Goal: Task Accomplishment & Management: Manage account settings

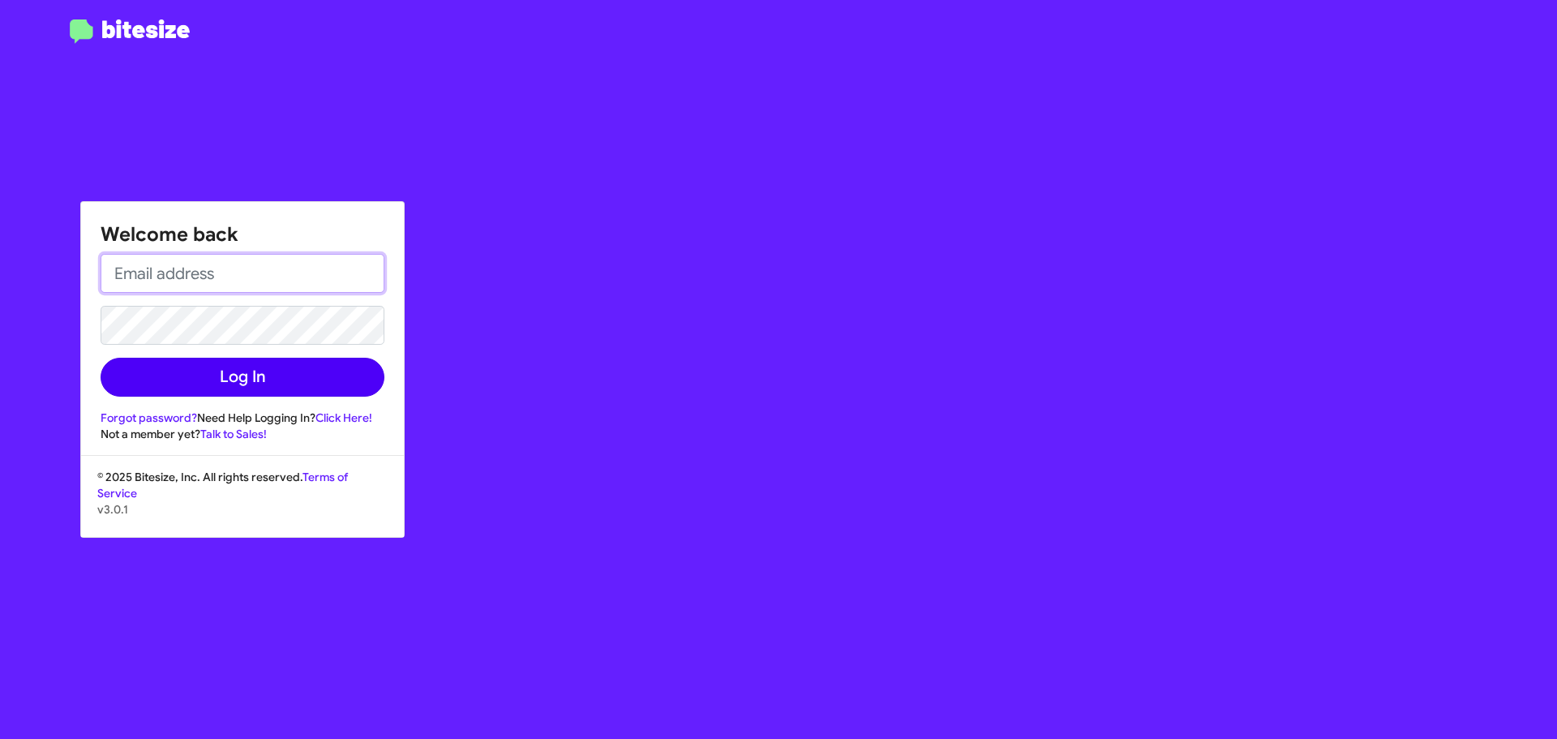
type input "[PERSON_NAME][EMAIL_ADDRESS][DOMAIN_NAME]"
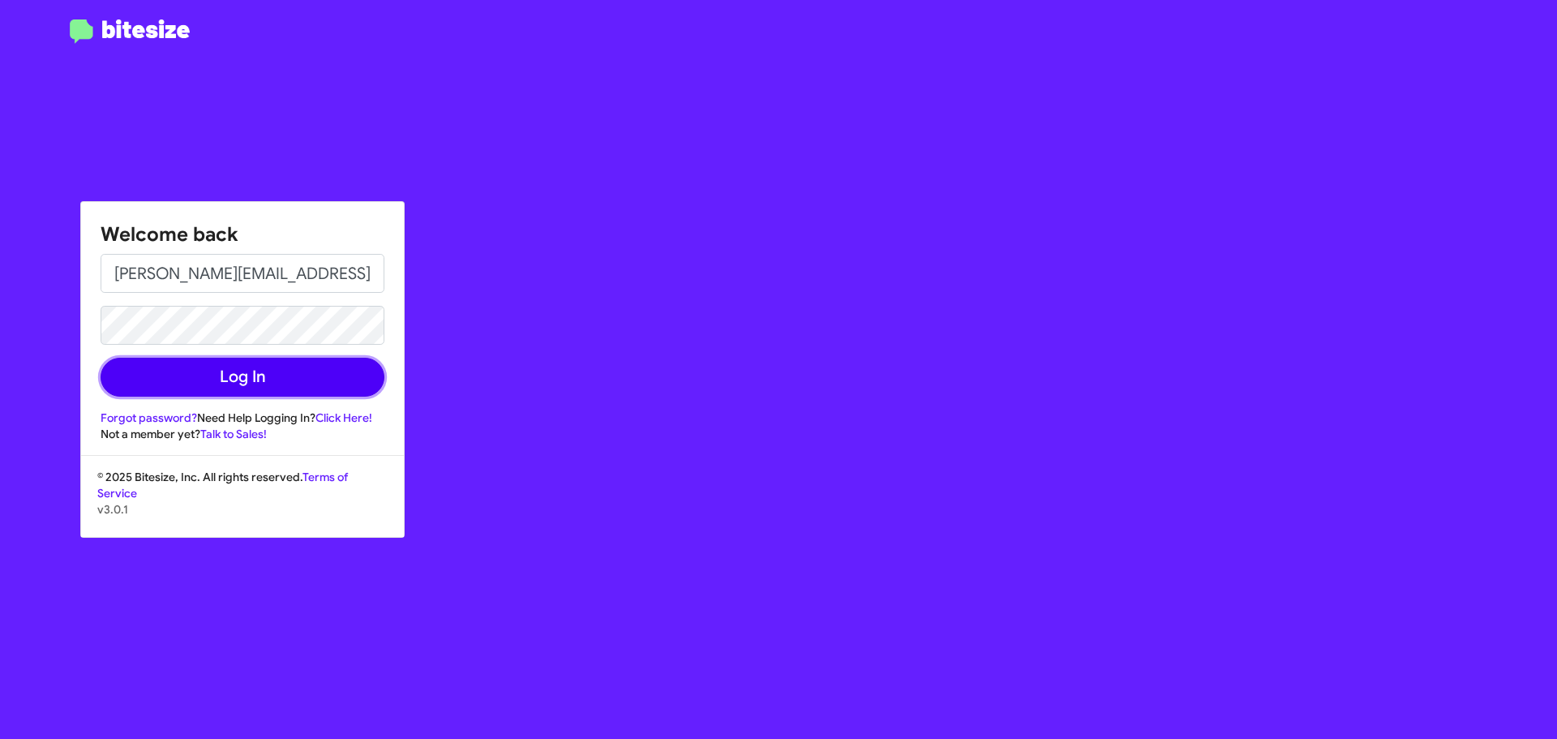
click at [261, 381] on button "Log In" at bounding box center [243, 377] width 284 height 39
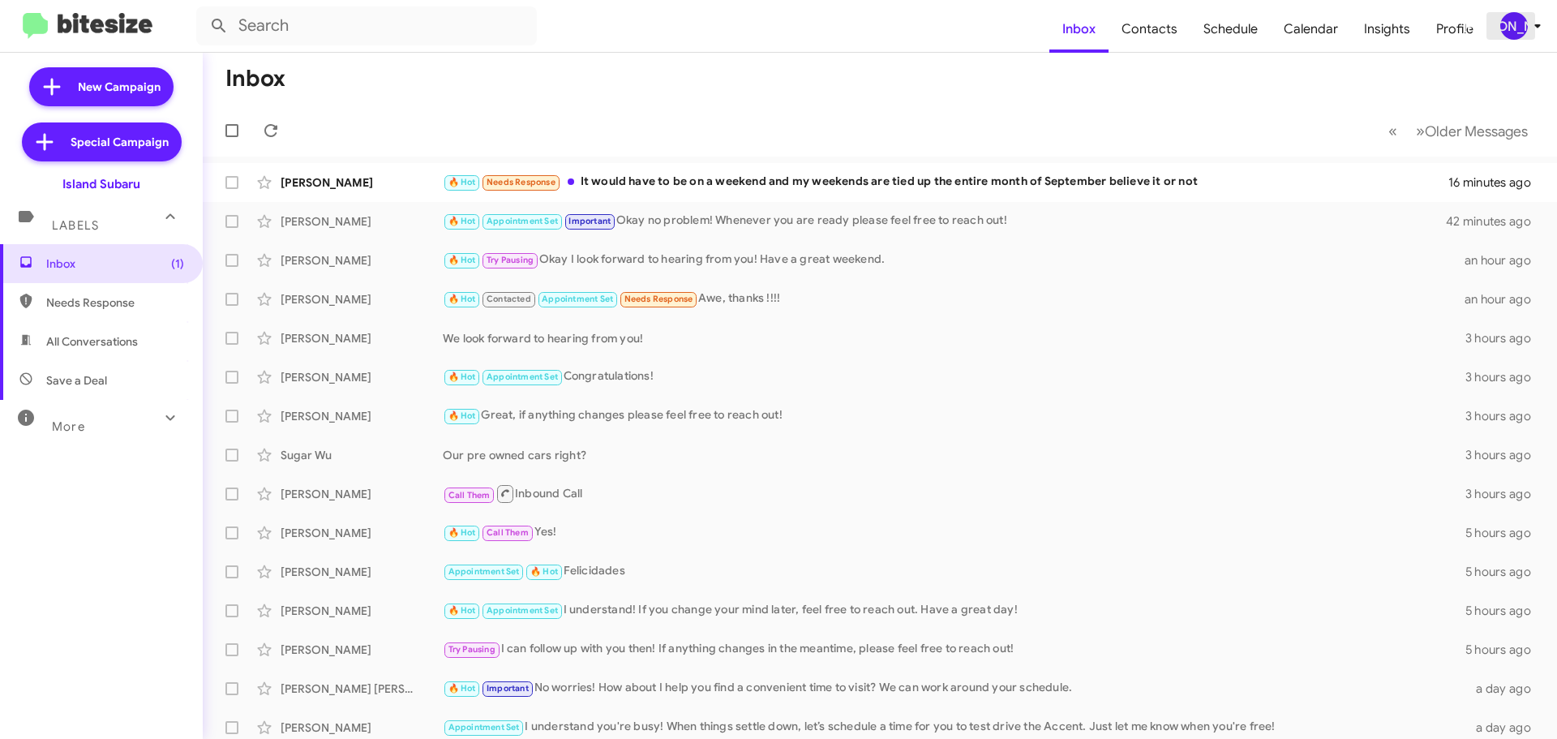
click at [1507, 18] on div "[PERSON_NAME]" at bounding box center [1514, 26] width 28 height 28
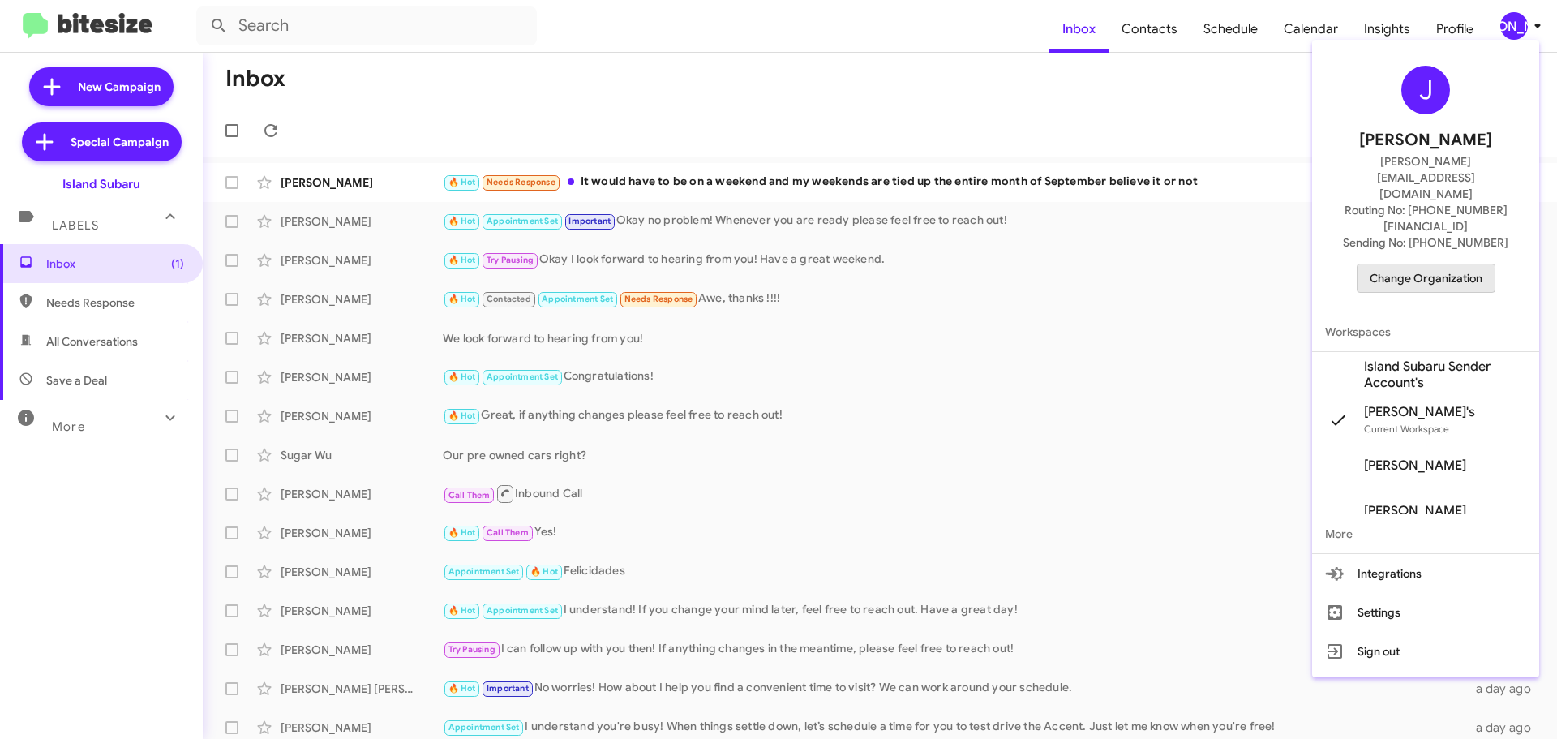
click at [1402, 264] on span "Change Organization" at bounding box center [1425, 278] width 113 height 28
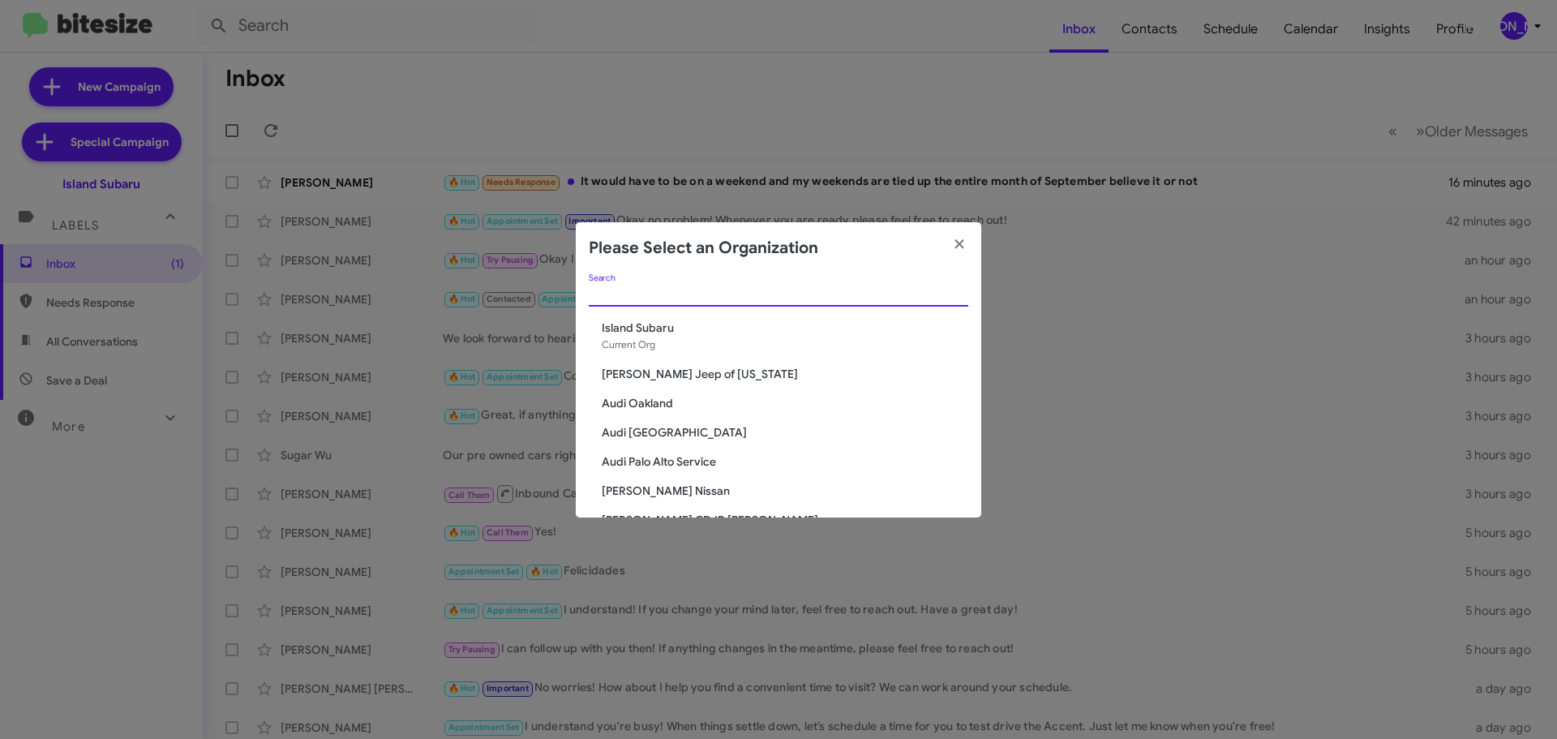
click at [770, 293] on input "Search" at bounding box center [778, 294] width 379 height 13
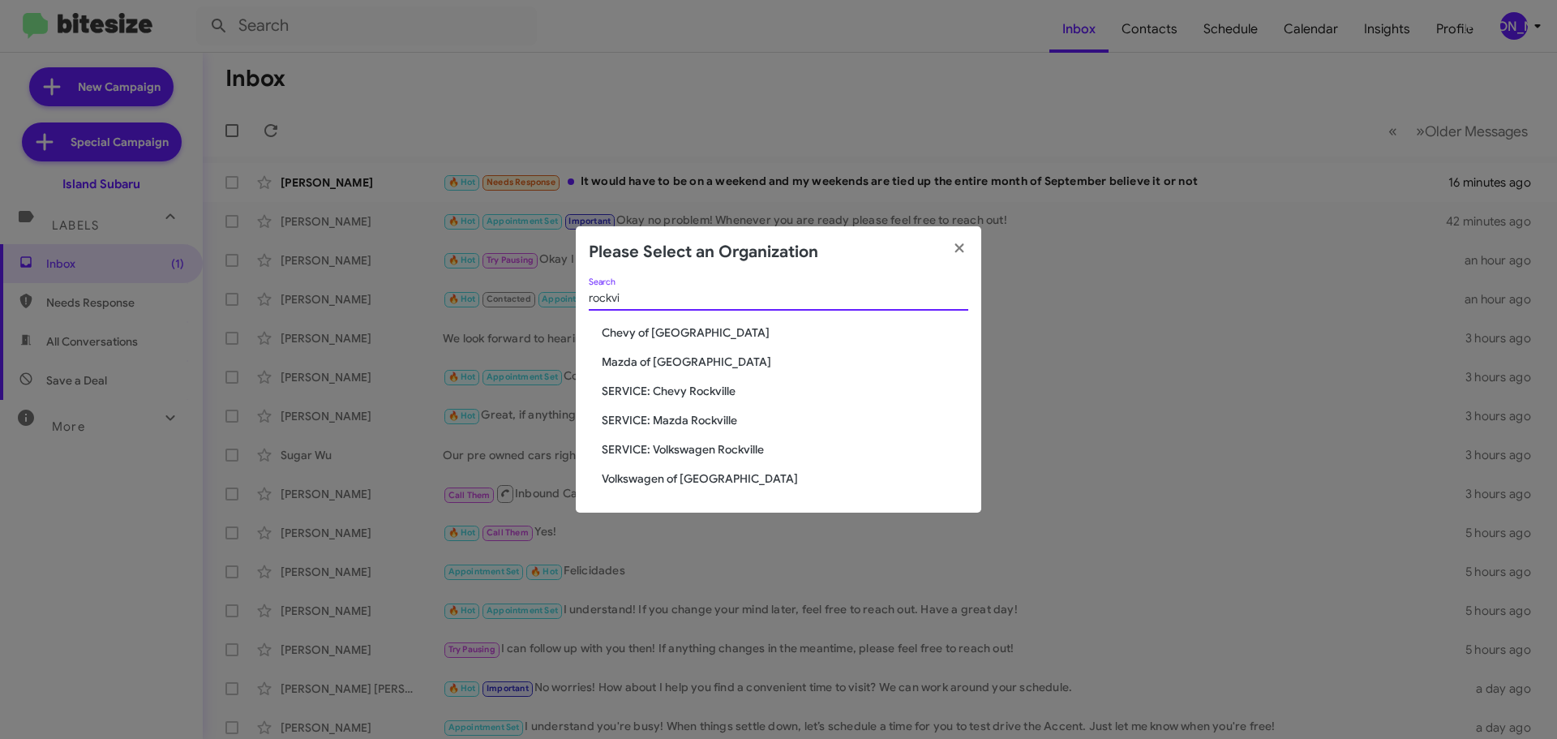
type input "rockvi"
click at [674, 330] on span "Chevy of [GEOGRAPHIC_DATA]" at bounding box center [785, 332] width 366 height 16
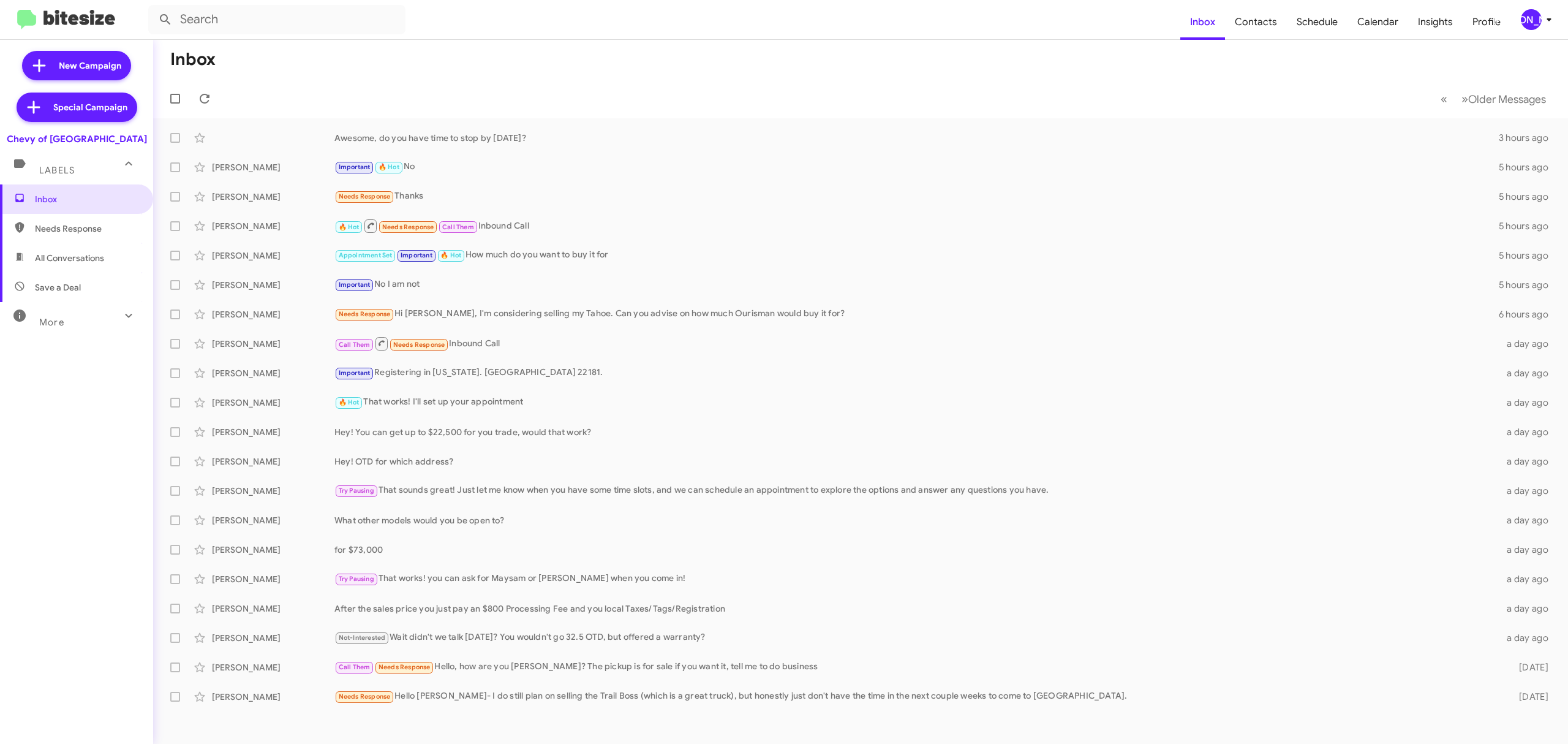
drag, startPoint x: 722, startPoint y: 5, endPoint x: 930, endPoint y: 52, distance: 213.2
click at [930, 52] on mat-toolbar-row "Inbox" at bounding box center [861, 60] width 1415 height 39
click at [1176, 89] on button "» Next Older Messages" at bounding box center [1504, 98] width 99 height 25
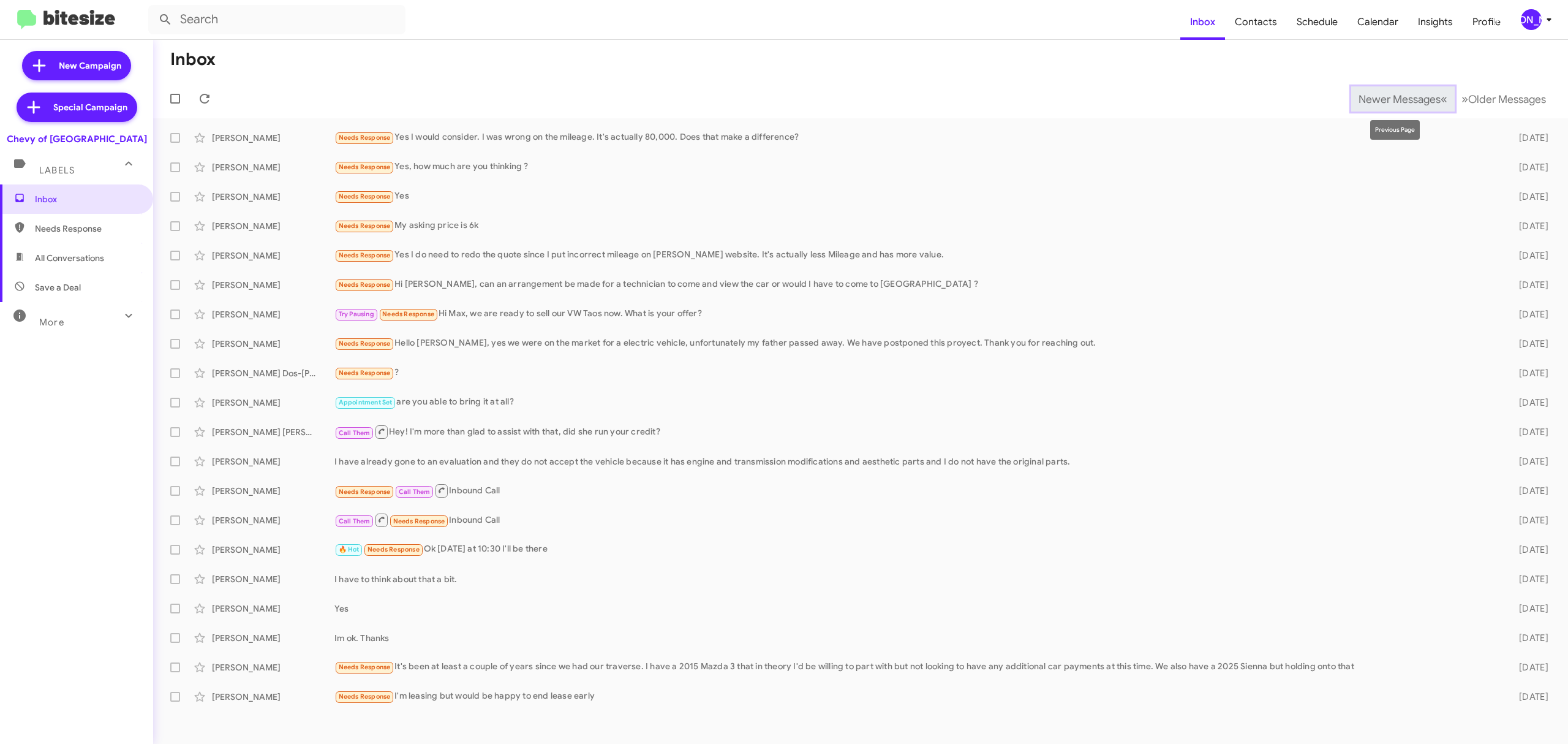
click at [1176, 95] on span "Newer Messages" at bounding box center [1399, 99] width 82 height 14
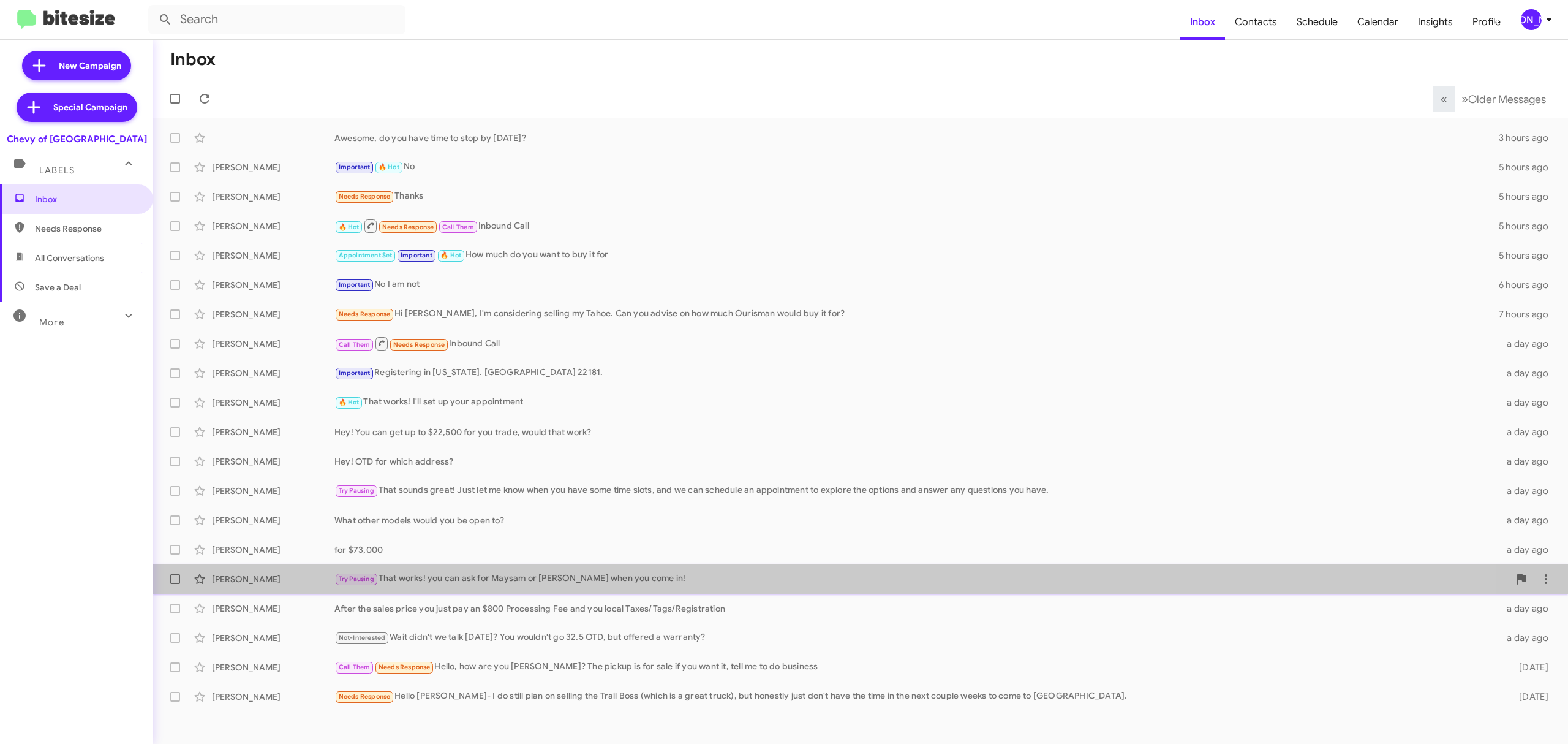
click at [598, 558] on div "Mark Brooks Try Pausing That works! you can ask for Maysam or David when you co…" at bounding box center [861, 579] width 1396 height 24
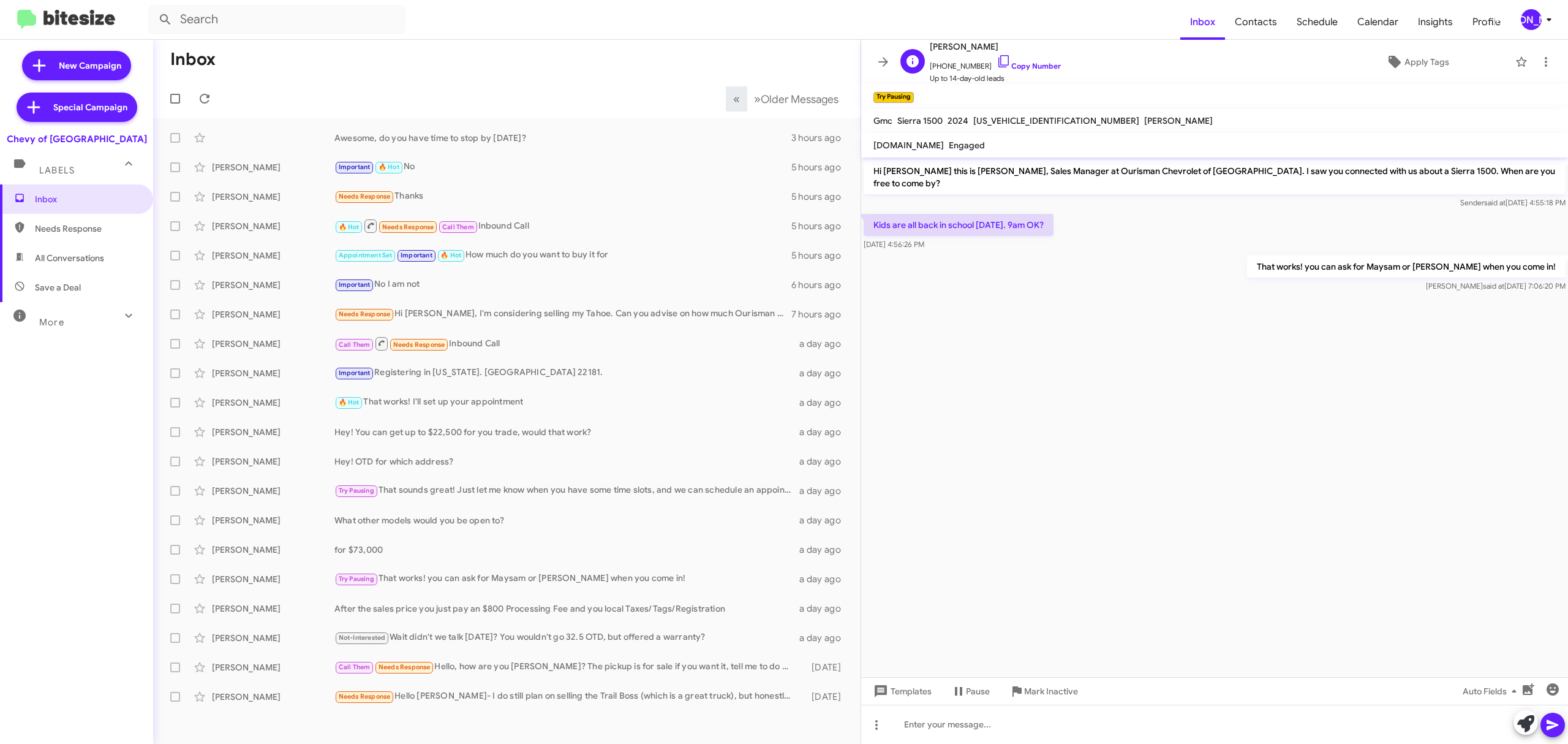
click at [958, 45] on span "Mark Brooks" at bounding box center [995, 46] width 131 height 14
copy span "Mark Brooks"
click at [883, 60] on icon at bounding box center [883, 61] width 14 height 14
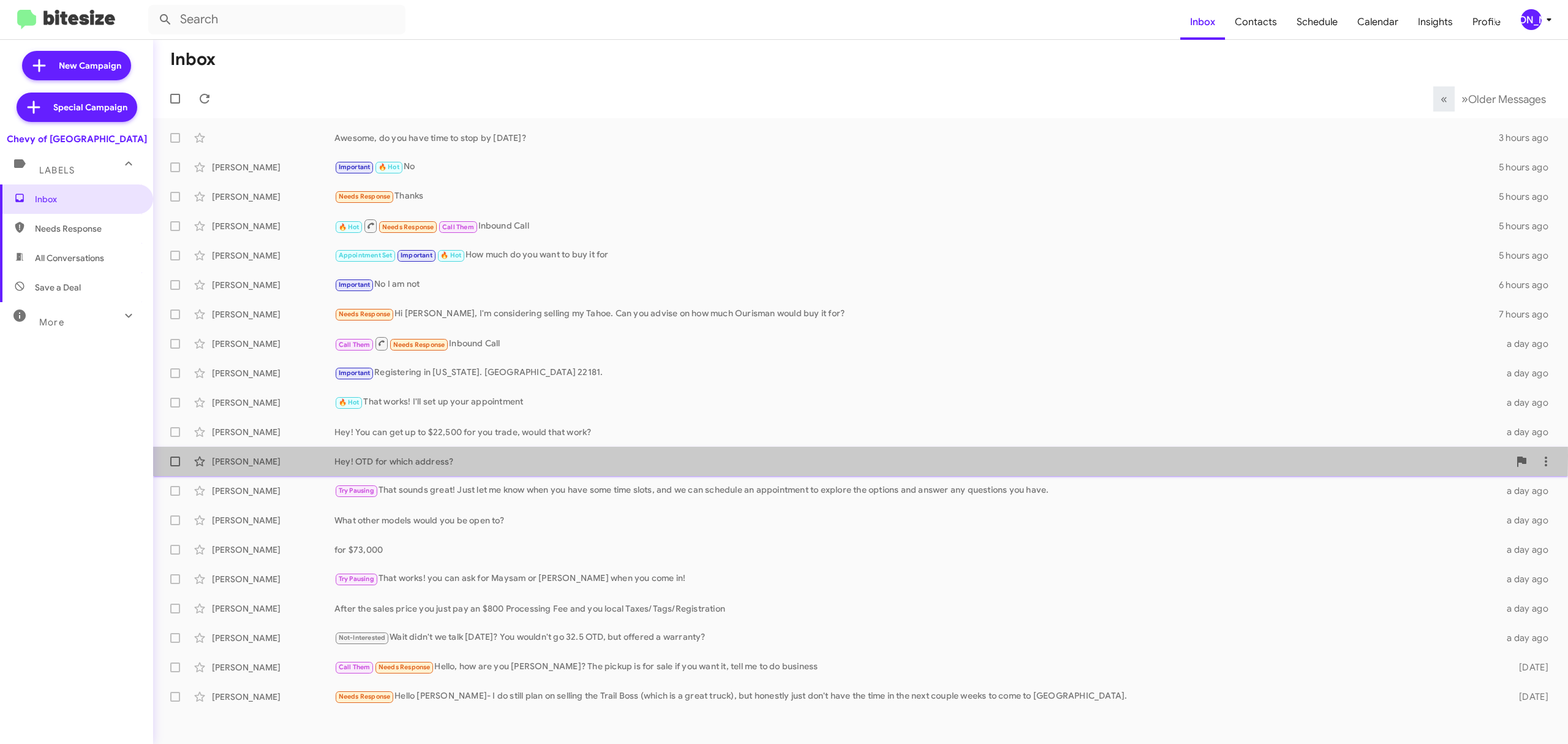
click at [435, 456] on div "Hey! OTD for which address?" at bounding box center [922, 461] width 1175 height 12
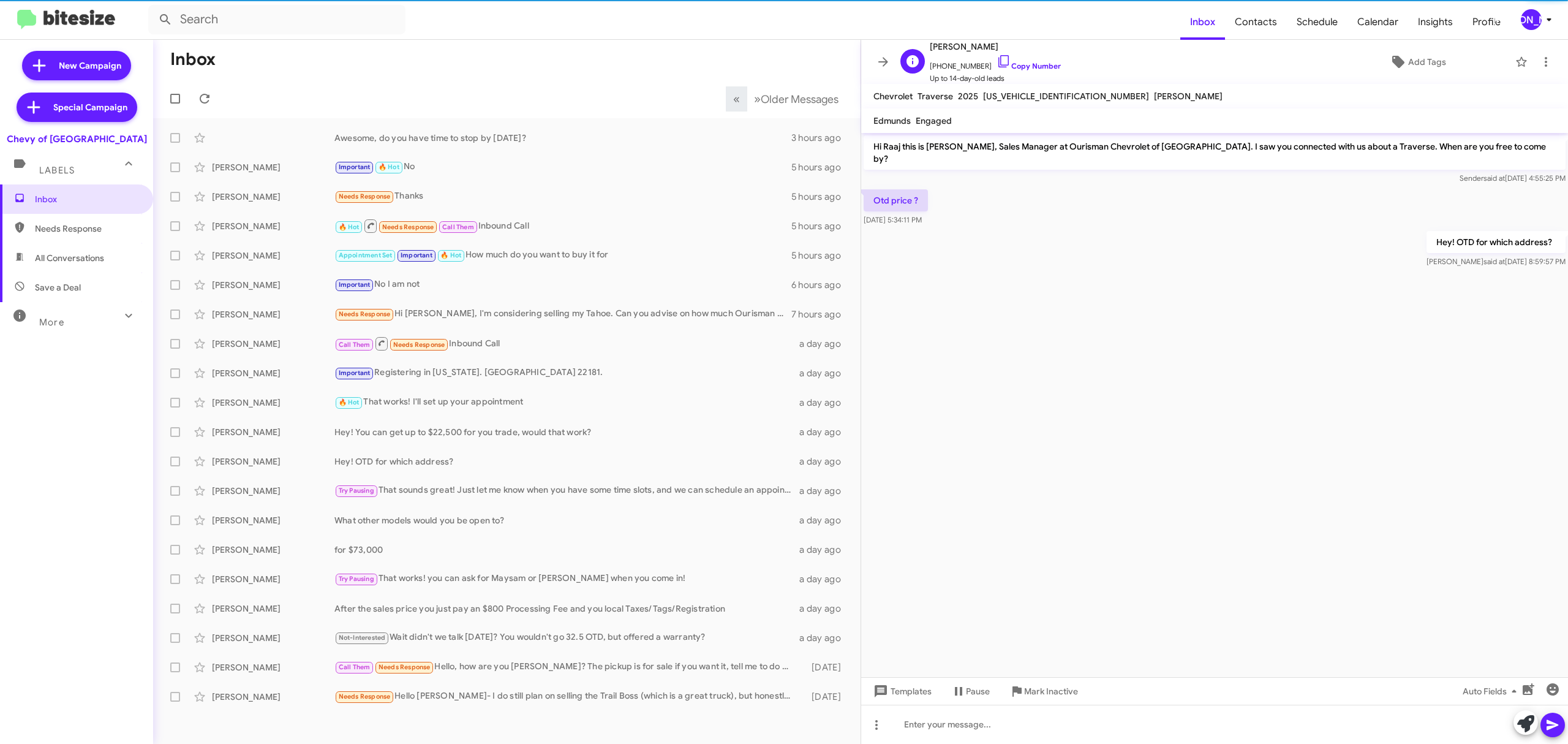
click at [951, 42] on span "Raaj Patel" at bounding box center [995, 46] width 131 height 14
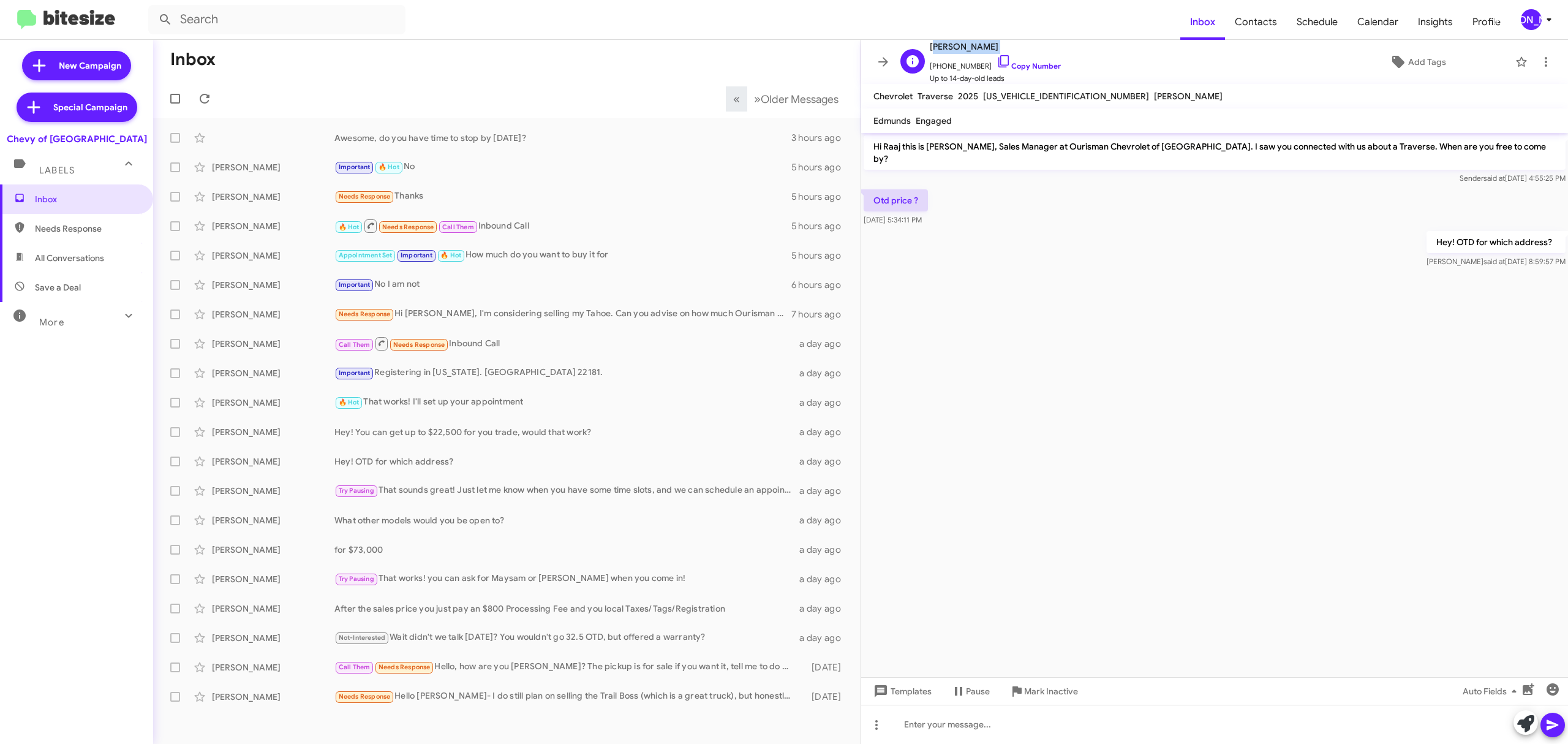
click at [951, 42] on span "Raaj Patel" at bounding box center [995, 46] width 131 height 14
copy span "Raaj Patel"
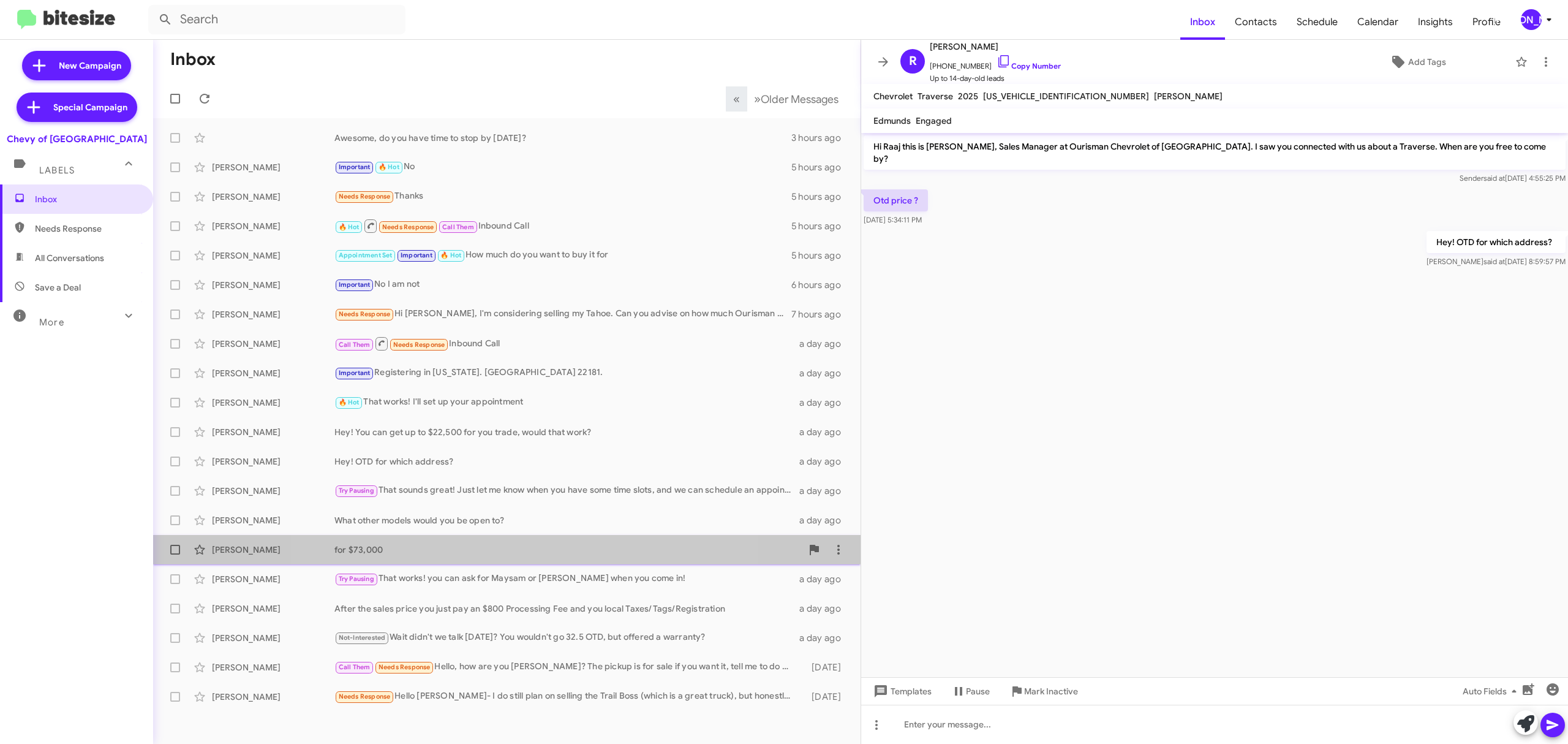
click at [498, 544] on div "for $73,000" at bounding box center [568, 550] width 468 height 12
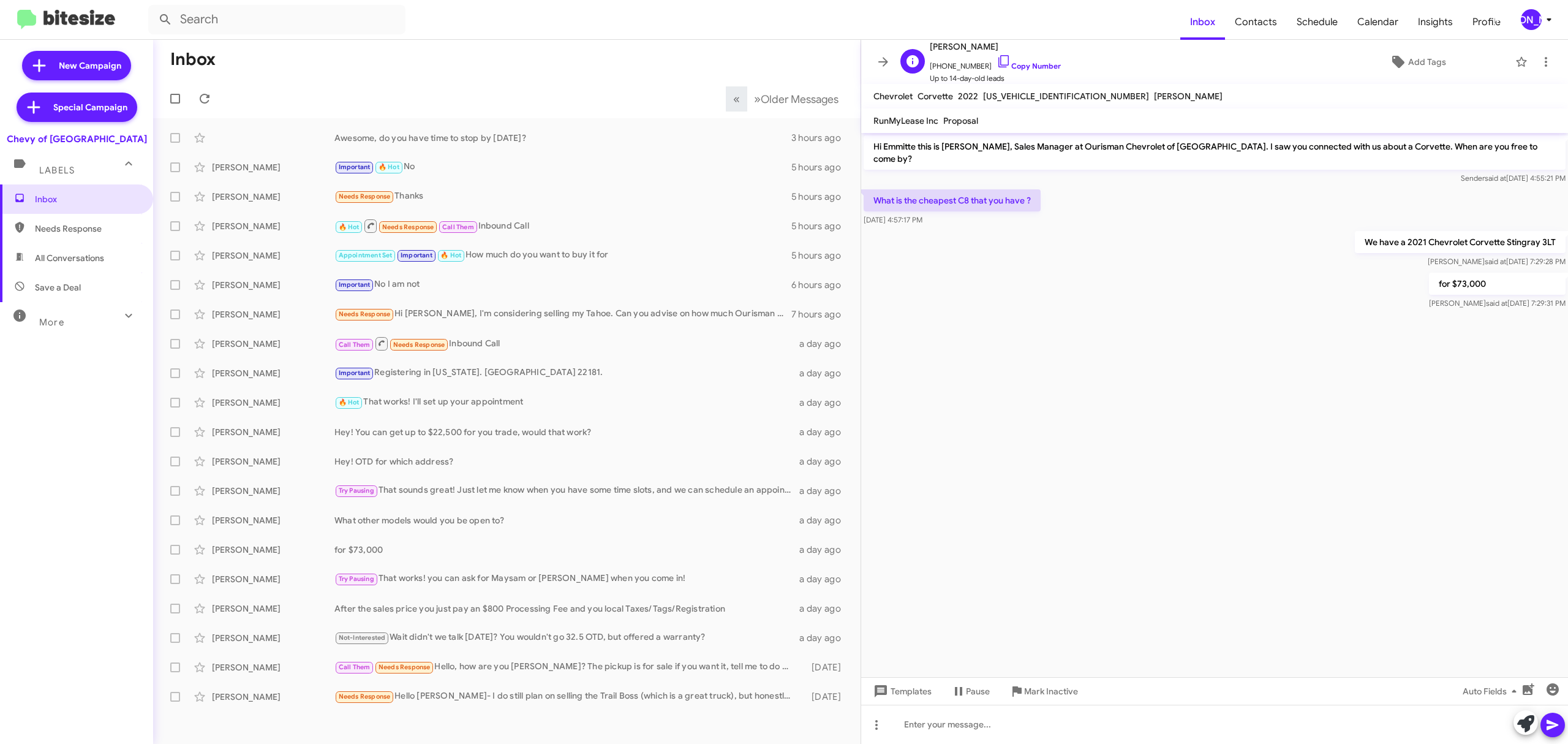
click at [962, 47] on span "Emmitte Vanalstine" at bounding box center [995, 46] width 131 height 14
copy span "Emmitte Vanalstine"
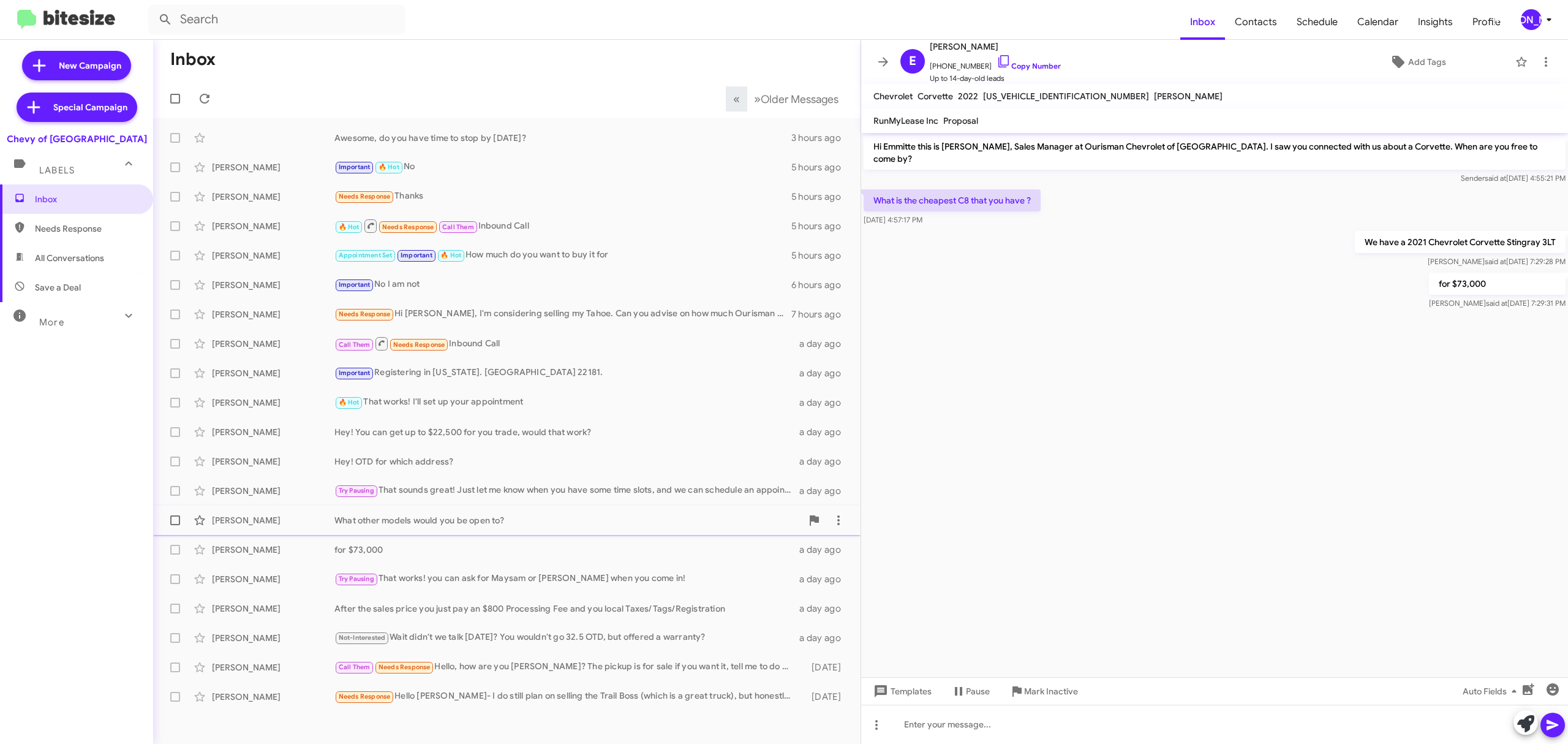
click at [283, 518] on div "Kim Cail" at bounding box center [273, 520] width 122 height 12
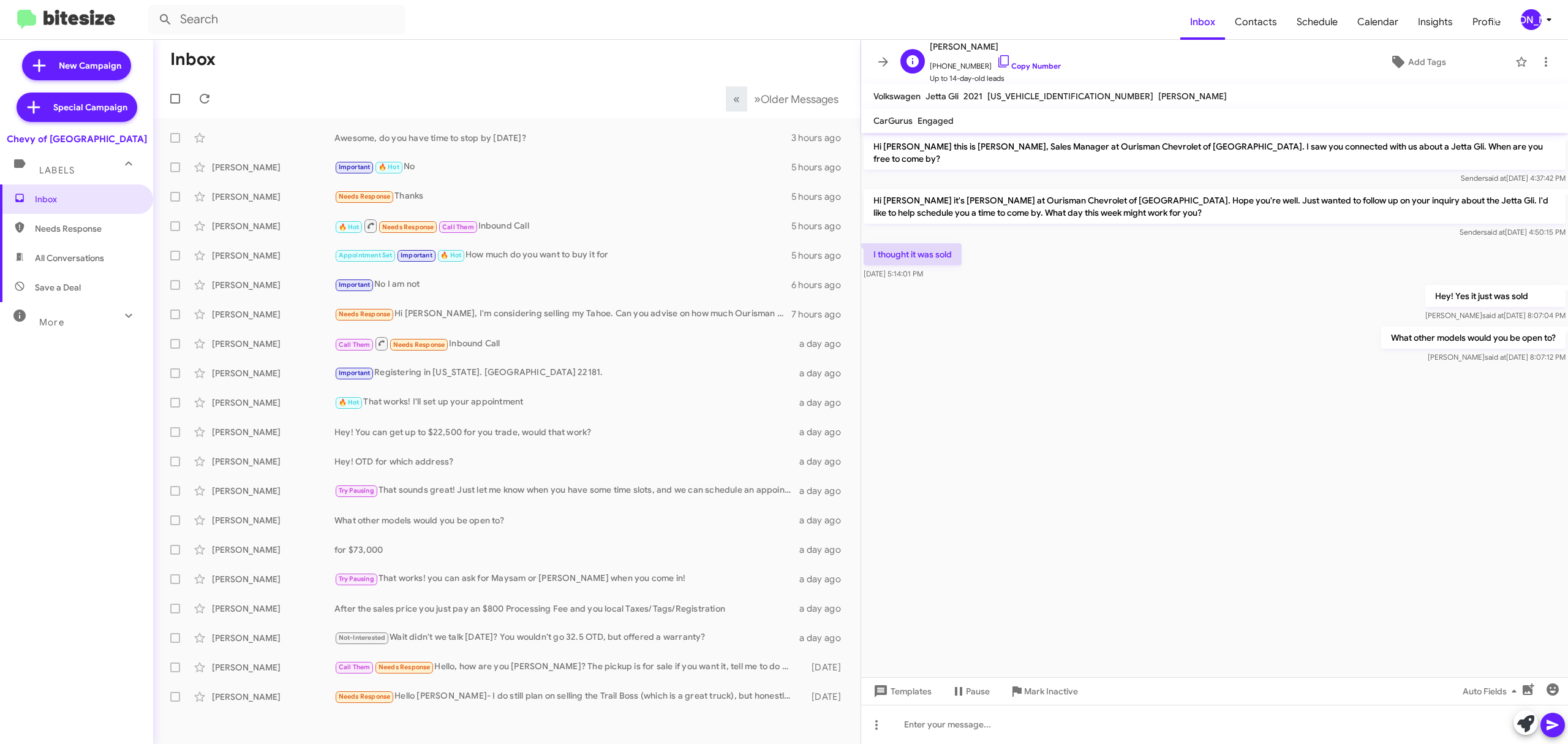
click at [946, 41] on span "Kim Cail" at bounding box center [995, 46] width 131 height 14
copy span "Kim Cail"
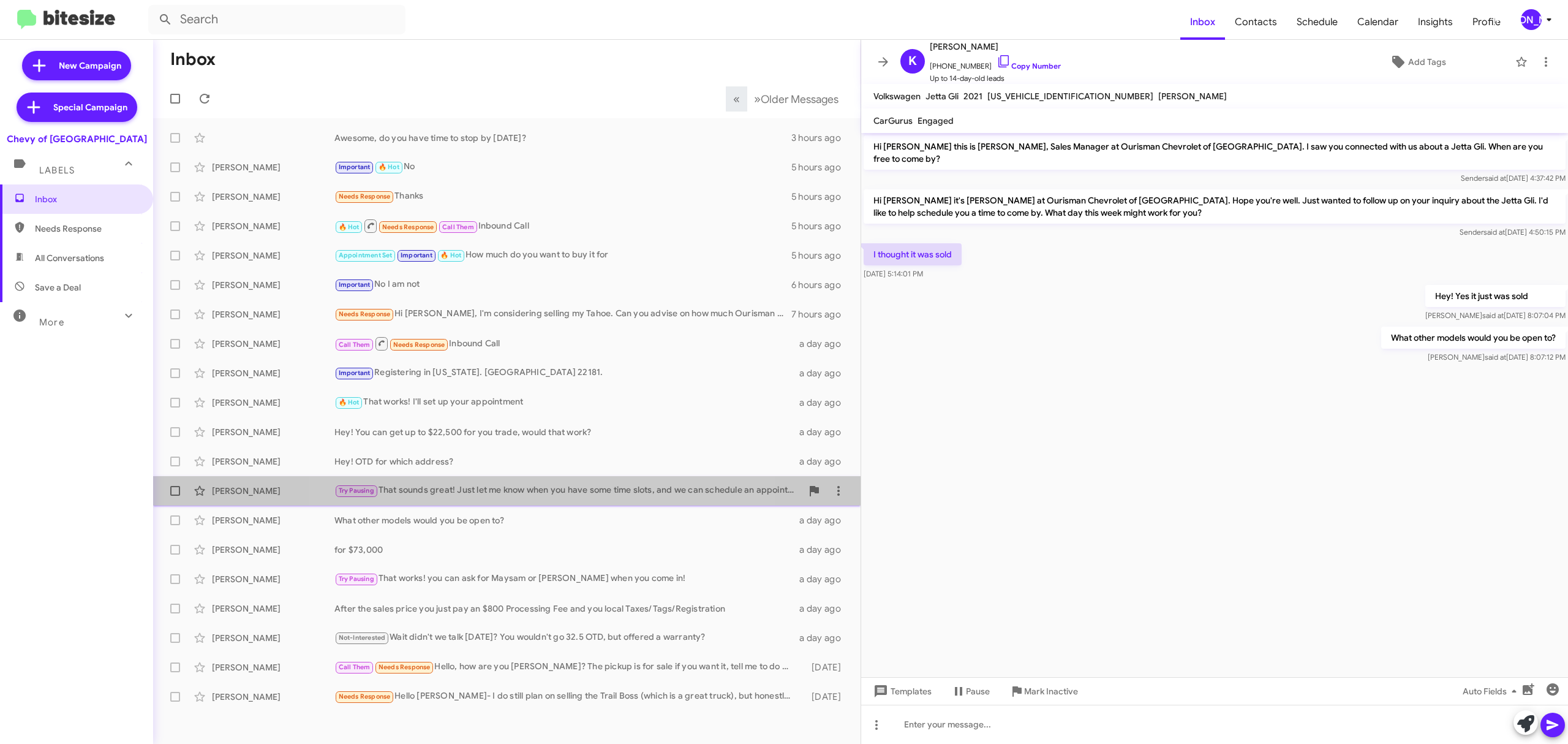
click at [515, 497] on div "Try Pausing That sounds great! Just let me know when you have some time slots, …" at bounding box center [568, 491] width 468 height 14
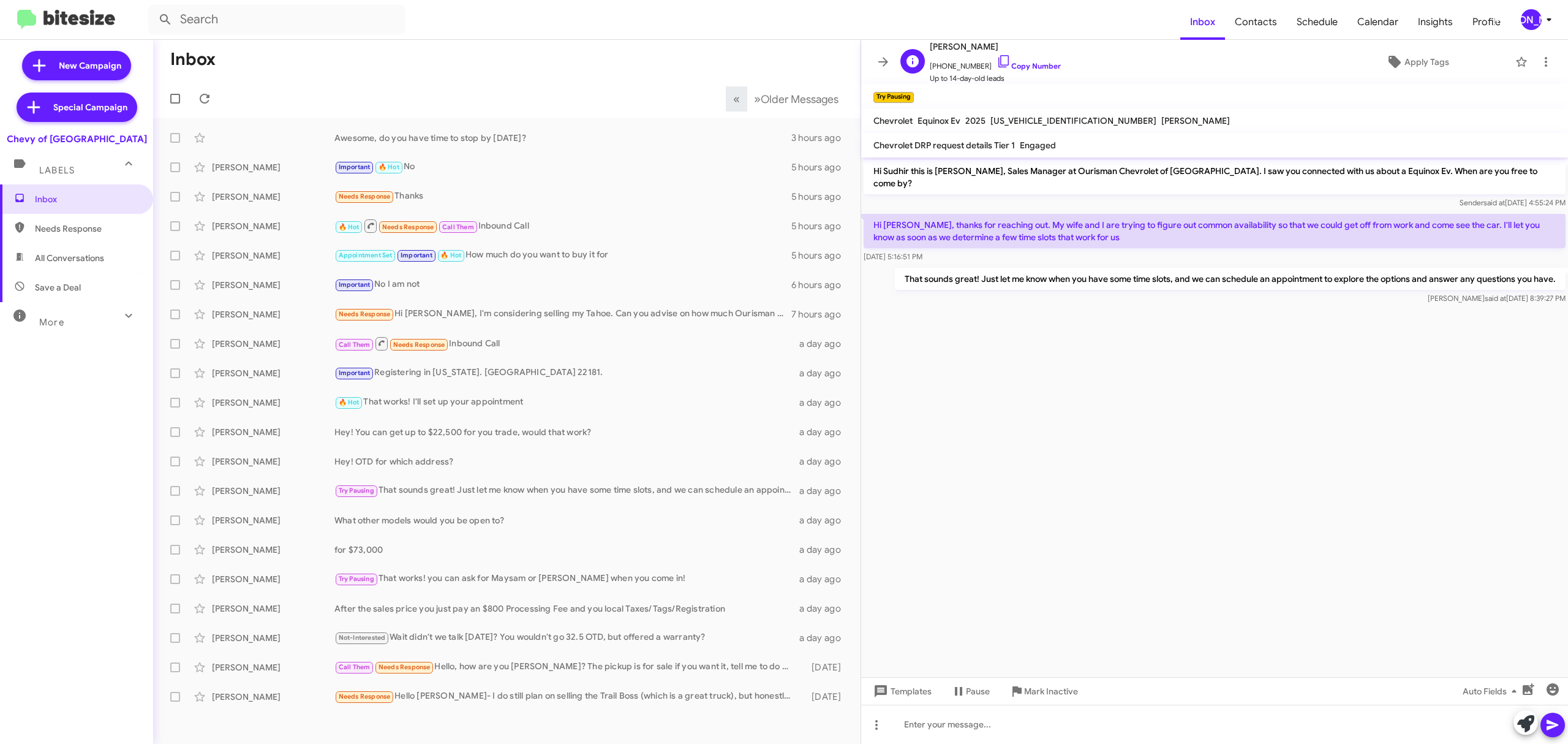
click at [951, 45] on span "Sudhir Dahal" at bounding box center [995, 46] width 131 height 14
copy span "Sudhir Dahal"
click at [875, 52] on button at bounding box center [883, 62] width 24 height 24
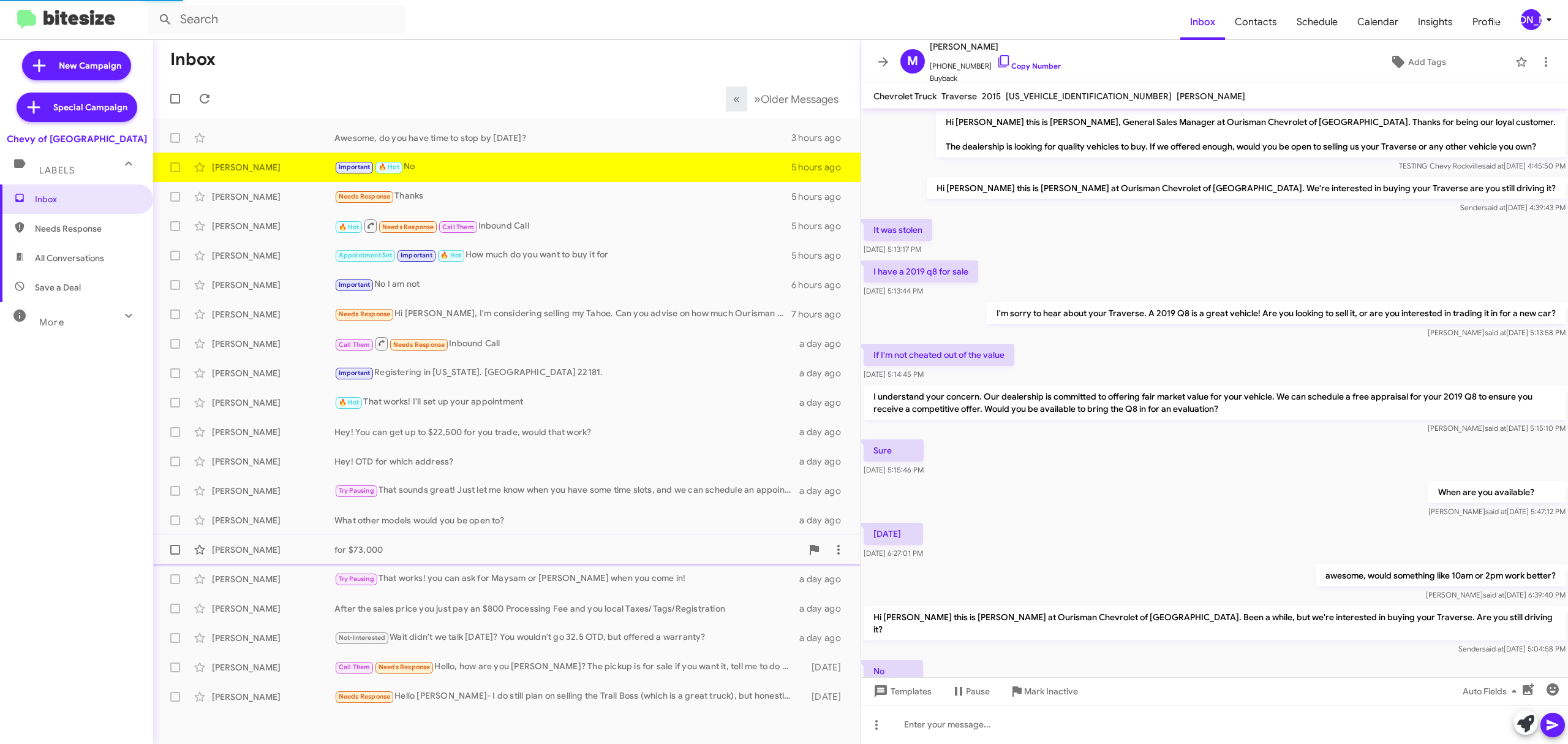
scroll to position [50, 0]
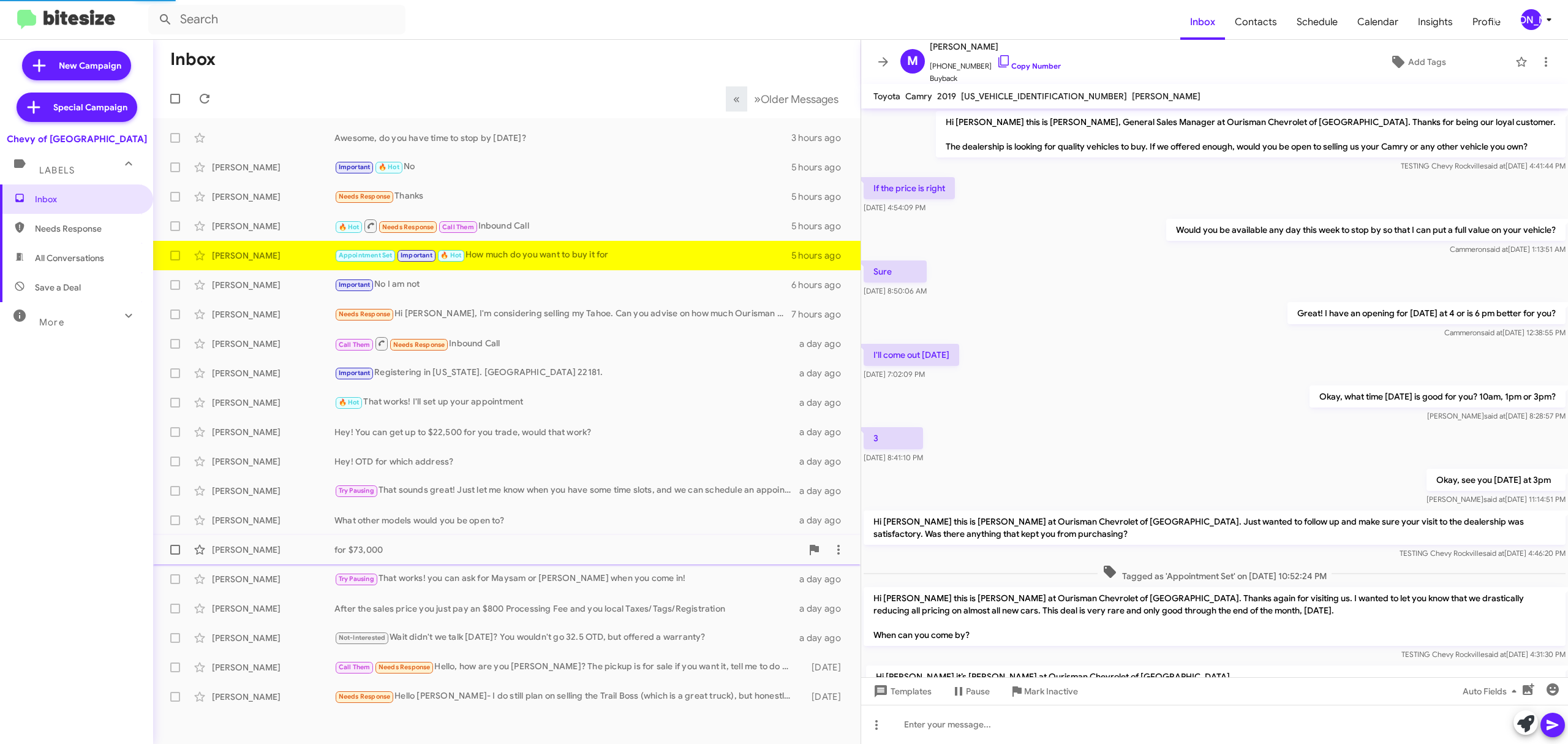
scroll to position [332, 0]
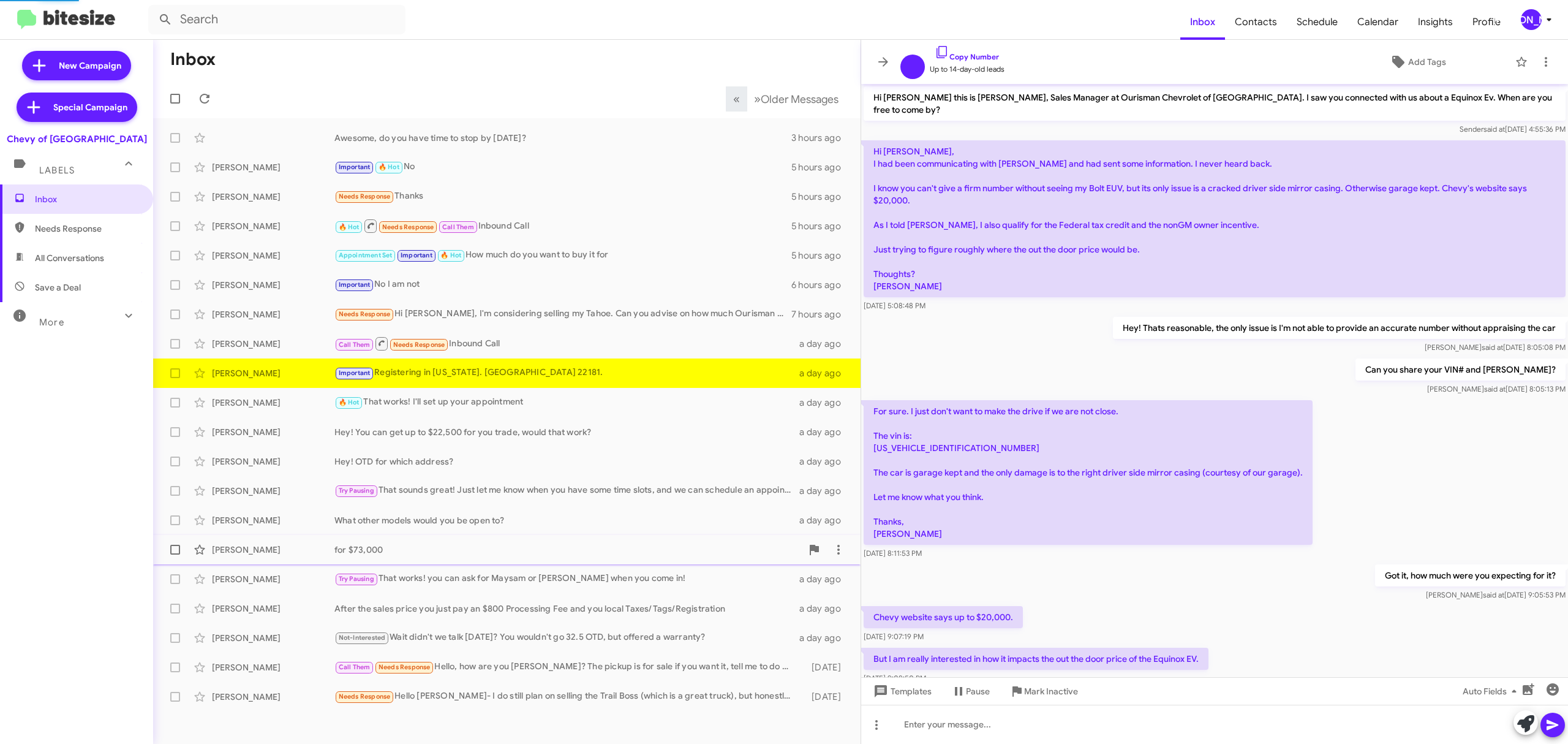
scroll to position [246, 0]
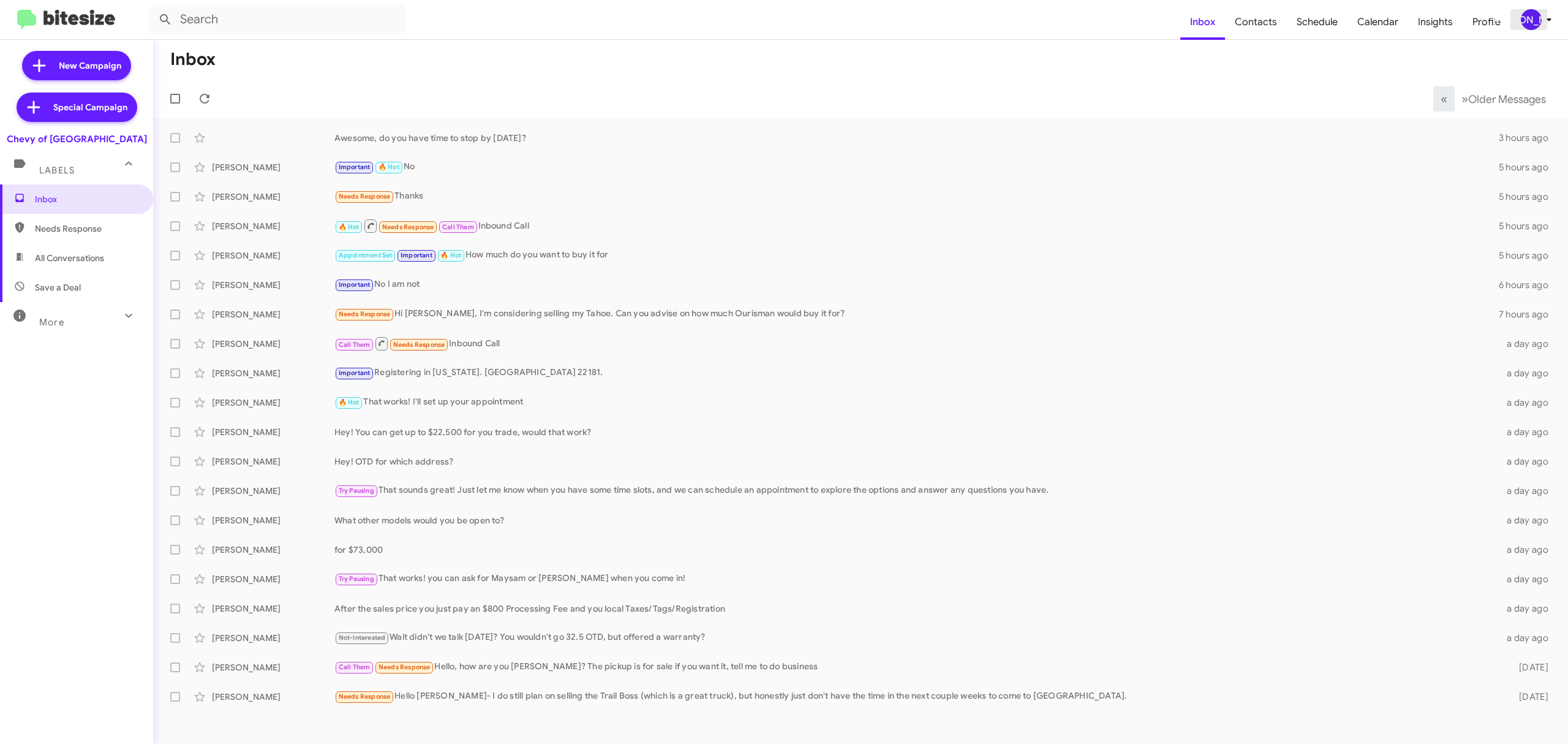
click at [1176, 20] on div "[PERSON_NAME]" at bounding box center [1532, 20] width 21 height 21
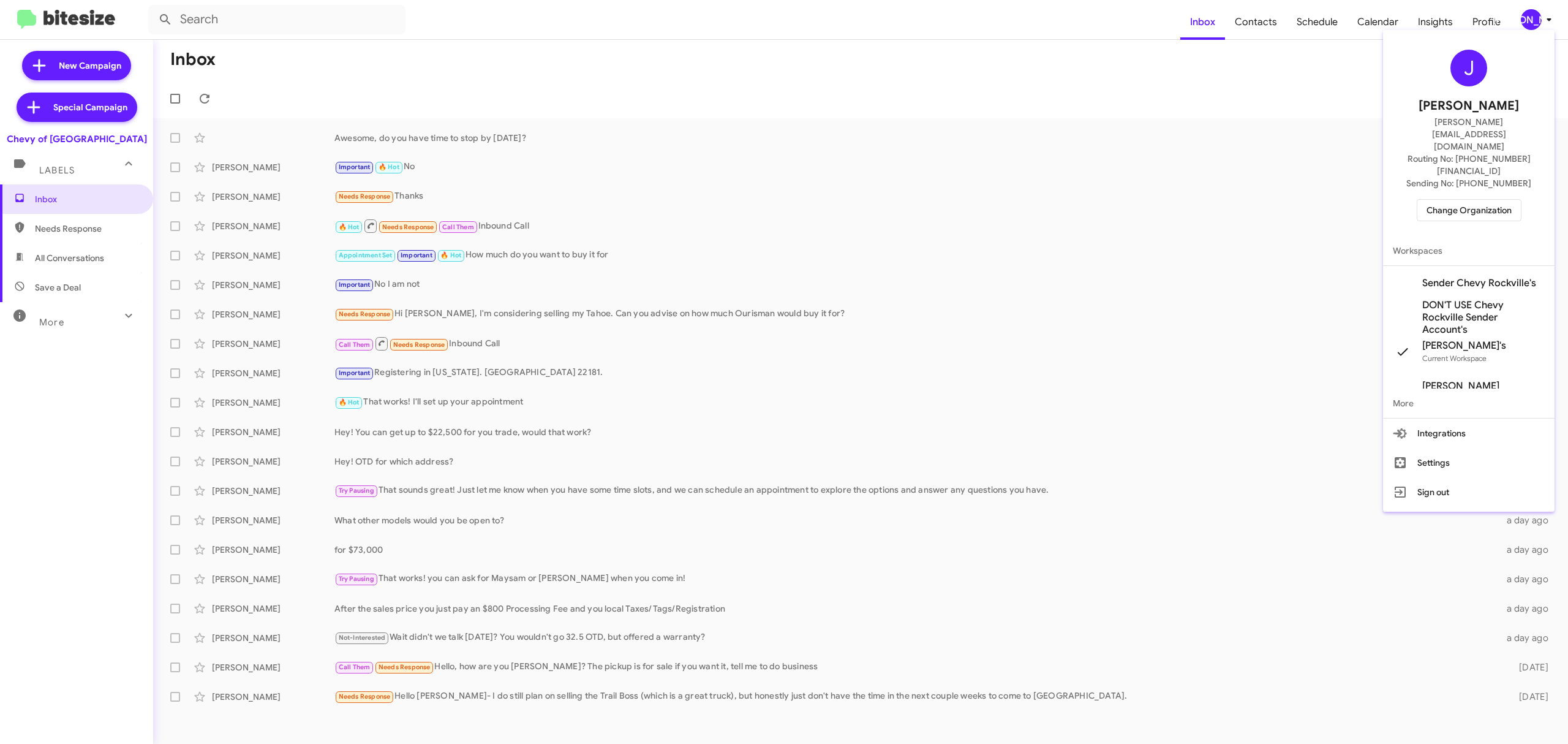
click at [1176, 200] on span "Change Organization" at bounding box center [1469, 210] width 85 height 21
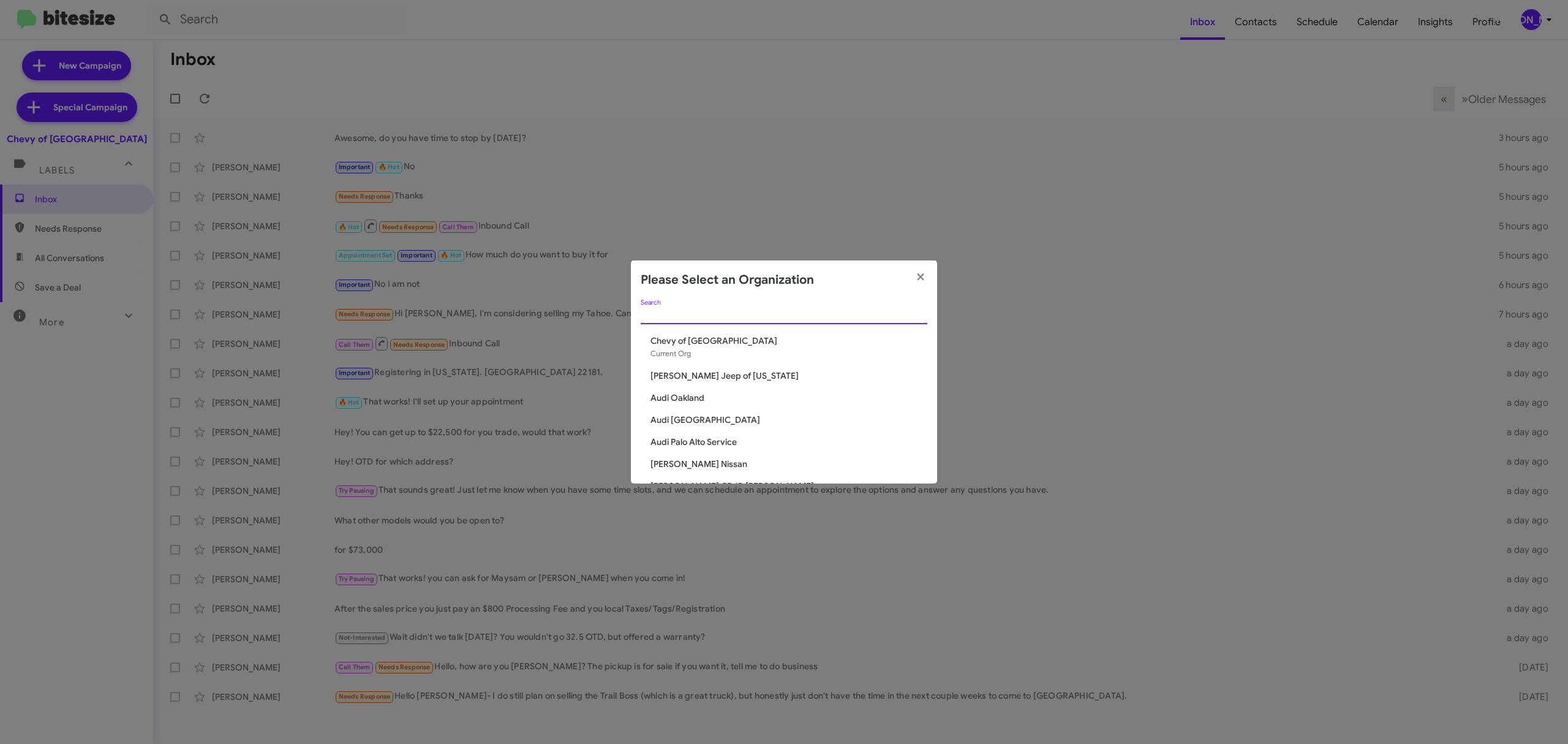
click at [883, 314] on input "Search" at bounding box center [784, 315] width 286 height 10
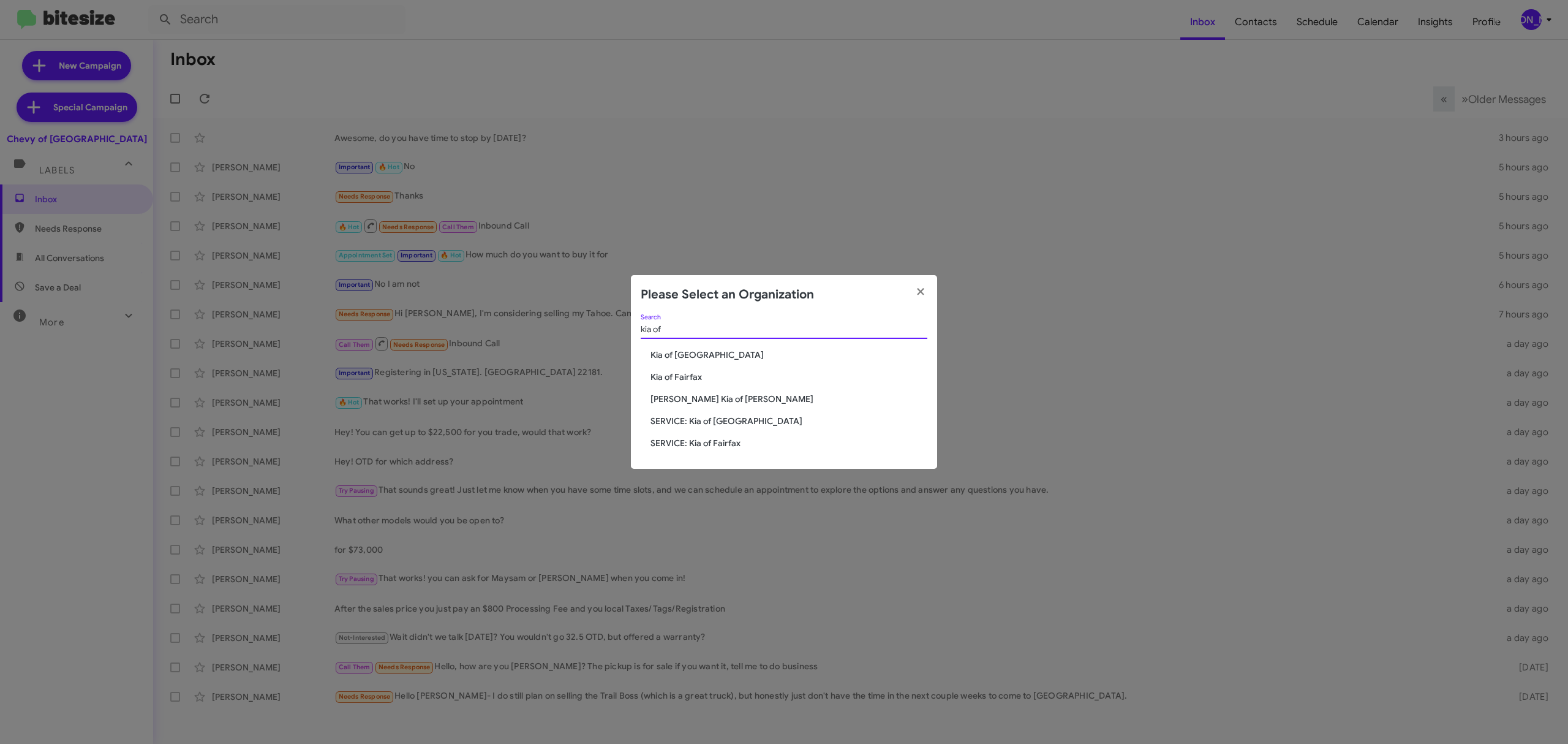
type input "kia of"
click at [690, 377] on span "Kia of Fairfax" at bounding box center [789, 377] width 277 height 12
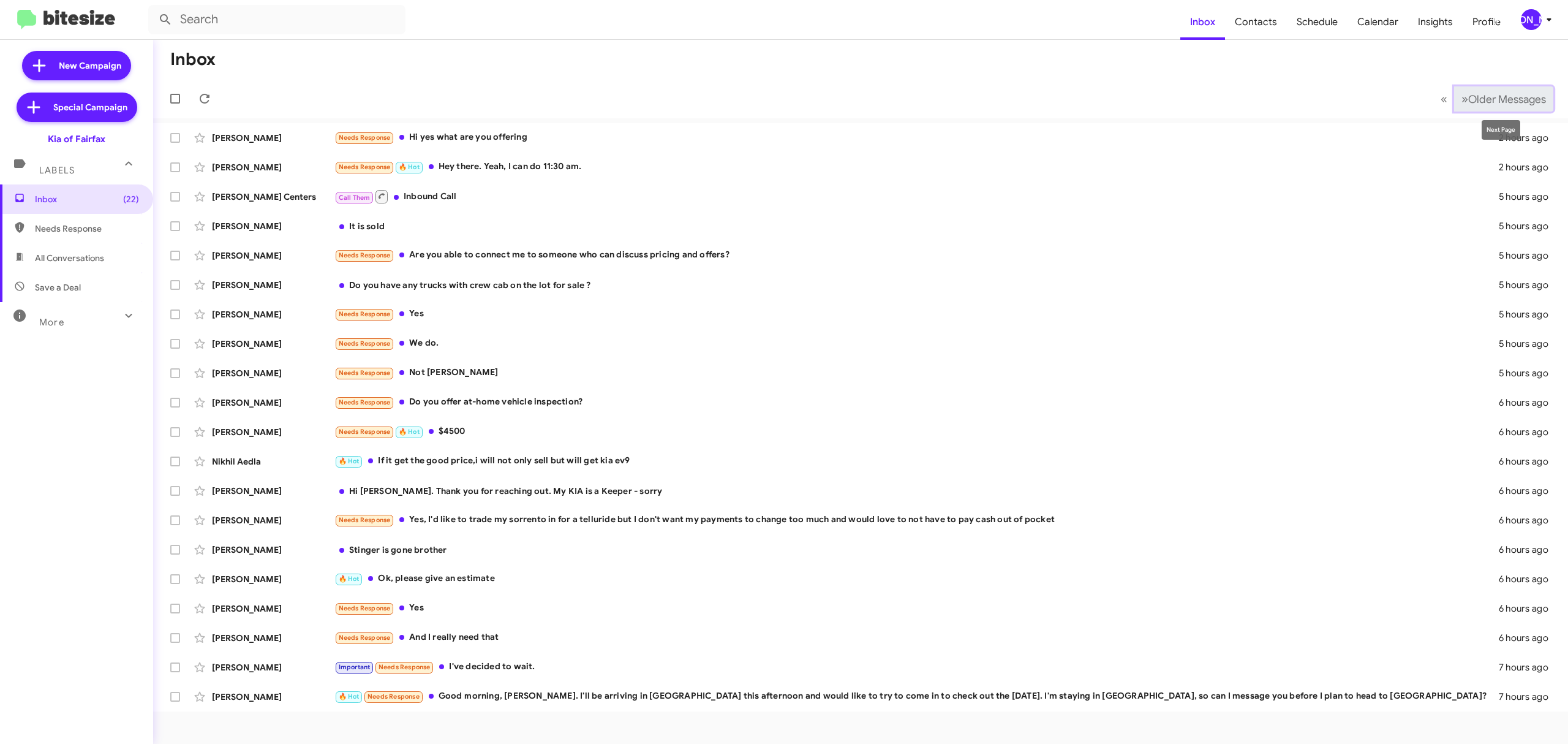
click at [1520, 97] on span "Older Messages" at bounding box center [1507, 99] width 78 height 14
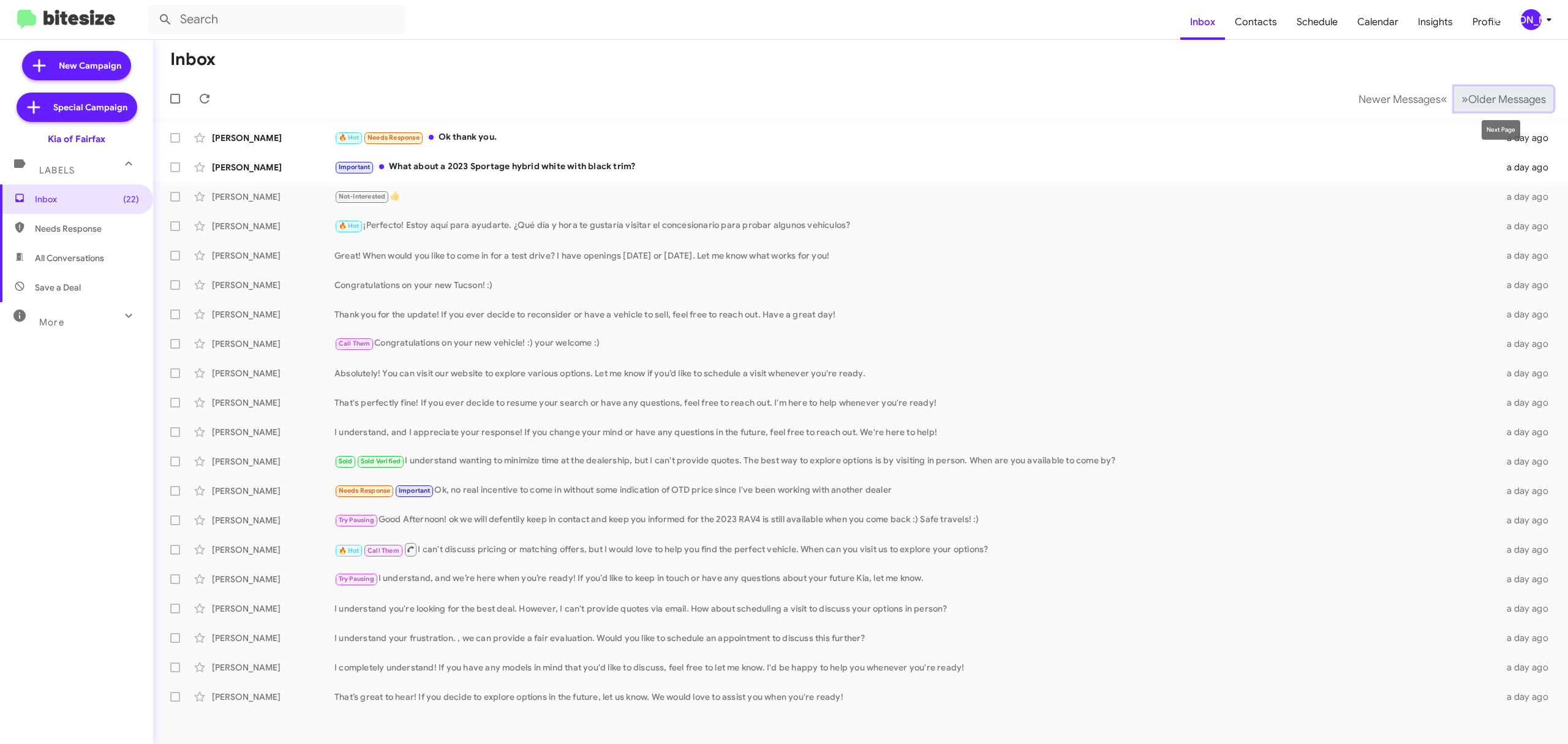
click at [1495, 96] on span "Older Messages" at bounding box center [1507, 99] width 78 height 14
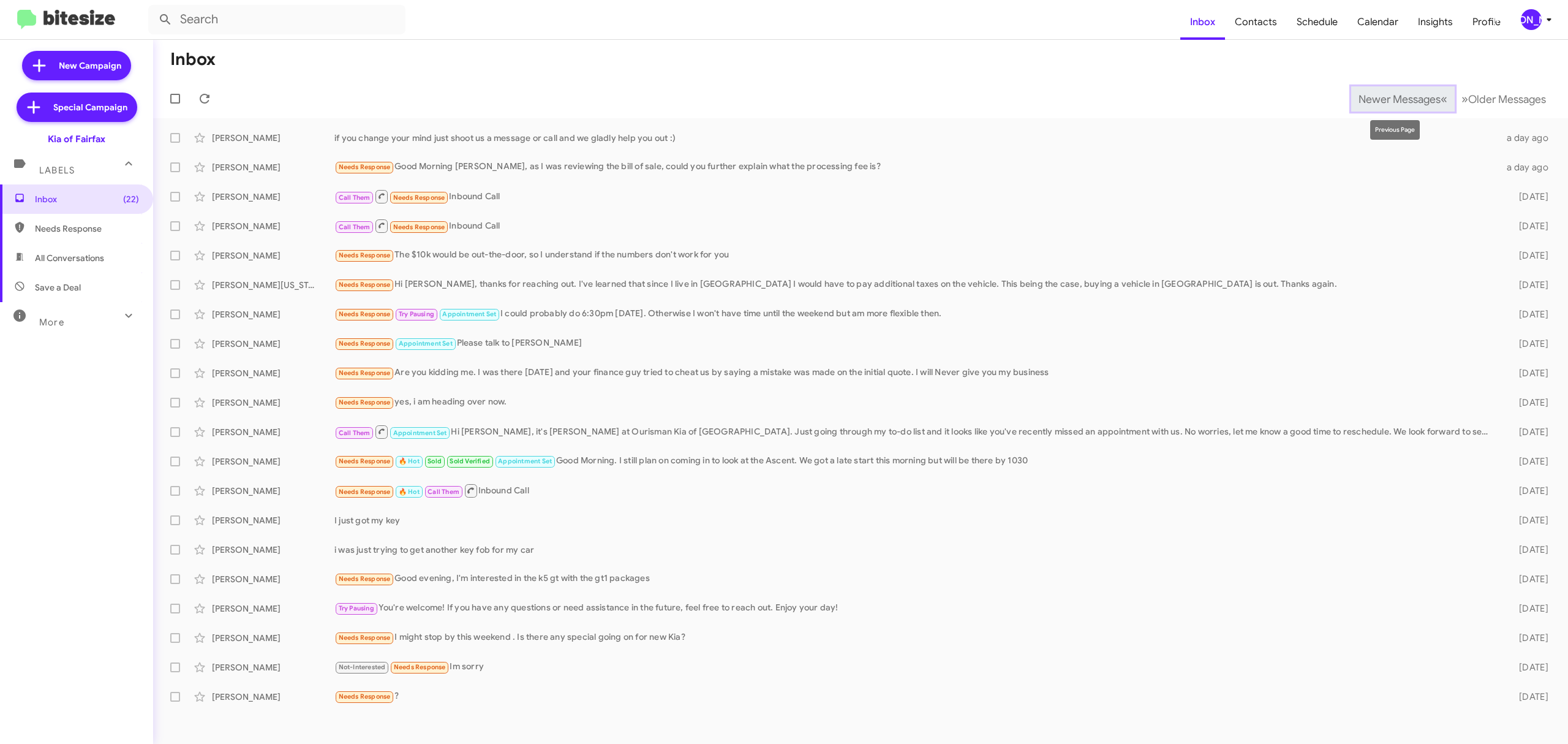
click at [1399, 87] on button "Newer Messages « Previous" at bounding box center [1403, 98] width 104 height 25
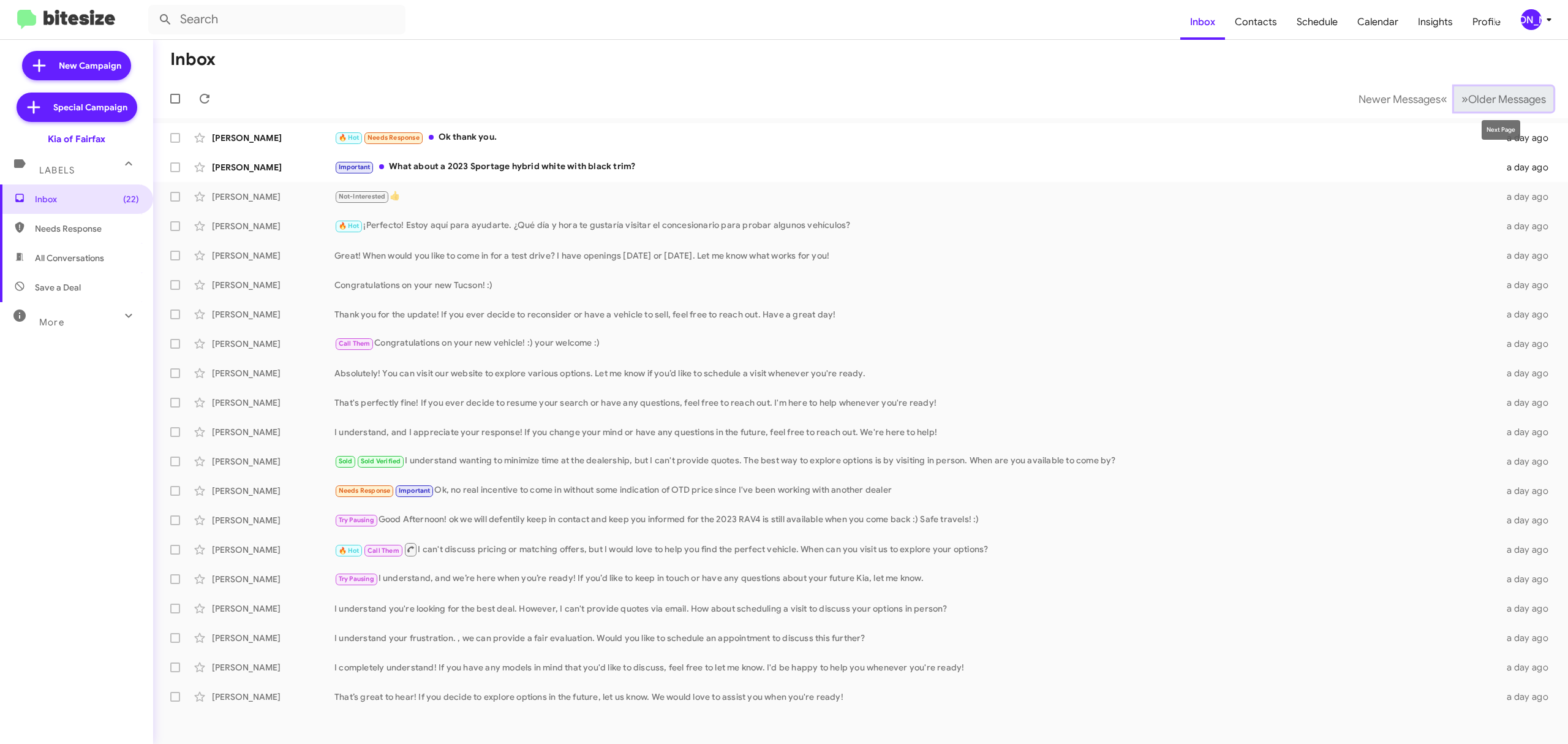
click at [1468, 92] on span "Older Messages" at bounding box center [1507, 99] width 78 height 14
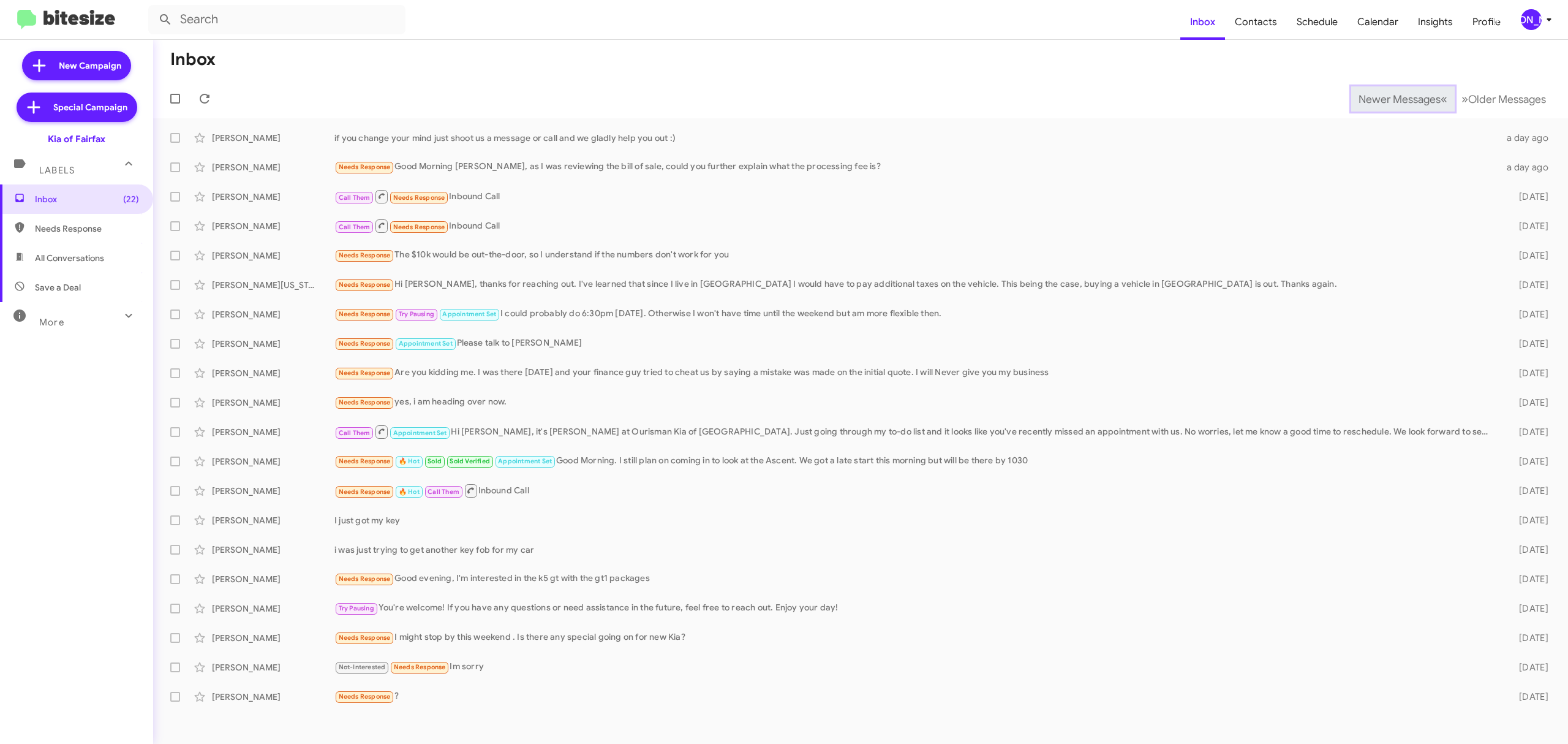
click at [1390, 98] on span "Newer Messages" at bounding box center [1399, 99] width 82 height 14
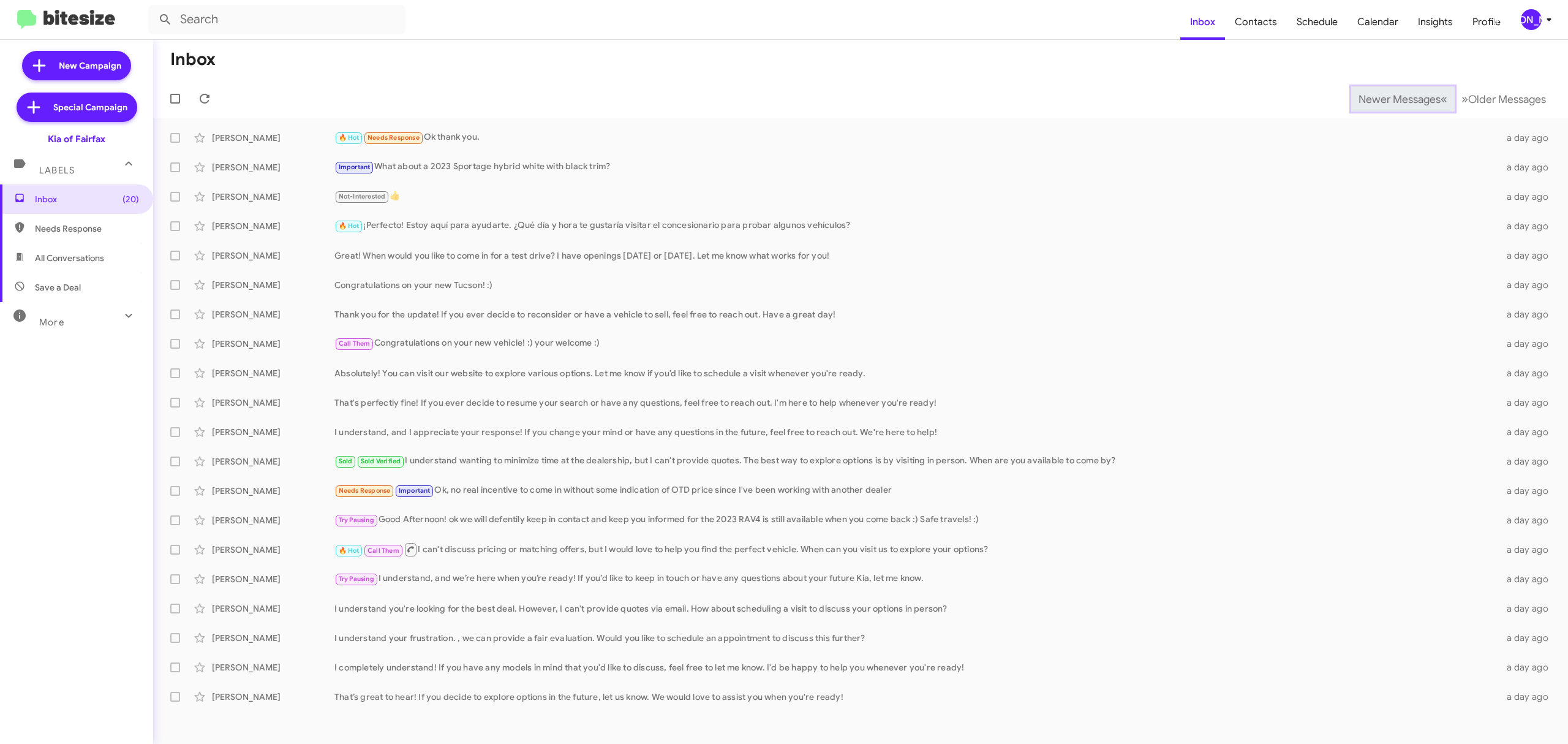
click at [1390, 98] on span "Newer Messages" at bounding box center [1399, 99] width 82 height 14
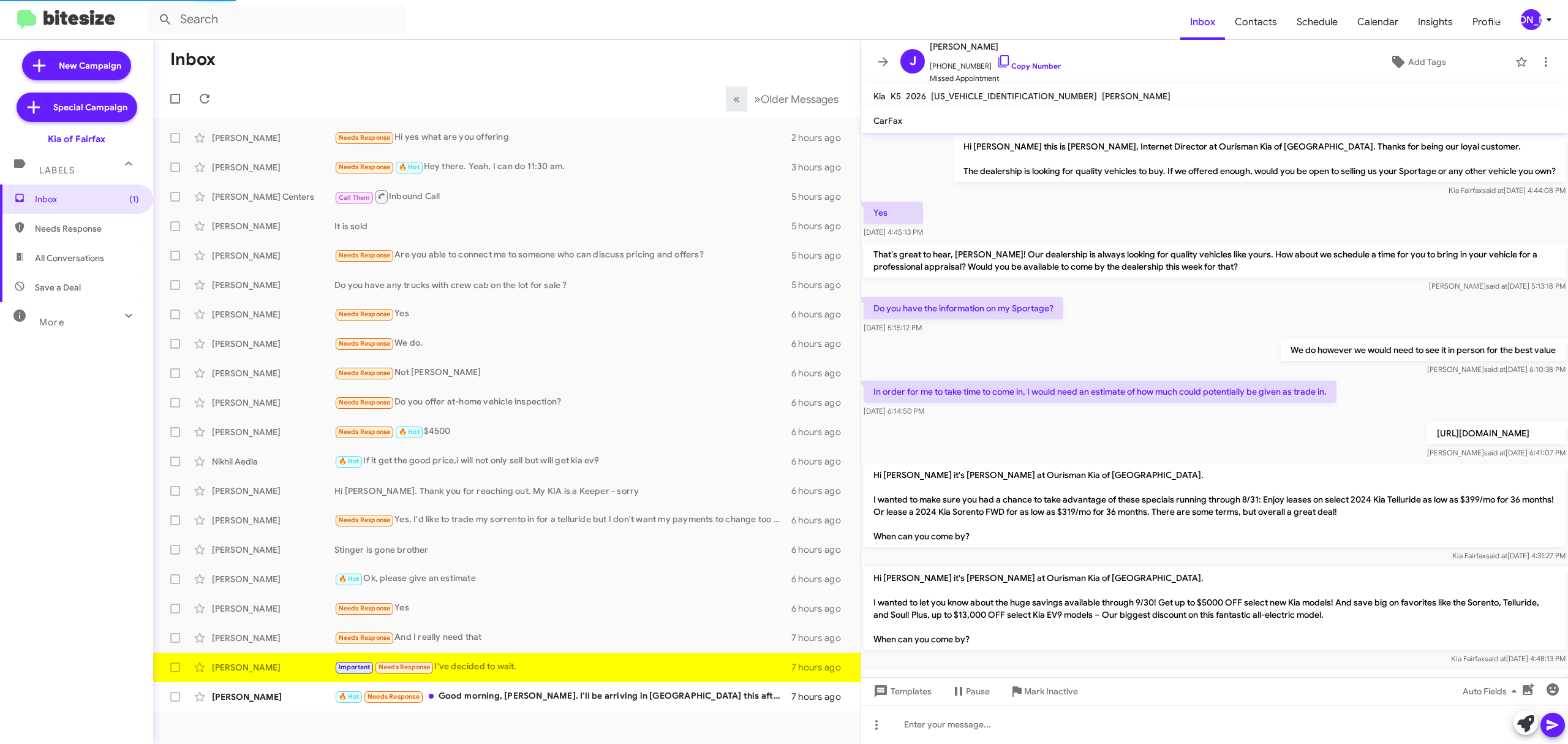
scroll to position [674, 0]
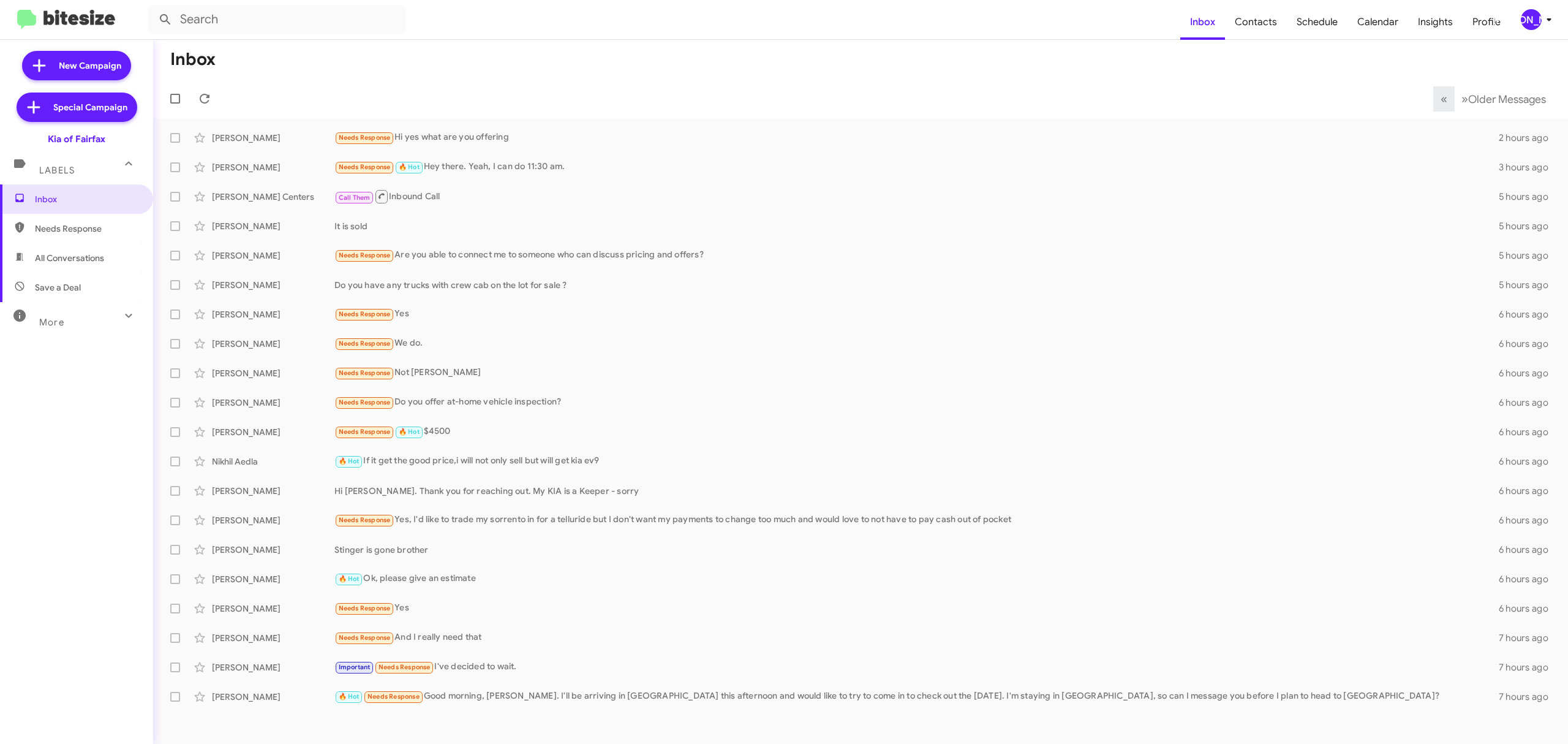
click at [1536, 17] on div "[PERSON_NAME]" at bounding box center [1532, 20] width 21 height 21
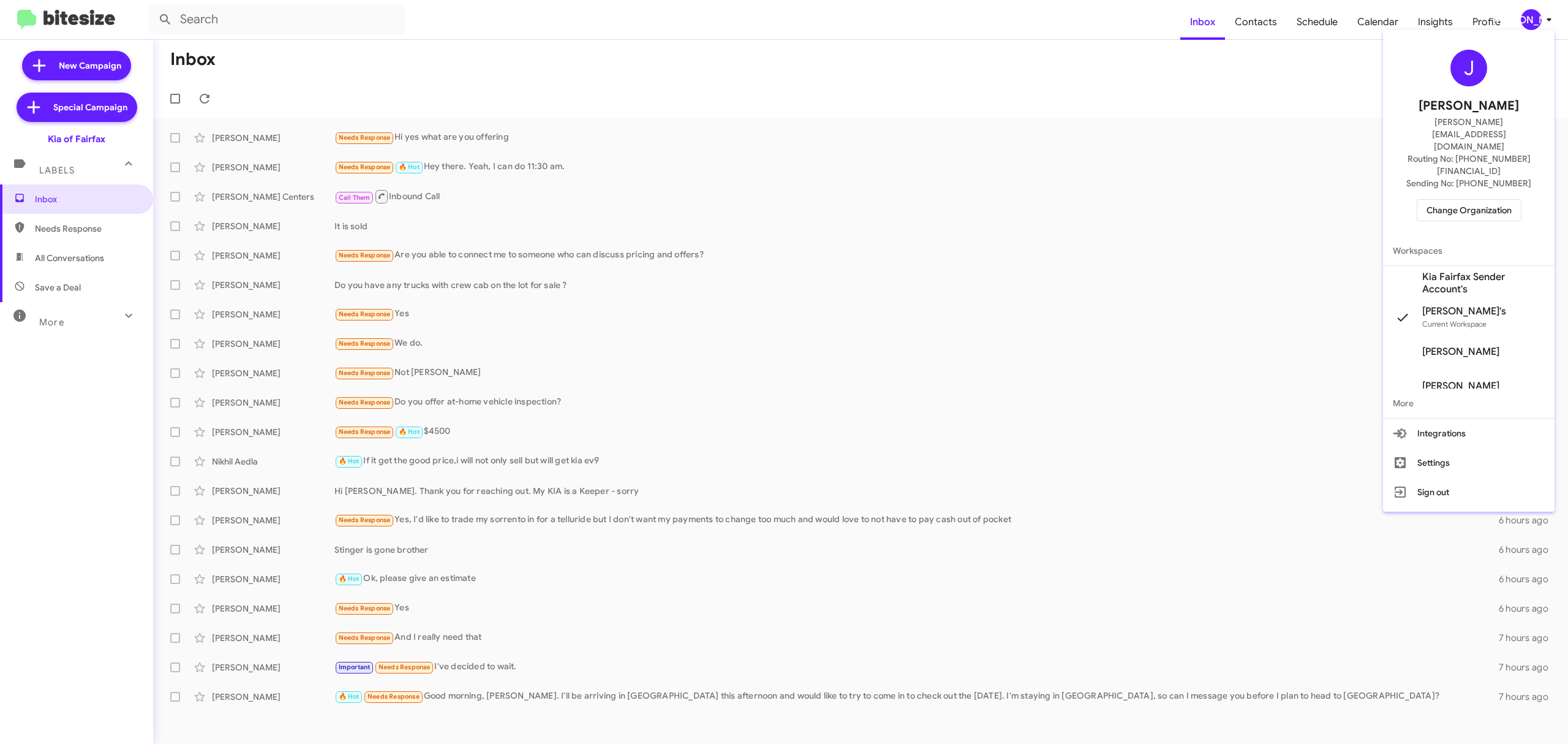
click at [1442, 200] on span "Change Organization" at bounding box center [1469, 210] width 85 height 21
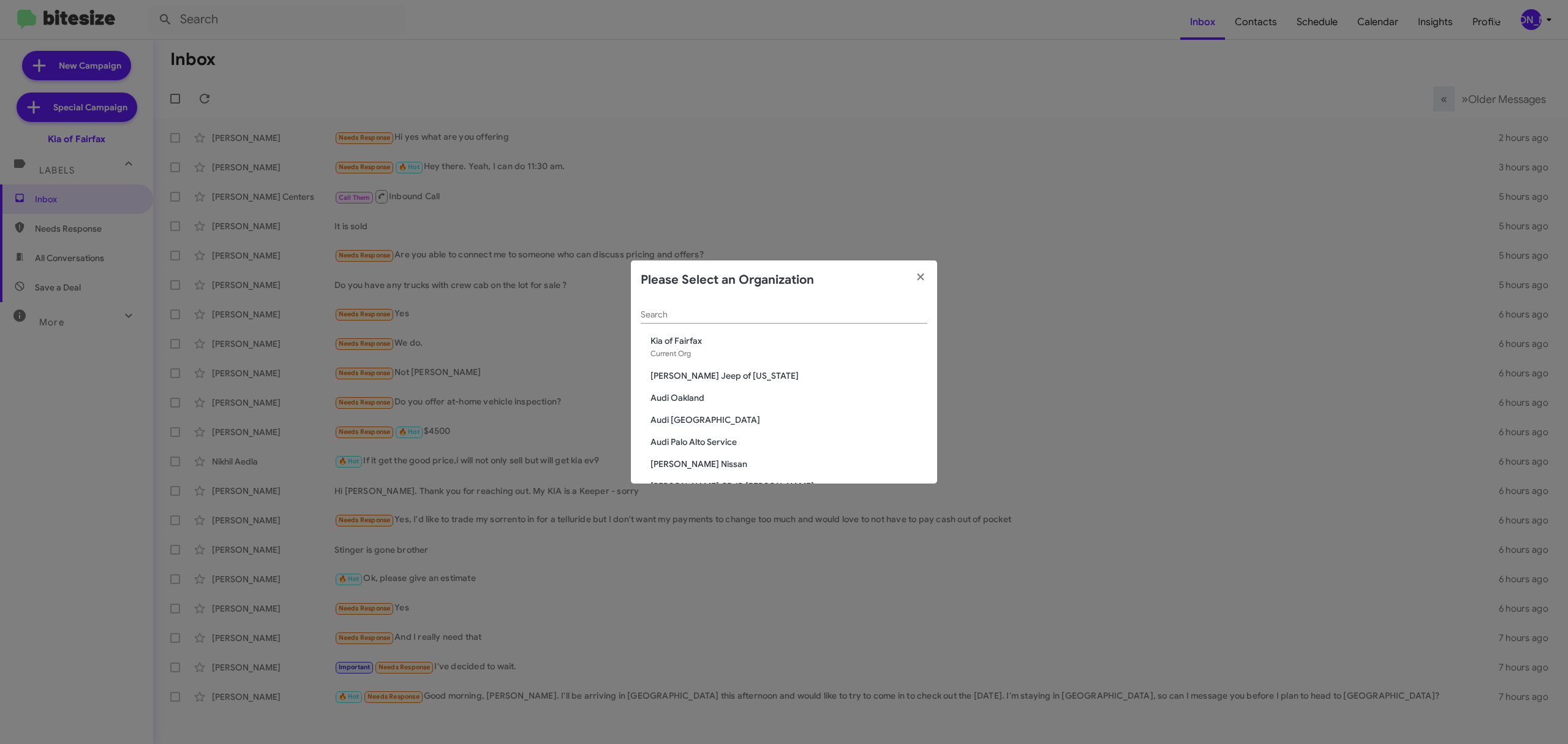
click at [824, 285] on div "Please Select an Organization" at bounding box center [784, 281] width 306 height 39
click at [822, 314] on input "Search" at bounding box center [784, 315] width 286 height 10
type input "cdjr"
click at [680, 386] on span "CDJR of [PERSON_NAME]" at bounding box center [789, 385] width 277 height 12
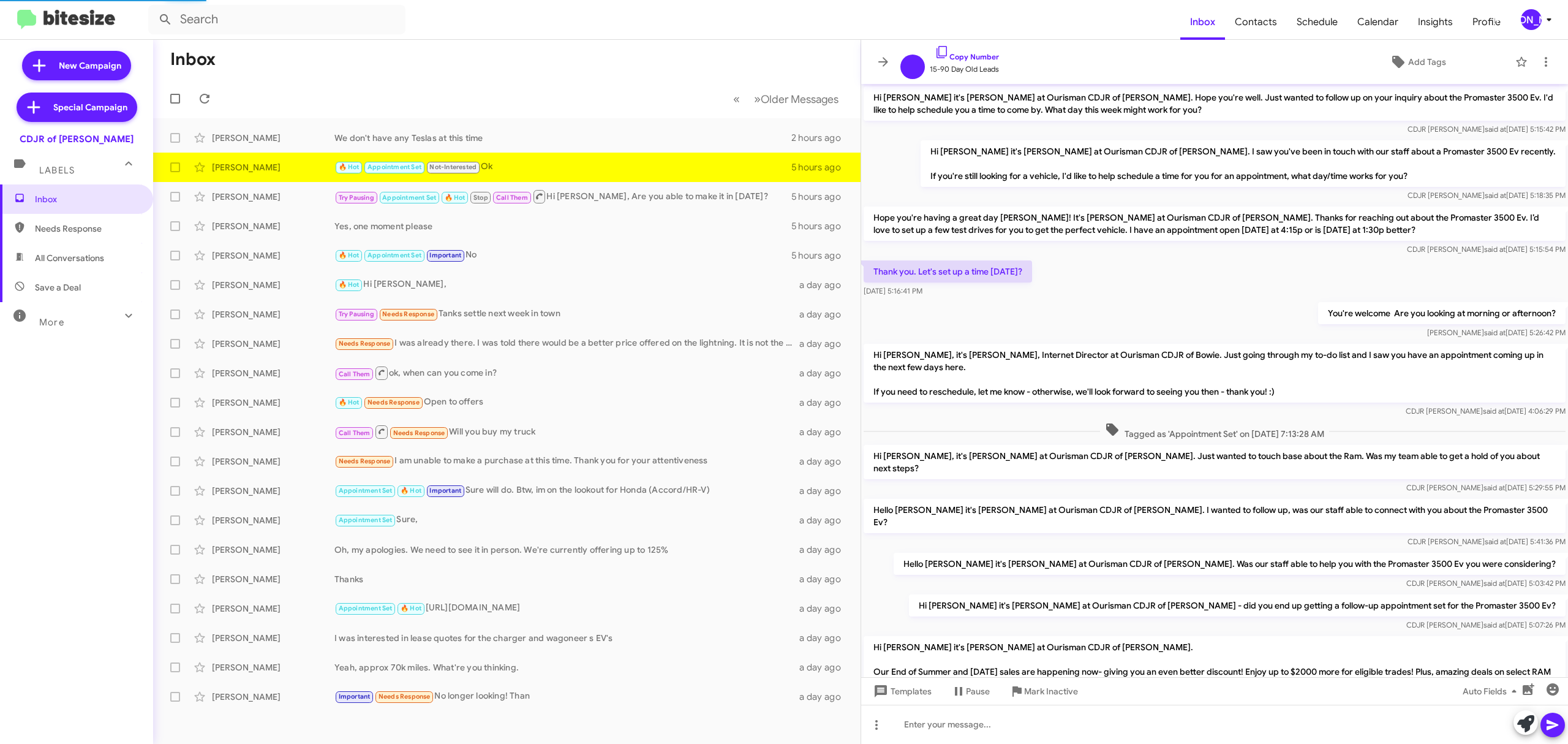
scroll to position [448, 0]
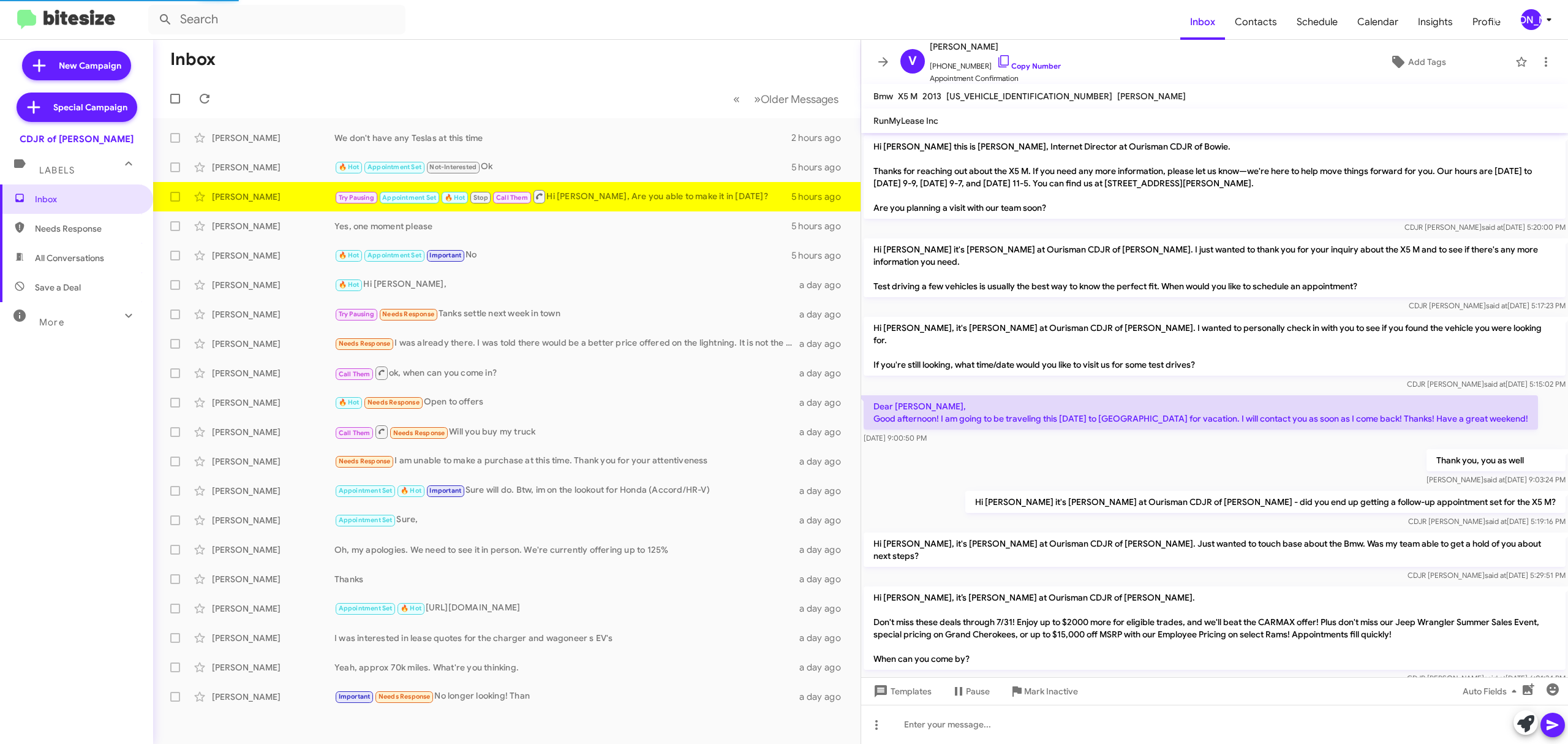
scroll to position [588, 0]
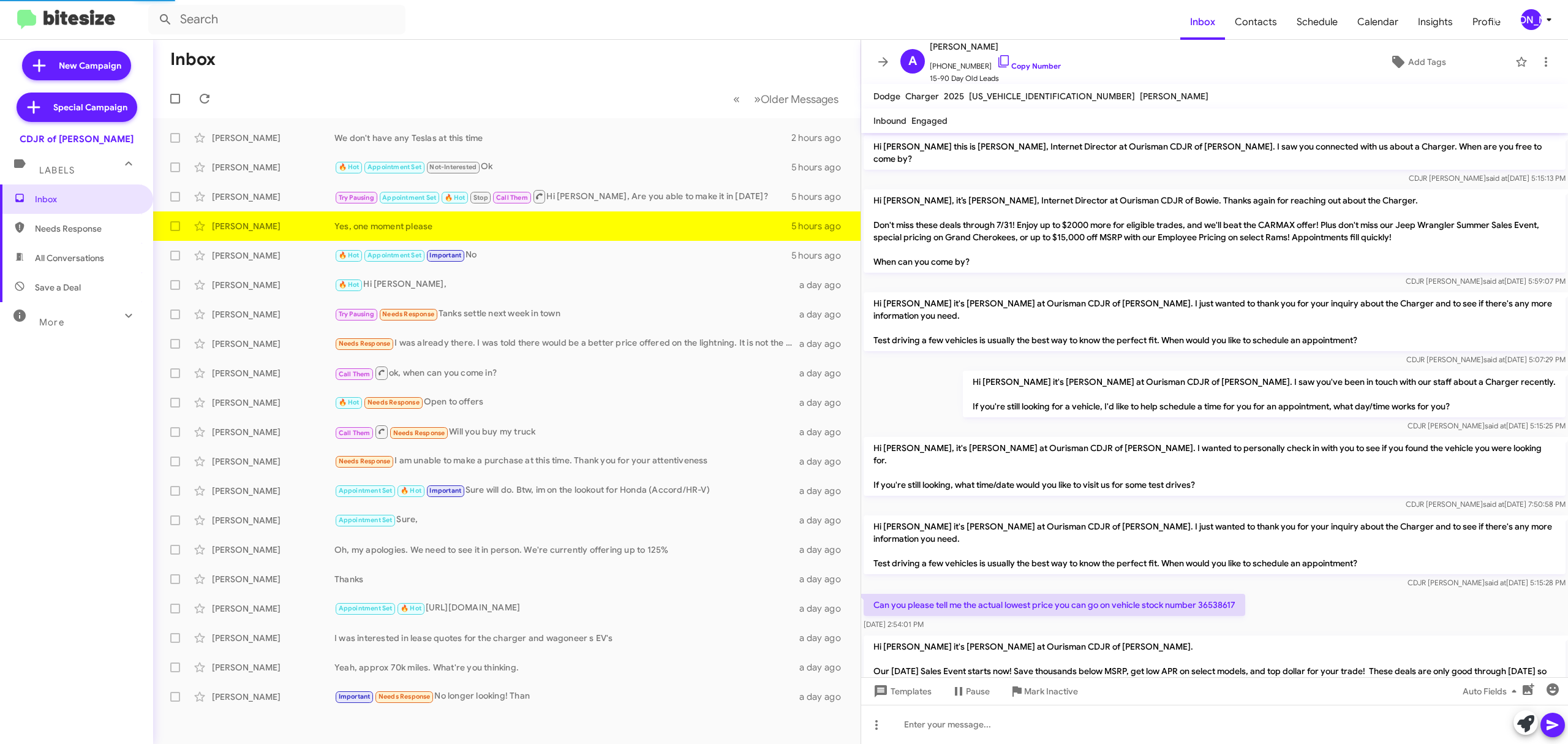
scroll to position [287, 0]
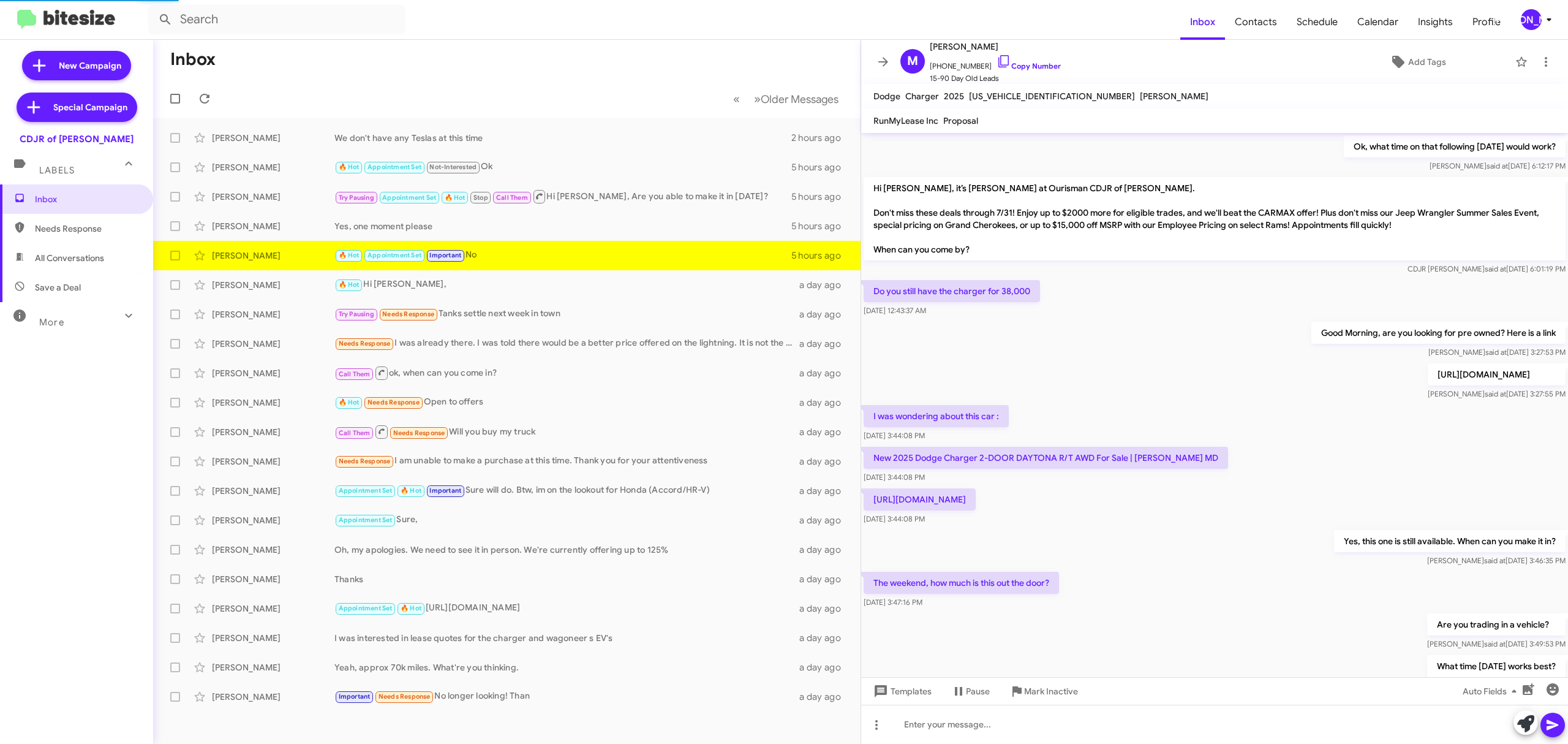
scroll to position [516, 0]
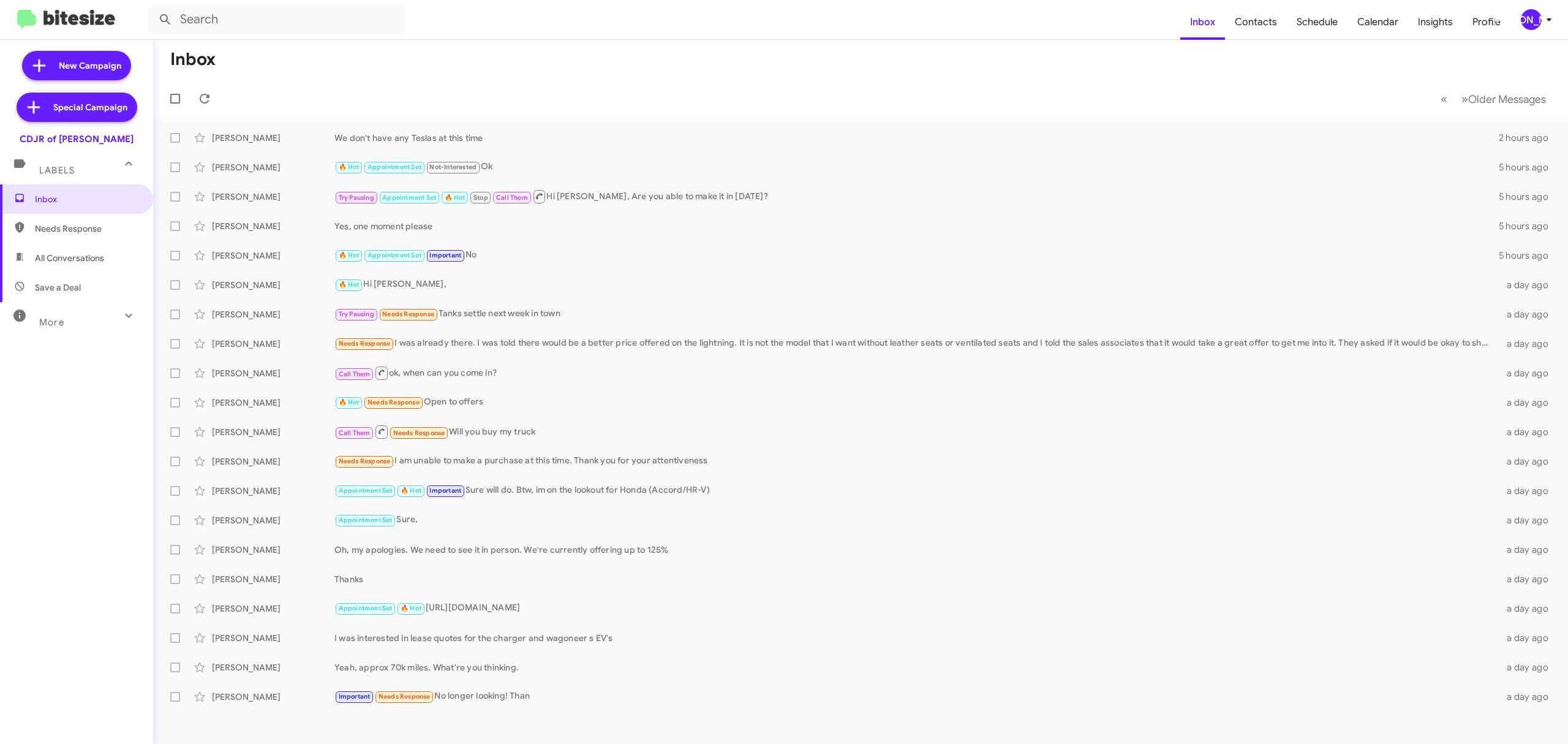
click at [1535, 42] on mat-toolbar-row "Inbox" at bounding box center [861, 60] width 1415 height 39
click at [1529, 34] on mat-toolbar "Inbox Contacts Schedule Calendar Insights Profile JA" at bounding box center [784, 20] width 1568 height 39
click at [1529, 25] on div "[PERSON_NAME]" at bounding box center [1532, 20] width 21 height 21
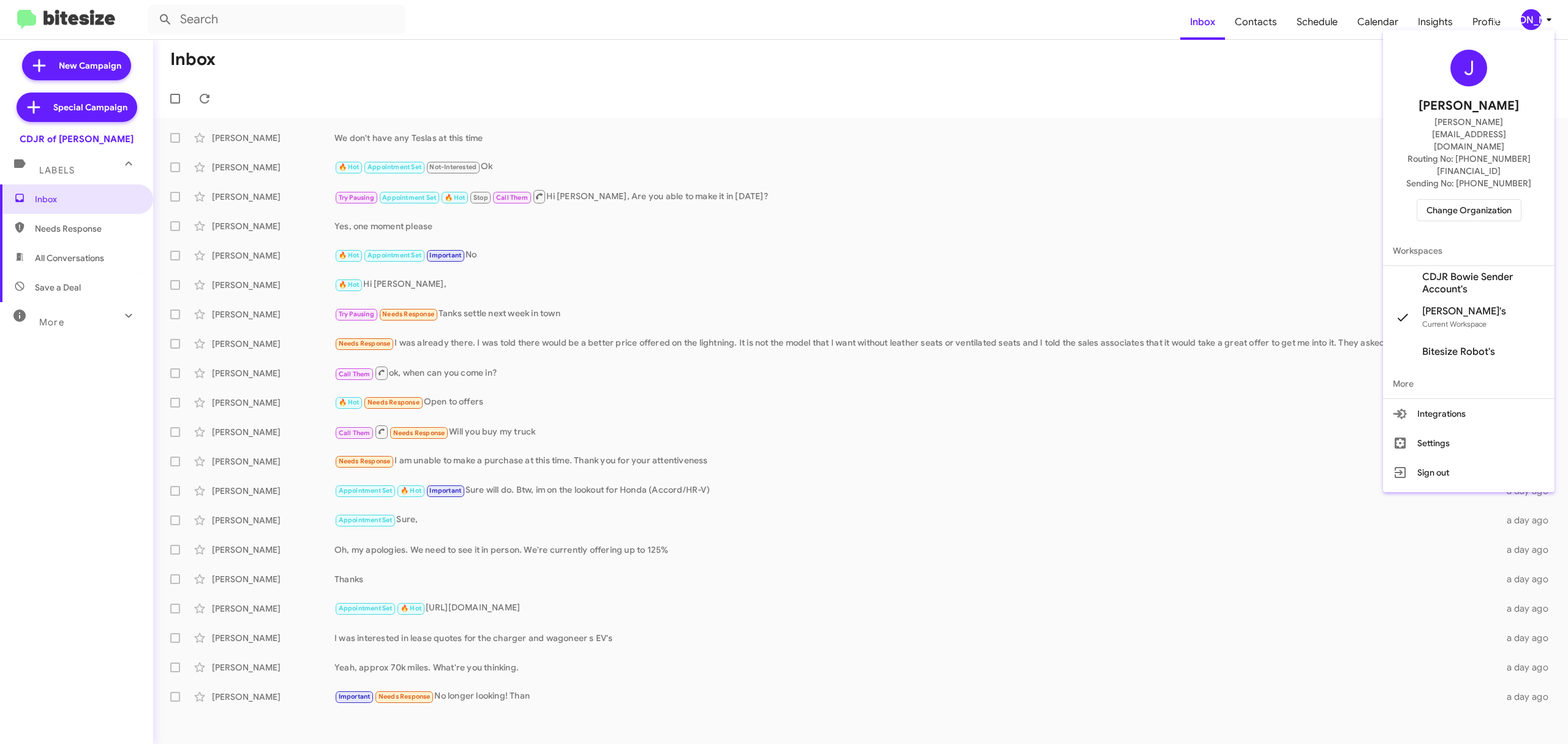
click at [1437, 200] on span "Change Organization" at bounding box center [1469, 210] width 85 height 21
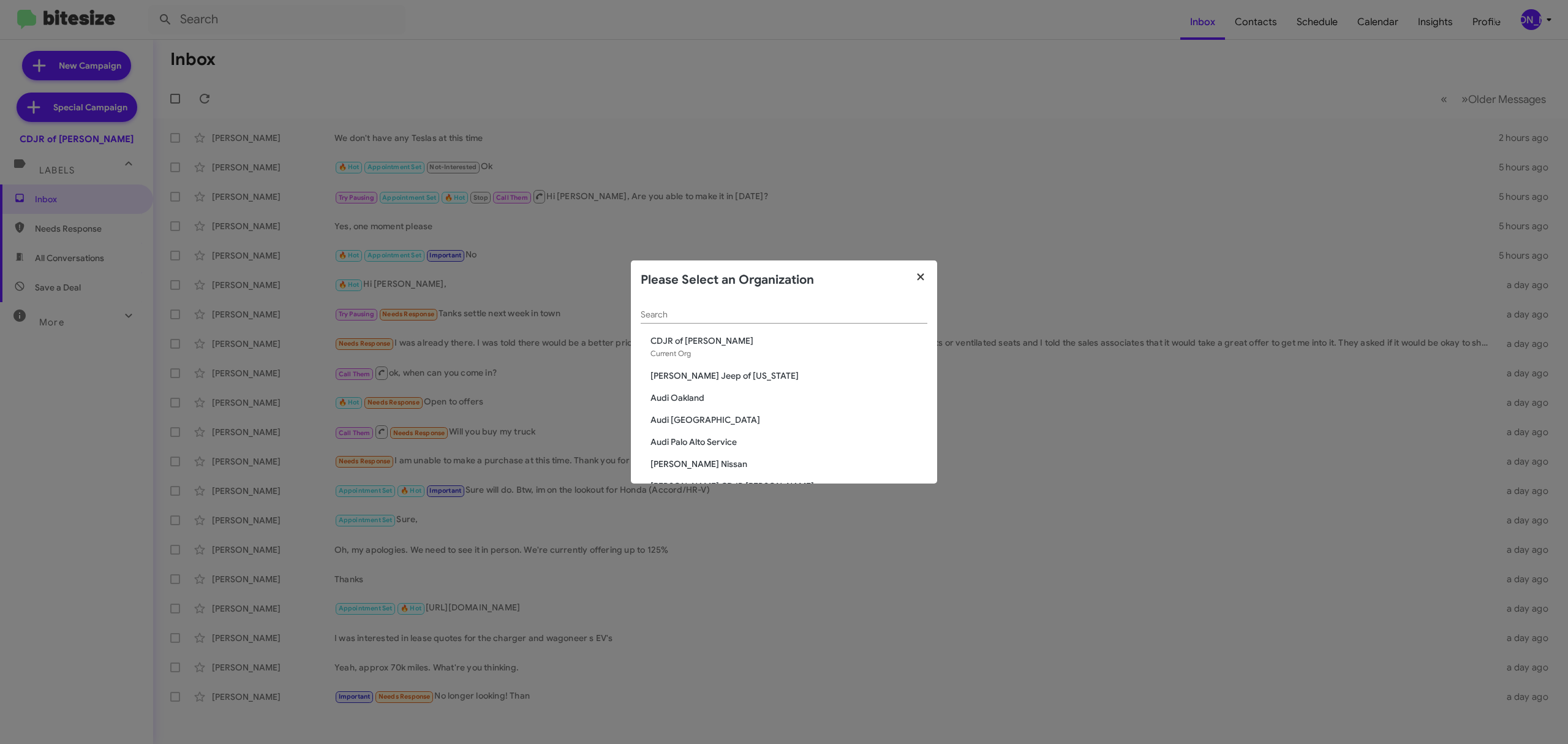
drag, startPoint x: 919, startPoint y: 278, endPoint x: 908, endPoint y: 261, distance: 20.2
click at [920, 278] on icon "button" at bounding box center [920, 277] width 7 height 7
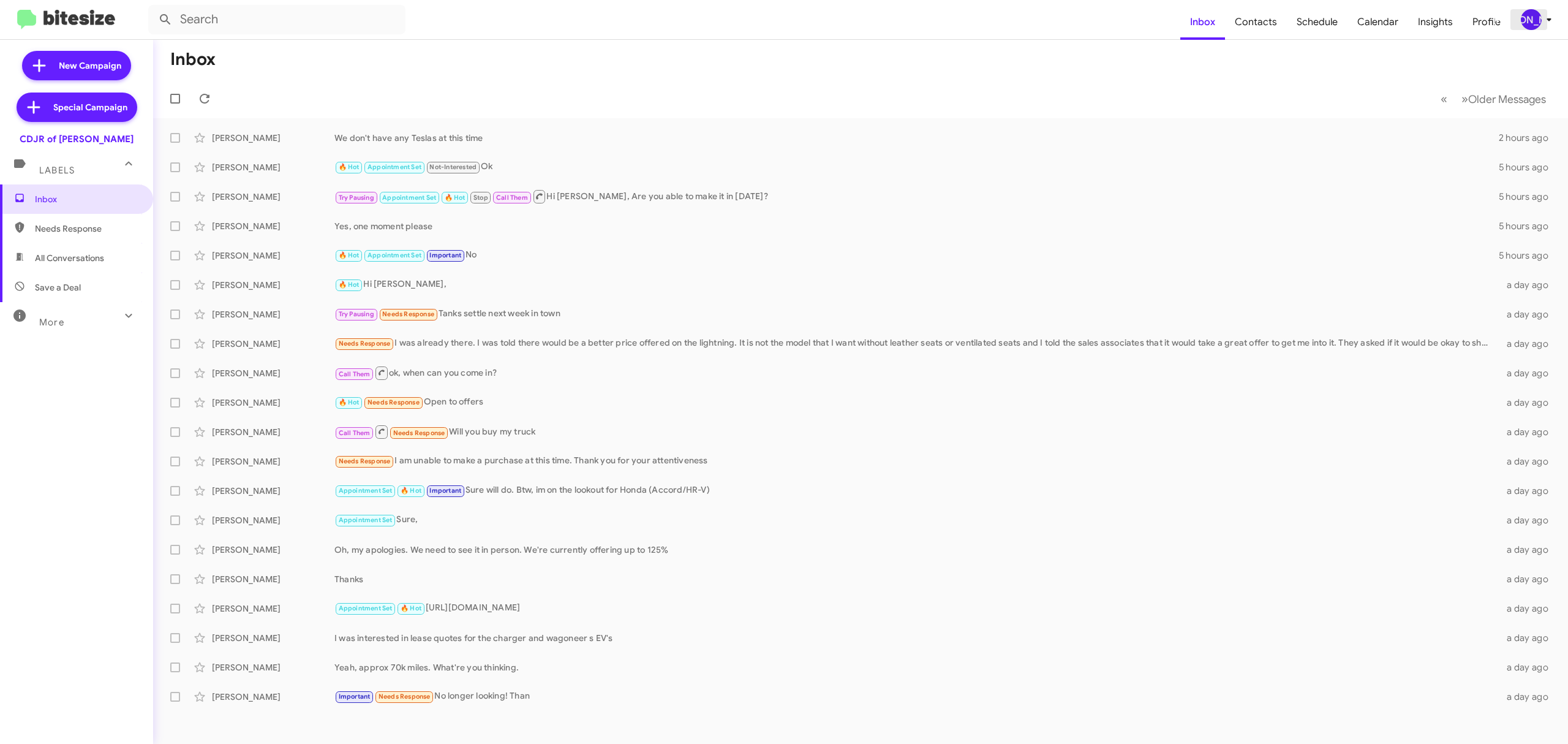
click at [1525, 18] on div "[PERSON_NAME]" at bounding box center [1532, 20] width 21 height 21
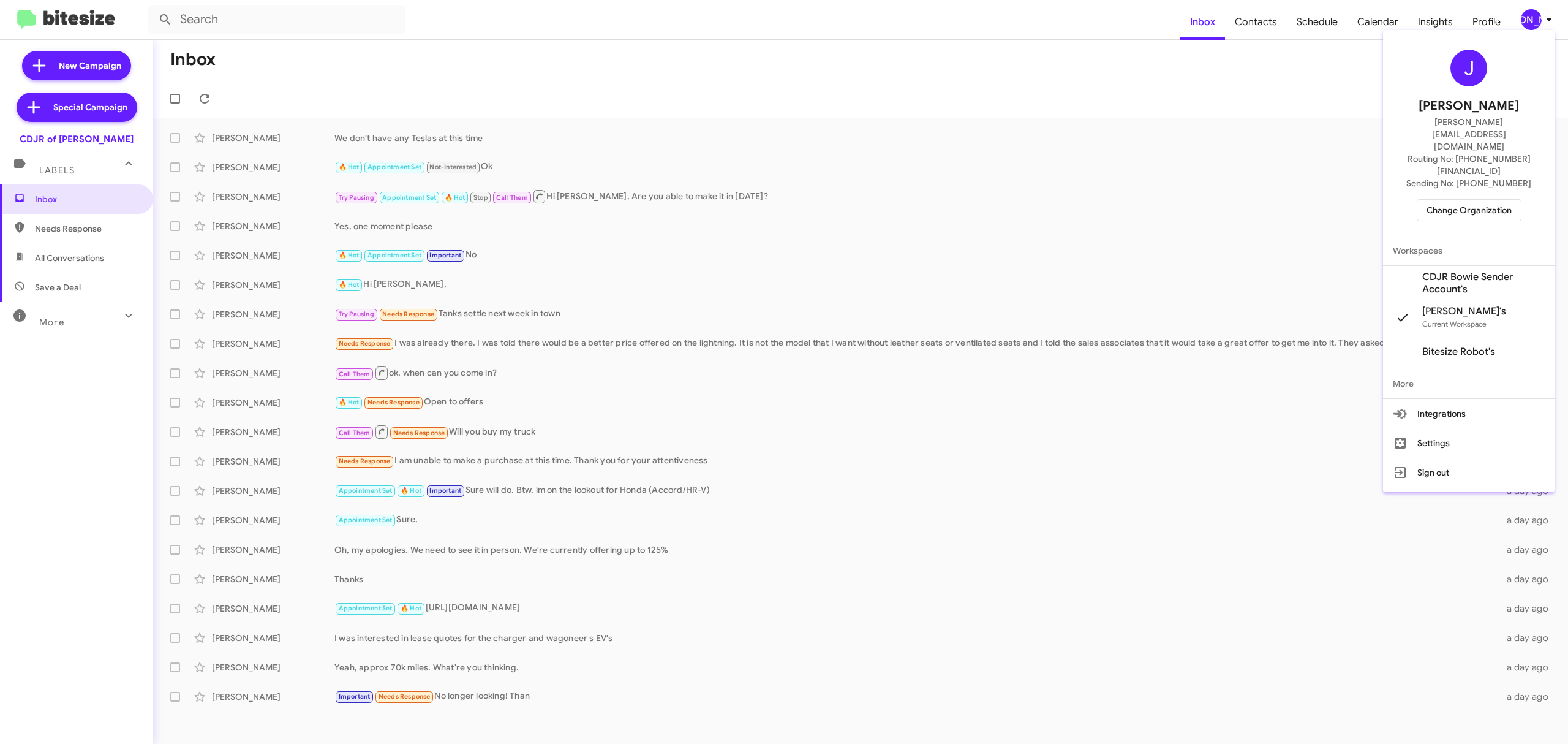
click at [1446, 200] on span "Change Organization" at bounding box center [1469, 210] width 85 height 21
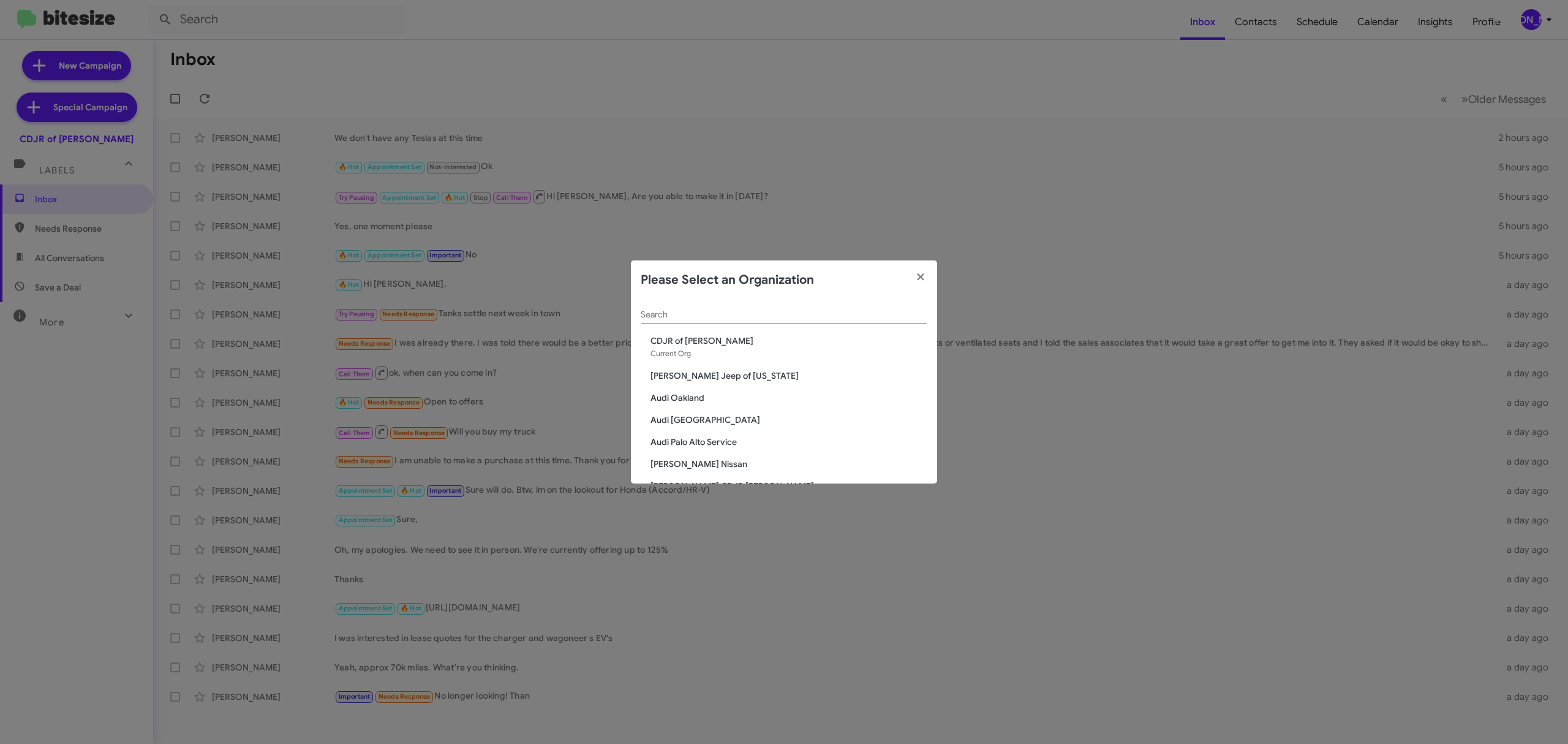
click at [726, 309] on div "Search" at bounding box center [784, 312] width 286 height 24
click at [724, 317] on input "Search" at bounding box center [784, 315] width 286 height 10
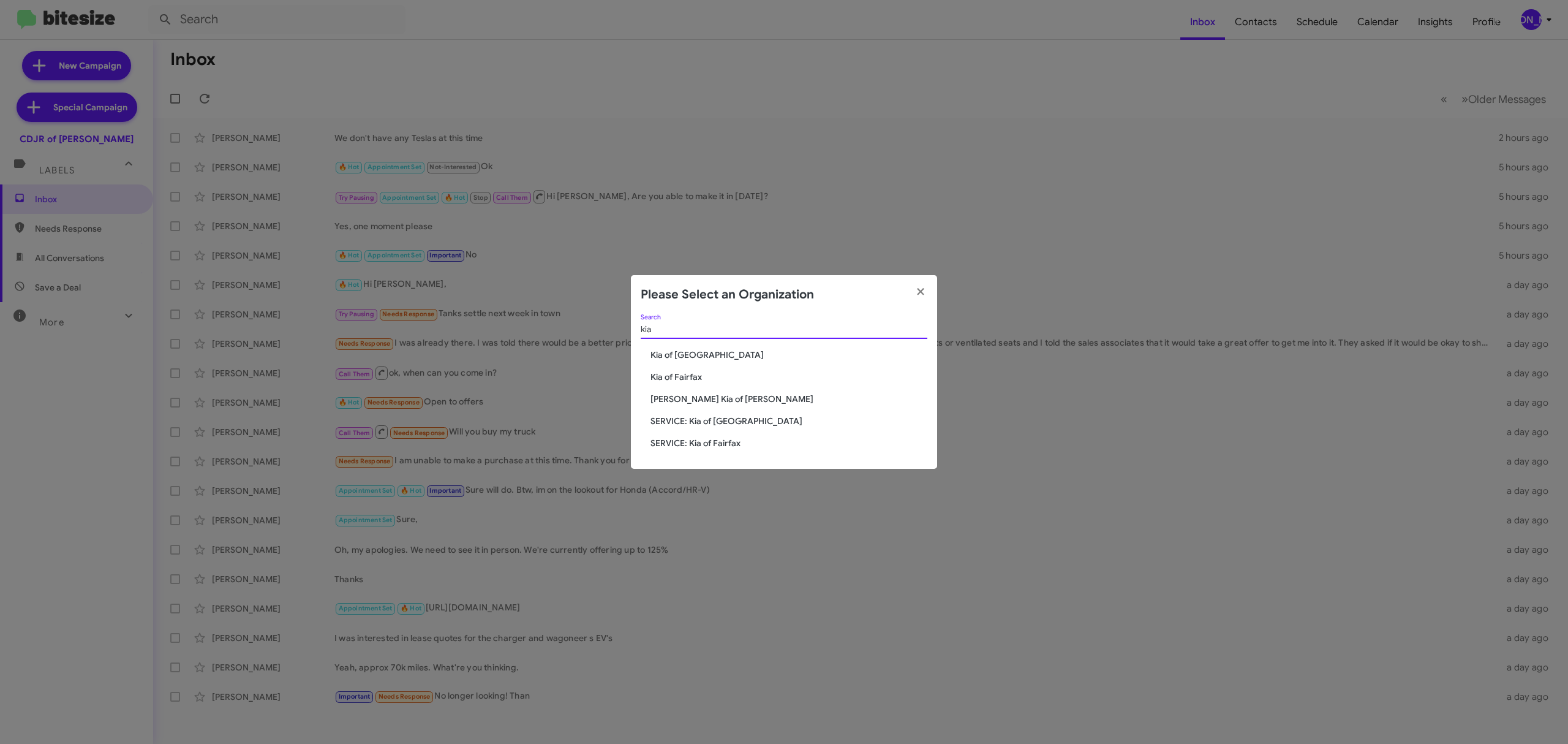
type input "kia"
click at [690, 377] on span "Kia of Fairfax" at bounding box center [789, 377] width 277 height 12
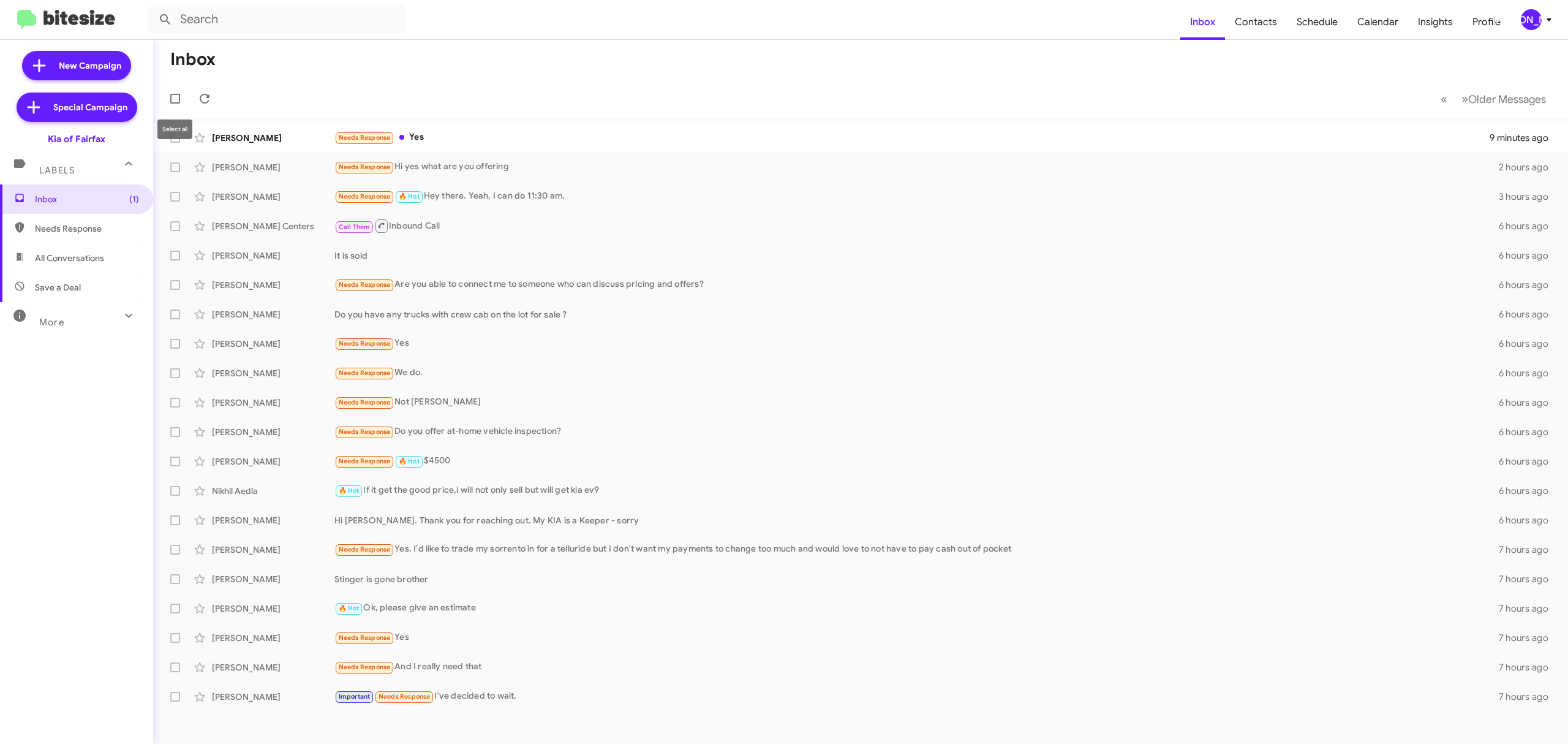
click at [182, 91] on label at bounding box center [175, 98] width 24 height 24
click at [175, 104] on input "checkbox" at bounding box center [175, 104] width 1 height 1
checkbox input "true"
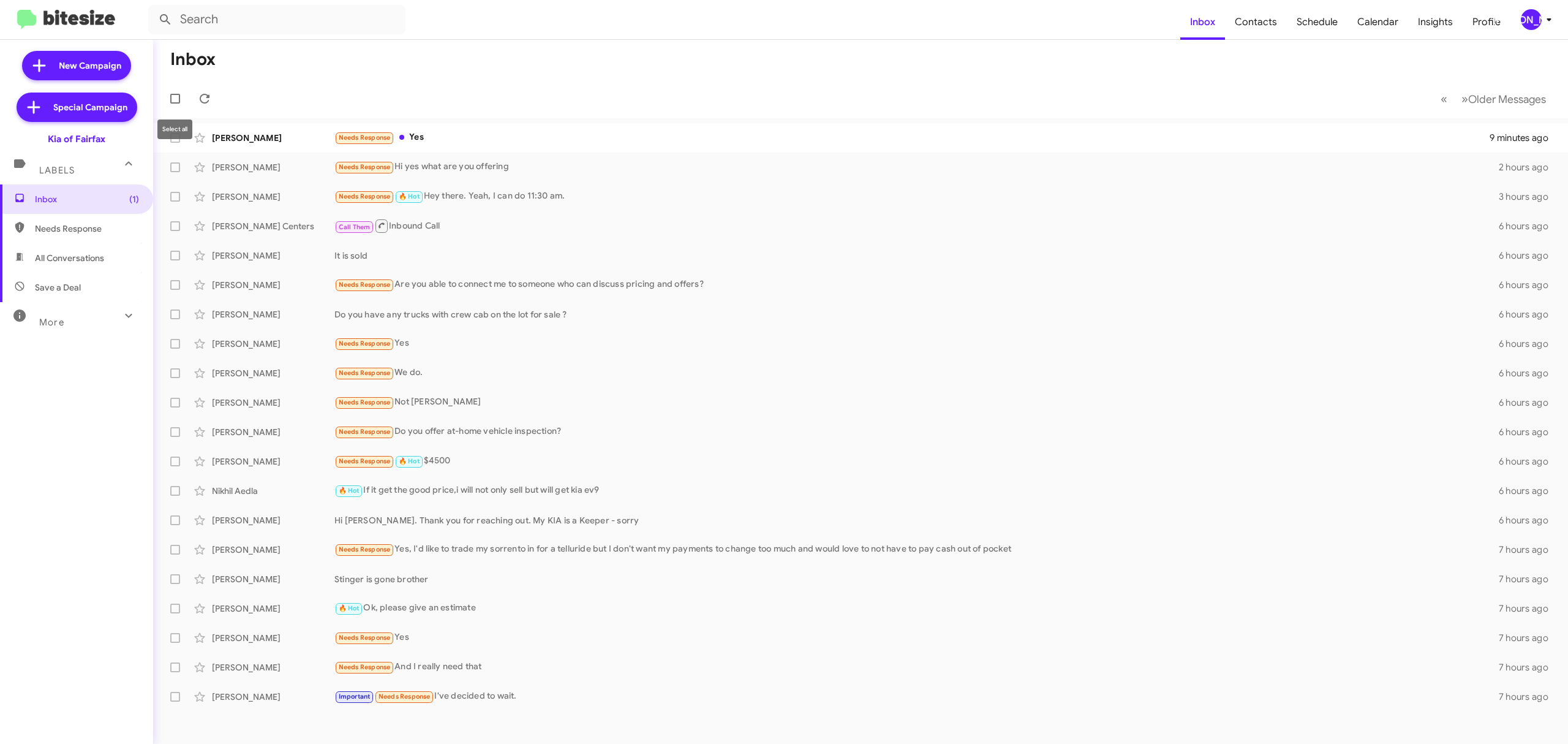
checkbox input "true"
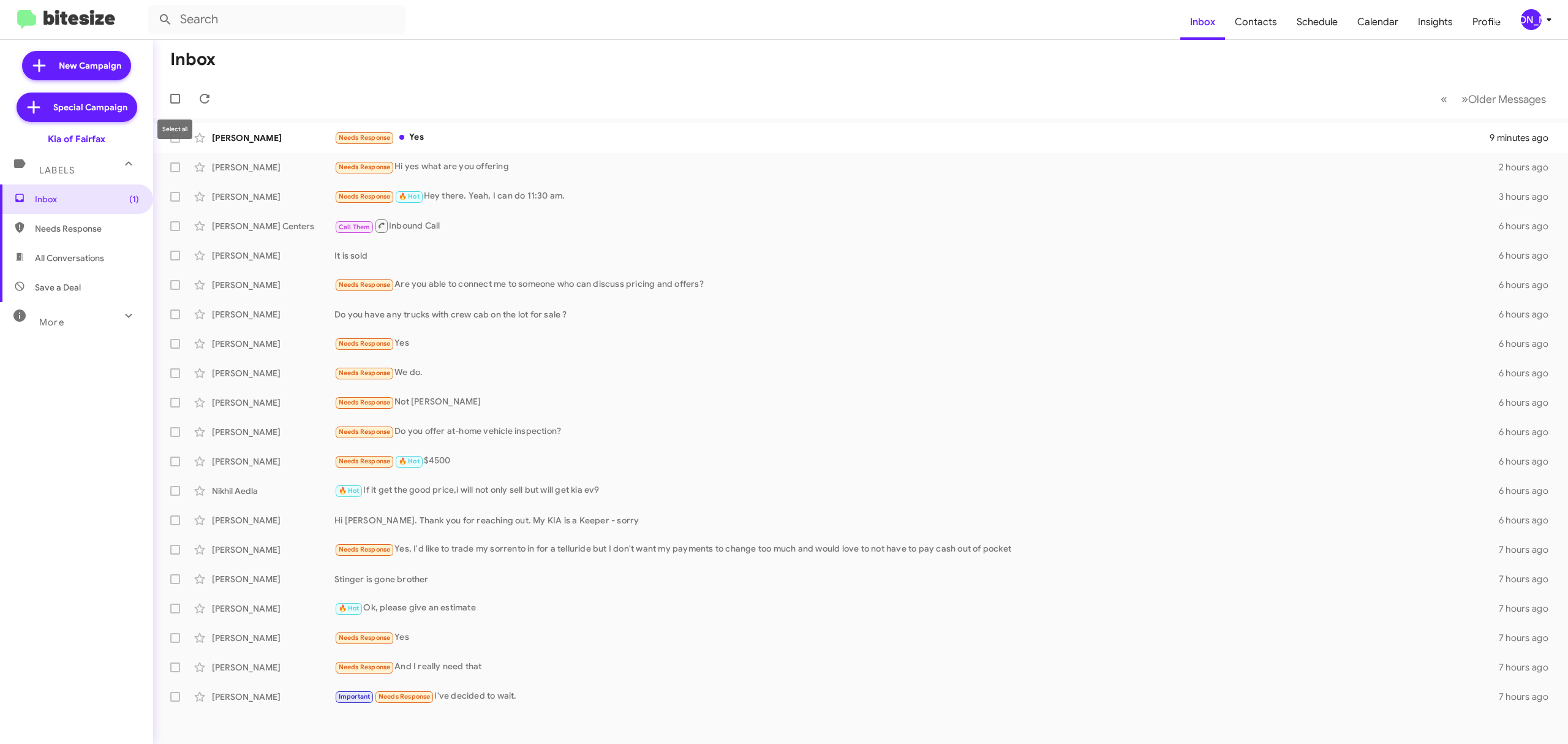
checkbox input "true"
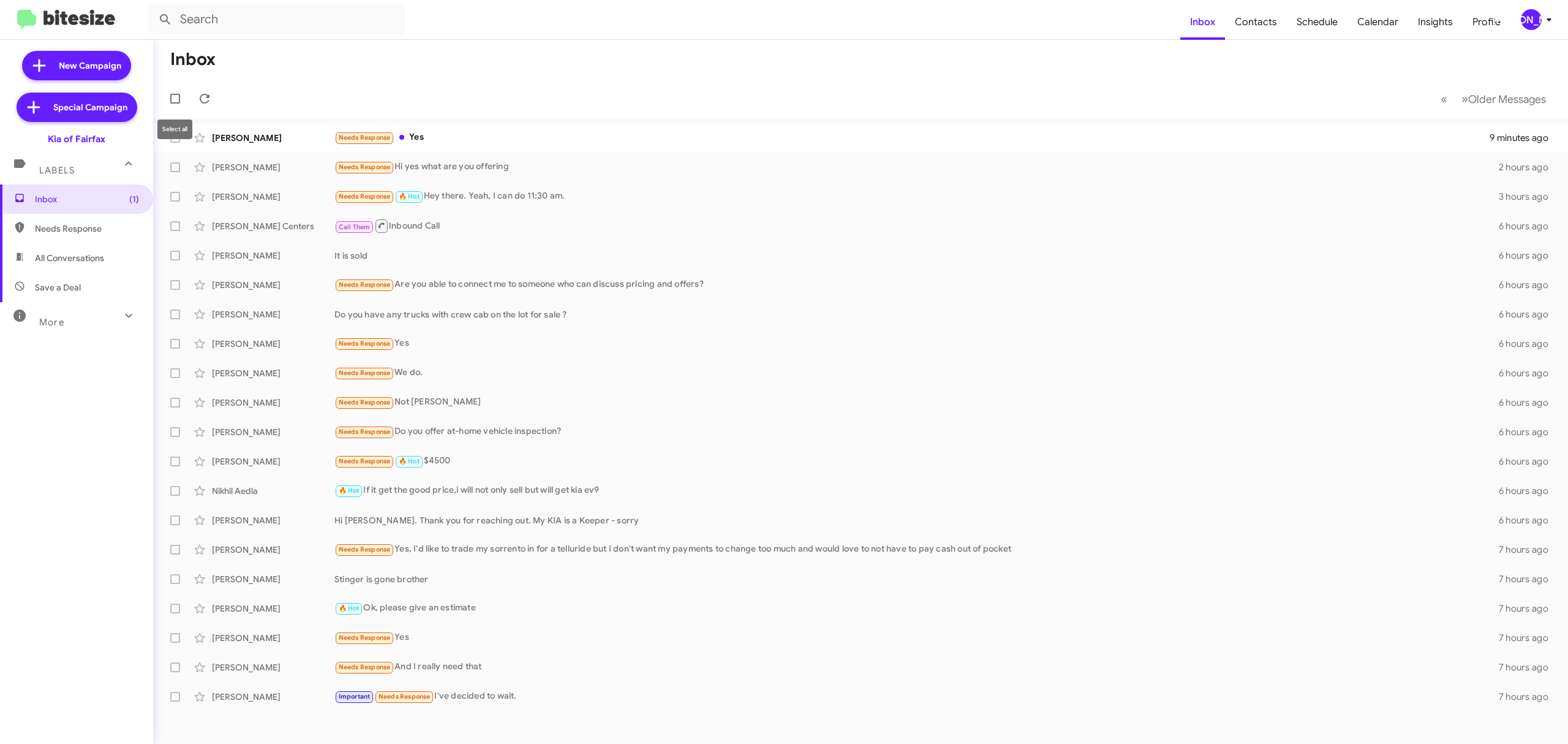
checkbox input "true"
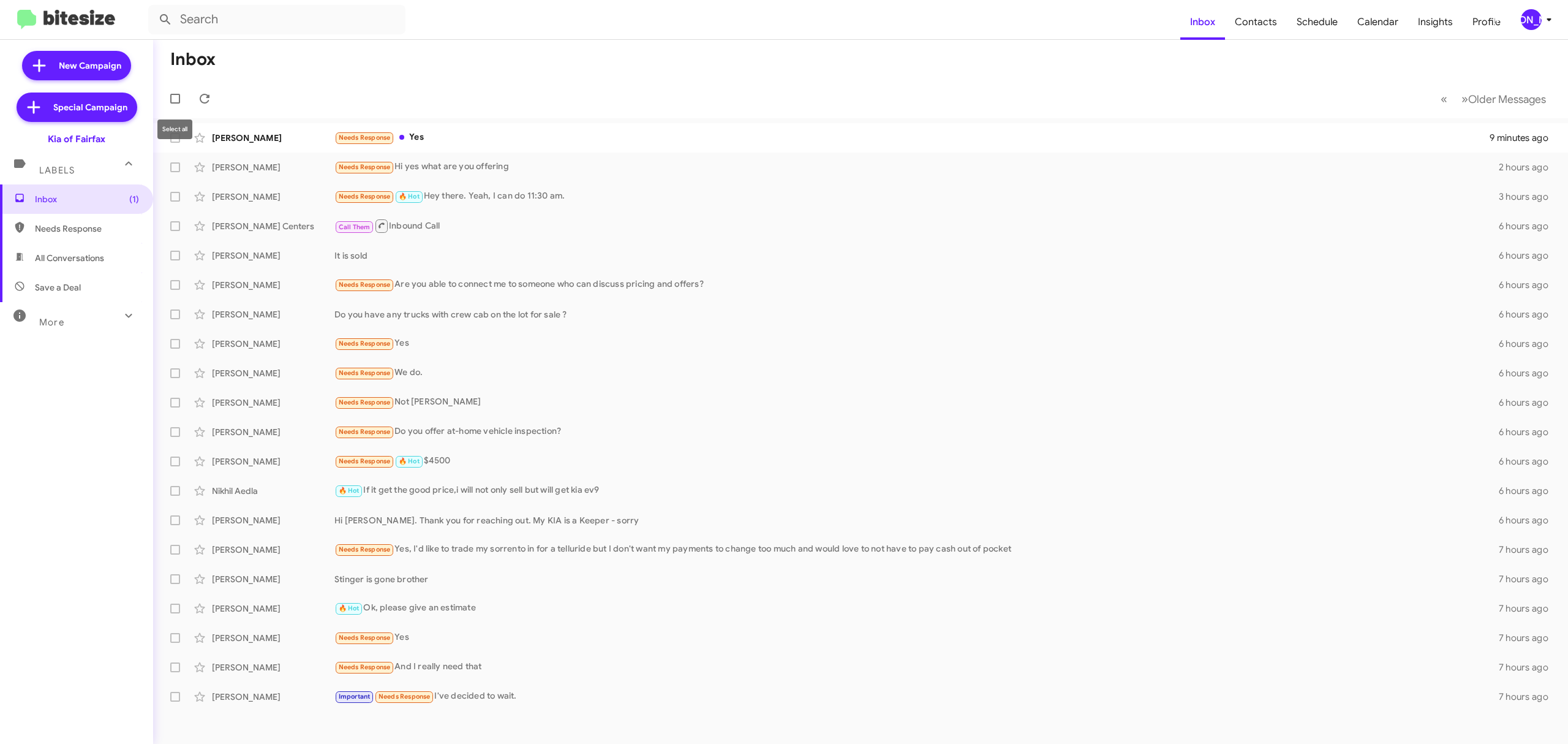
checkbox input "true"
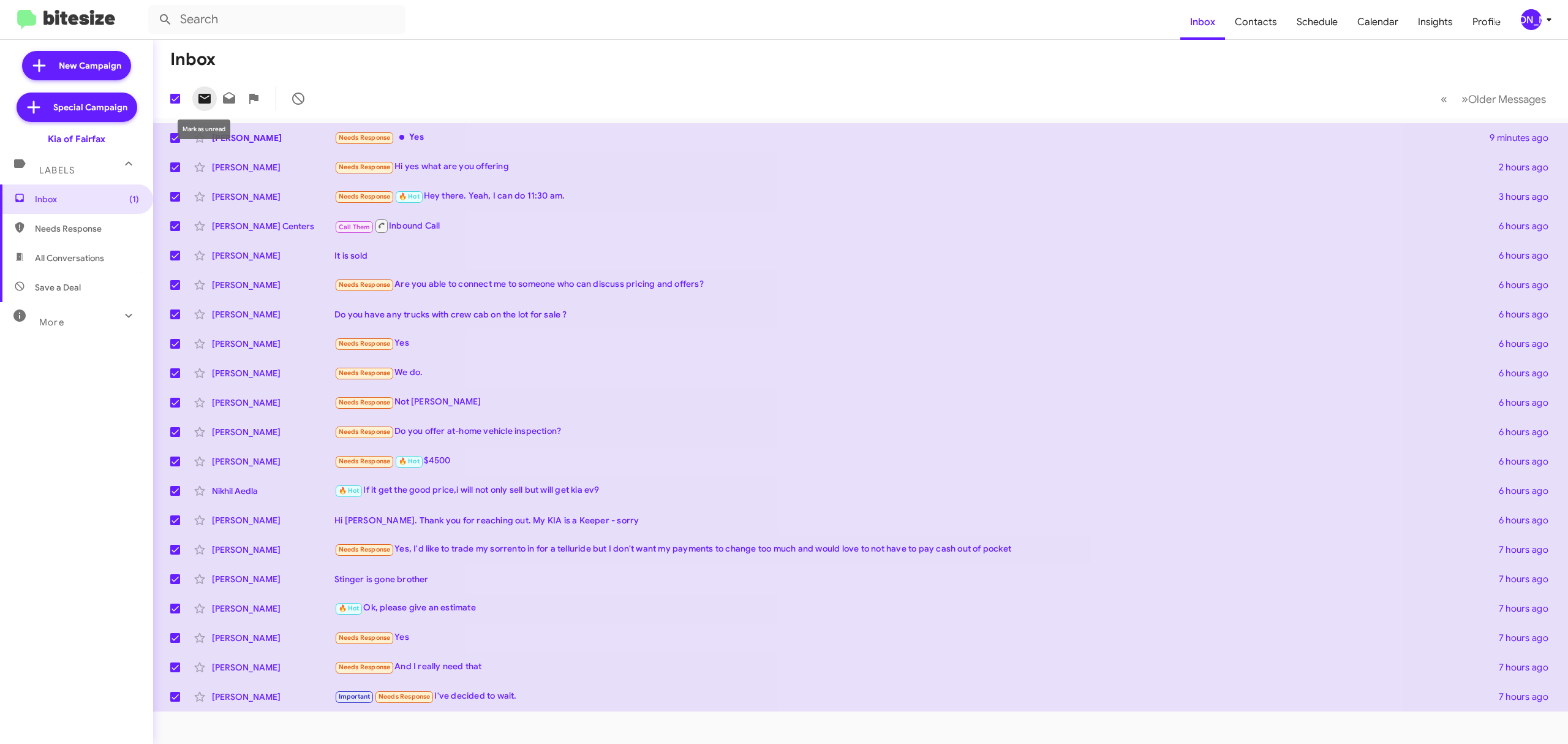
click at [203, 96] on icon at bounding box center [205, 98] width 12 height 10
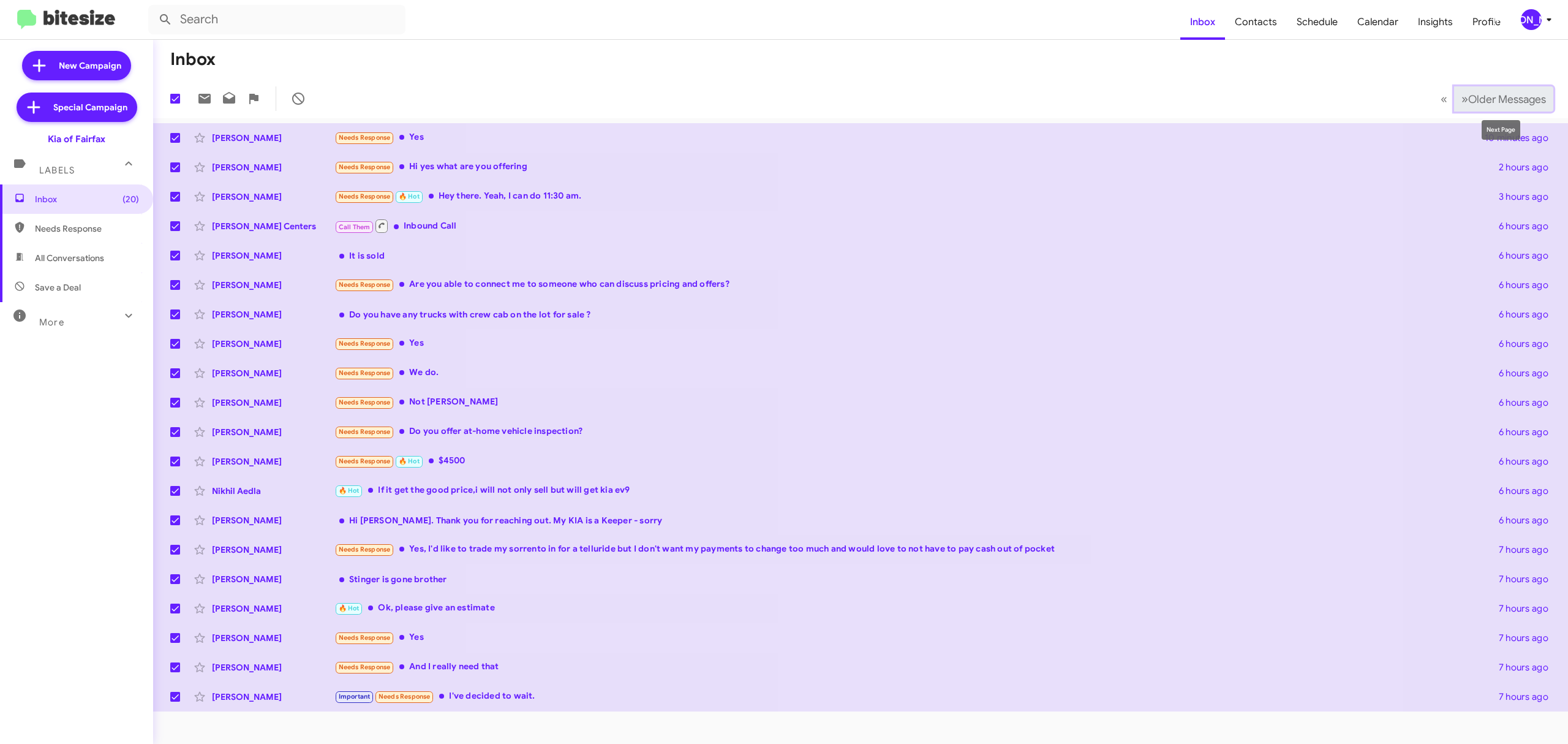
click at [1477, 102] on span "Older Messages" at bounding box center [1507, 99] width 78 height 14
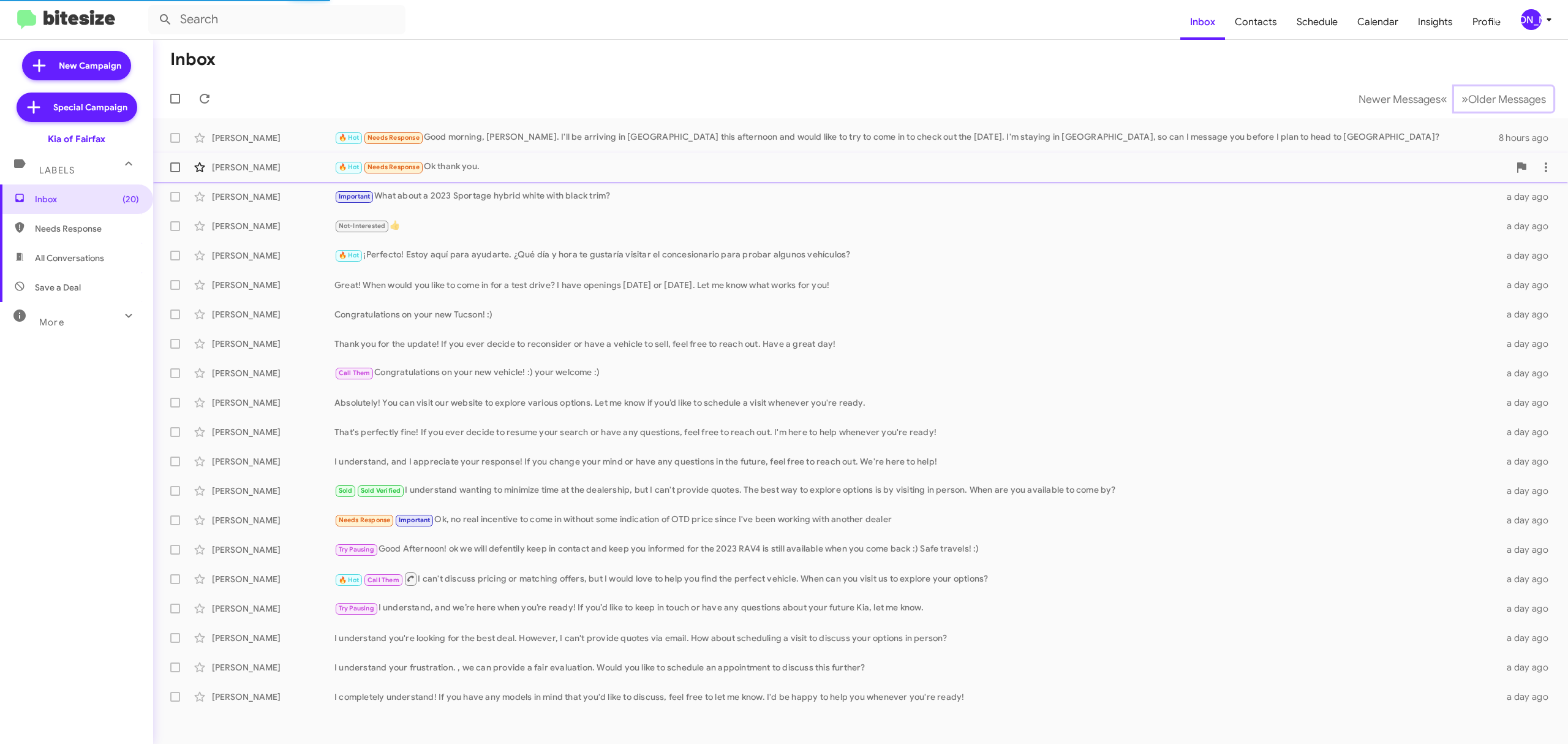
checkbox input "false"
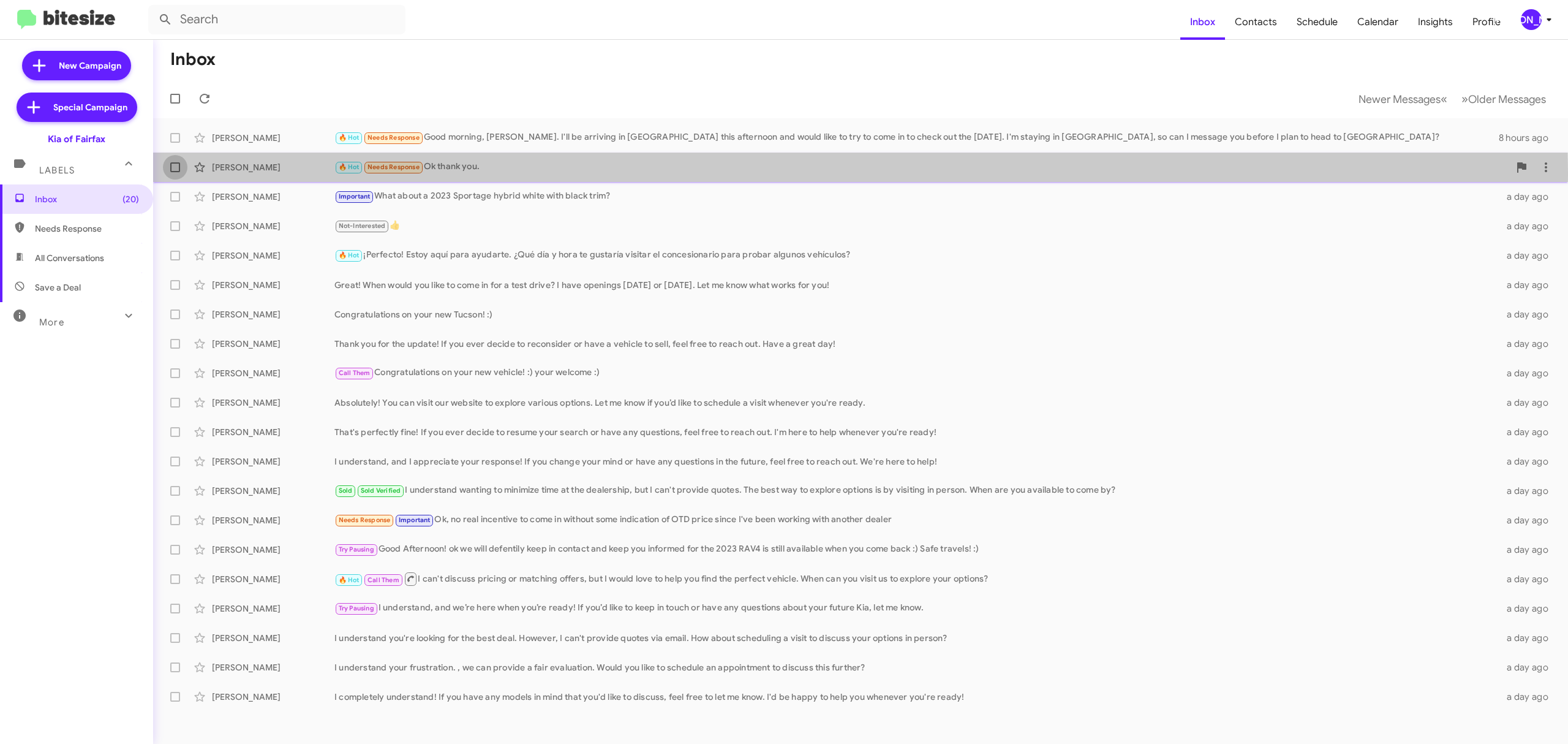
click at [172, 173] on label at bounding box center [175, 167] width 24 height 24
click at [175, 173] on input "checkbox" at bounding box center [175, 172] width 1 height 1
checkbox input "true"
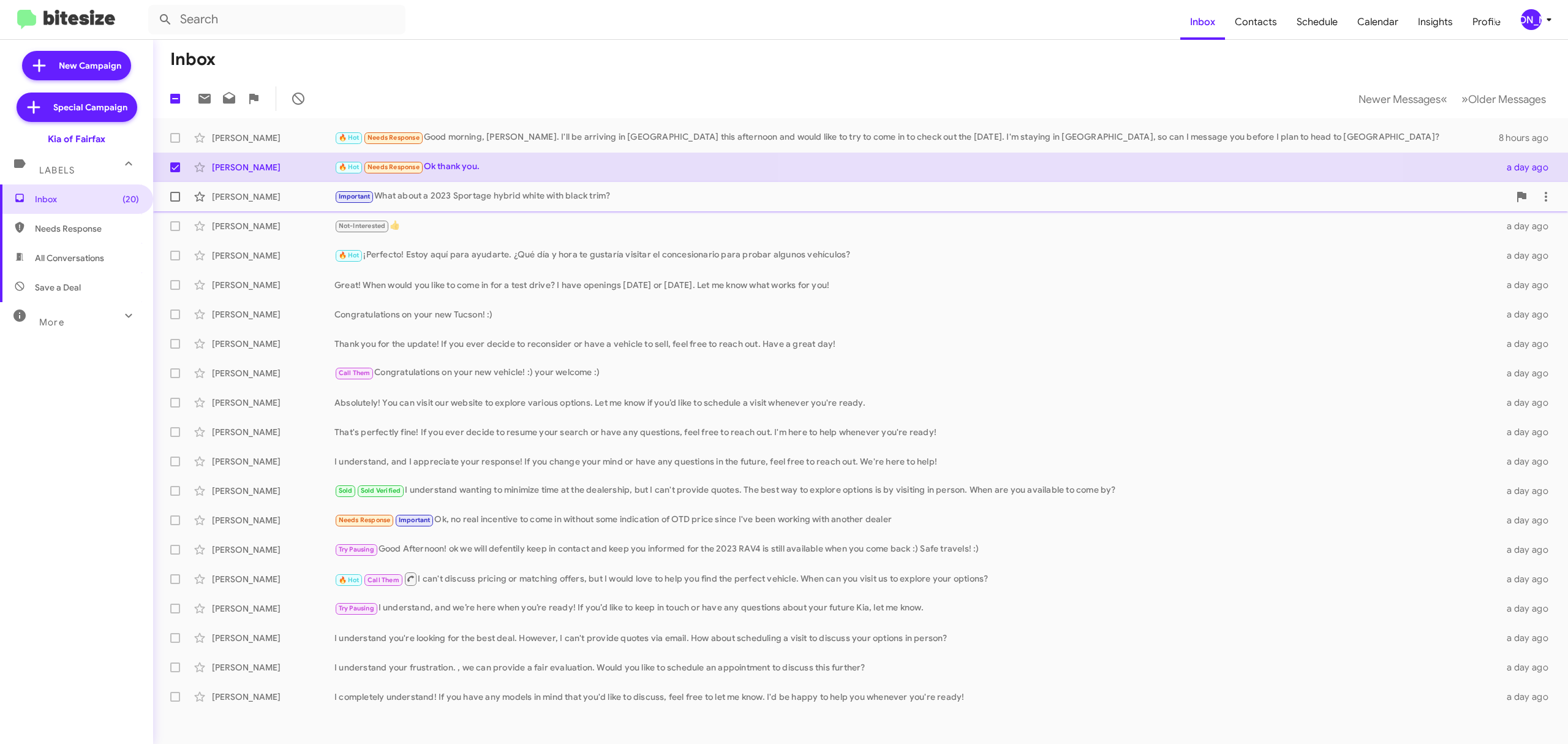
click at [181, 206] on label at bounding box center [175, 197] width 24 height 24
click at [175, 203] on input "checkbox" at bounding box center [175, 202] width 1 height 1
checkbox input "true"
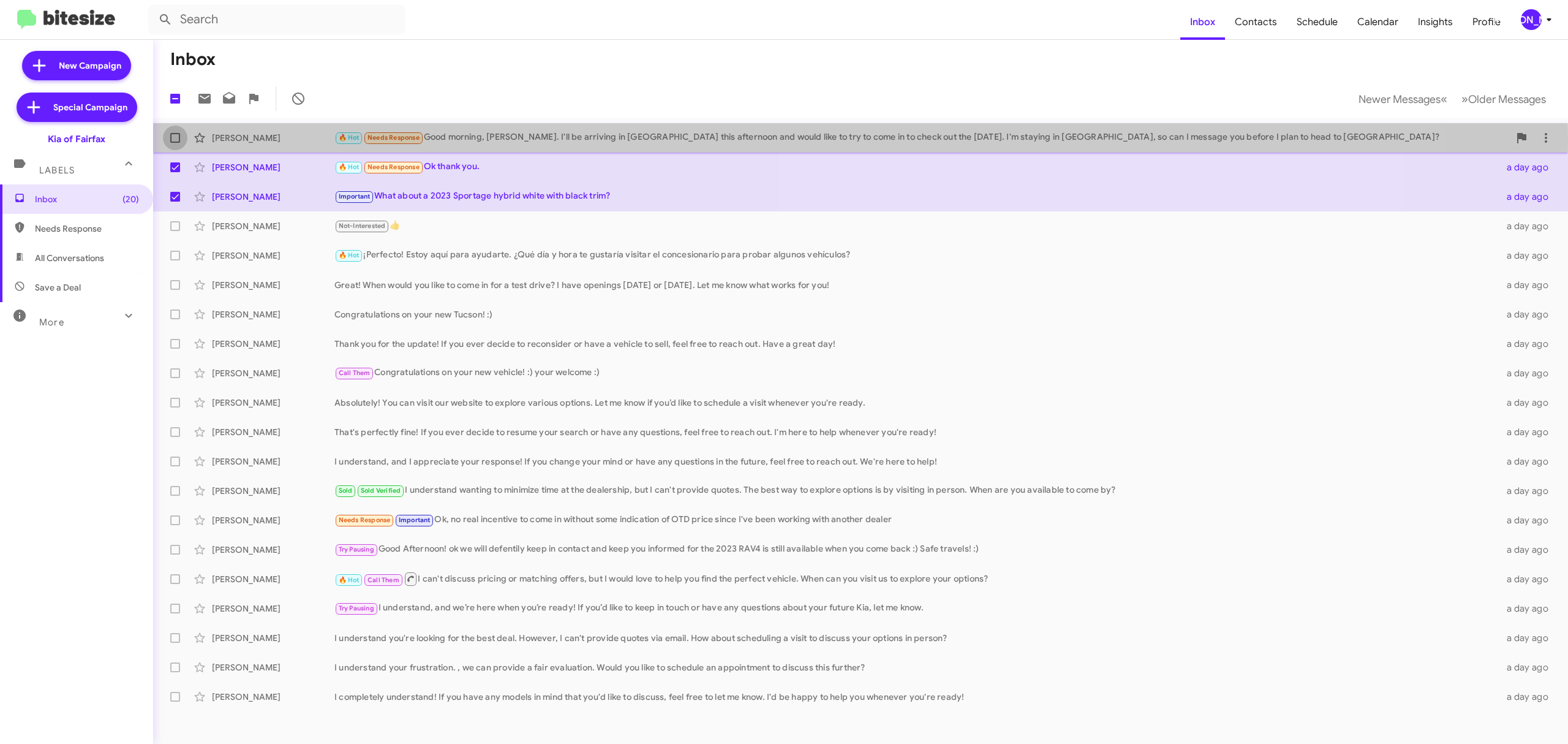
click at [184, 138] on label at bounding box center [175, 138] width 24 height 24
click at [175, 143] on input "checkbox" at bounding box center [175, 143] width 1 height 1
checkbox input "true"
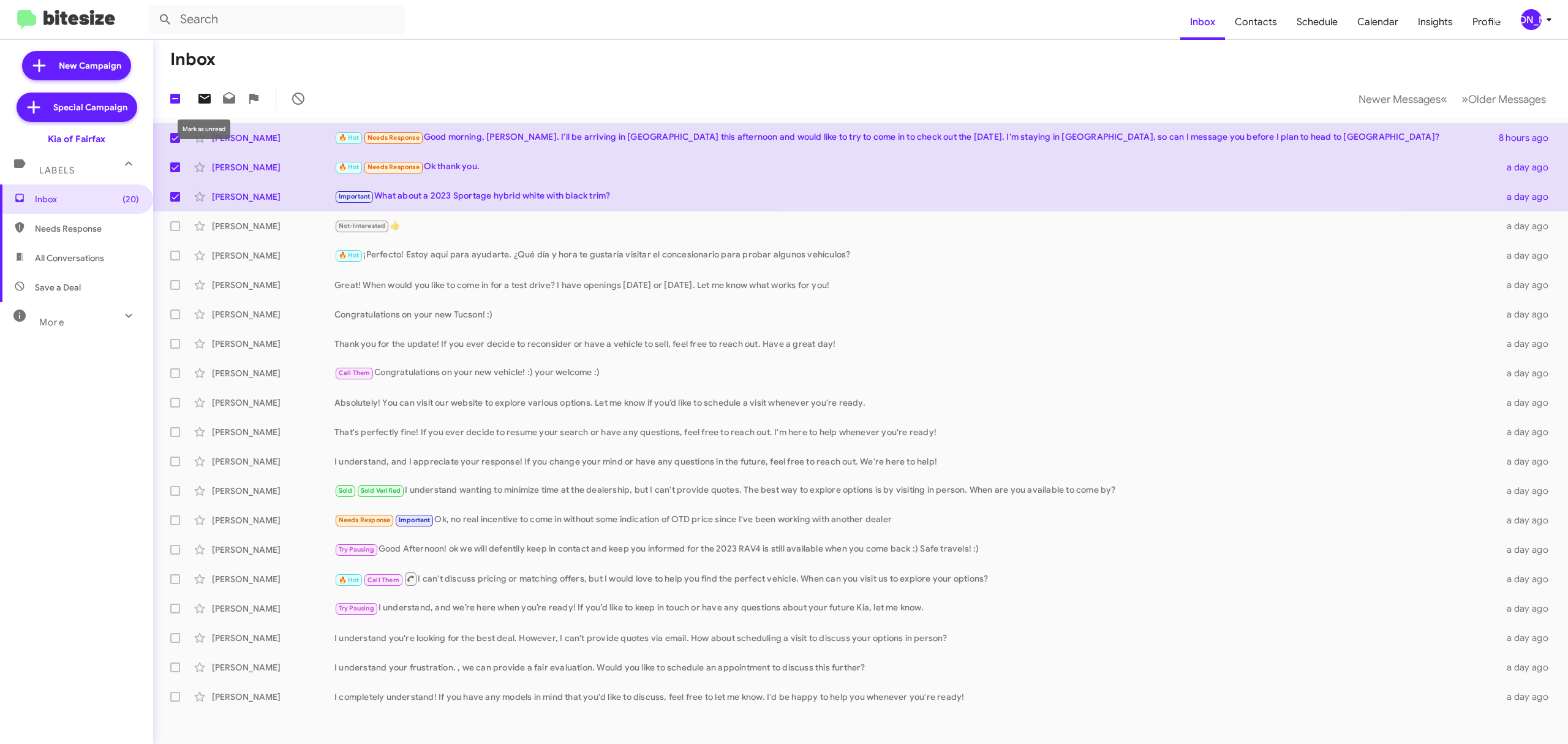
click at [206, 93] on icon at bounding box center [204, 98] width 14 height 14
click at [1542, 20] on icon at bounding box center [1549, 19] width 14 height 14
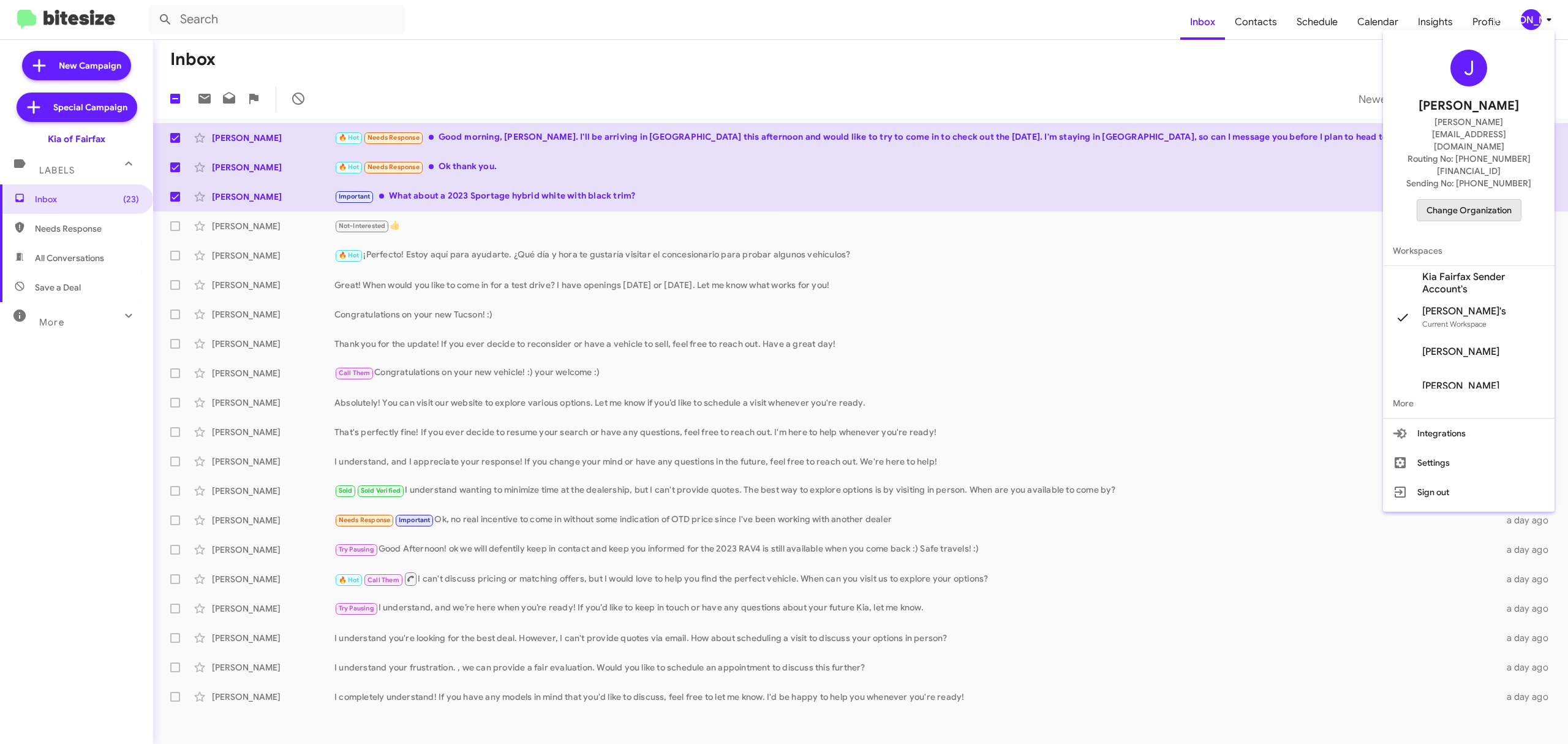
click at [1446, 200] on span "Change Organization" at bounding box center [1469, 210] width 85 height 21
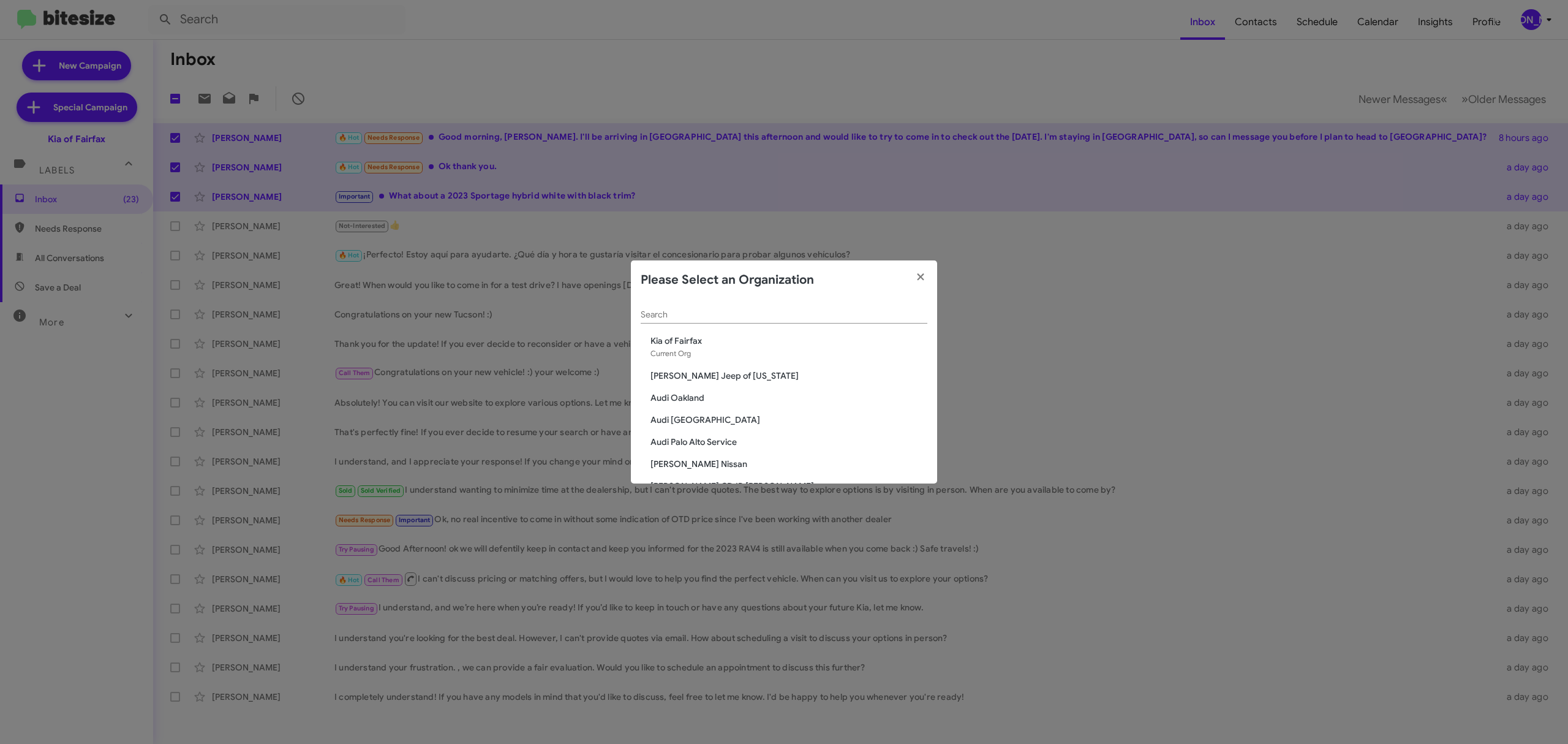
click at [741, 307] on div "Search" at bounding box center [784, 312] width 286 height 24
type input "toyota"
click at [672, 455] on span "Toyota 40" at bounding box center [789, 452] width 277 height 12
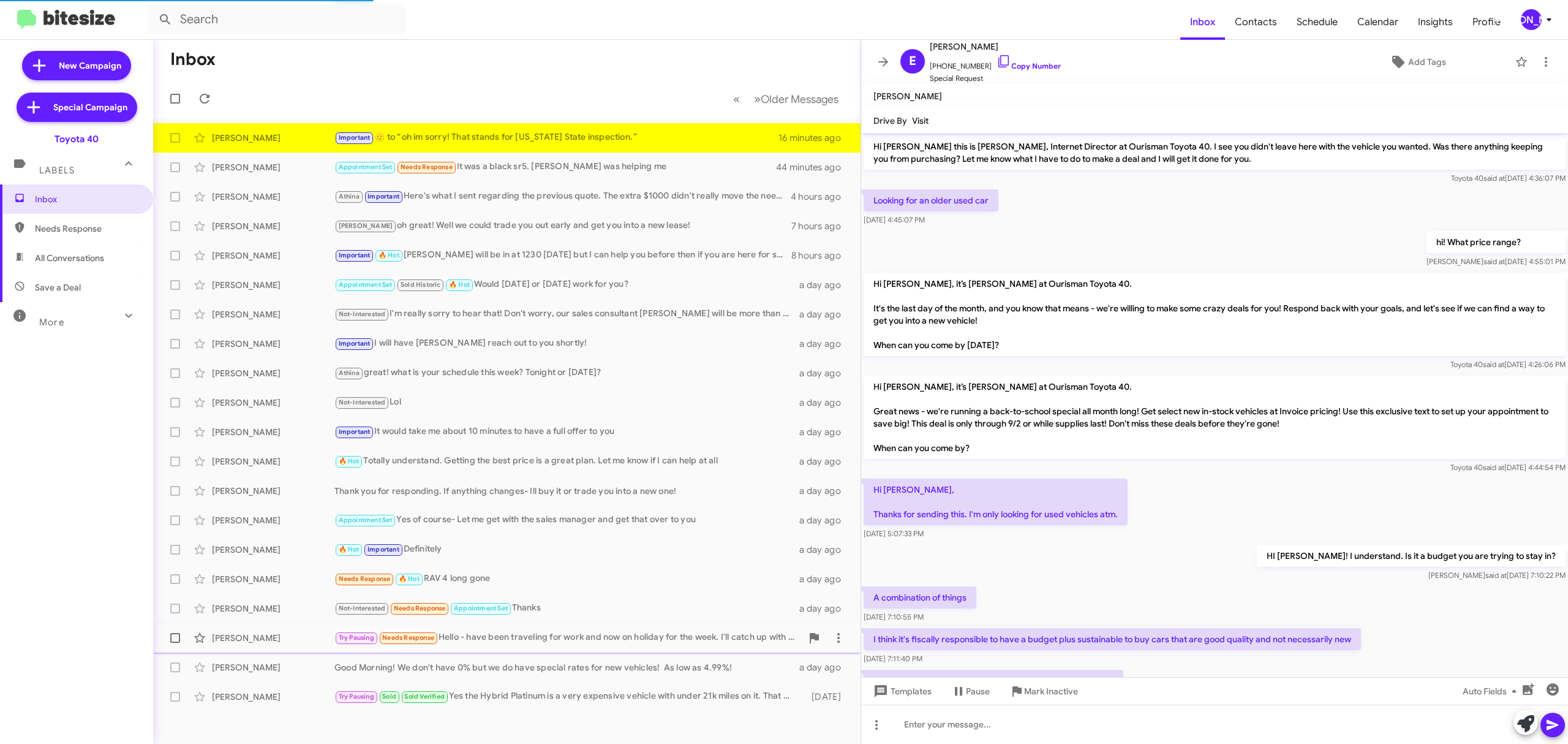
scroll to position [482, 0]
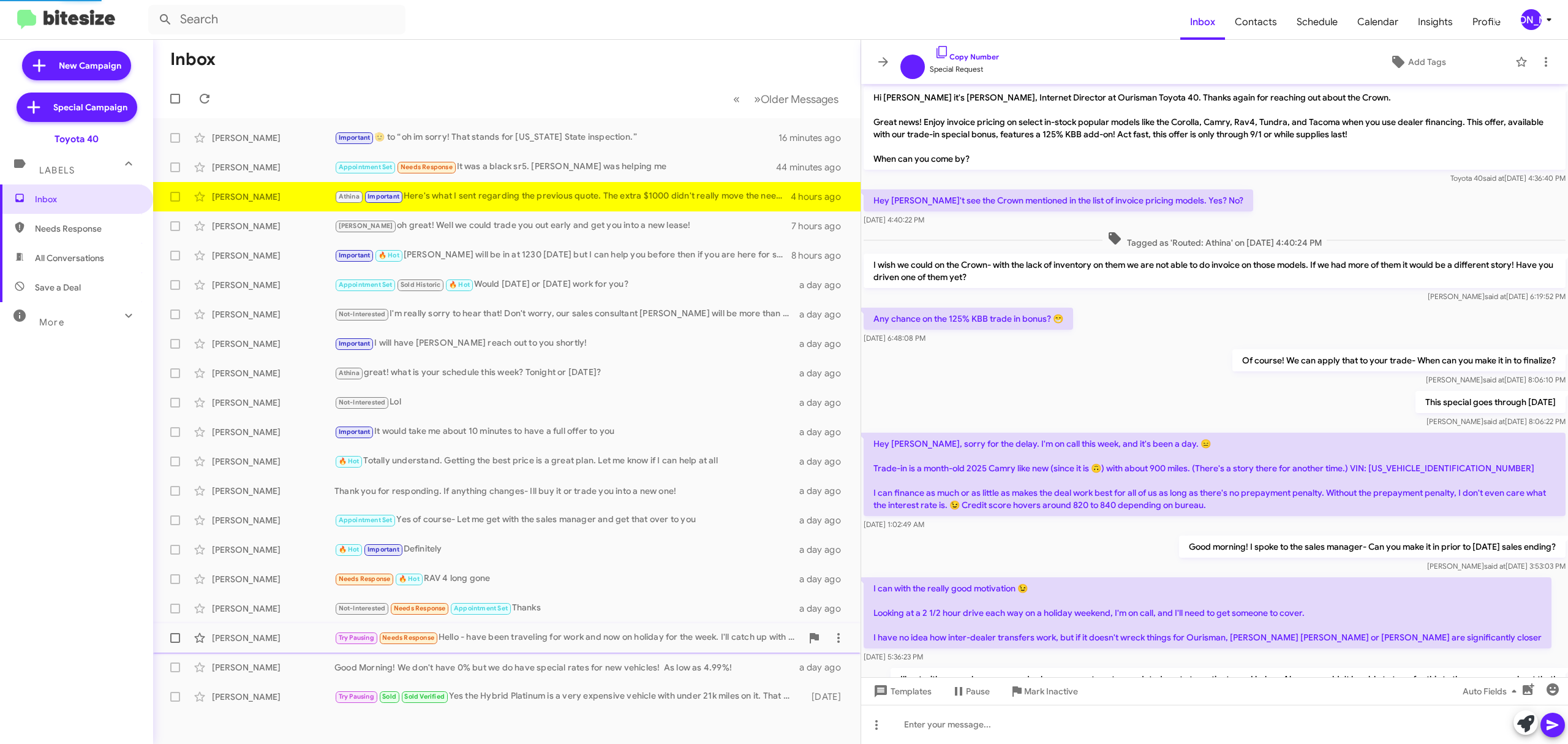
scroll to position [487, 0]
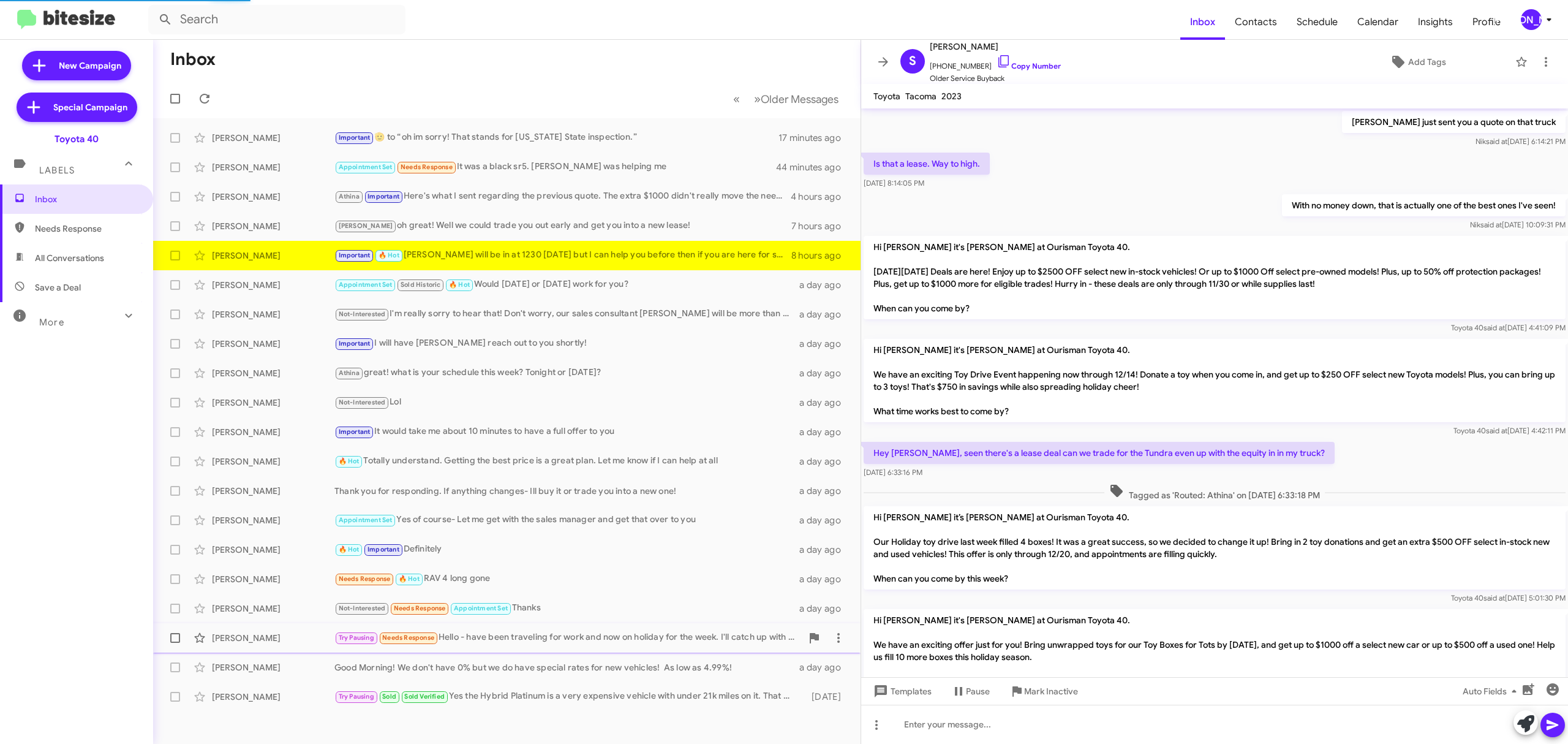
scroll to position [883, 0]
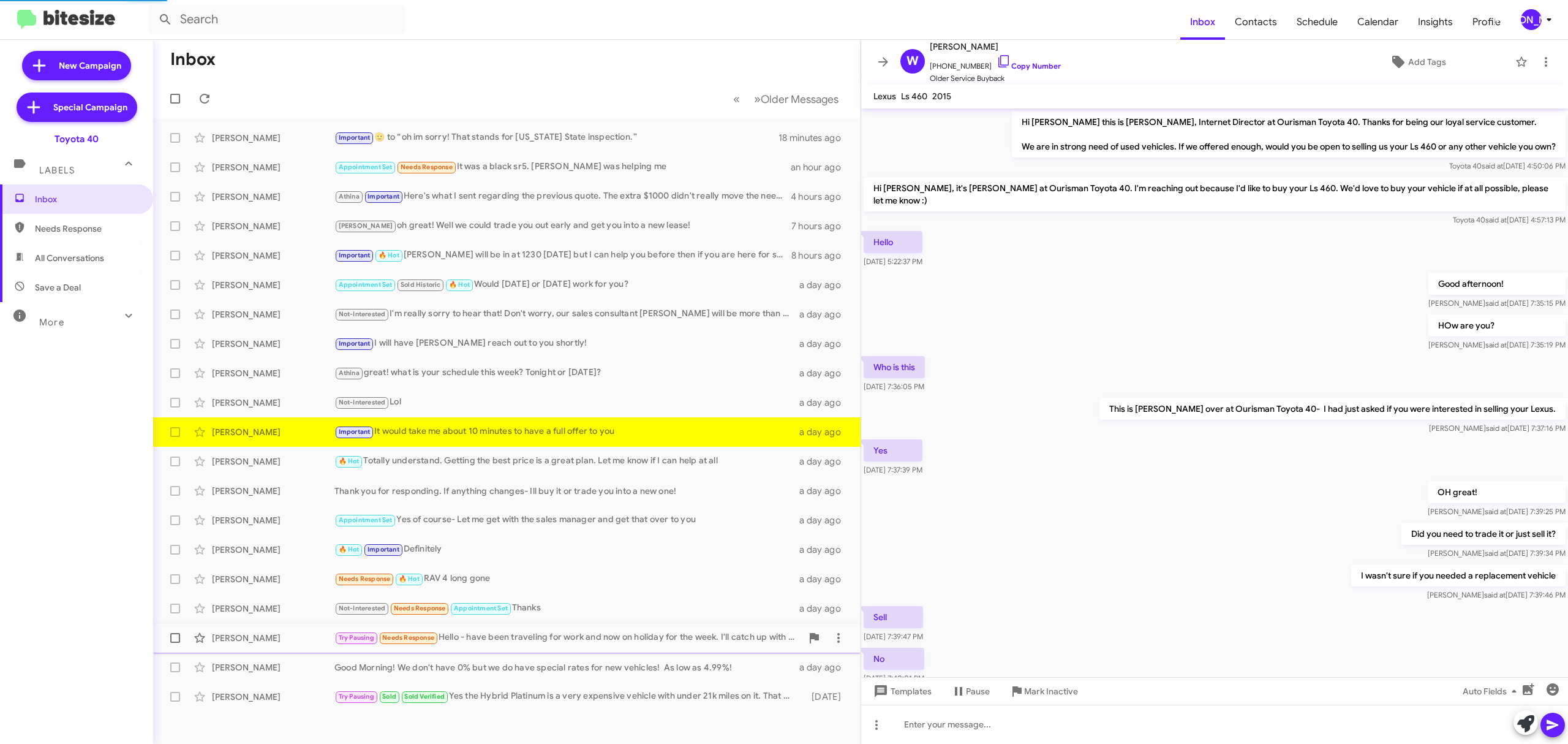
scroll to position [138, 0]
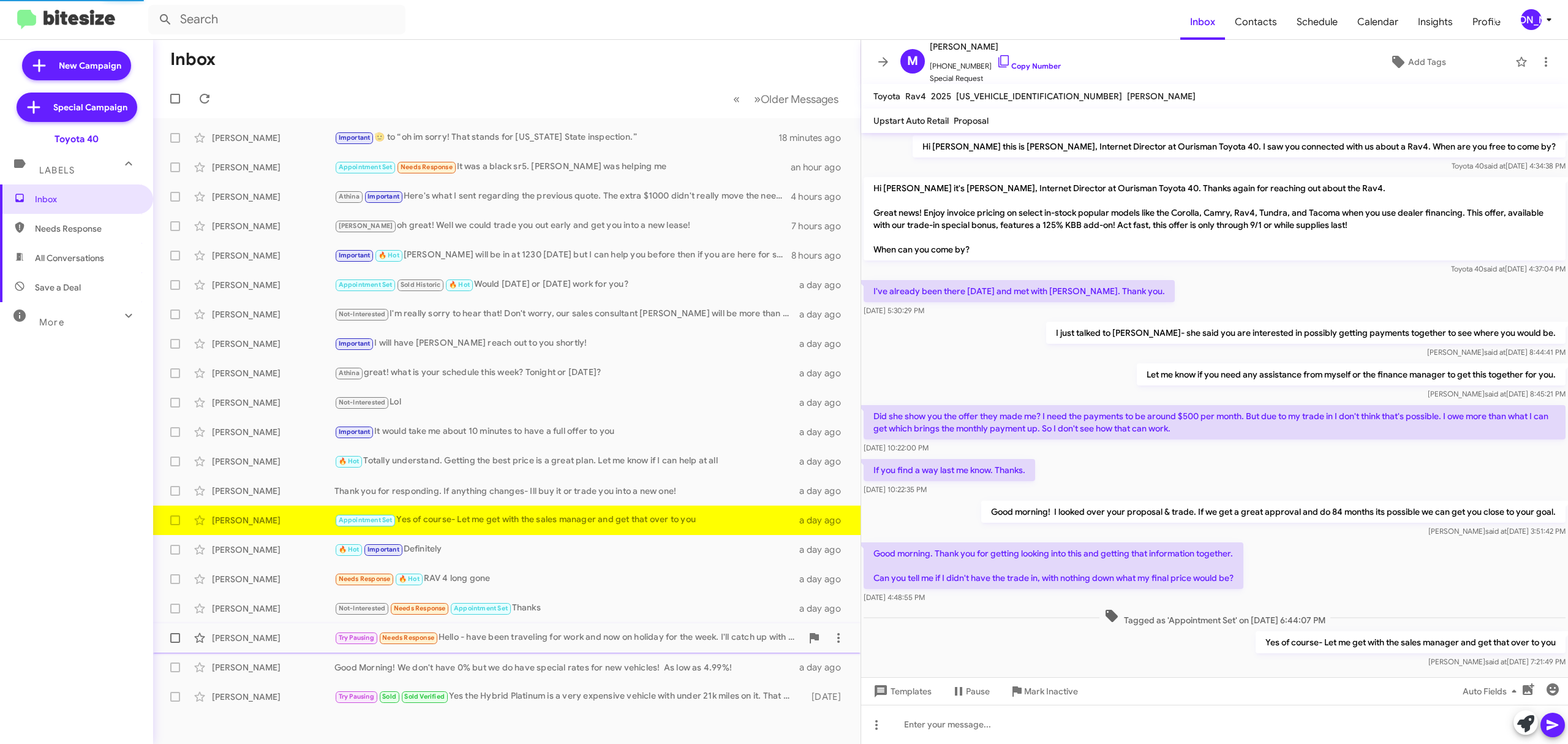
scroll to position [27, 0]
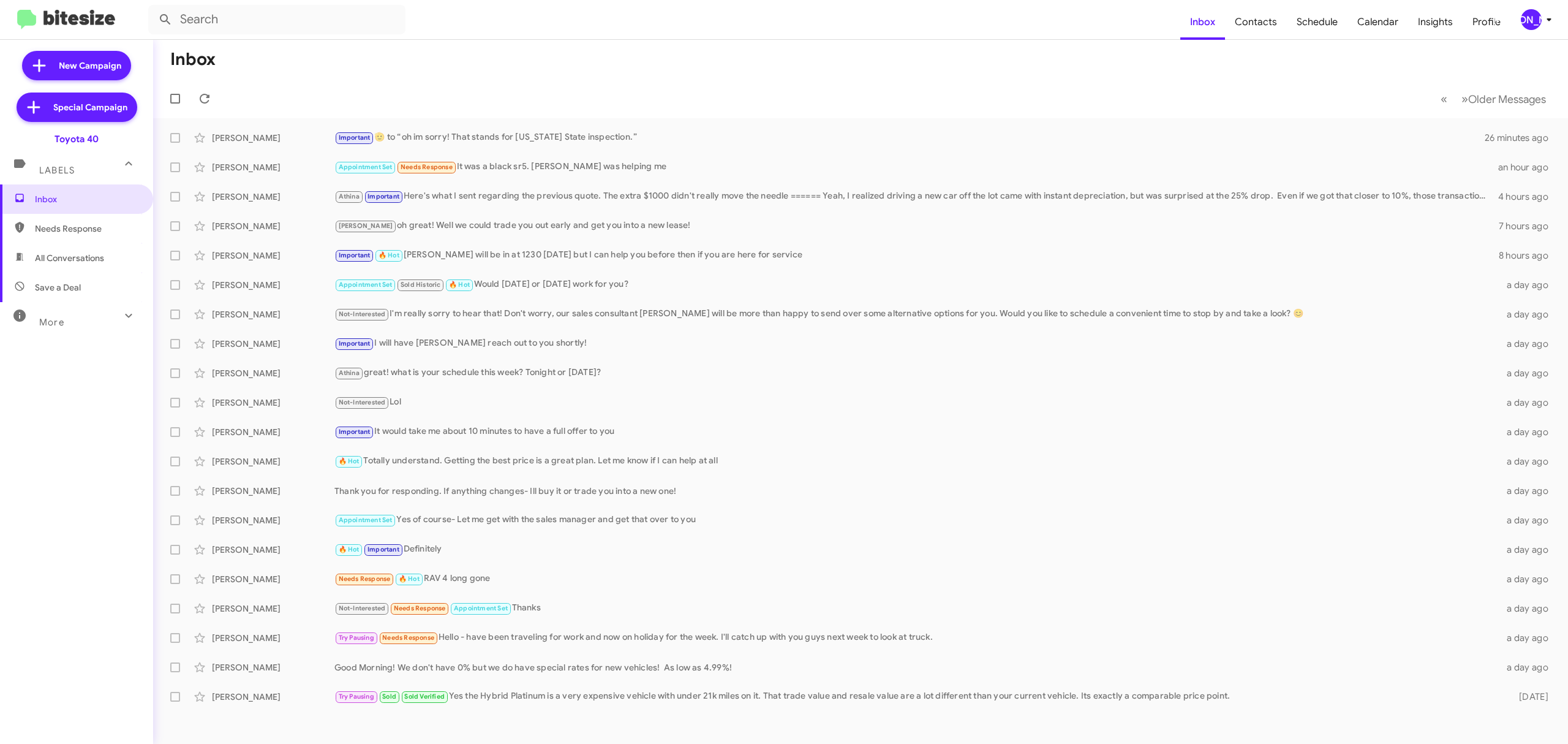
click at [1516, 15] on button "[PERSON_NAME]" at bounding box center [1532, 20] width 44 height 21
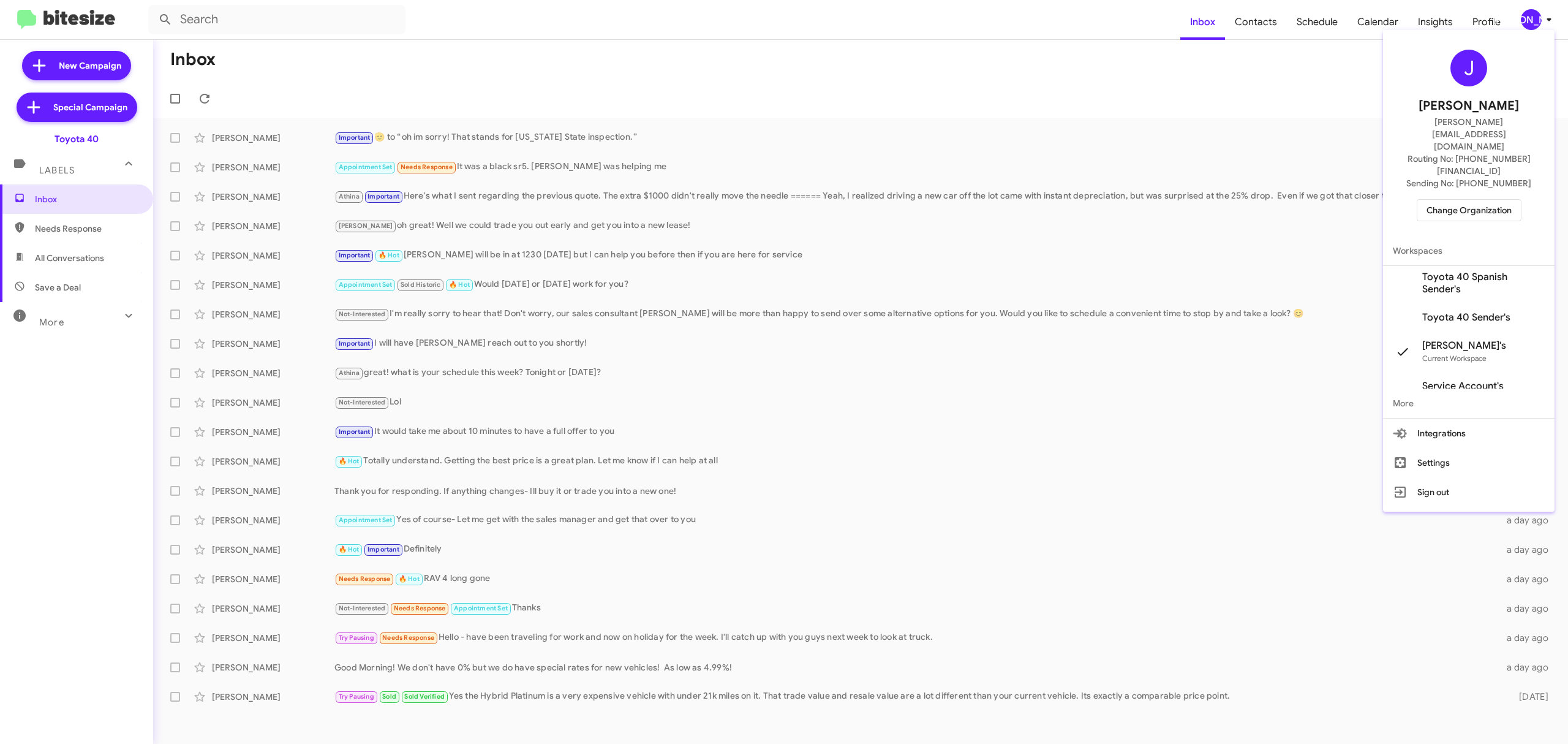
click at [1440, 200] on span "Change Organization" at bounding box center [1469, 210] width 85 height 21
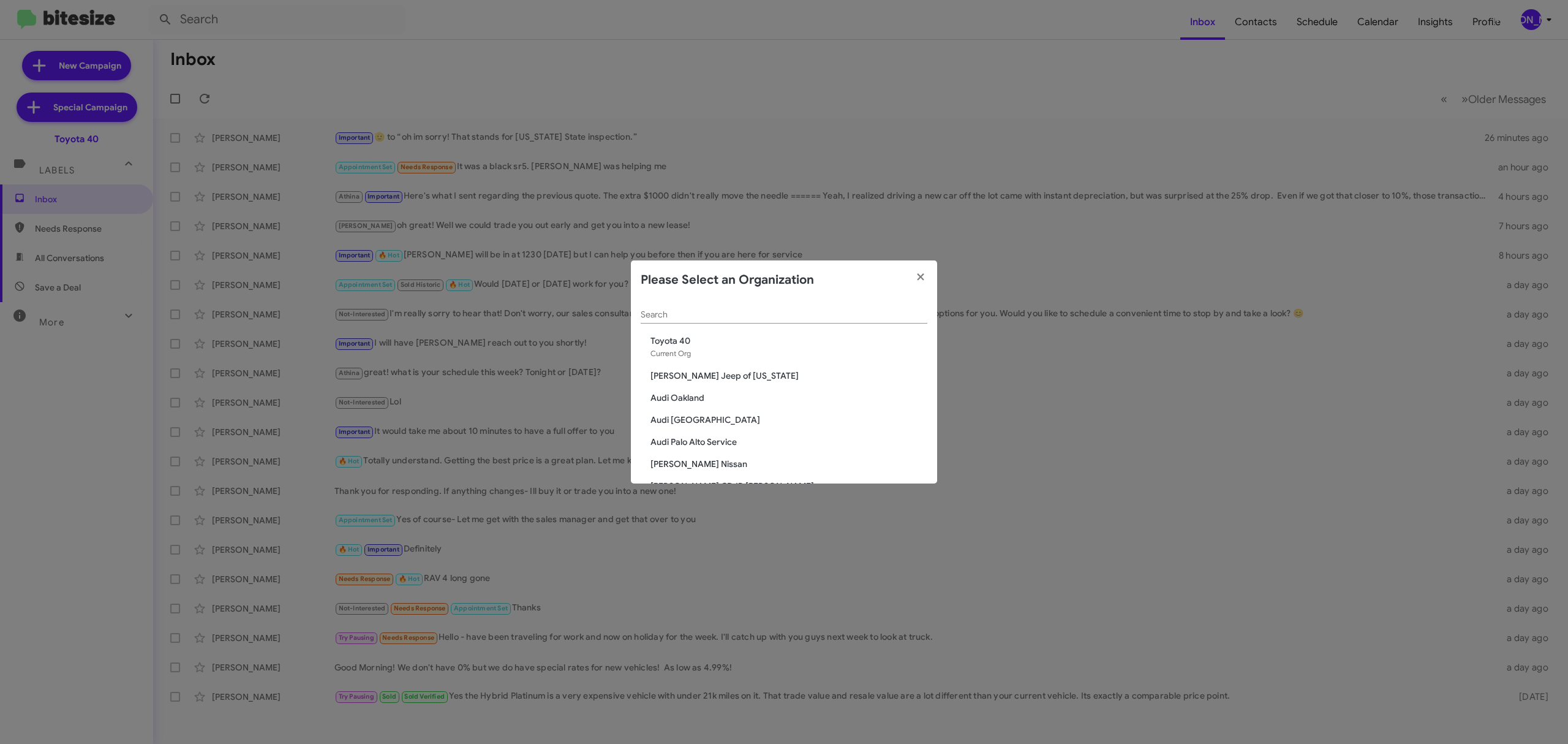
click at [817, 324] on div "Search" at bounding box center [784, 312] width 286 height 24
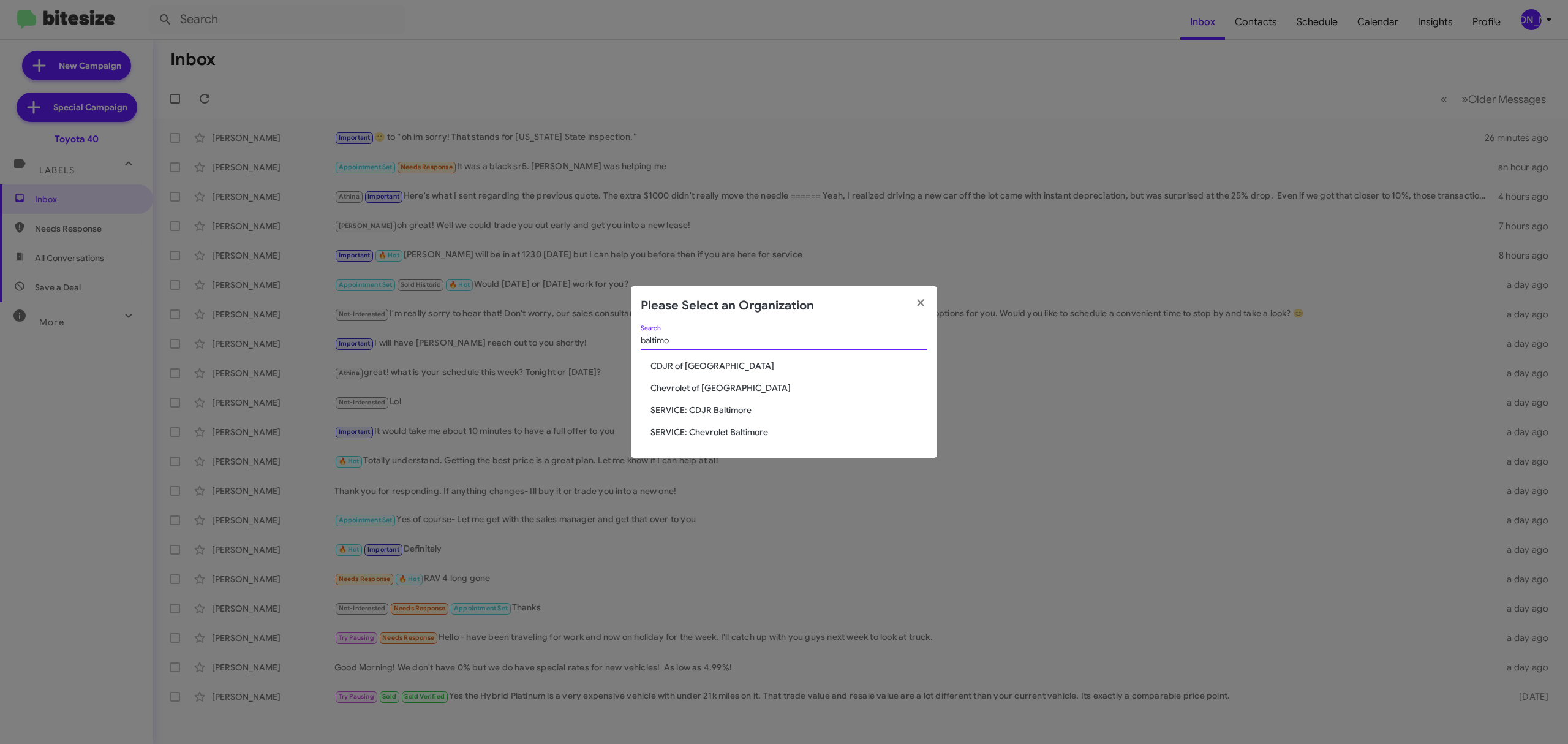
type input "baltimo"
click at [710, 367] on span "CDJR of [GEOGRAPHIC_DATA]" at bounding box center [789, 366] width 277 height 12
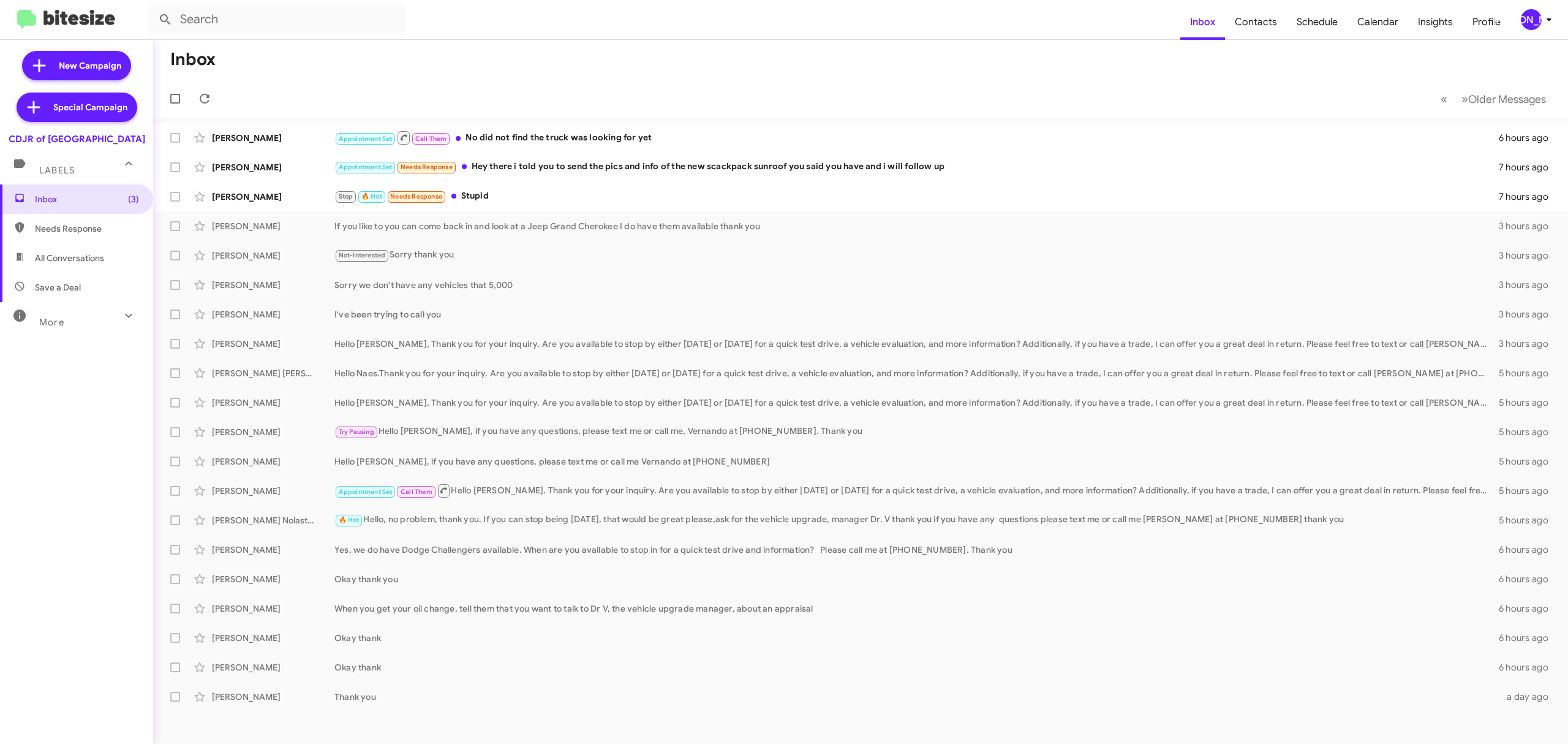
click at [1532, 11] on div "[PERSON_NAME]" at bounding box center [1532, 20] width 21 height 21
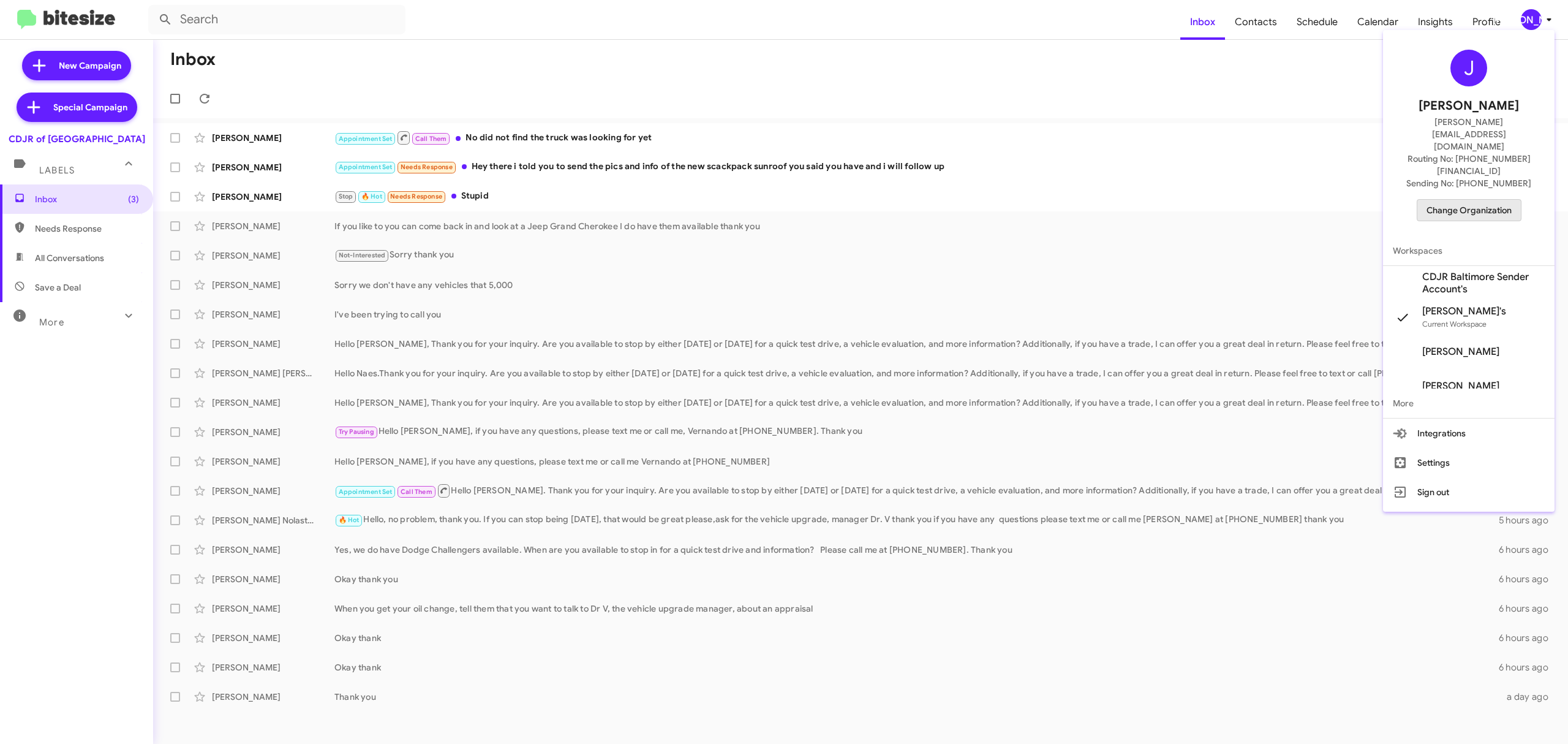
drag, startPoint x: 1471, startPoint y: 167, endPoint x: 1461, endPoint y: 173, distance: 11.7
click at [1461, 200] on span "Change Organization" at bounding box center [1469, 210] width 85 height 21
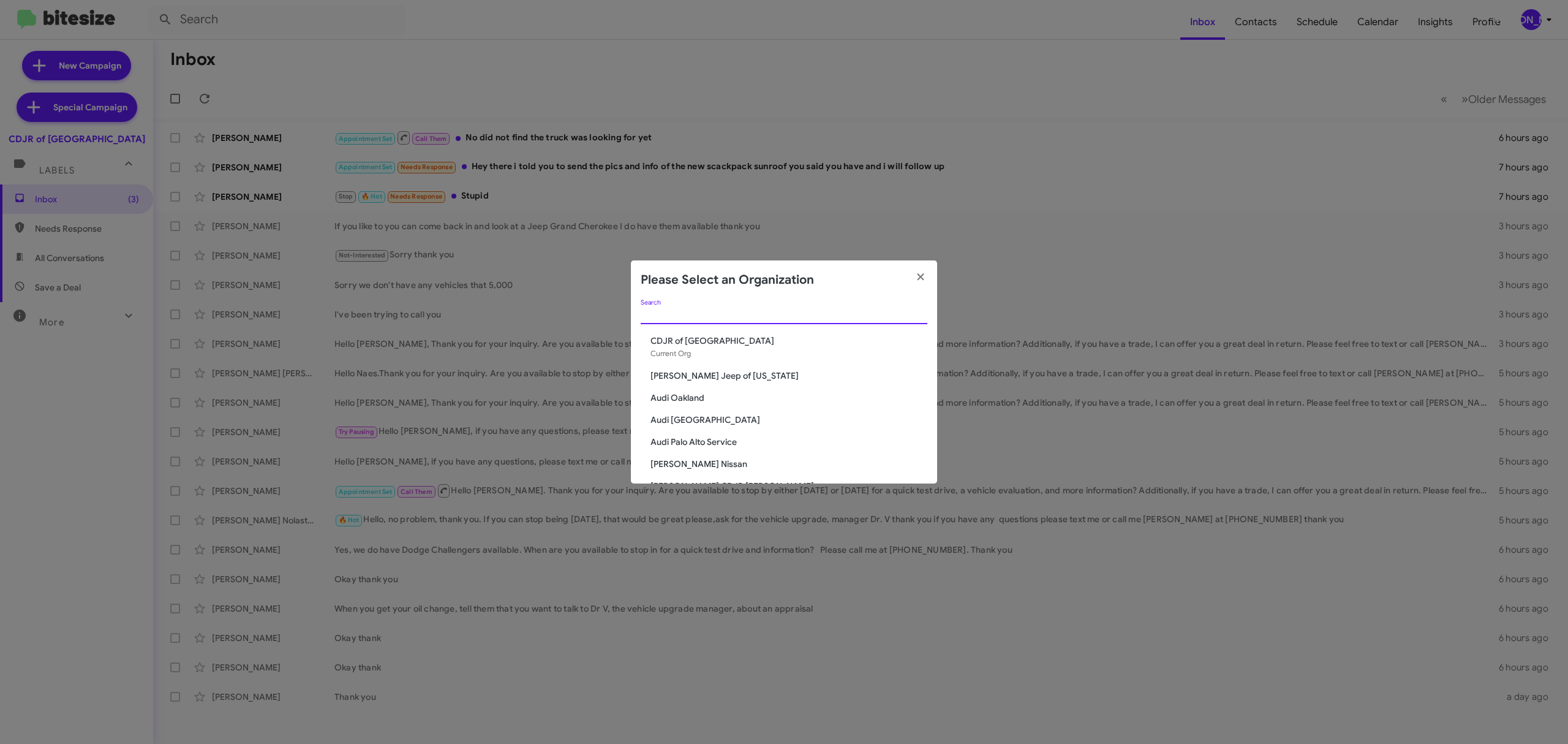
click at [899, 310] on input "Search" at bounding box center [784, 315] width 286 height 10
type input "chevro"
click at [694, 344] on span "Chevrolet of [GEOGRAPHIC_DATA]" at bounding box center [789, 341] width 277 height 12
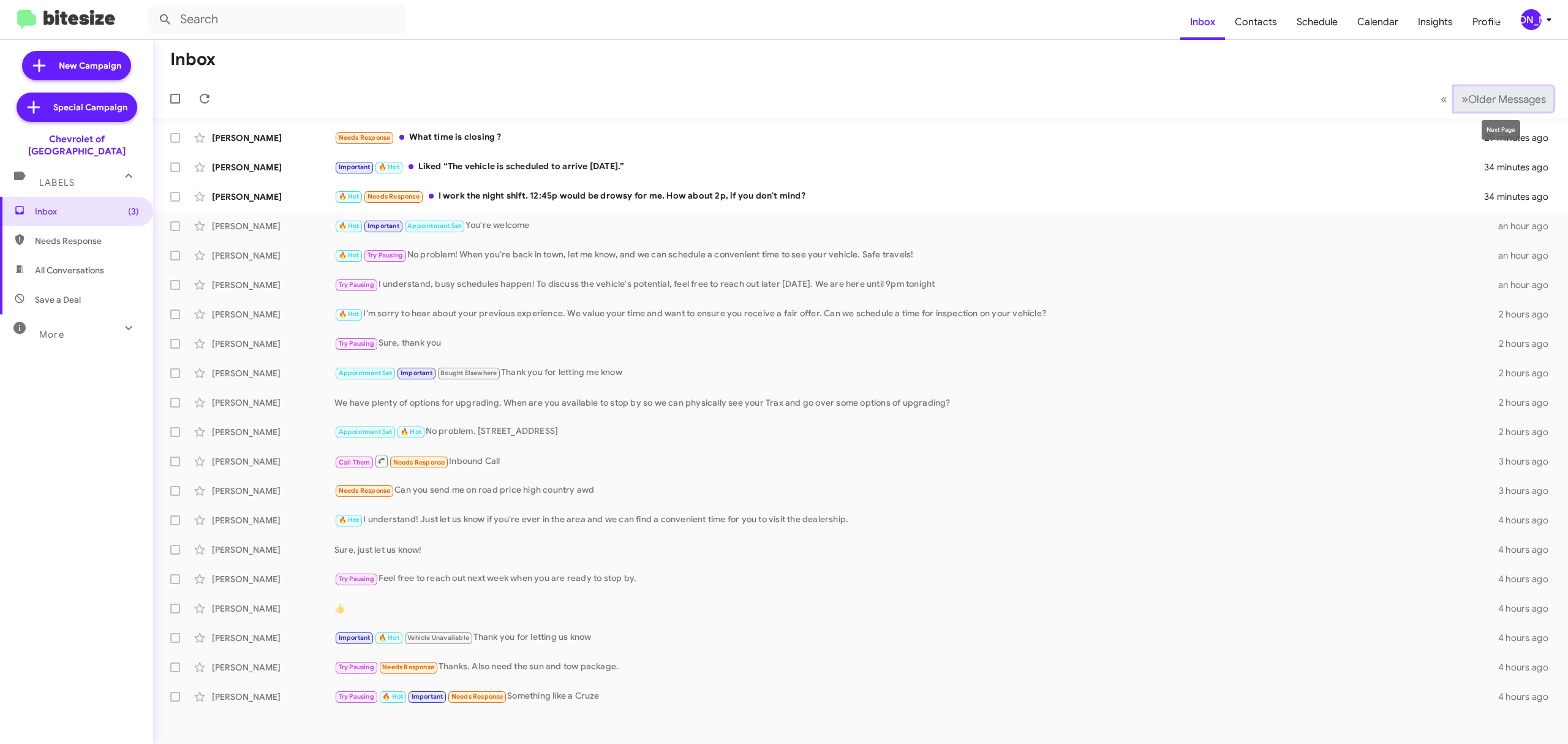
click at [1495, 91] on button "» Next Older Messages" at bounding box center [1504, 98] width 99 height 25
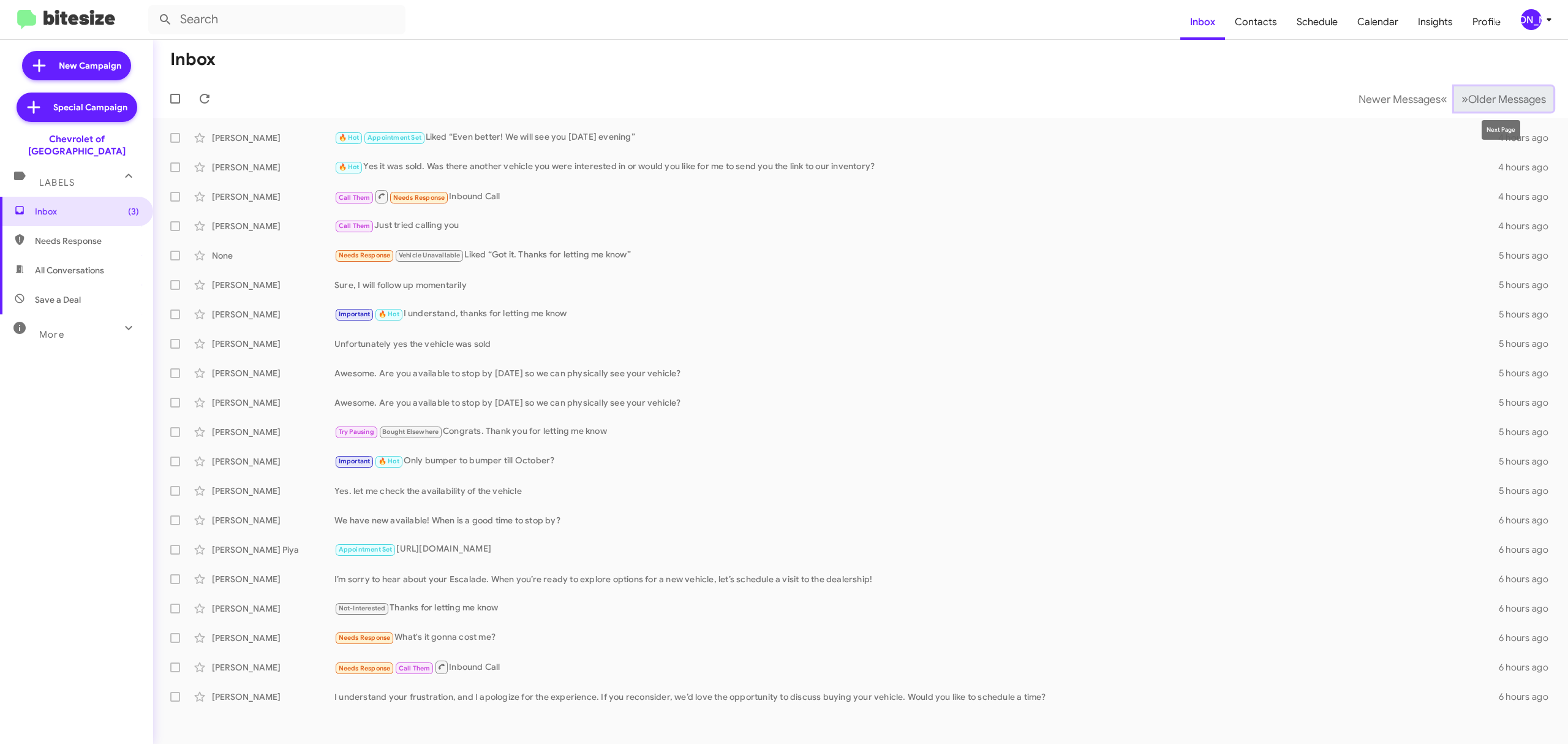
click at [1496, 94] on span "Older Messages" at bounding box center [1507, 99] width 78 height 14
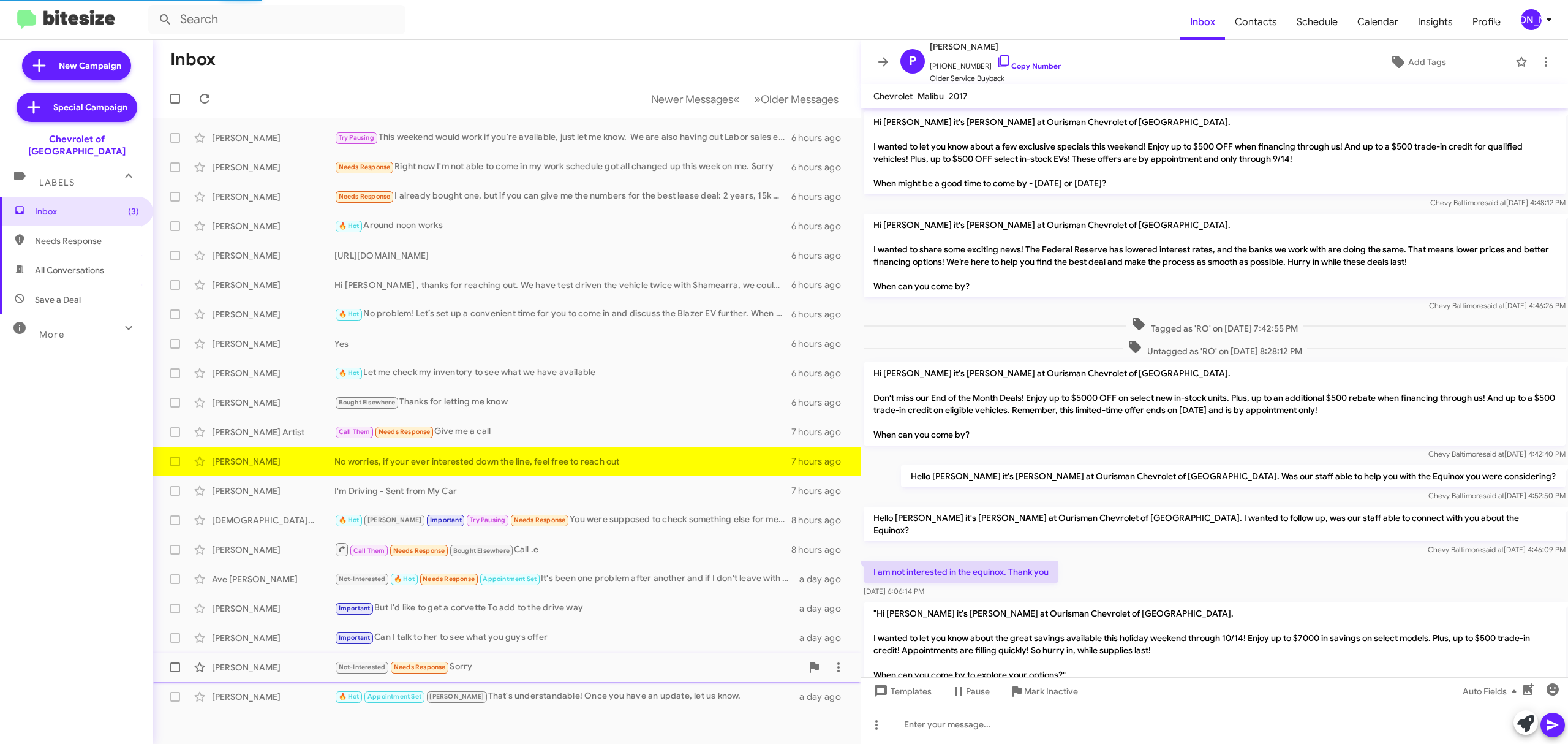
scroll to position [631, 0]
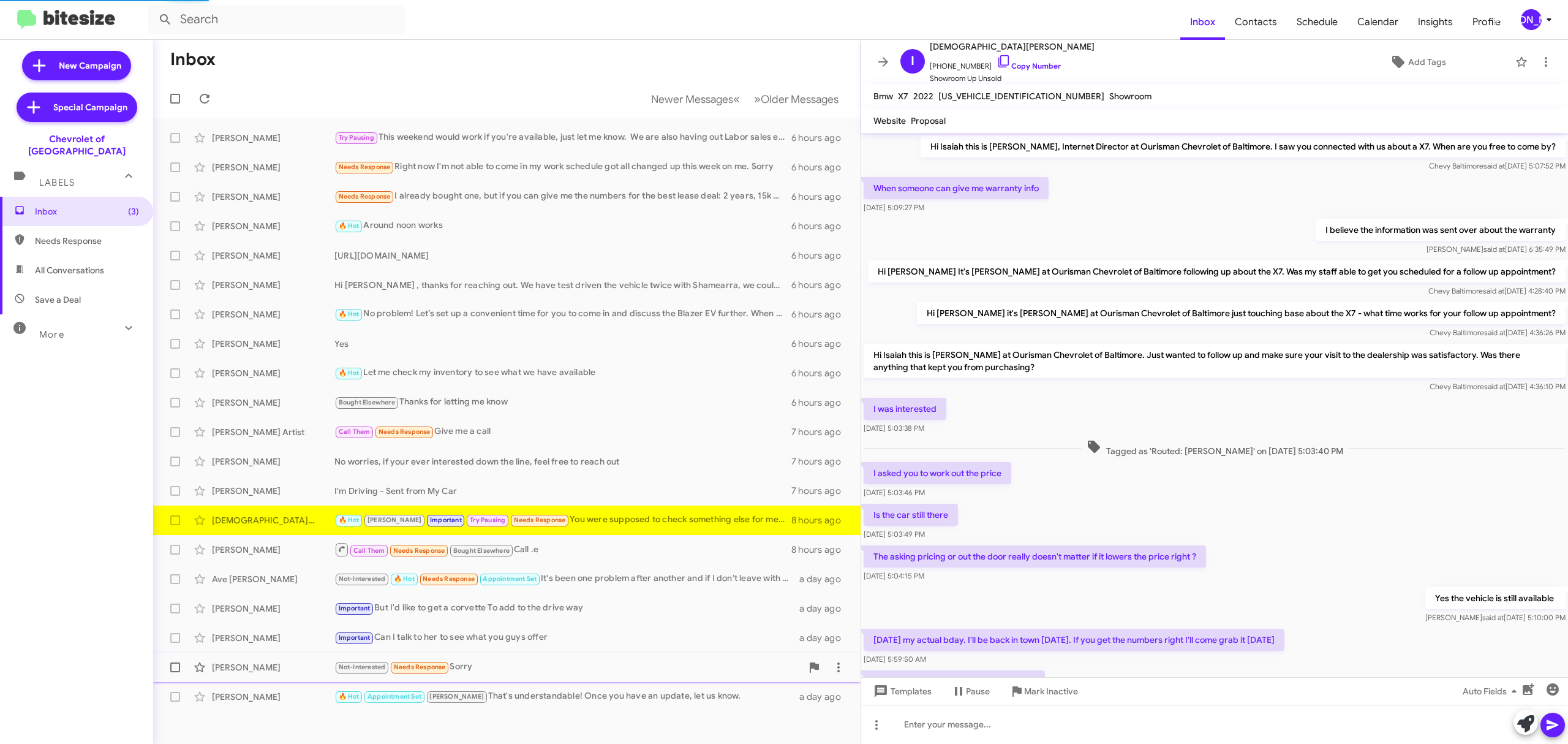
scroll to position [116, 0]
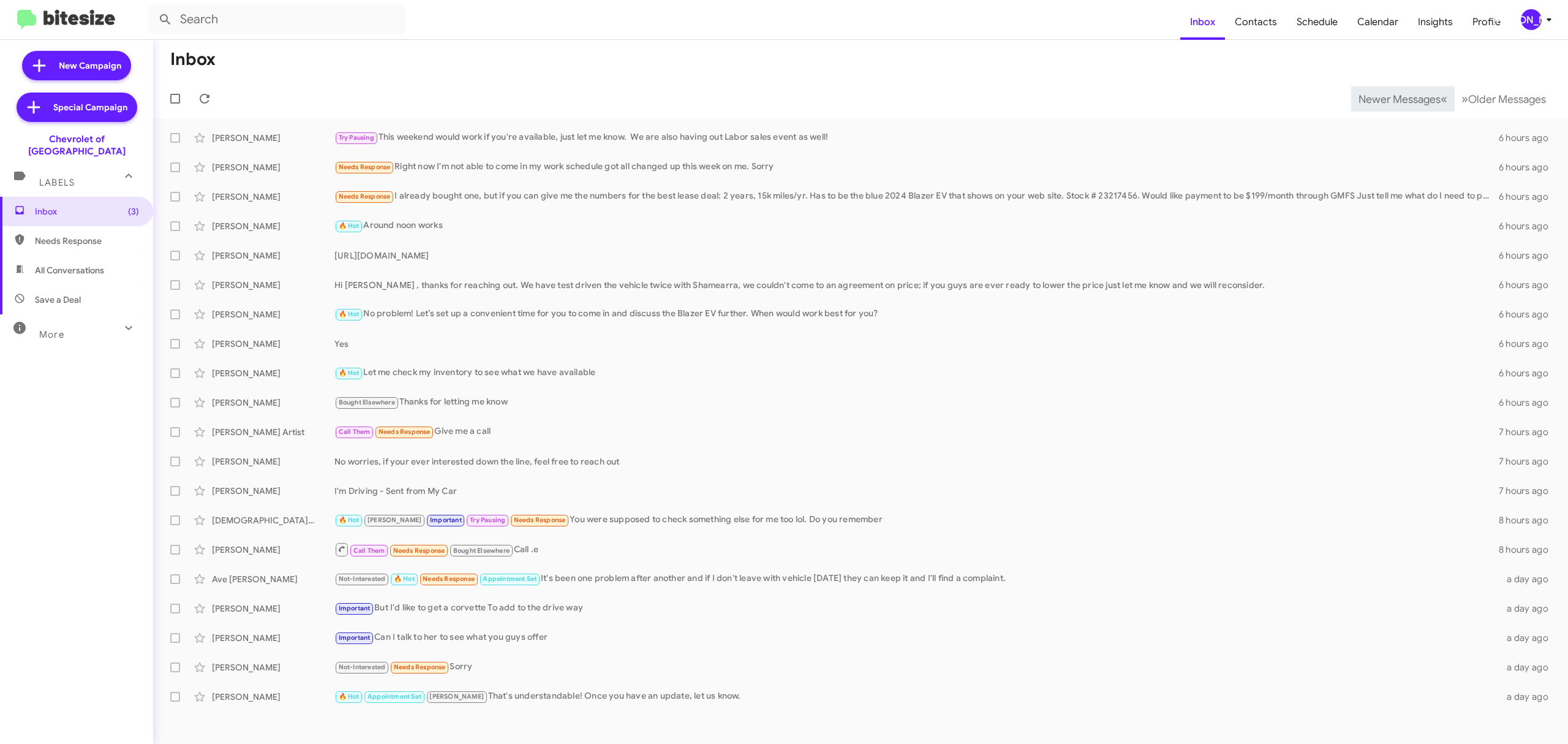
click at [1390, 98] on span "Newer Messages" at bounding box center [1399, 99] width 82 height 14
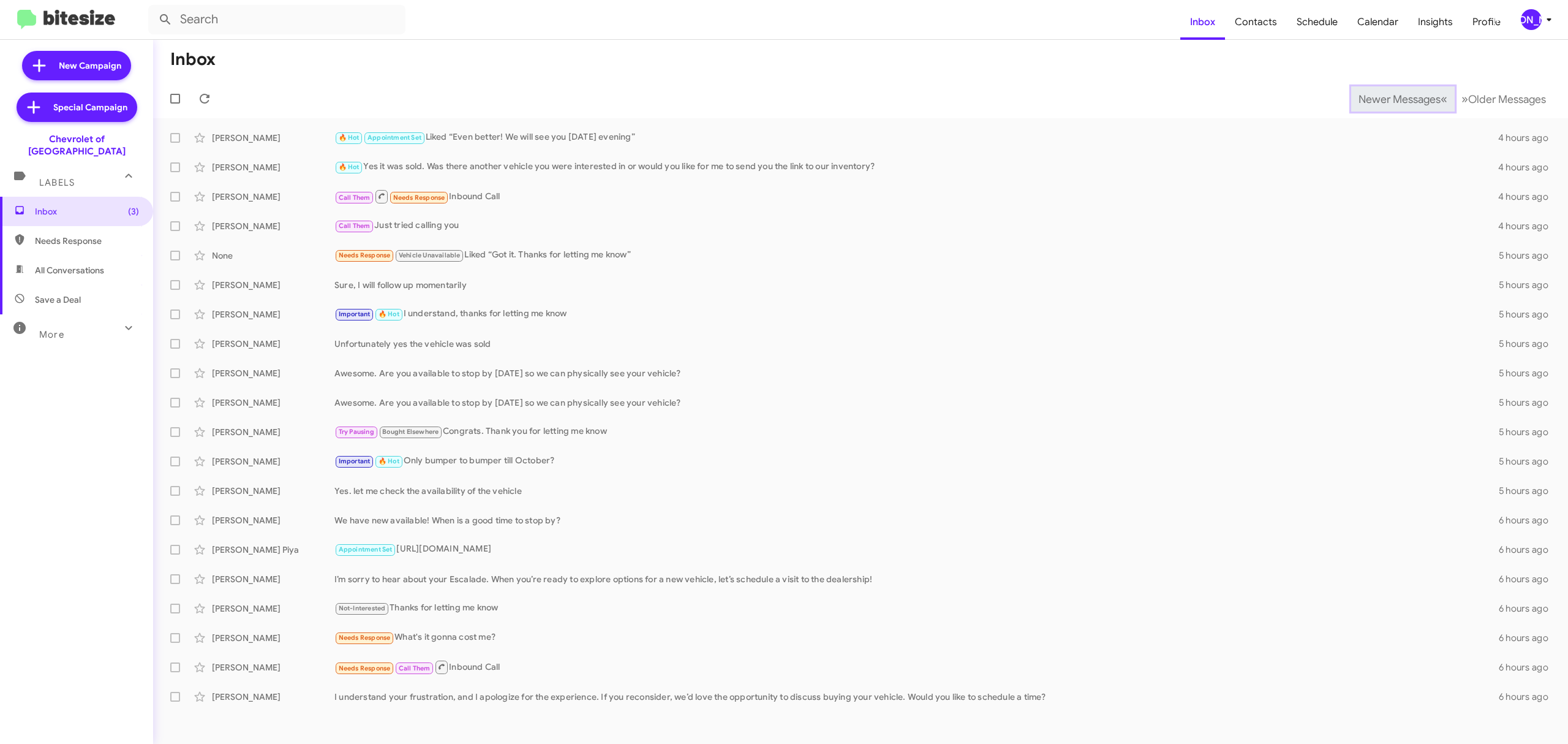
click at [1390, 98] on span "Newer Messages" at bounding box center [1399, 99] width 82 height 14
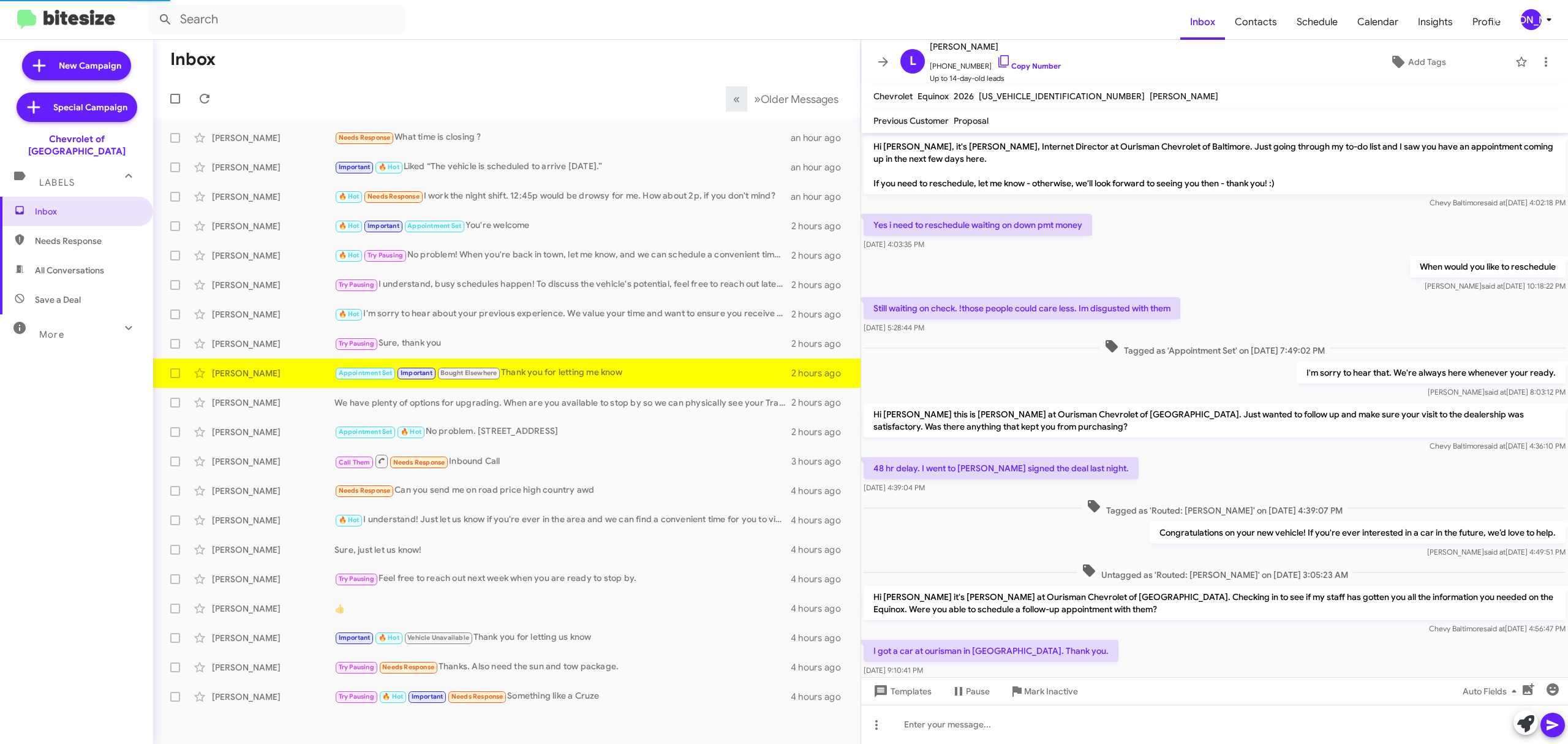
scroll to position [113, 0]
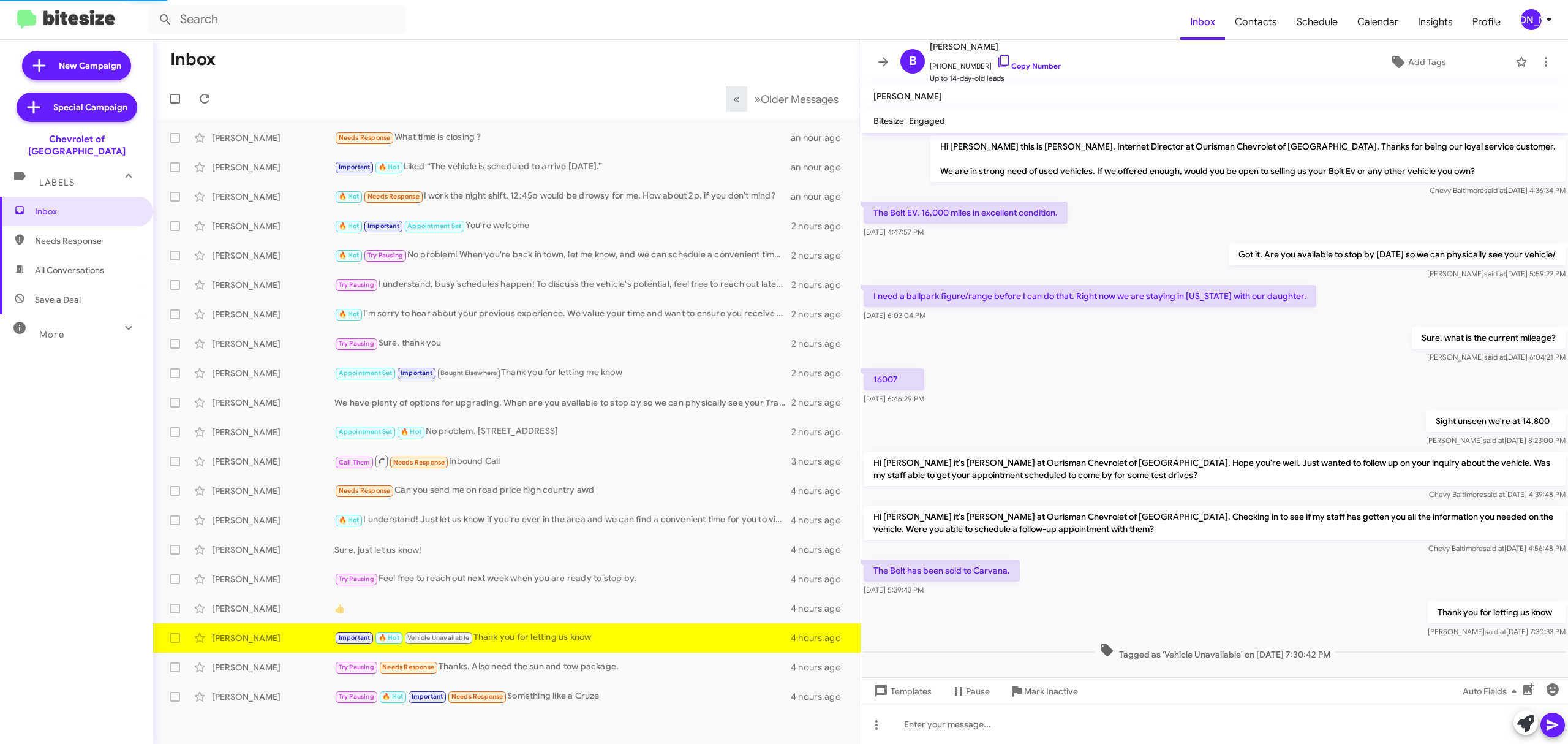
scroll to position [23, 0]
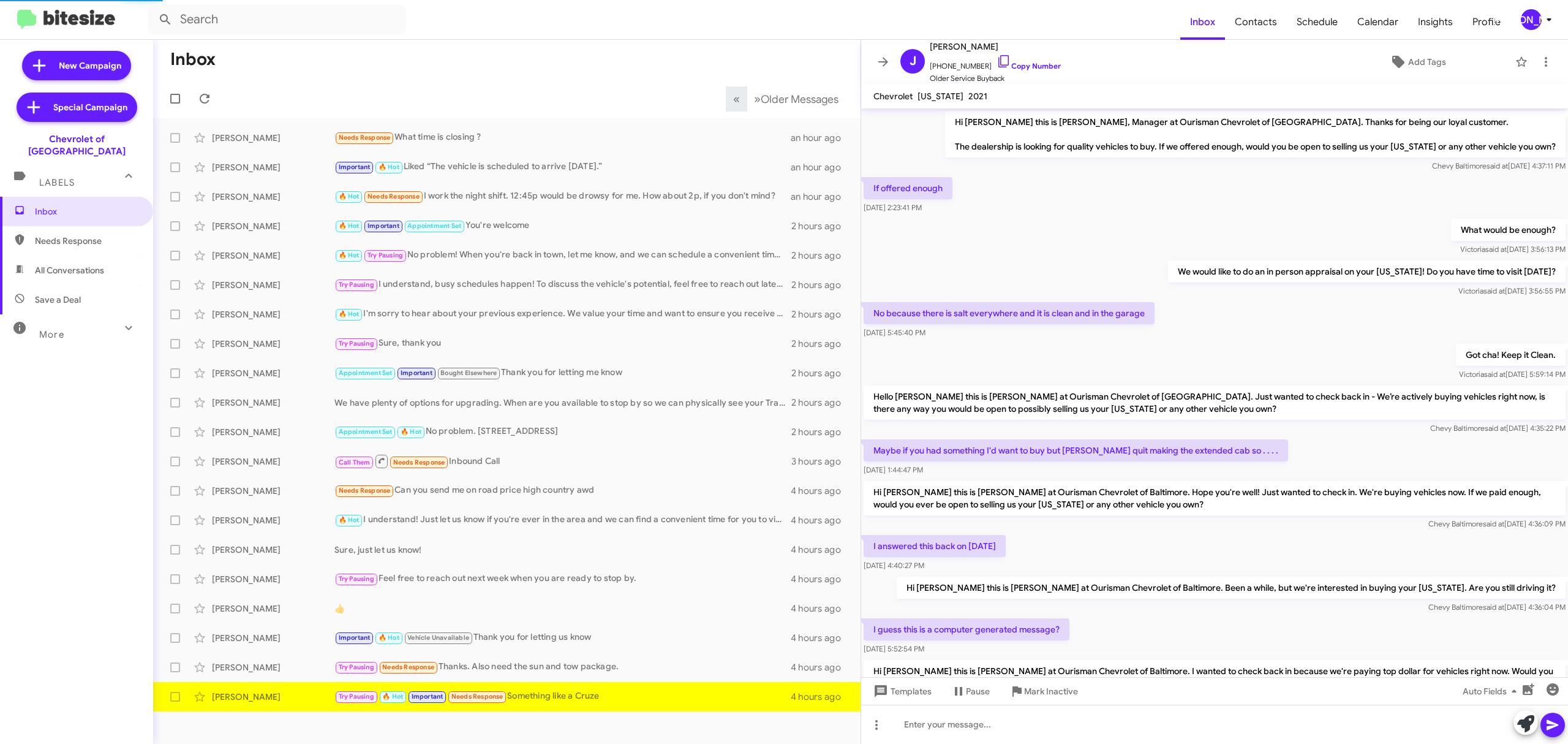
scroll to position [310, 0]
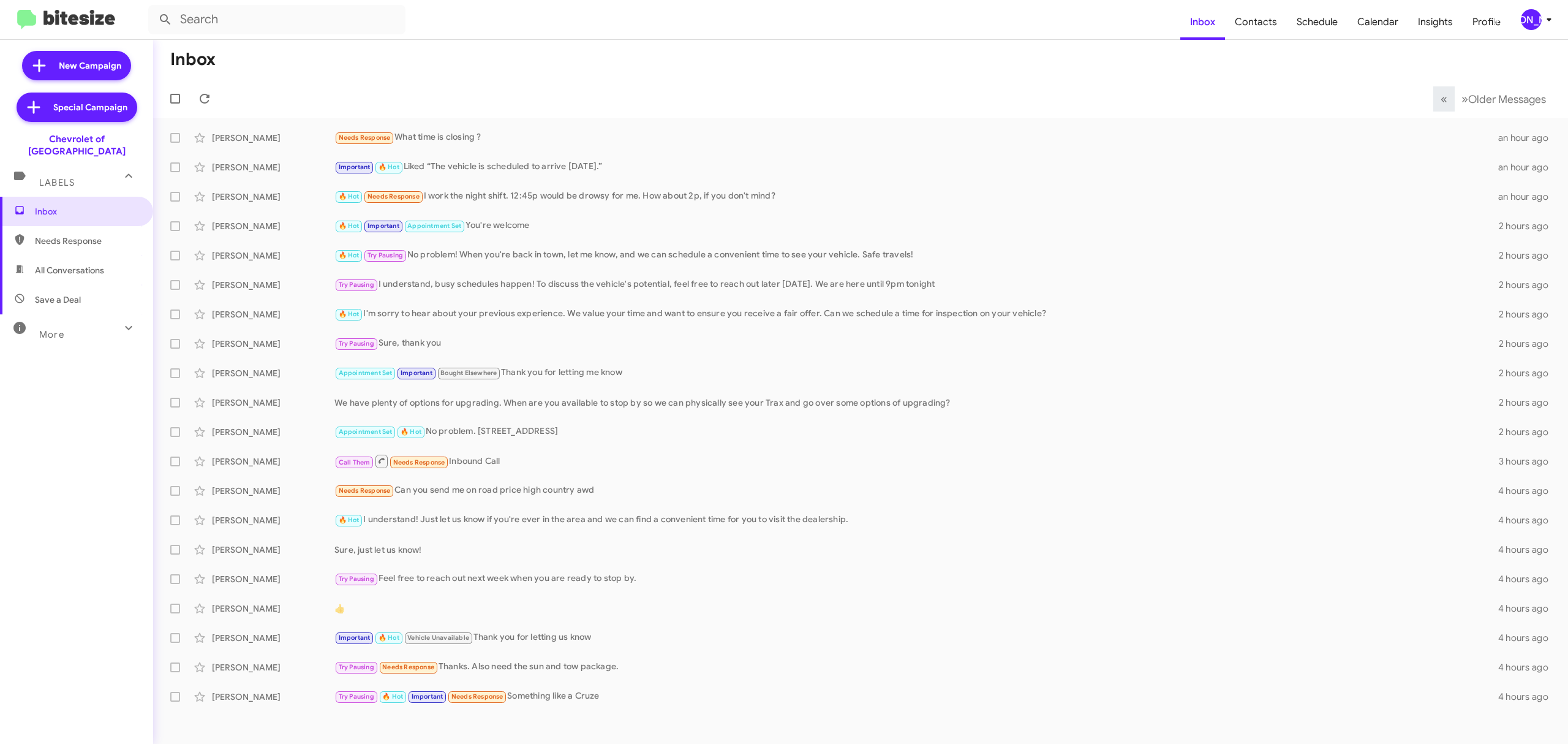
click at [1520, 24] on span "[PERSON_NAME]" at bounding box center [1539, 20] width 37 height 21
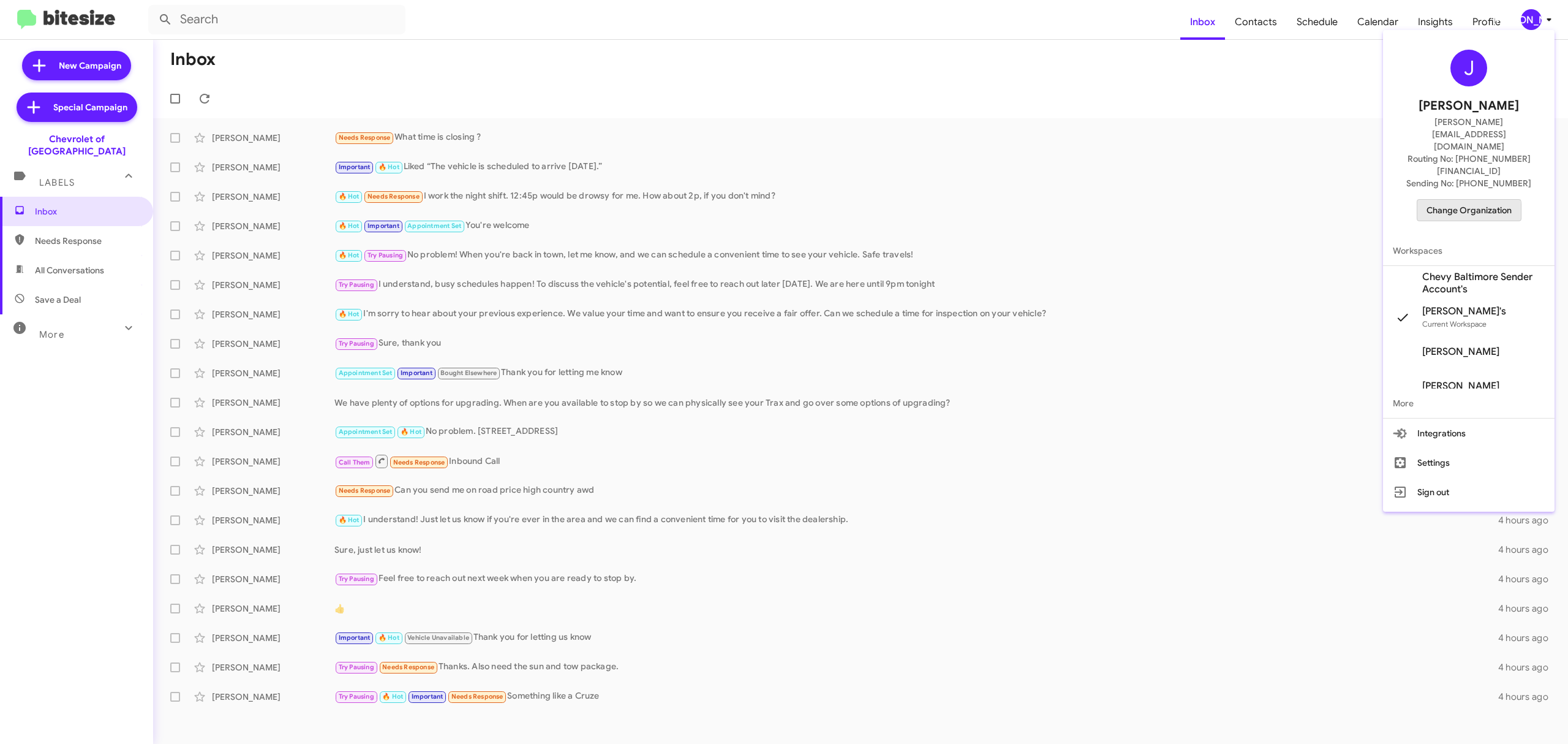
click at [1444, 200] on span "Change Organization" at bounding box center [1469, 210] width 85 height 21
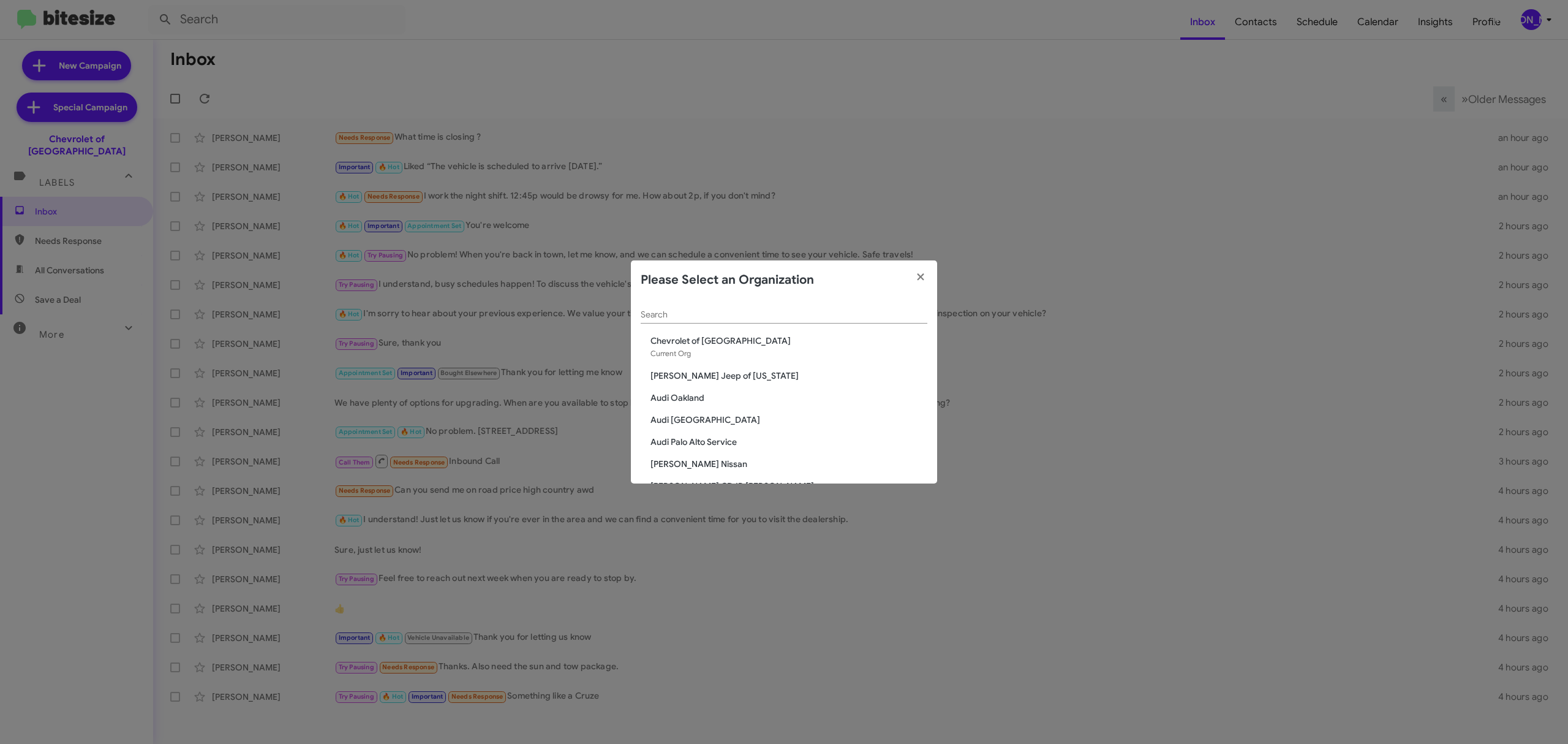
click at [623, 81] on modal-container "Please Select an Organization Search Chevrolet of Baltimore Current Org Adams J…" at bounding box center [784, 372] width 1568 height 744
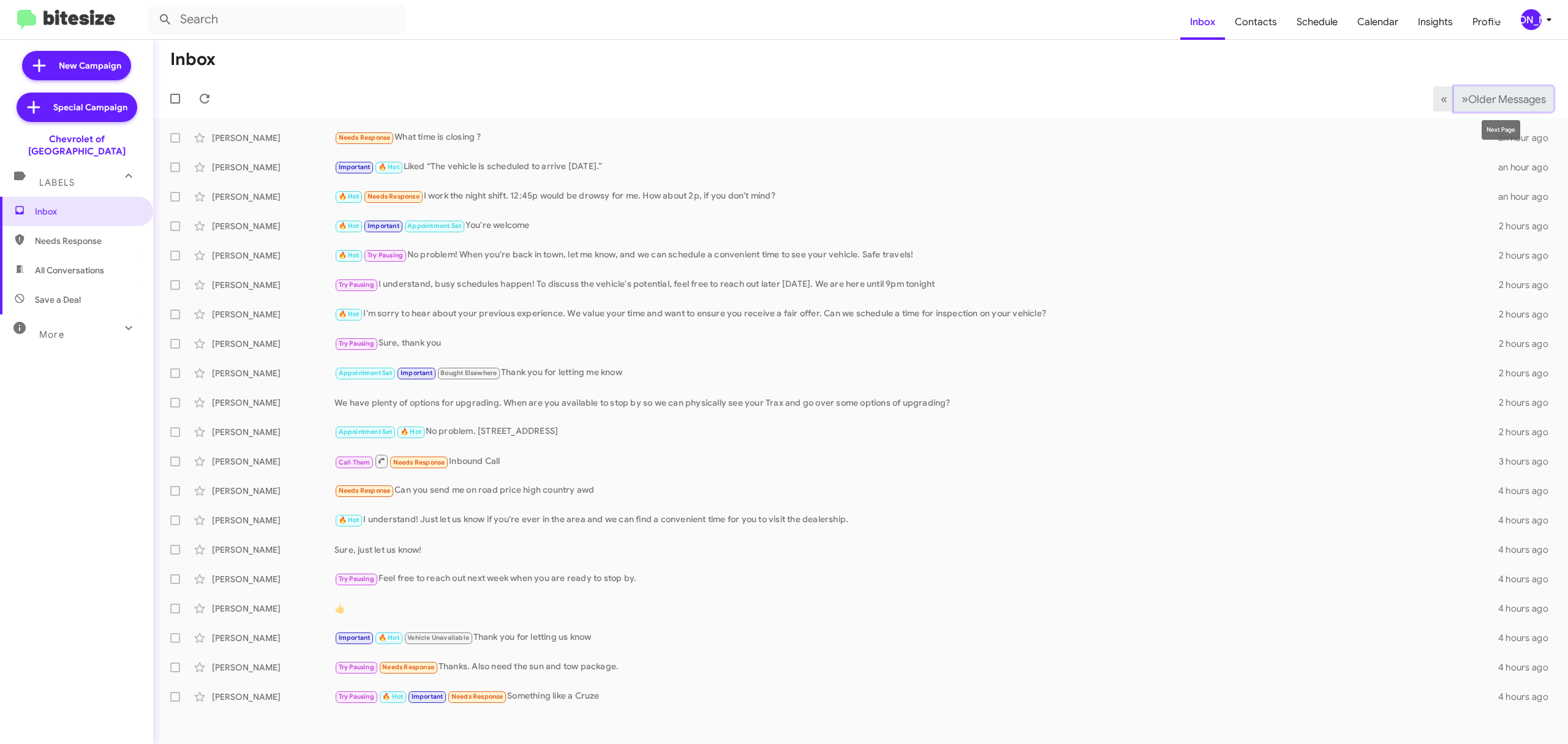
click at [1535, 88] on button "» Next Older Messages" at bounding box center [1504, 98] width 99 height 25
click at [1520, 95] on span "Older Messages" at bounding box center [1507, 99] width 78 height 14
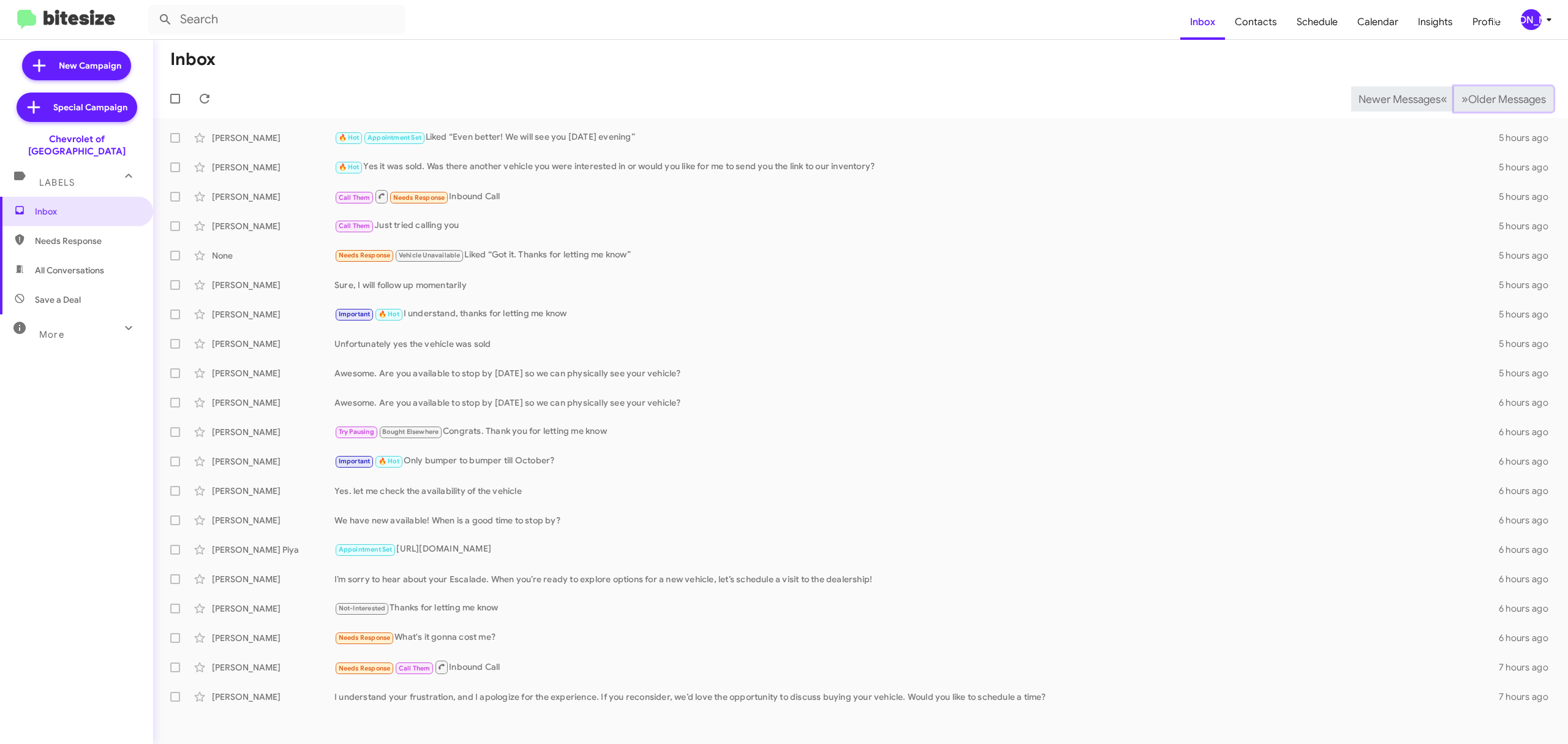
click at [1503, 104] on span "Older Messages" at bounding box center [1507, 99] width 78 height 14
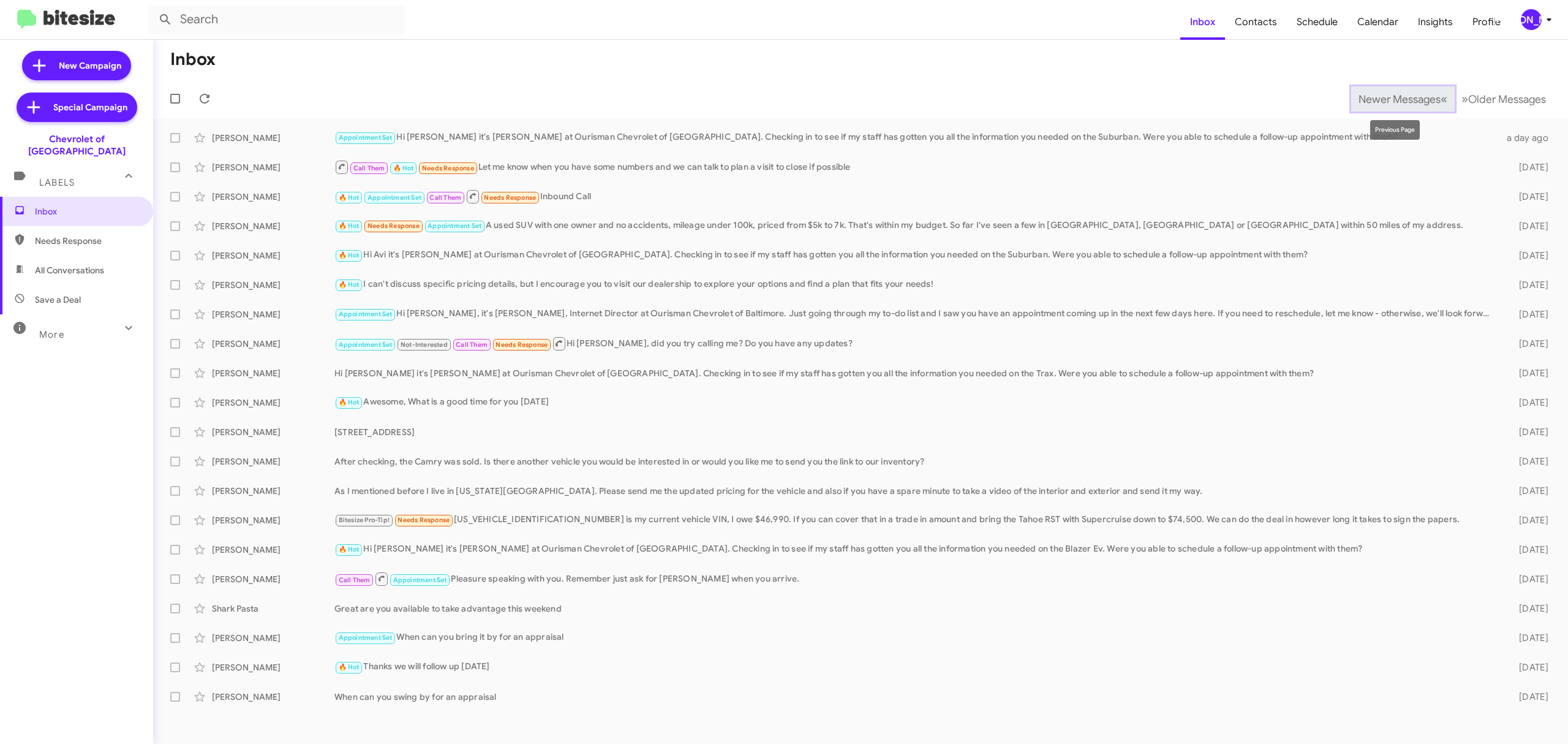
click at [1360, 108] on button "Newer Messages « Previous" at bounding box center [1403, 98] width 104 height 25
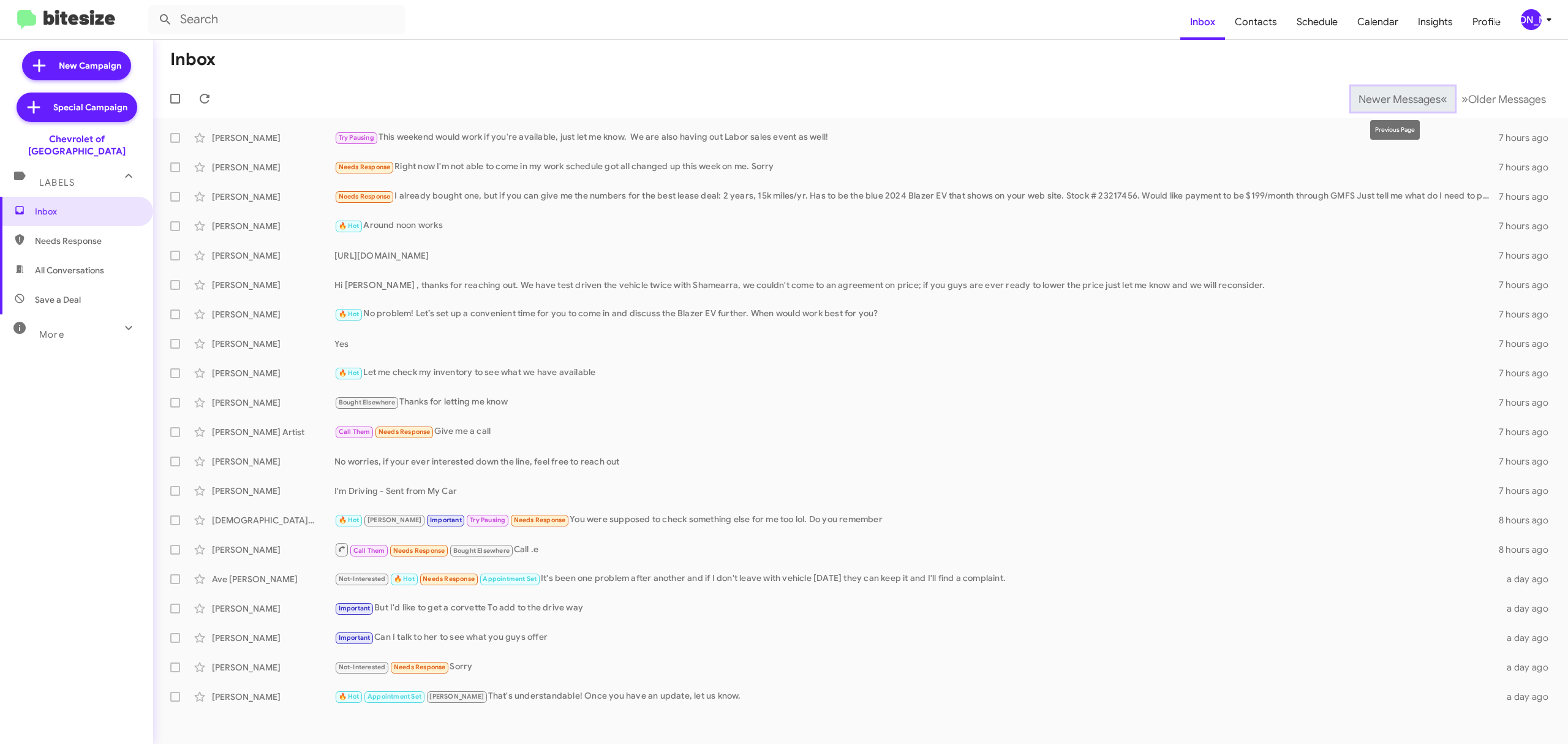
click at [1386, 104] on span "Newer Messages" at bounding box center [1399, 99] width 82 height 14
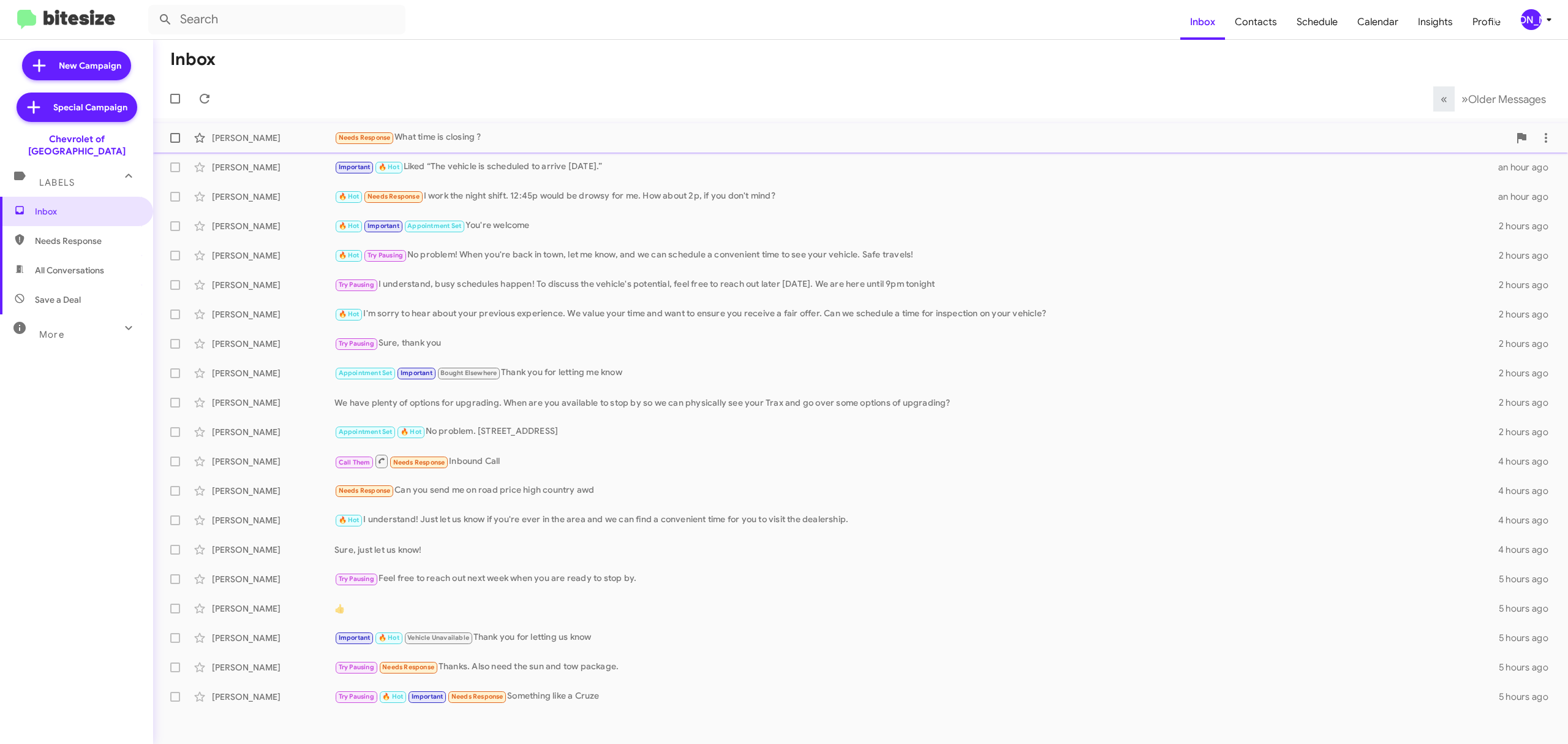
click at [184, 144] on label at bounding box center [175, 138] width 24 height 24
click at [175, 144] on input "checkbox" at bounding box center [175, 143] width 1 height 1
checkbox input "true"
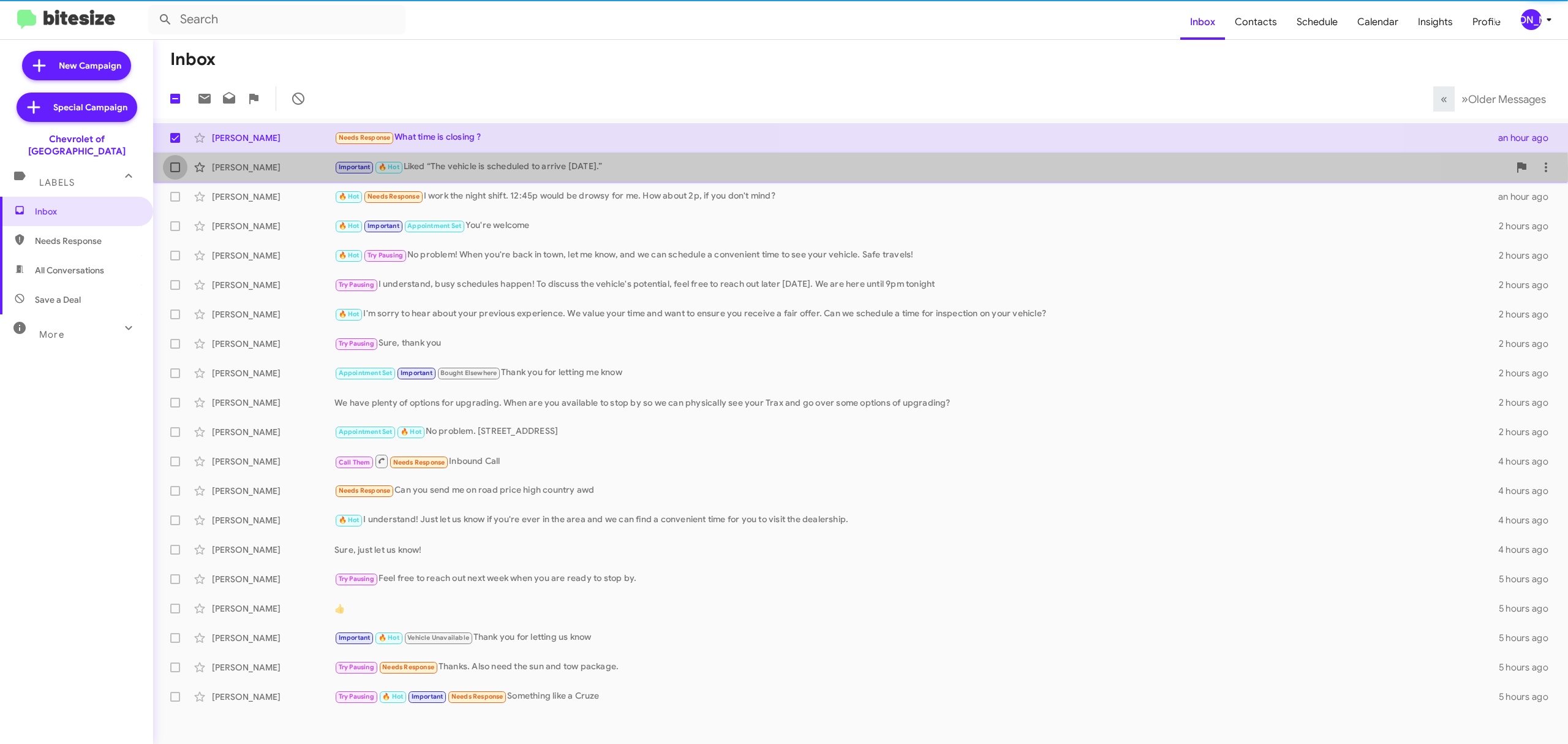
click at [181, 168] on label at bounding box center [175, 167] width 24 height 24
click at [175, 172] on input "checkbox" at bounding box center [175, 172] width 1 height 1
checkbox input "true"
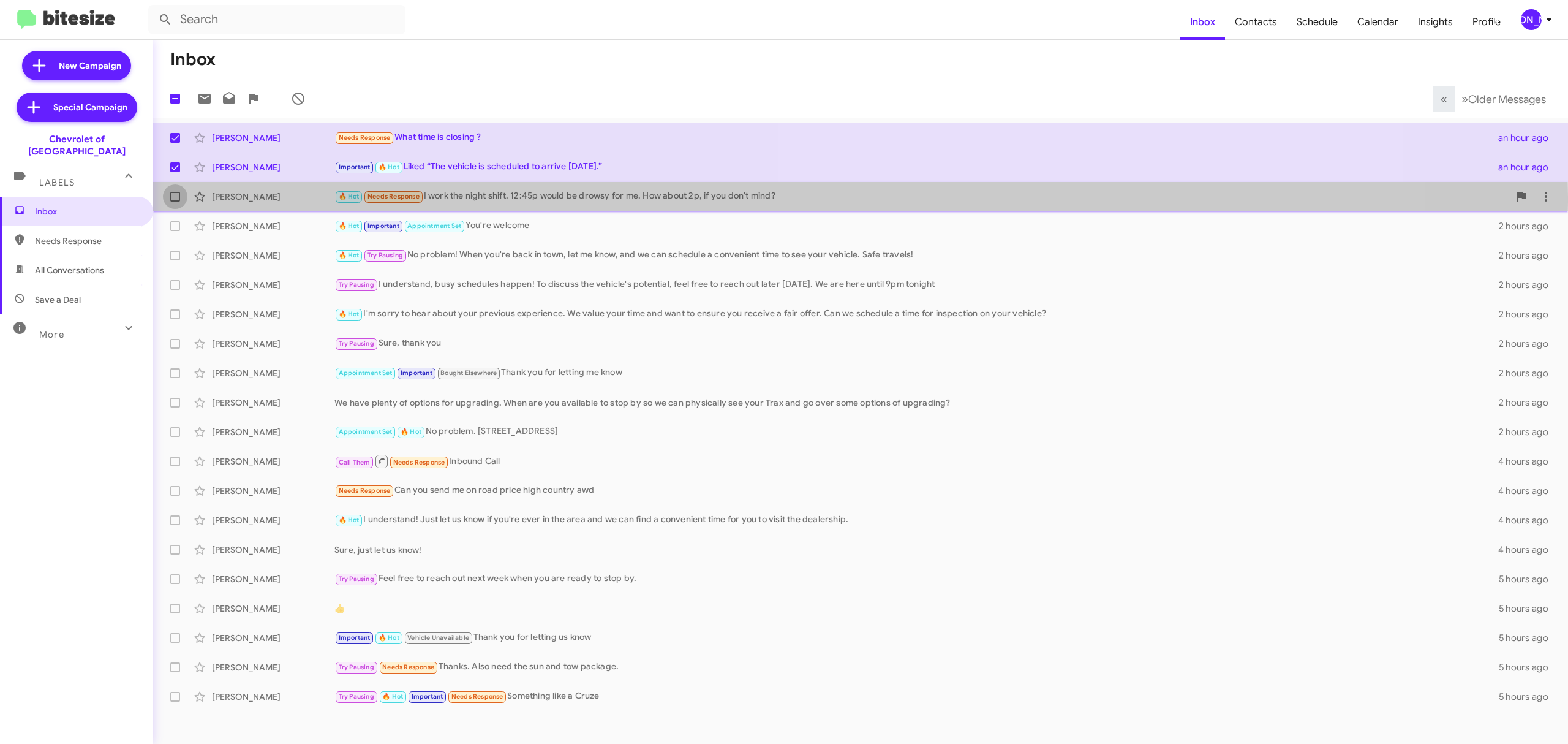
click at [174, 197] on span at bounding box center [175, 197] width 10 height 10
click at [175, 202] on input "checkbox" at bounding box center [175, 202] width 1 height 1
checkbox input "true"
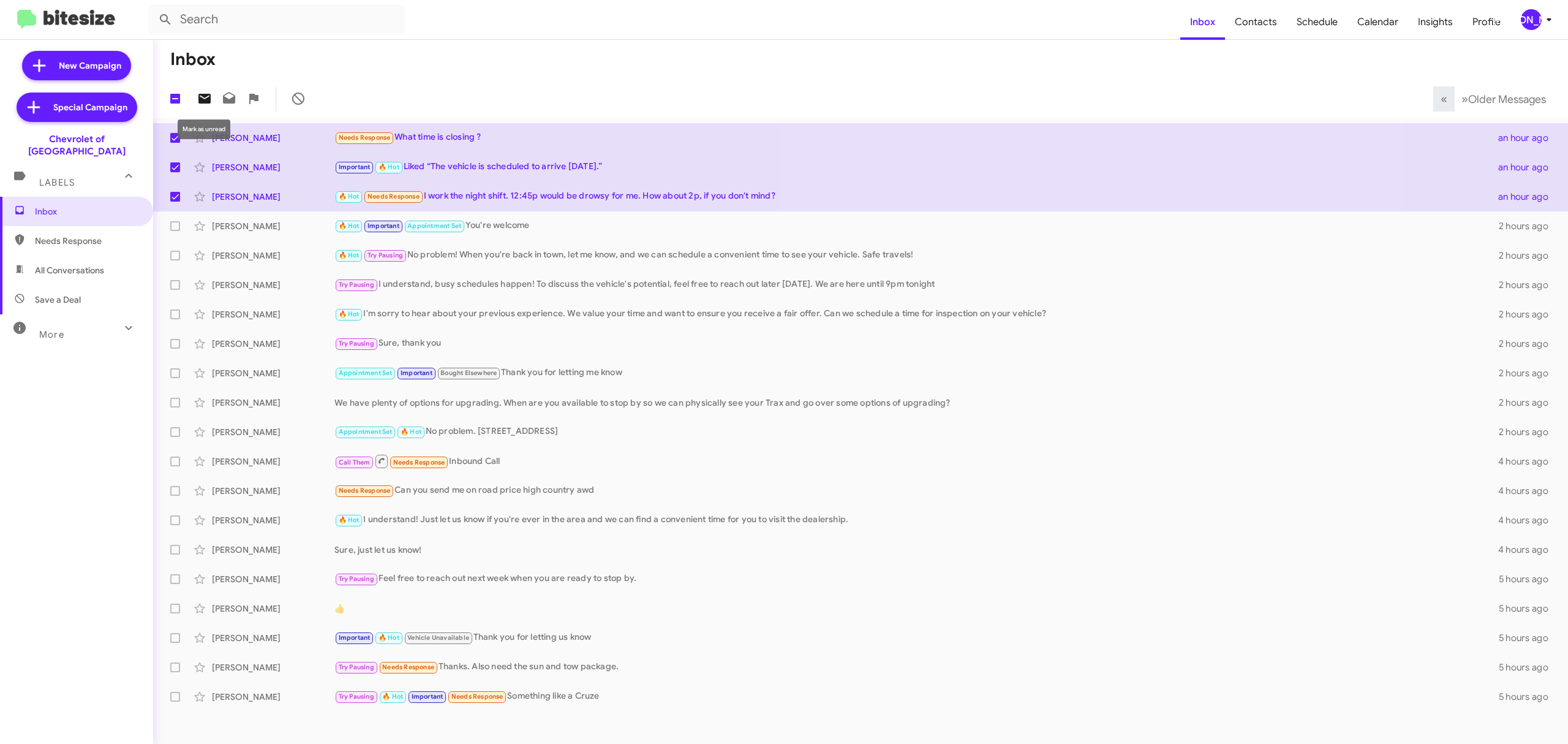
click at [203, 98] on icon at bounding box center [204, 98] width 14 height 14
click at [1521, 17] on div "[PERSON_NAME]" at bounding box center [1532, 20] width 21 height 21
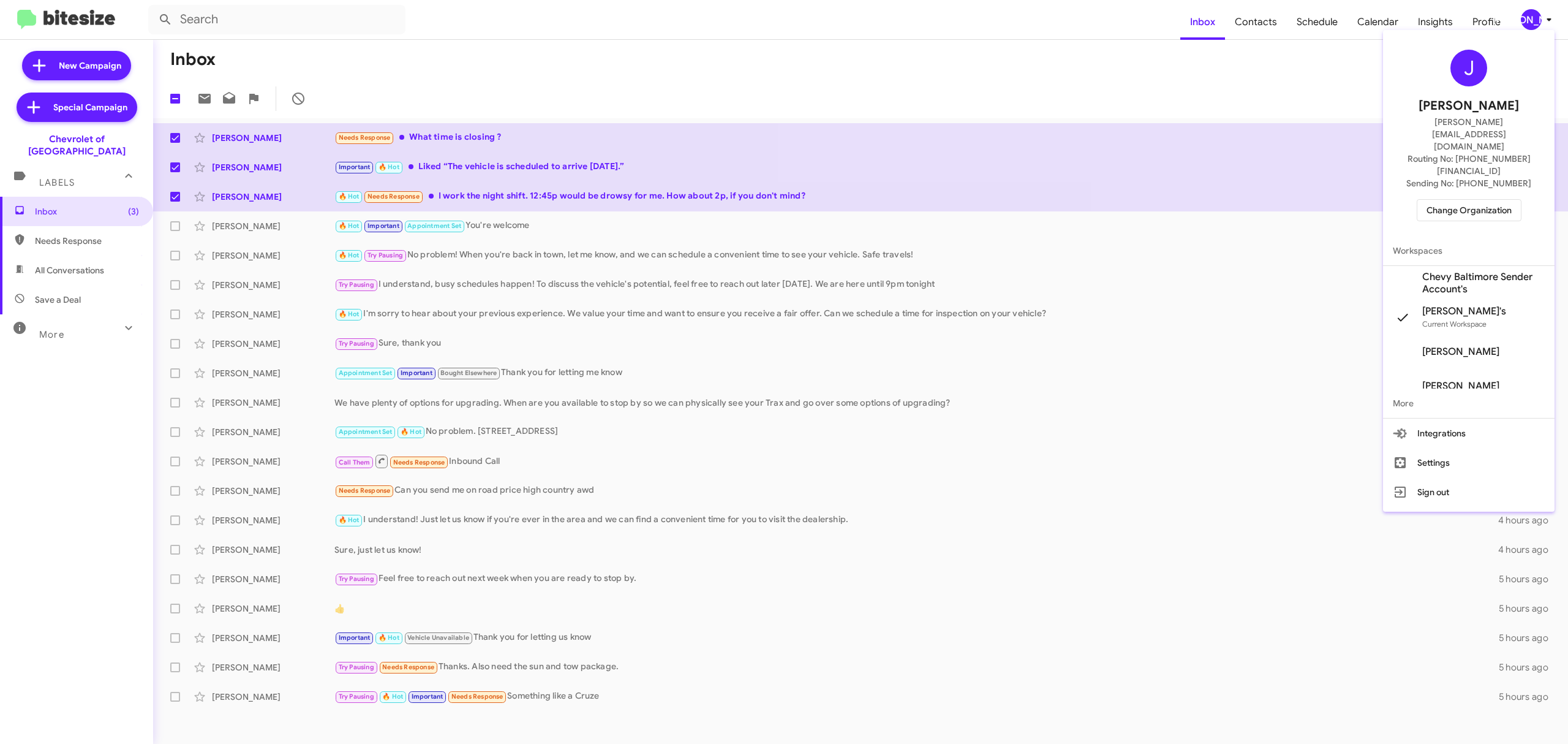
click at [1455, 200] on span "Change Organization" at bounding box center [1469, 210] width 85 height 21
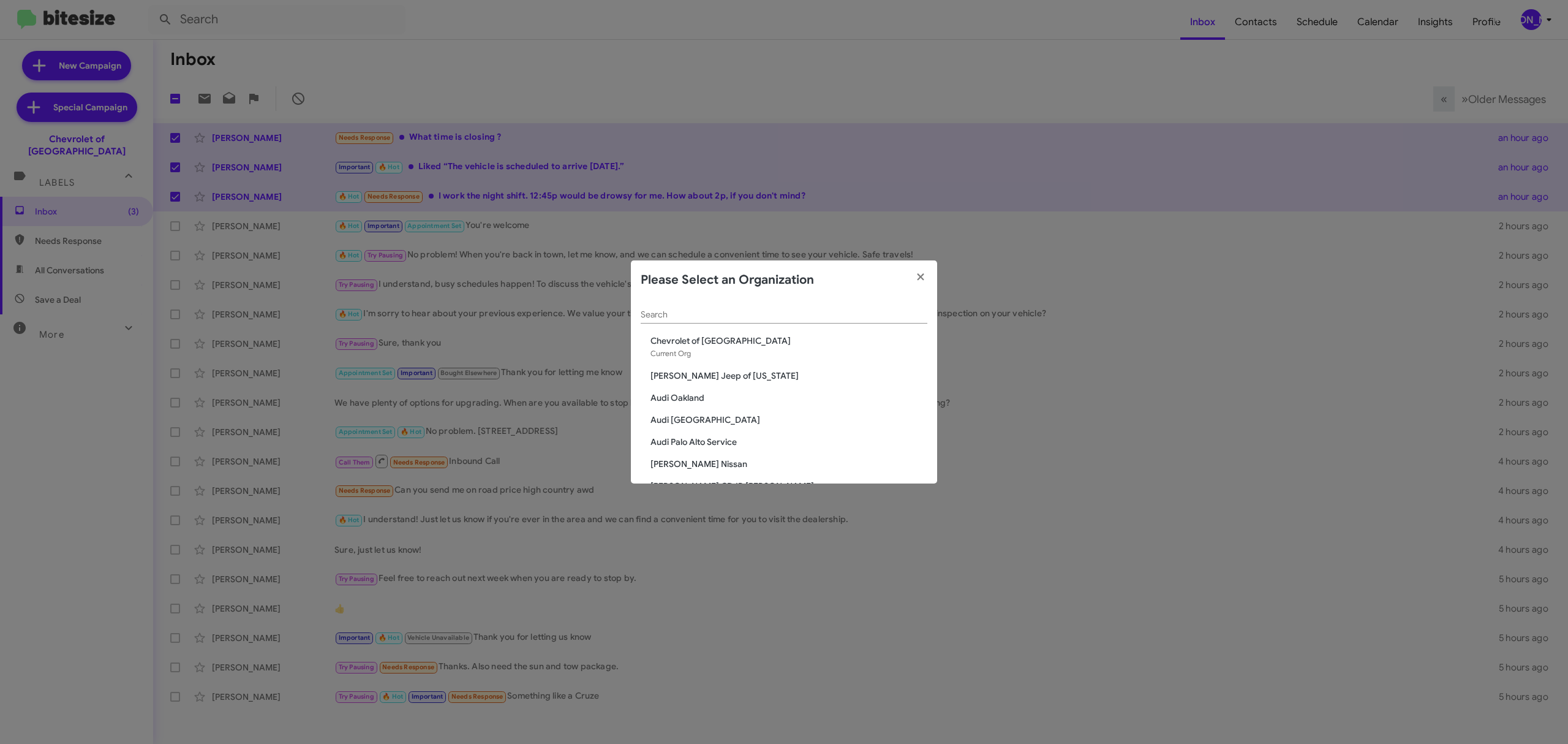
click at [688, 306] on div "Search" at bounding box center [784, 312] width 286 height 24
click at [698, 306] on div "Search" at bounding box center [784, 312] width 286 height 24
click at [760, 312] on input "Search" at bounding box center [784, 315] width 286 height 10
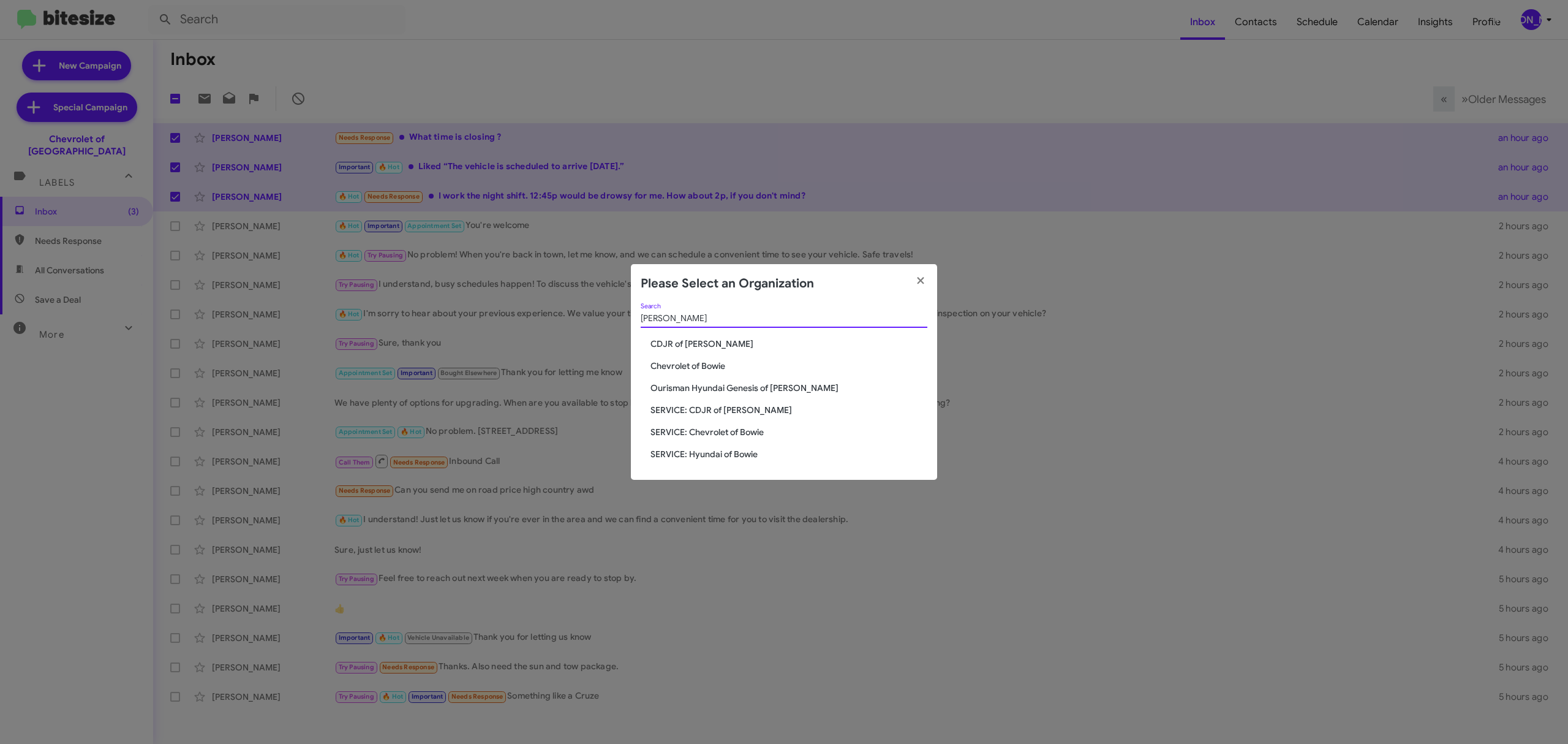
type input "bowie"
click at [724, 367] on span "Chevrolet of Bowie" at bounding box center [789, 366] width 277 height 12
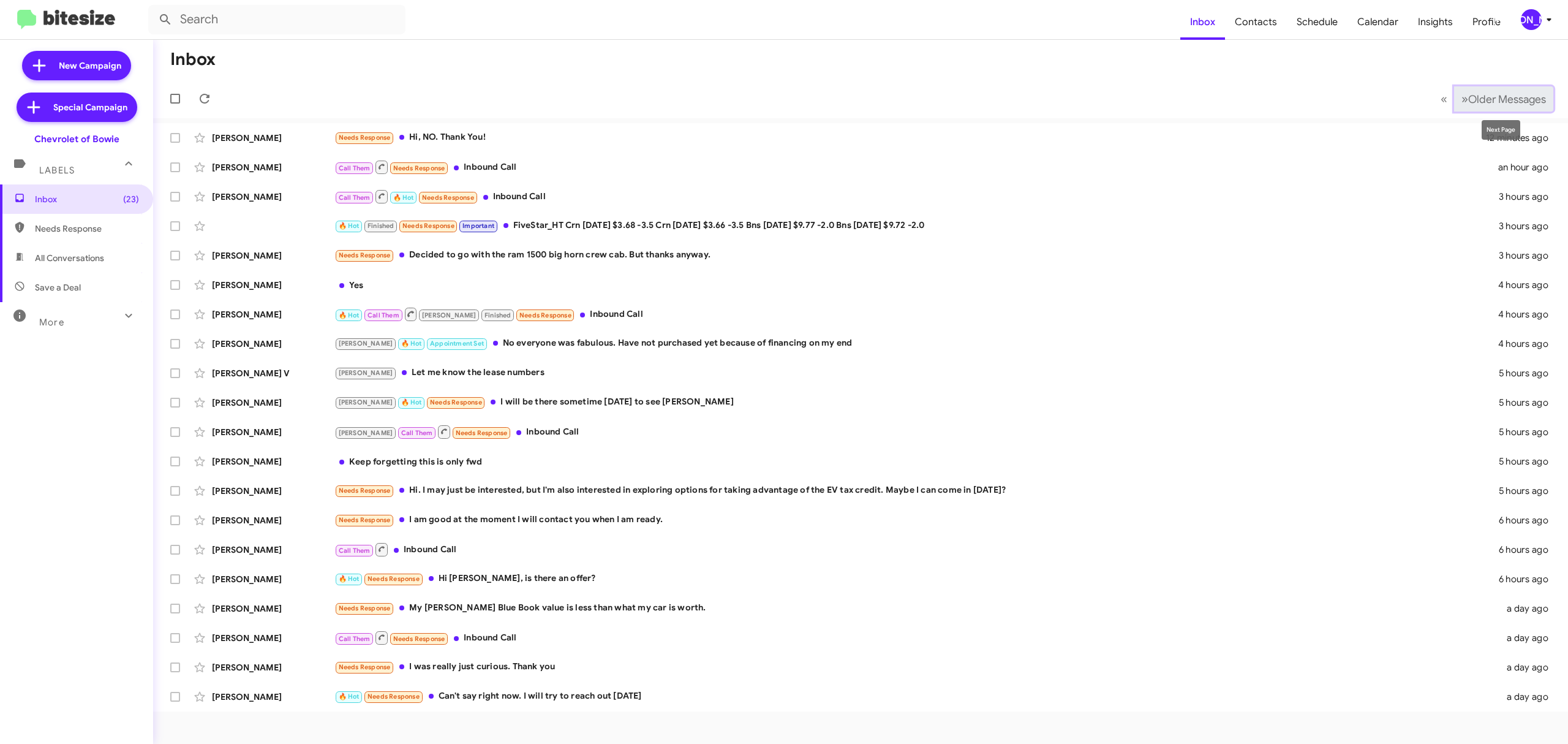
click at [1510, 101] on span "Older Messages" at bounding box center [1507, 99] width 78 height 14
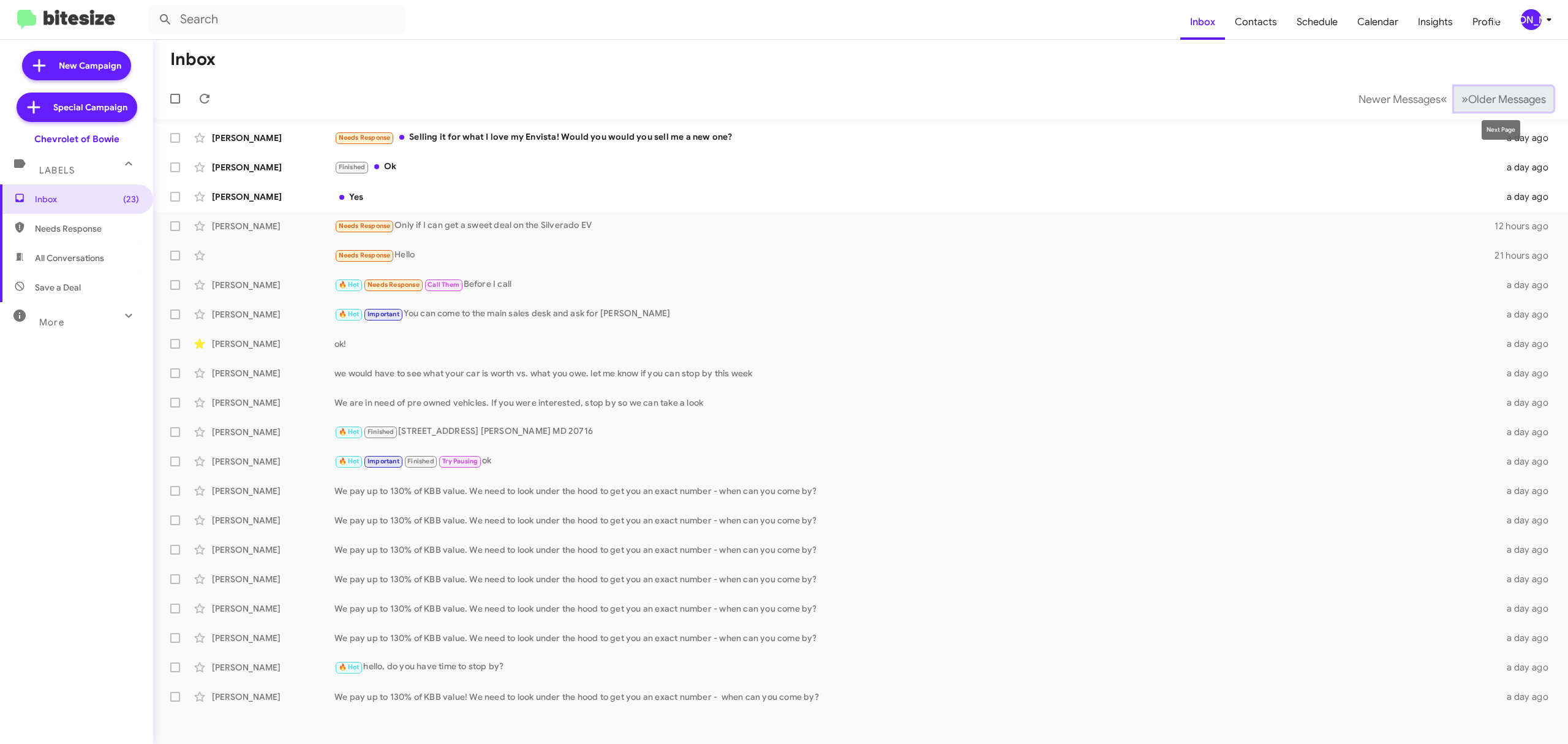
click at [1481, 89] on button "» Next Older Messages" at bounding box center [1504, 98] width 99 height 25
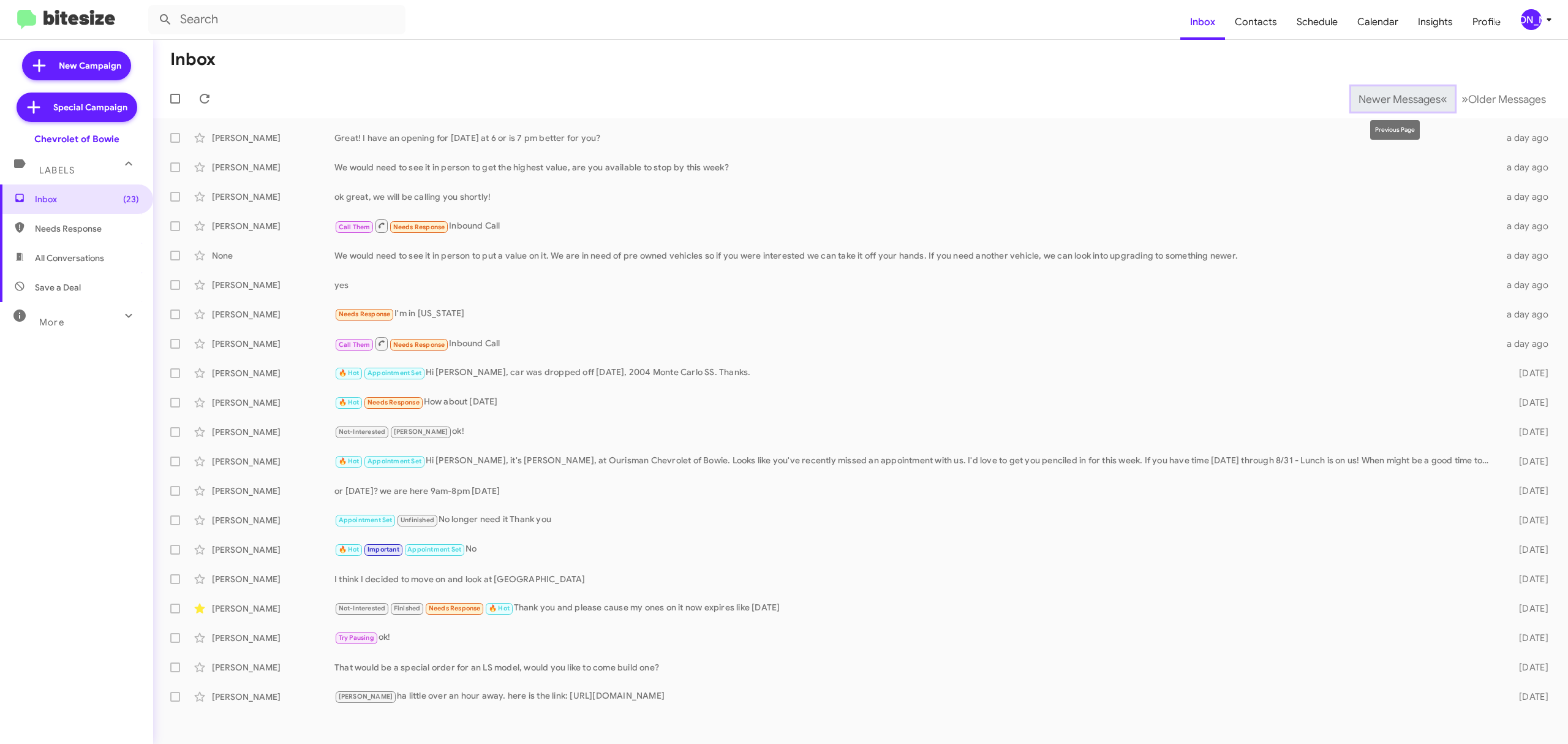
click at [1406, 91] on button "Newer Messages « Previous" at bounding box center [1403, 98] width 104 height 25
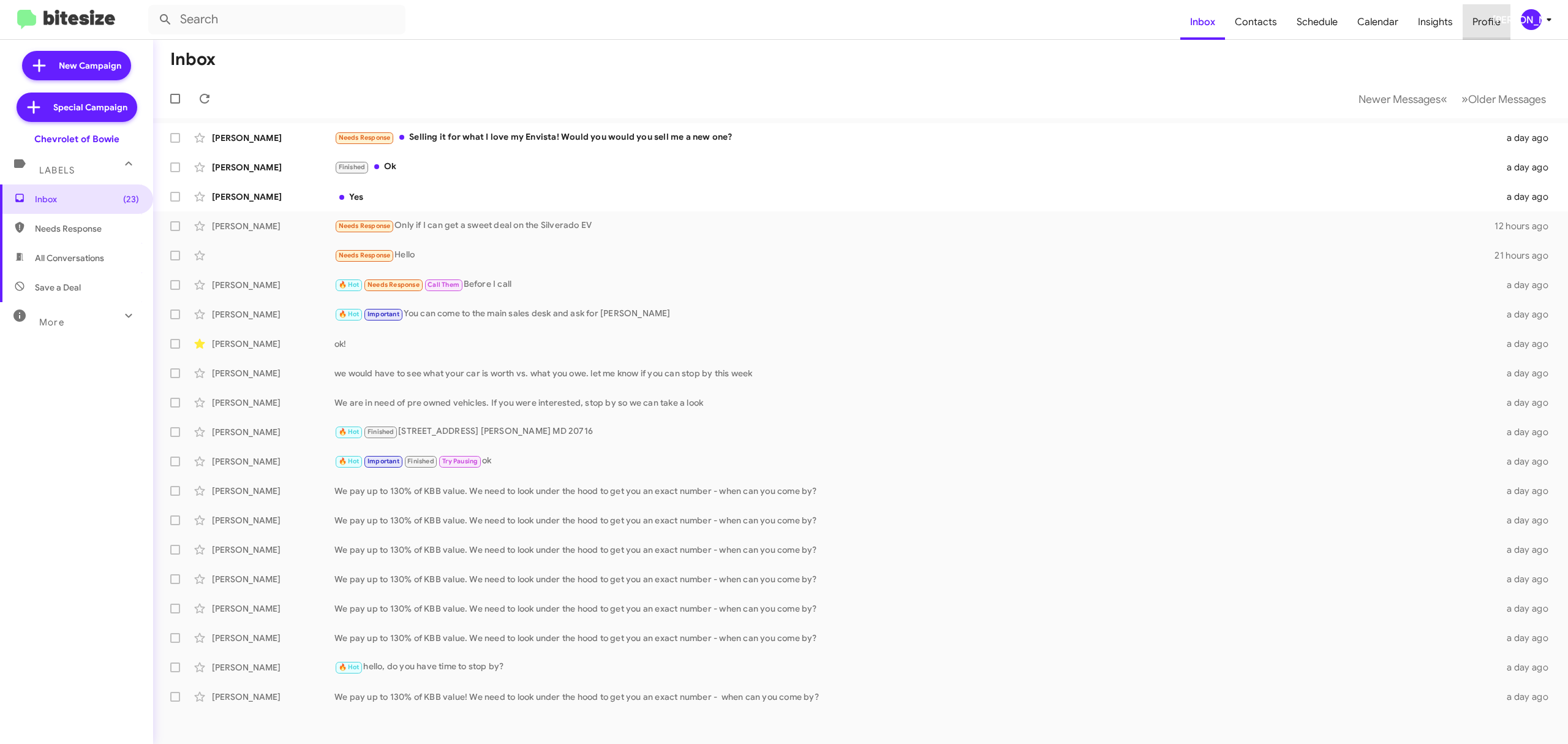
click at [1496, 23] on span "Profile" at bounding box center [1486, 22] width 48 height 36
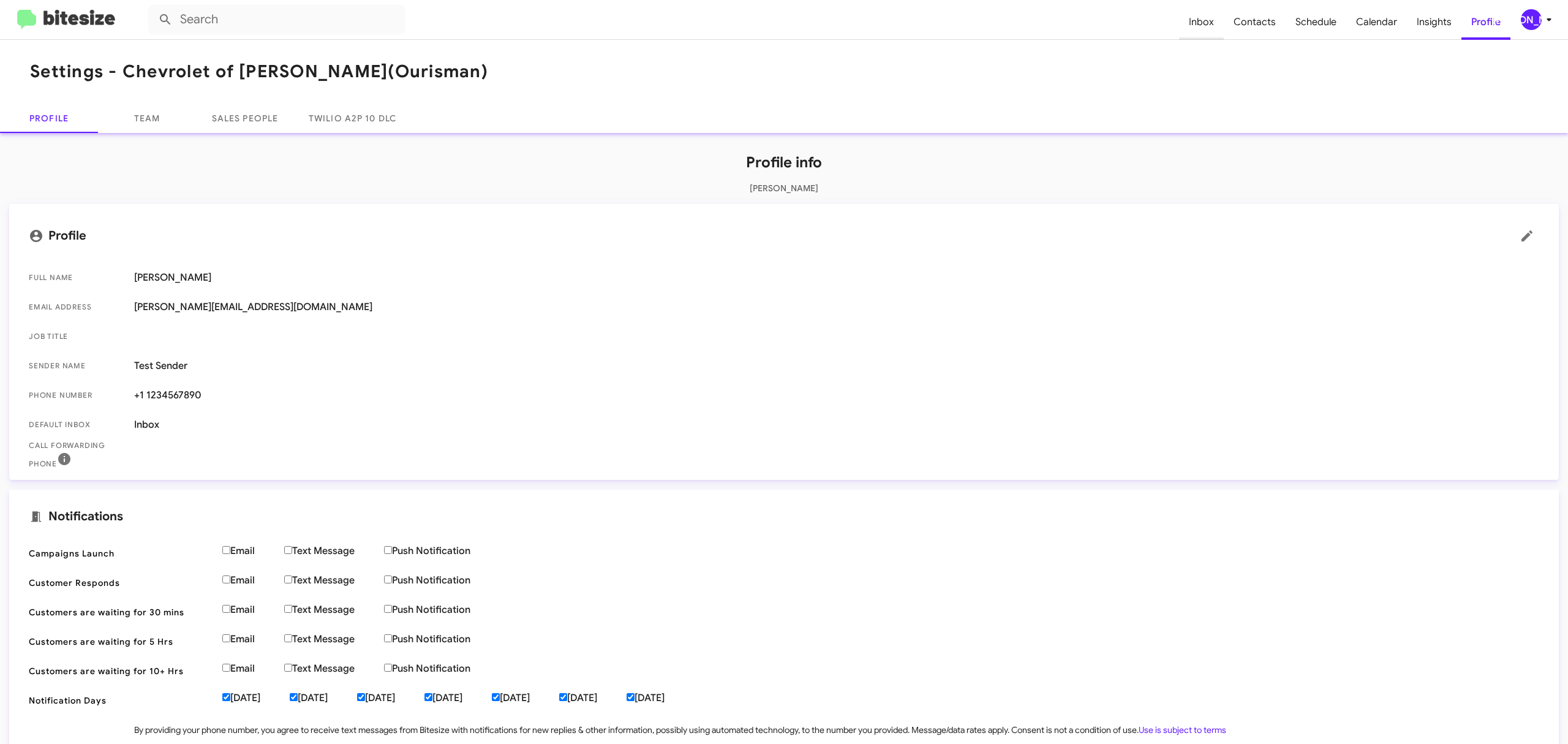
click at [1223, 32] on span "Inbox" at bounding box center [1202, 22] width 45 height 36
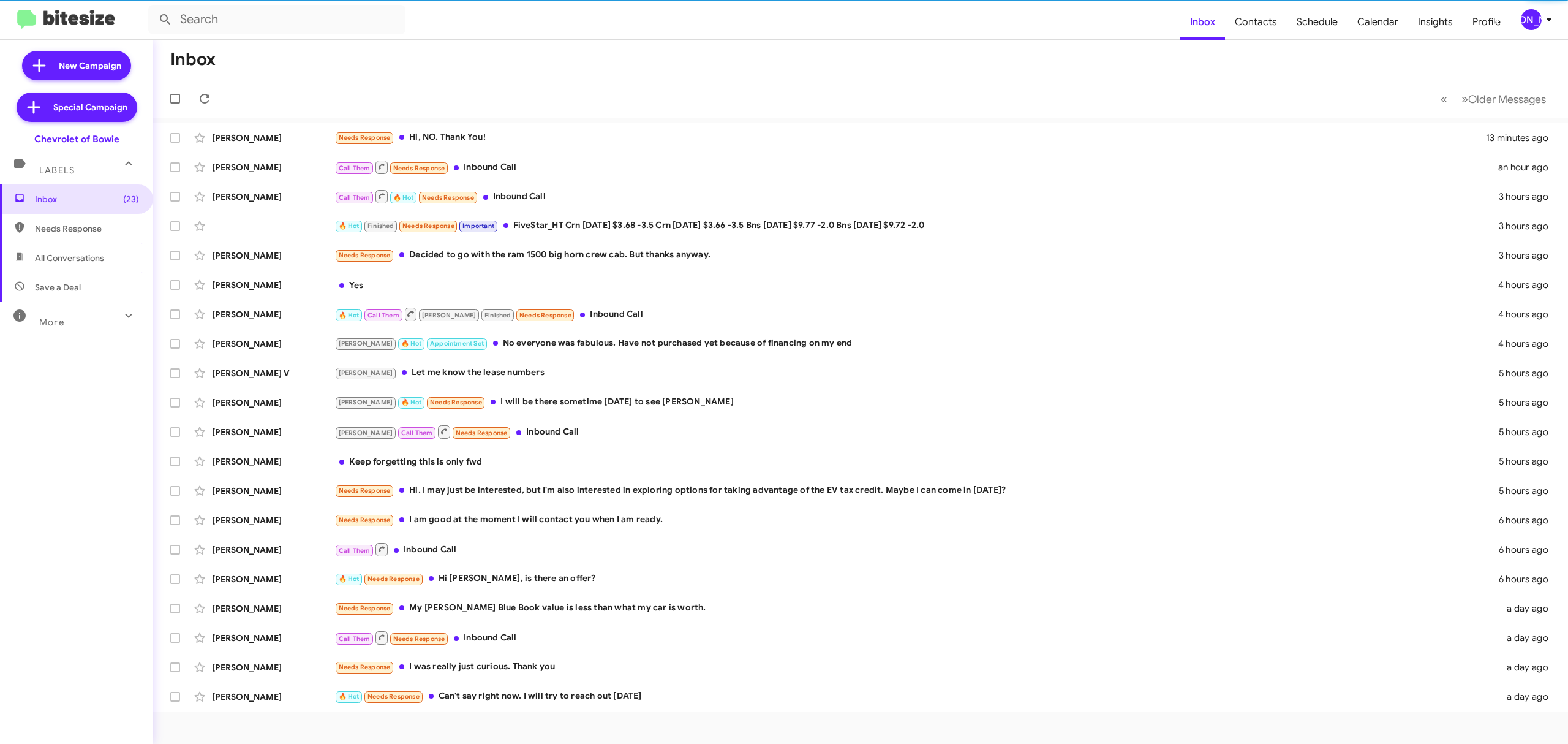
click at [1521, 23] on div "[PERSON_NAME]" at bounding box center [1532, 20] width 21 height 21
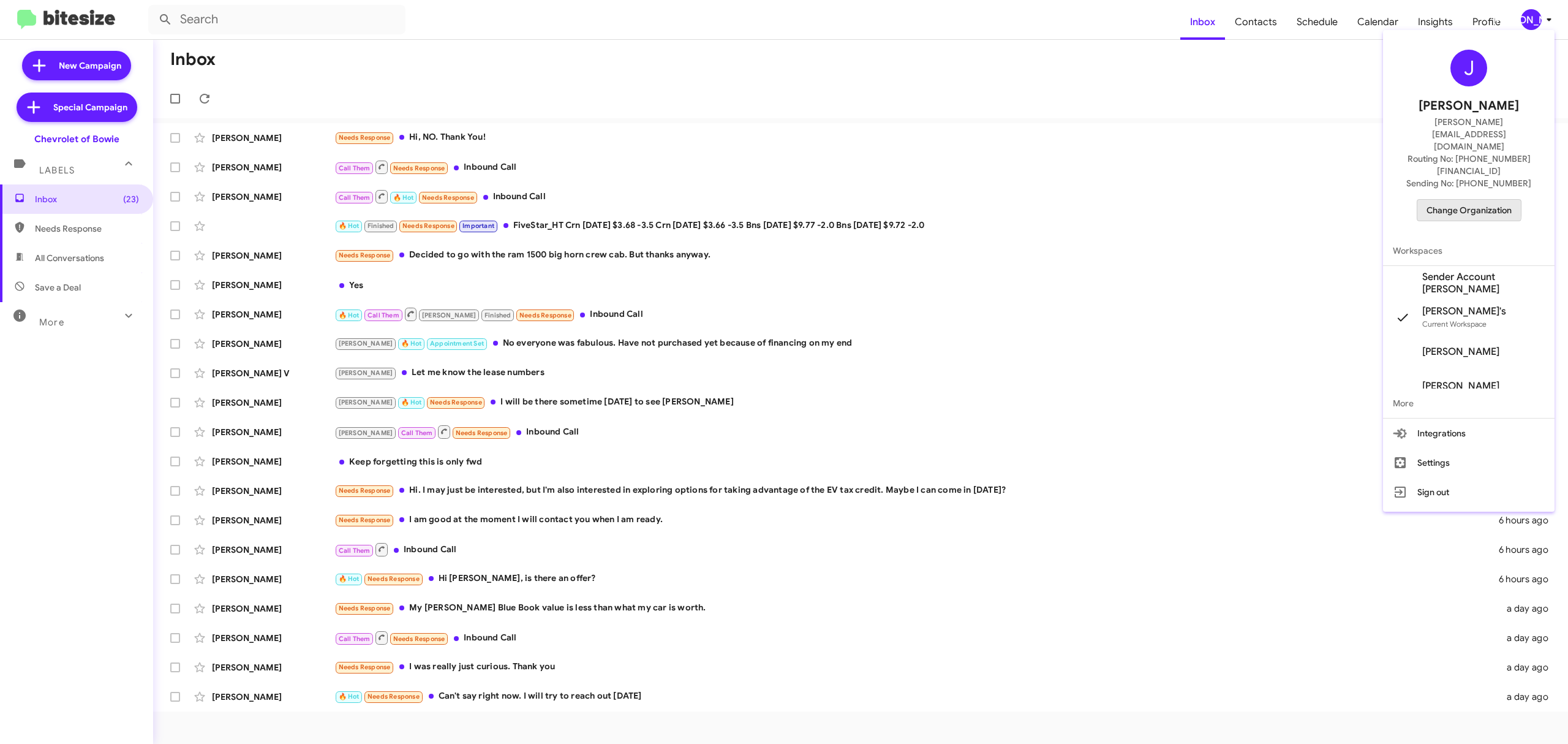
click at [1437, 200] on span "Change Organization" at bounding box center [1469, 210] width 85 height 21
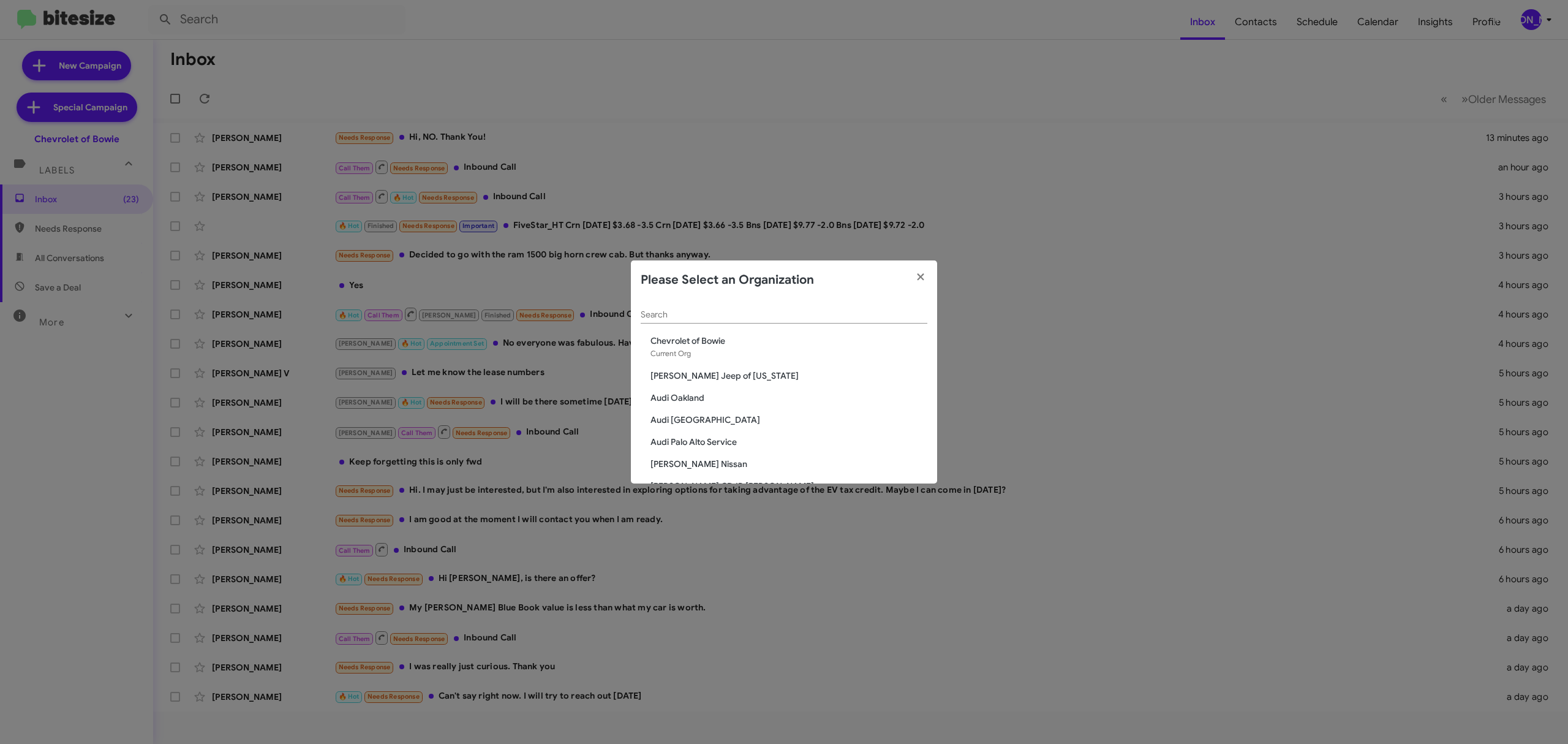
click at [817, 306] on div "Search" at bounding box center [784, 312] width 286 height 24
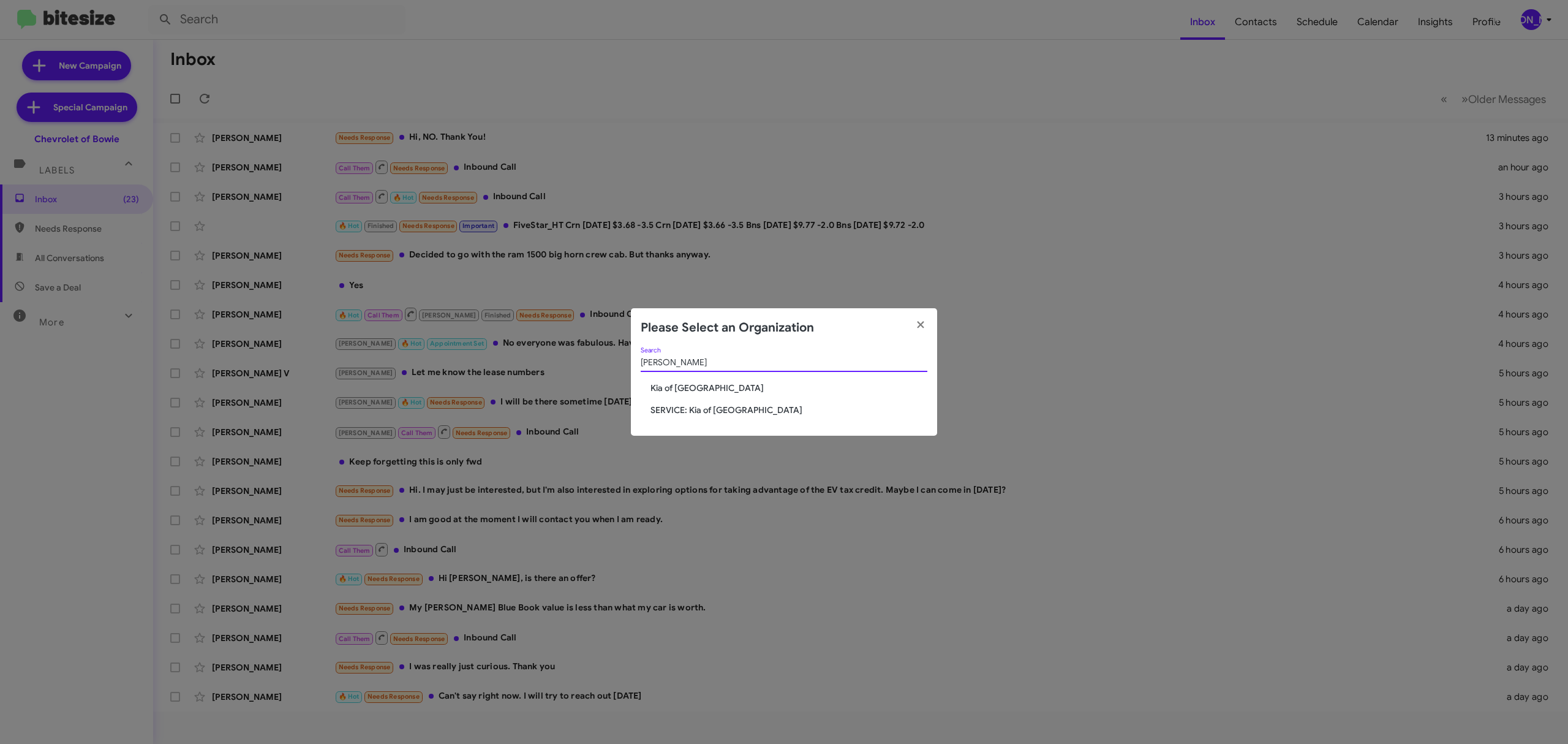
type input "caton"
click at [704, 387] on span "Kia of [GEOGRAPHIC_DATA]" at bounding box center [789, 388] width 277 height 12
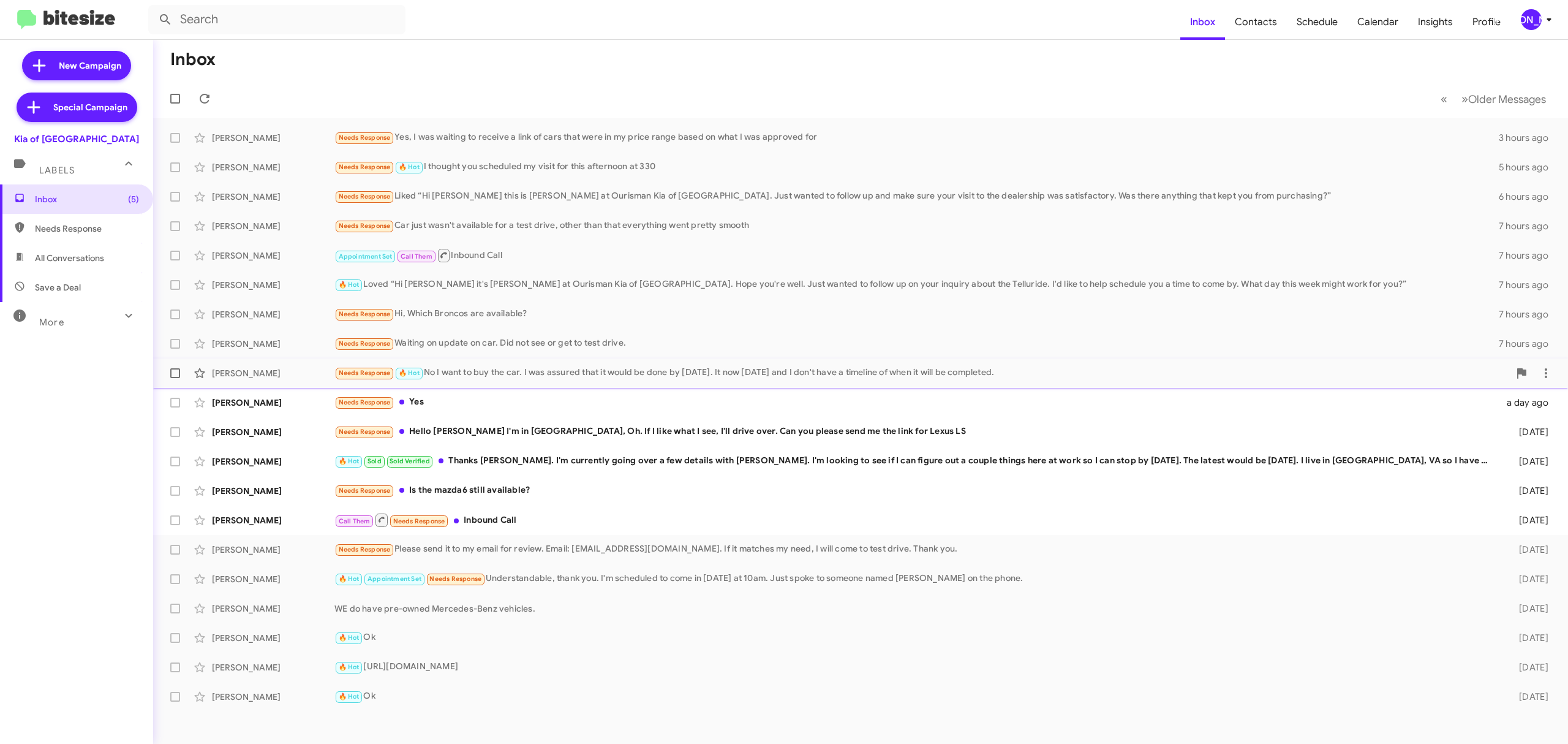
click at [167, 374] on label at bounding box center [175, 373] width 24 height 24
click at [175, 378] on input "checkbox" at bounding box center [175, 378] width 1 height 1
checkbox input "true"
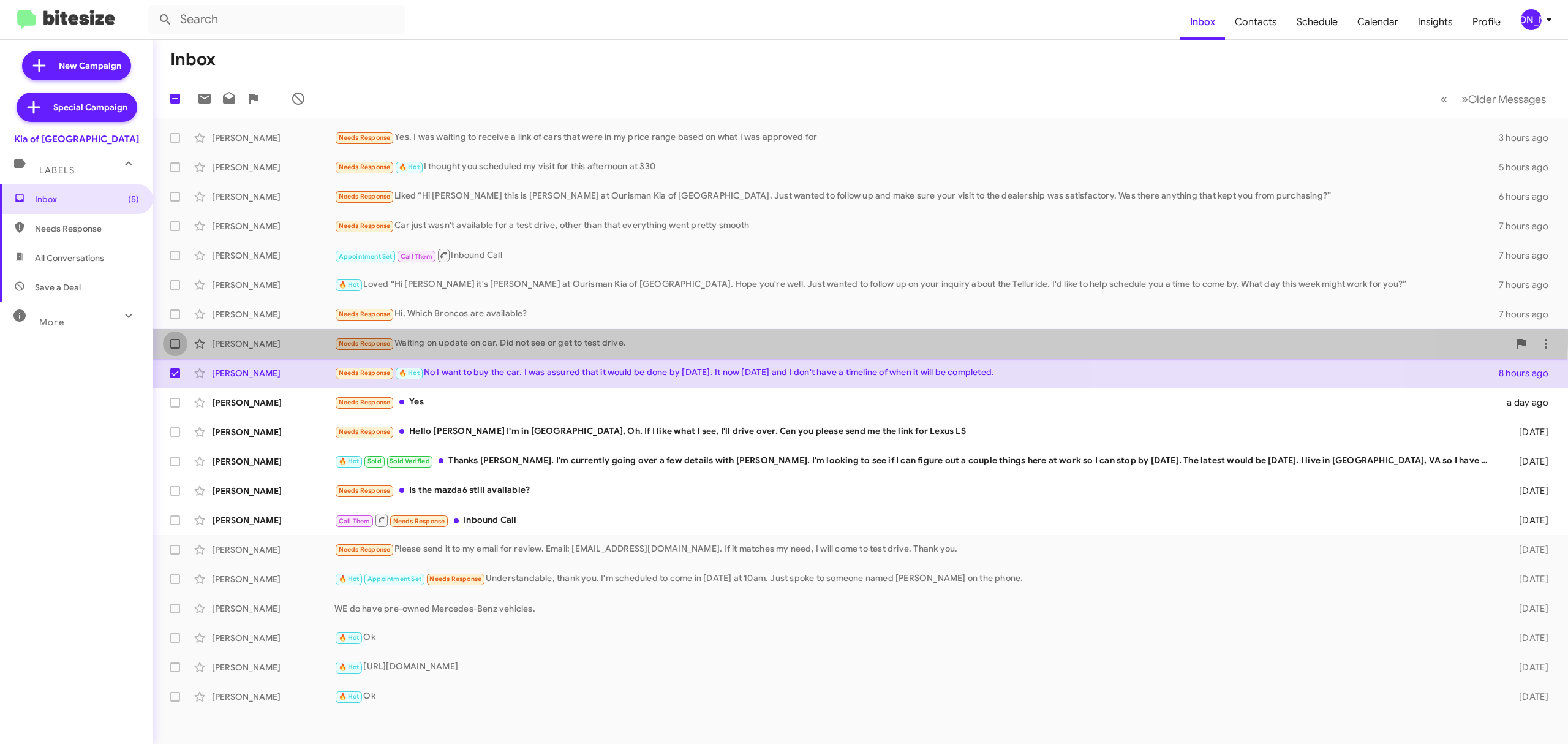
click at [180, 334] on label at bounding box center [175, 344] width 24 height 24
click at [175, 349] on input "checkbox" at bounding box center [175, 349] width 1 height 1
checkbox input "true"
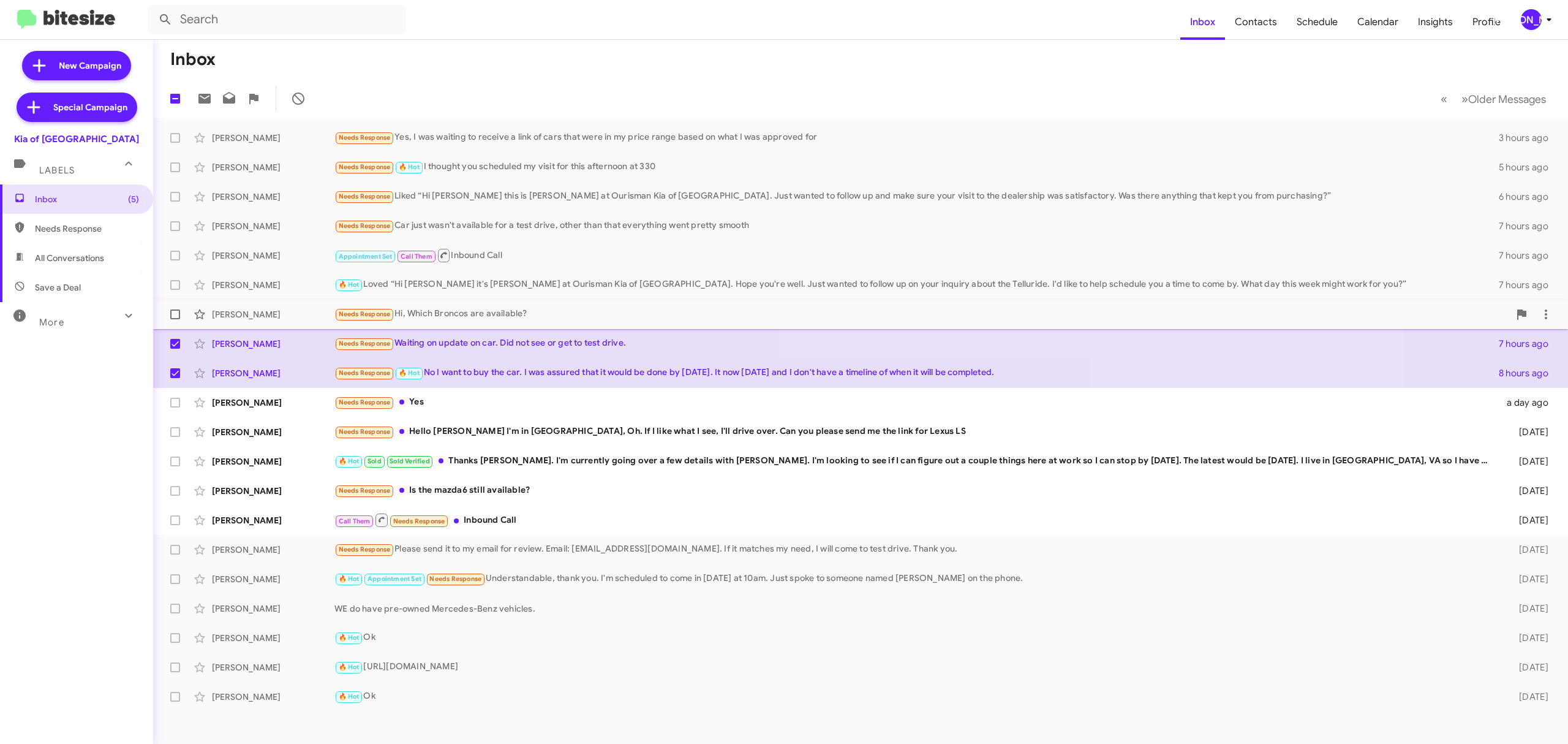
click at [176, 309] on span at bounding box center [175, 314] width 10 height 10
click at [175, 319] on input "checkbox" at bounding box center [175, 319] width 1 height 1
checkbox input "true"
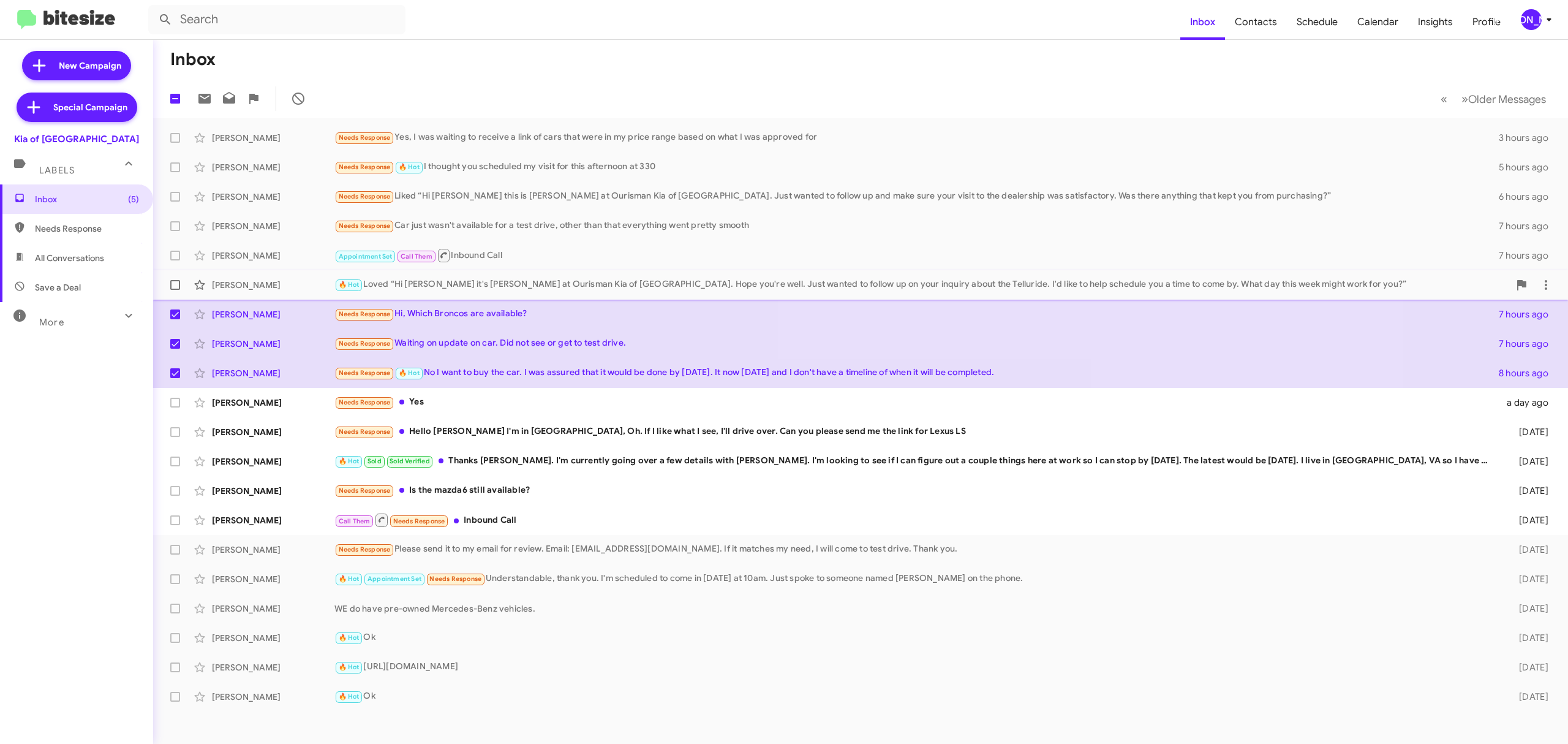
click at [172, 283] on span at bounding box center [175, 284] width 10 height 10
click at [175, 290] on input "checkbox" at bounding box center [175, 290] width 1 height 1
checkbox input "true"
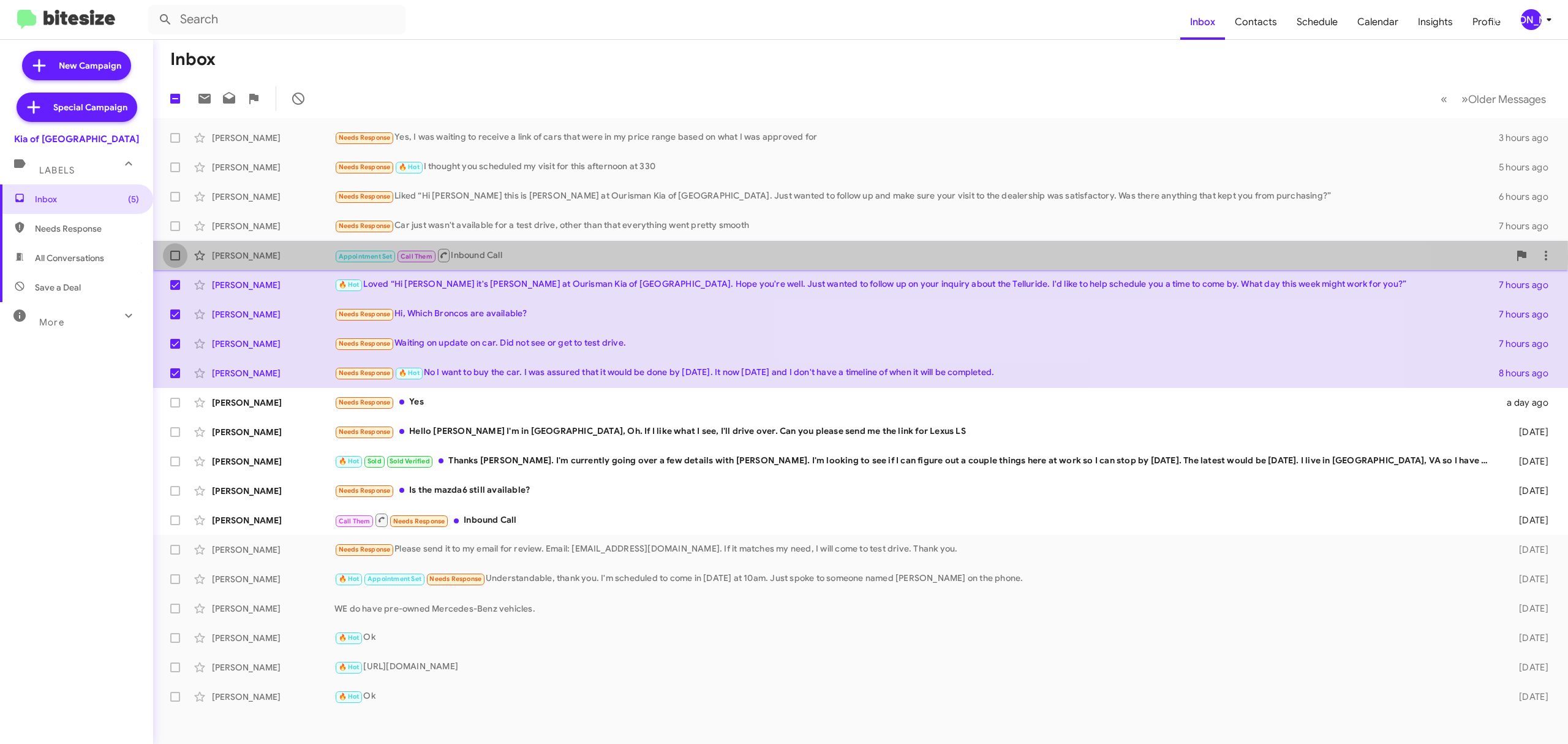
click at [175, 254] on span at bounding box center [175, 256] width 10 height 10
click at [175, 261] on input "checkbox" at bounding box center [175, 261] width 1 height 1
checkbox input "true"
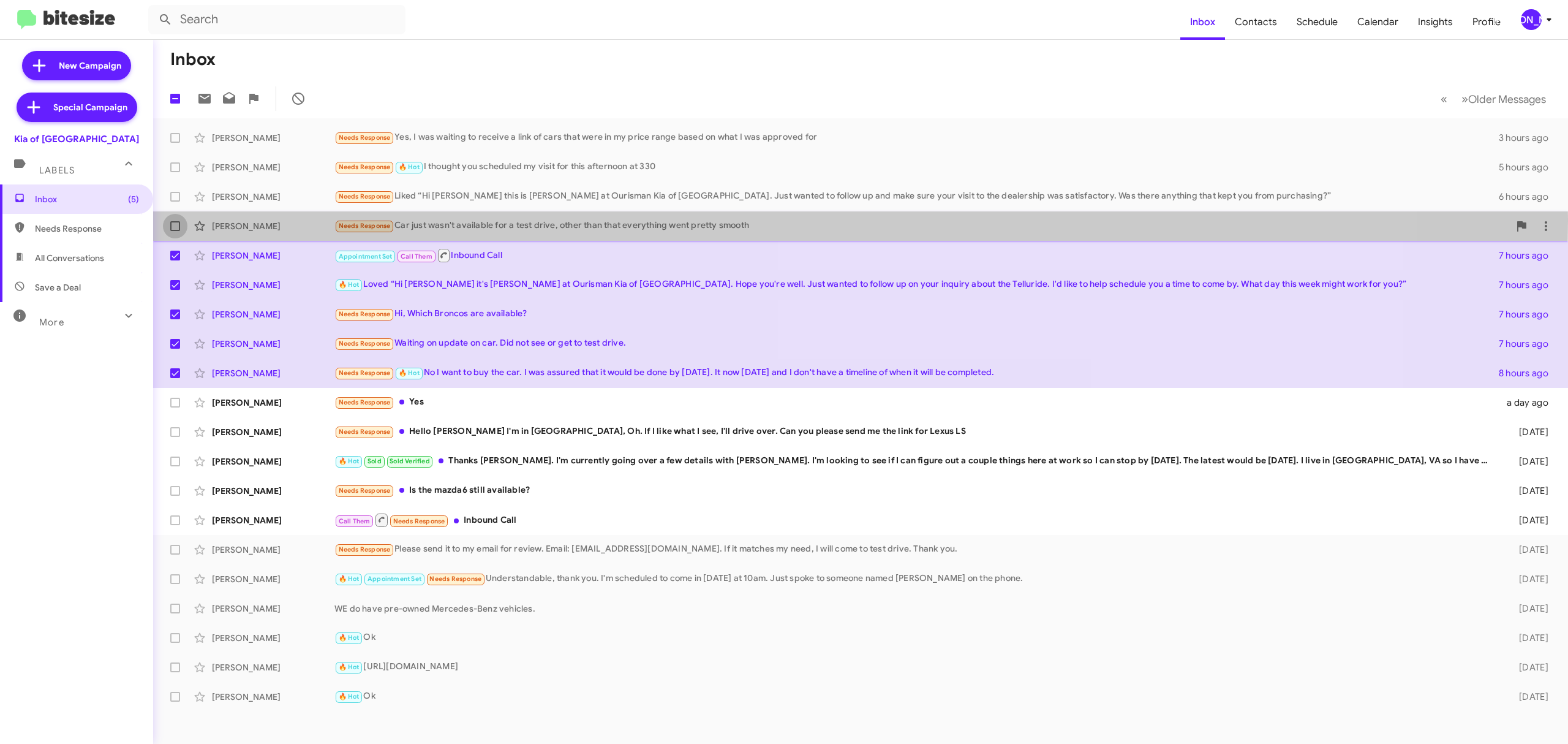
click at [170, 219] on label at bounding box center [175, 226] width 24 height 24
click at [175, 231] on input "checkbox" at bounding box center [175, 231] width 1 height 1
checkbox input "true"
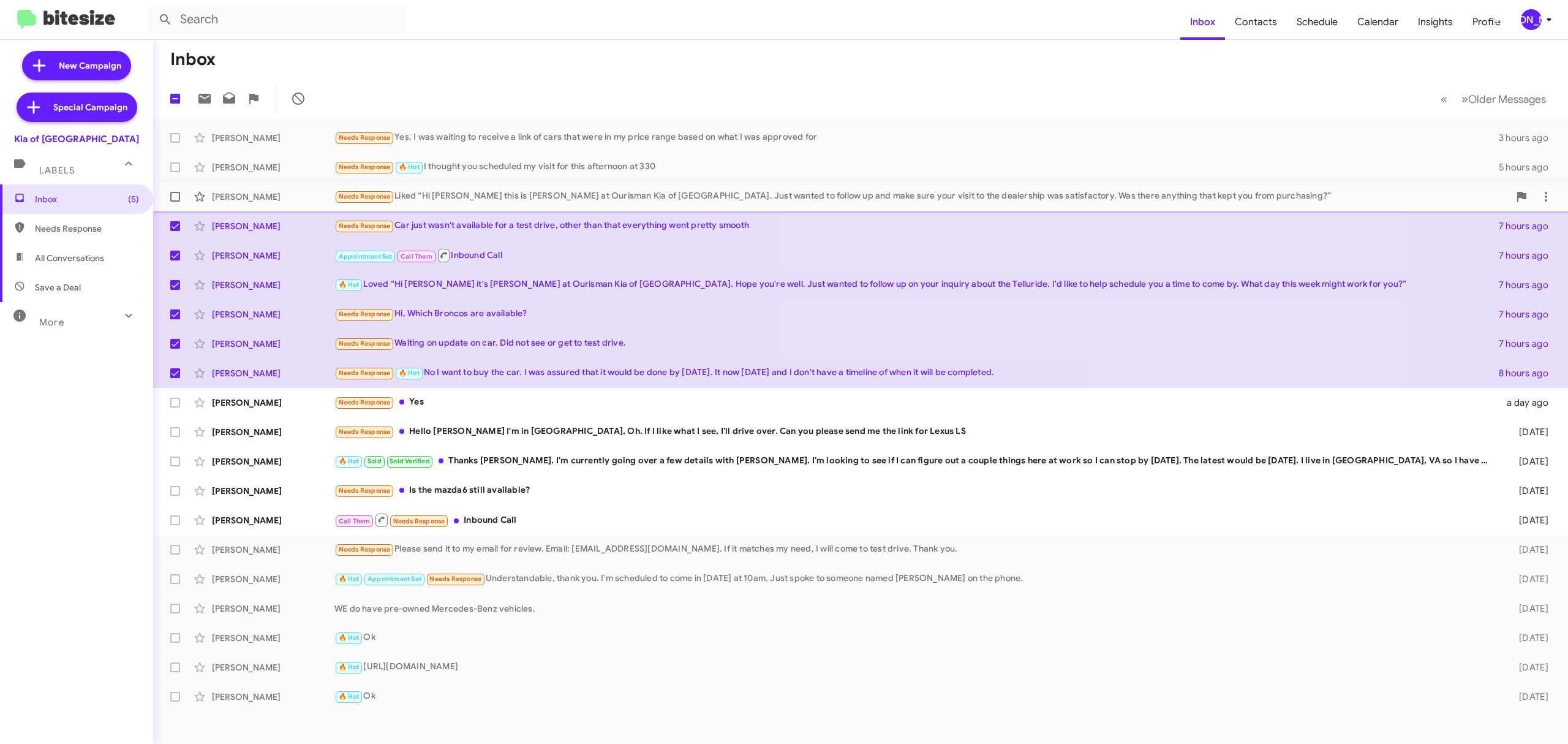
click at [174, 202] on label at bounding box center [175, 197] width 24 height 24
click at [175, 202] on input "checkbox" at bounding box center [175, 202] width 1 height 1
checkbox input "true"
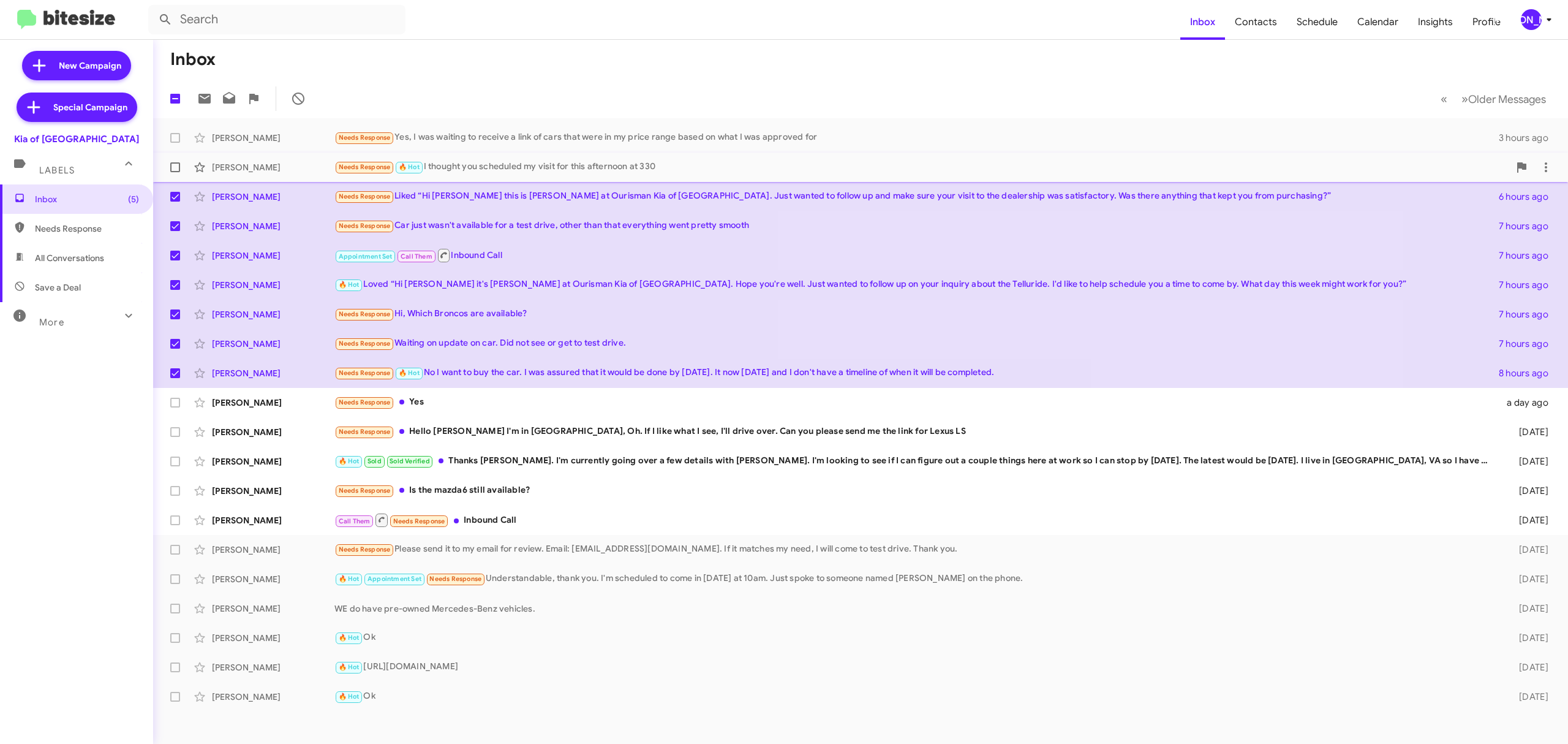
click at [167, 166] on label at bounding box center [175, 167] width 24 height 24
click at [175, 172] on input "checkbox" at bounding box center [175, 172] width 1 height 1
checkbox input "true"
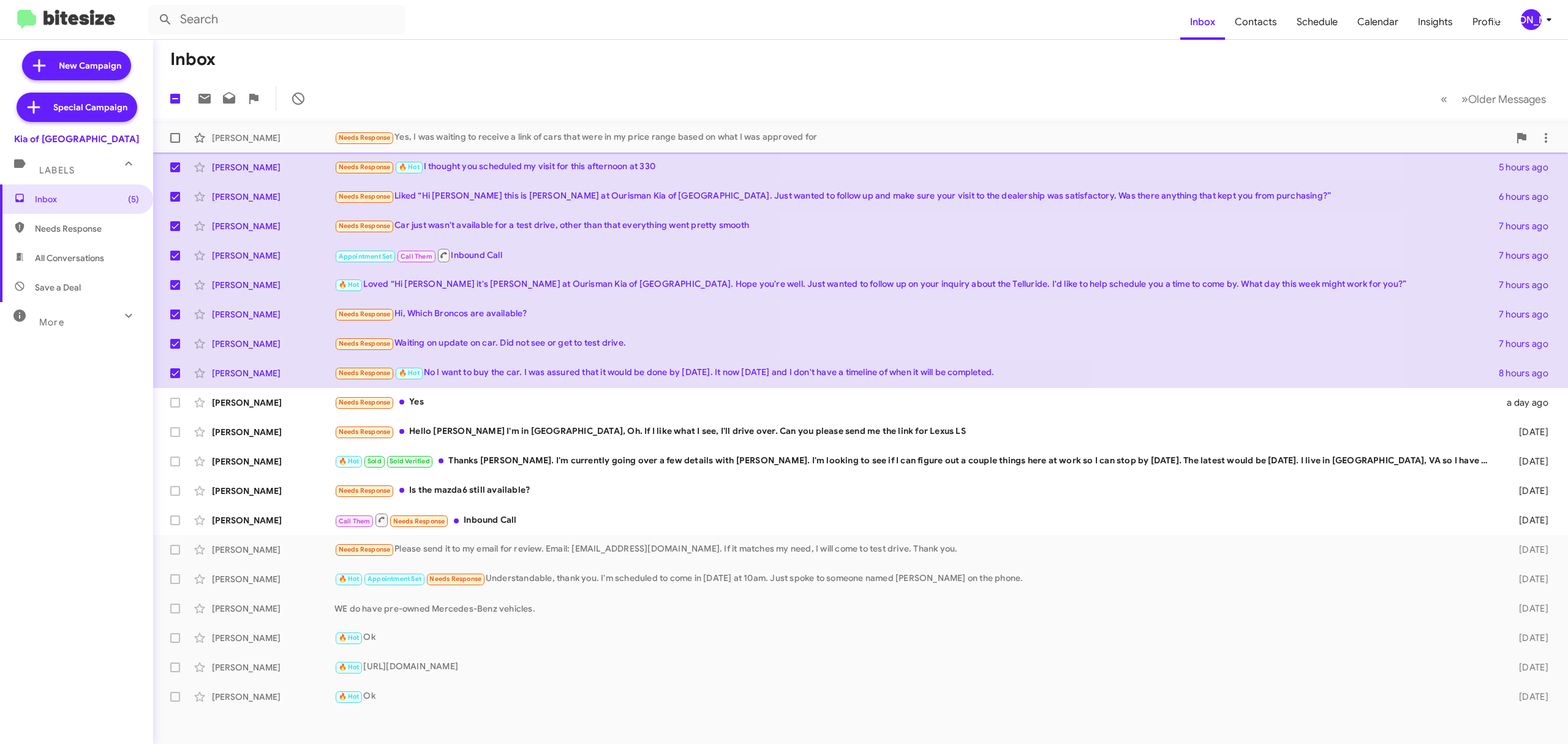
click at [179, 138] on span at bounding box center [175, 138] width 10 height 10
click at [175, 143] on input "checkbox" at bounding box center [175, 143] width 1 height 1
checkbox input "true"
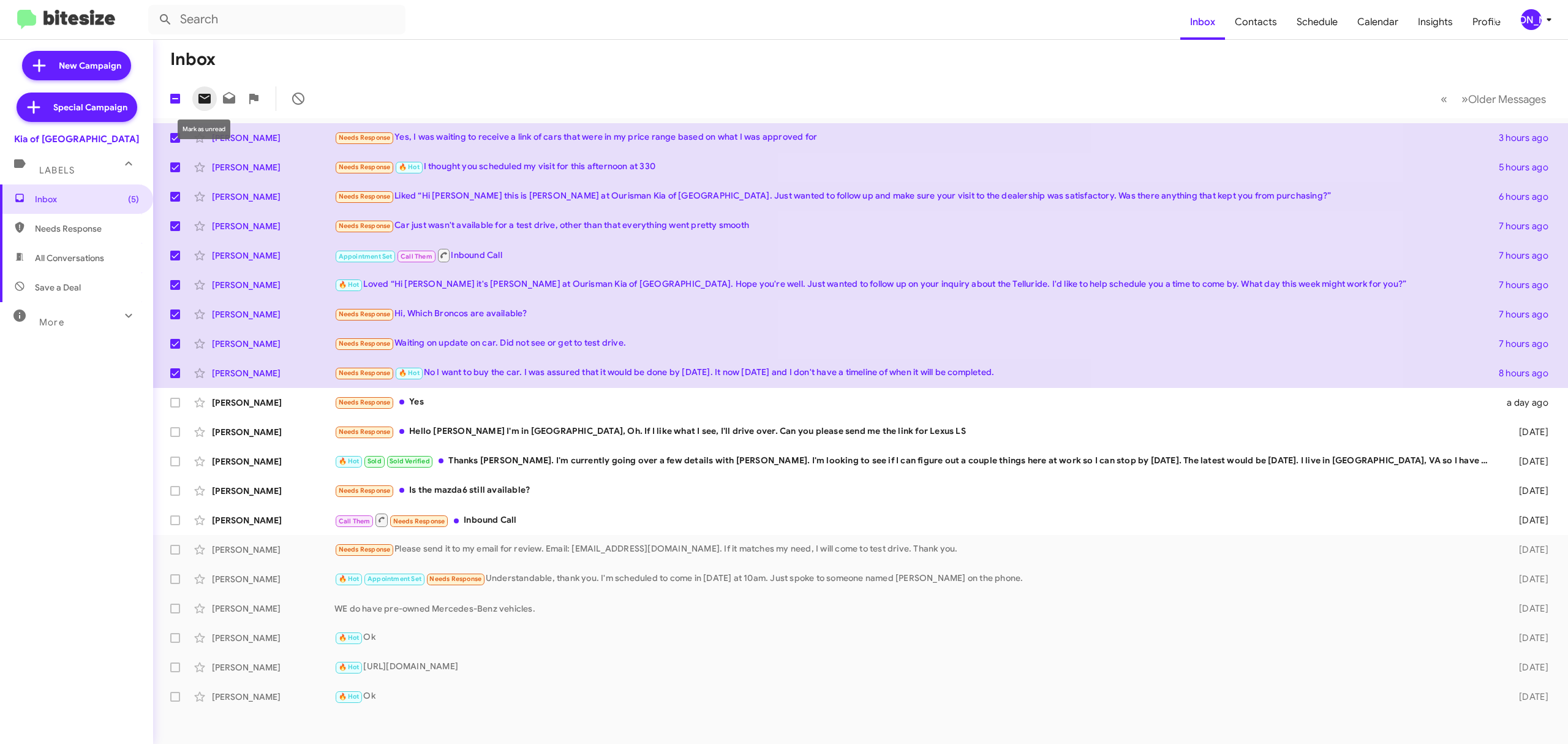
click at [211, 95] on icon at bounding box center [205, 98] width 12 height 10
click at [1534, 20] on div "[PERSON_NAME]" at bounding box center [1532, 20] width 21 height 21
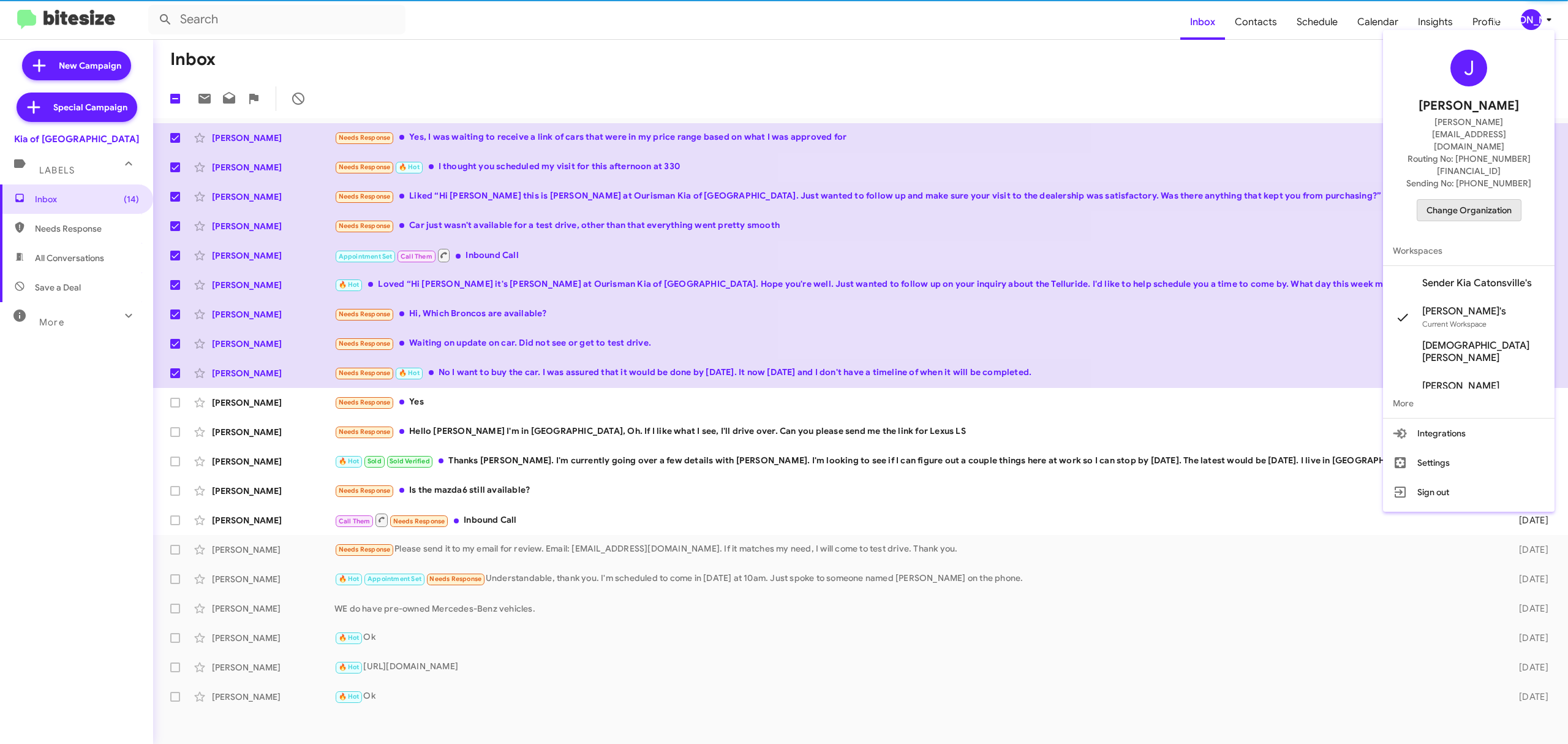
click at [1468, 200] on span "Change Organization" at bounding box center [1469, 210] width 85 height 21
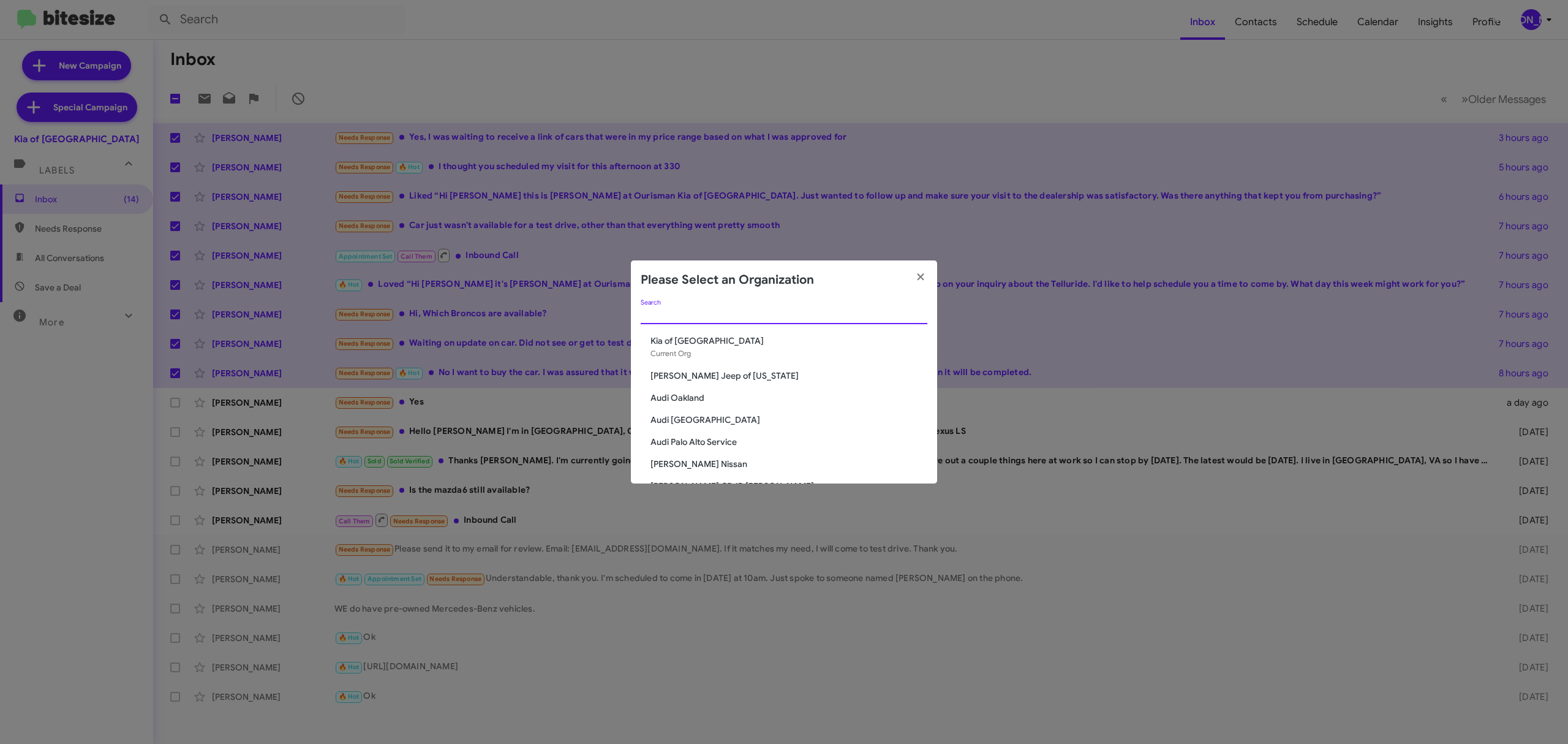
click at [772, 319] on input "Search" at bounding box center [784, 315] width 286 height 10
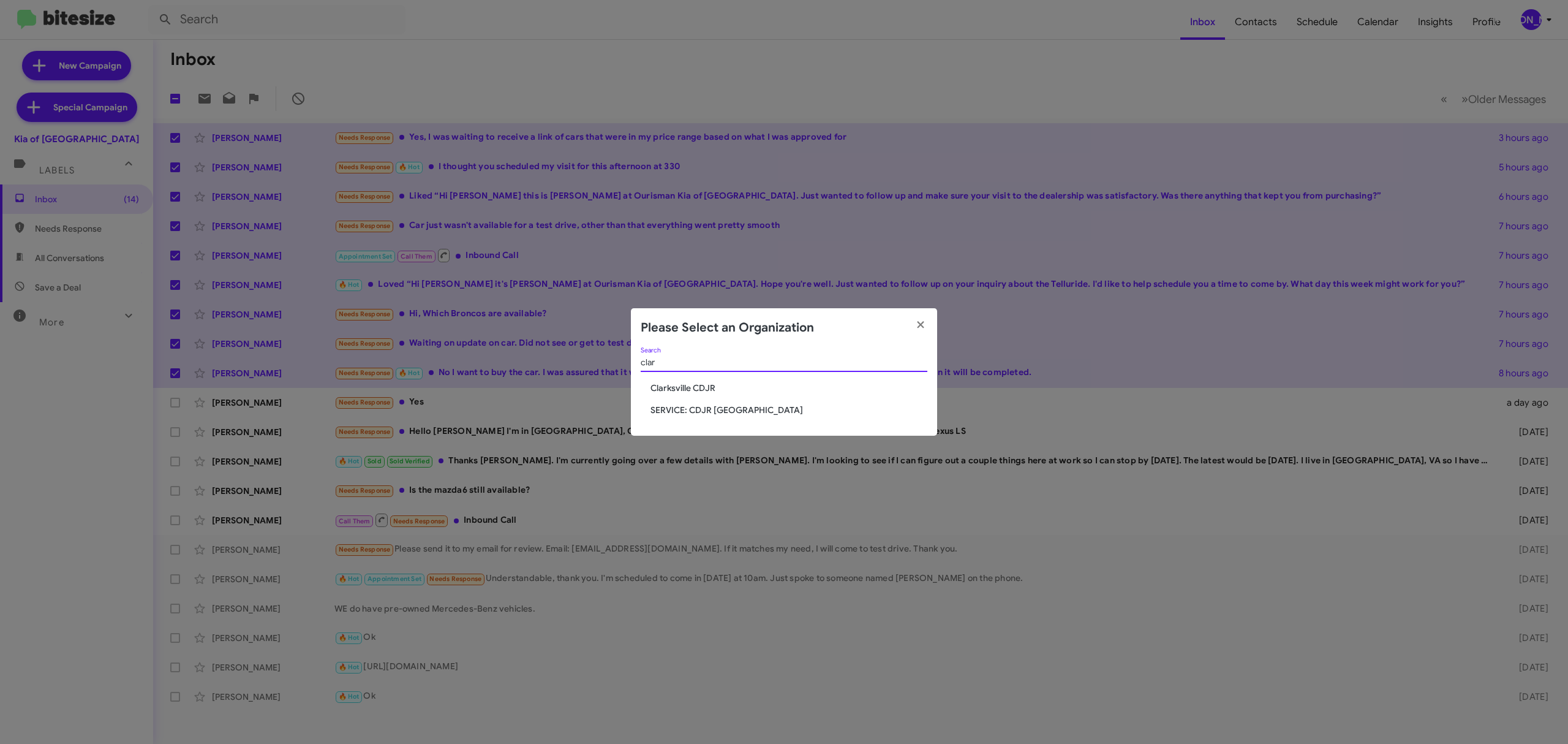
type input "clar"
click at [702, 388] on span "Clarksville CDJR" at bounding box center [789, 388] width 277 height 12
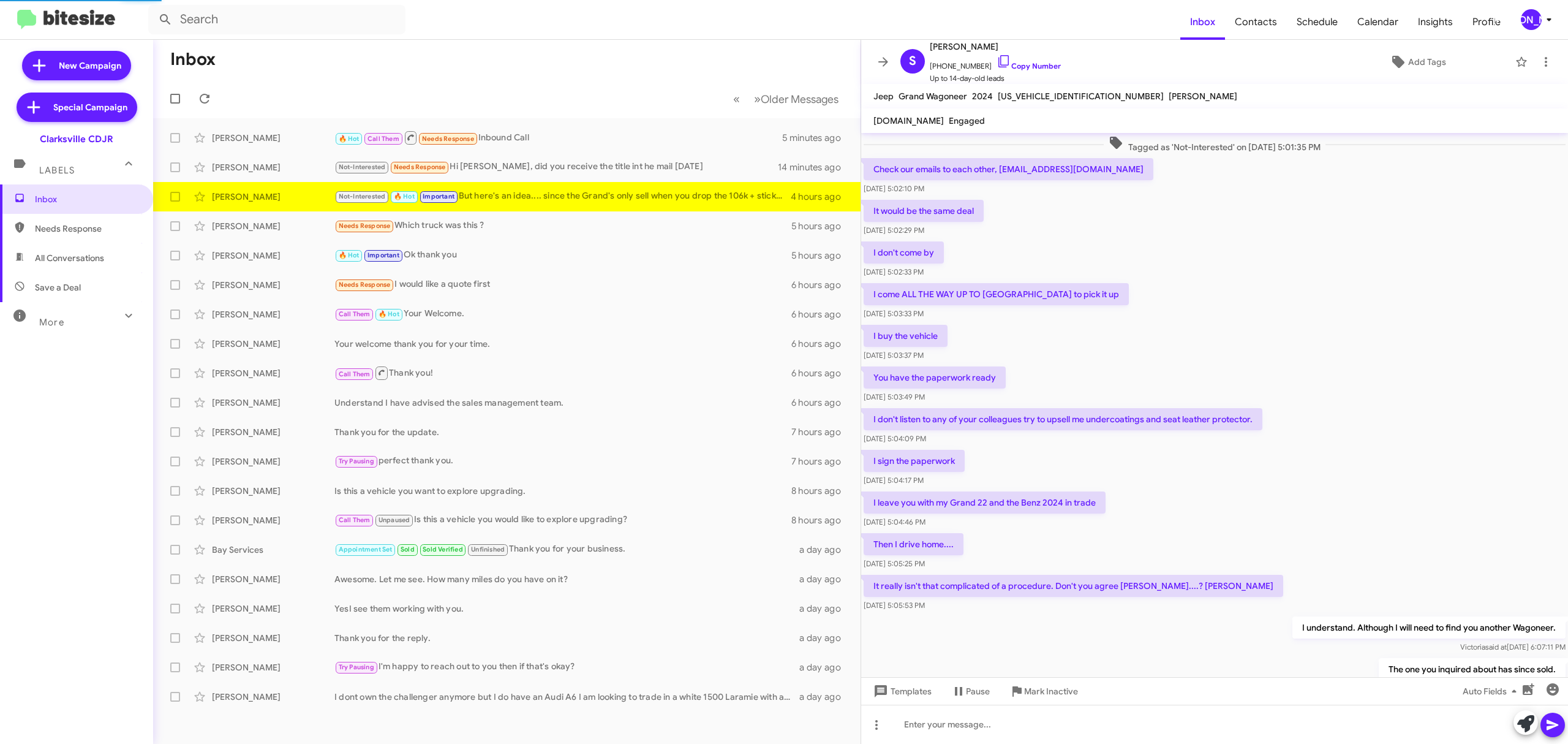
scroll to position [368, 0]
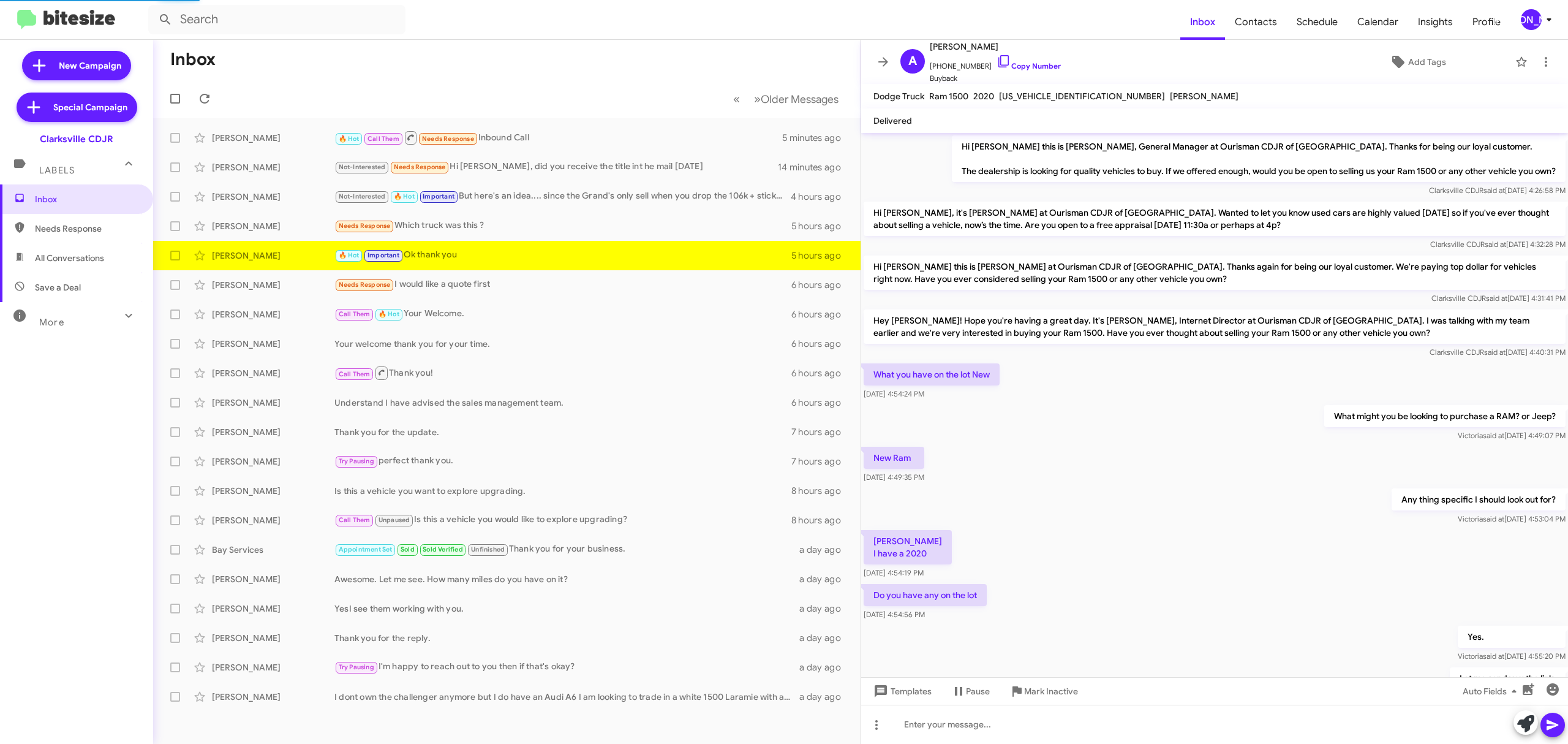
scroll to position [355, 0]
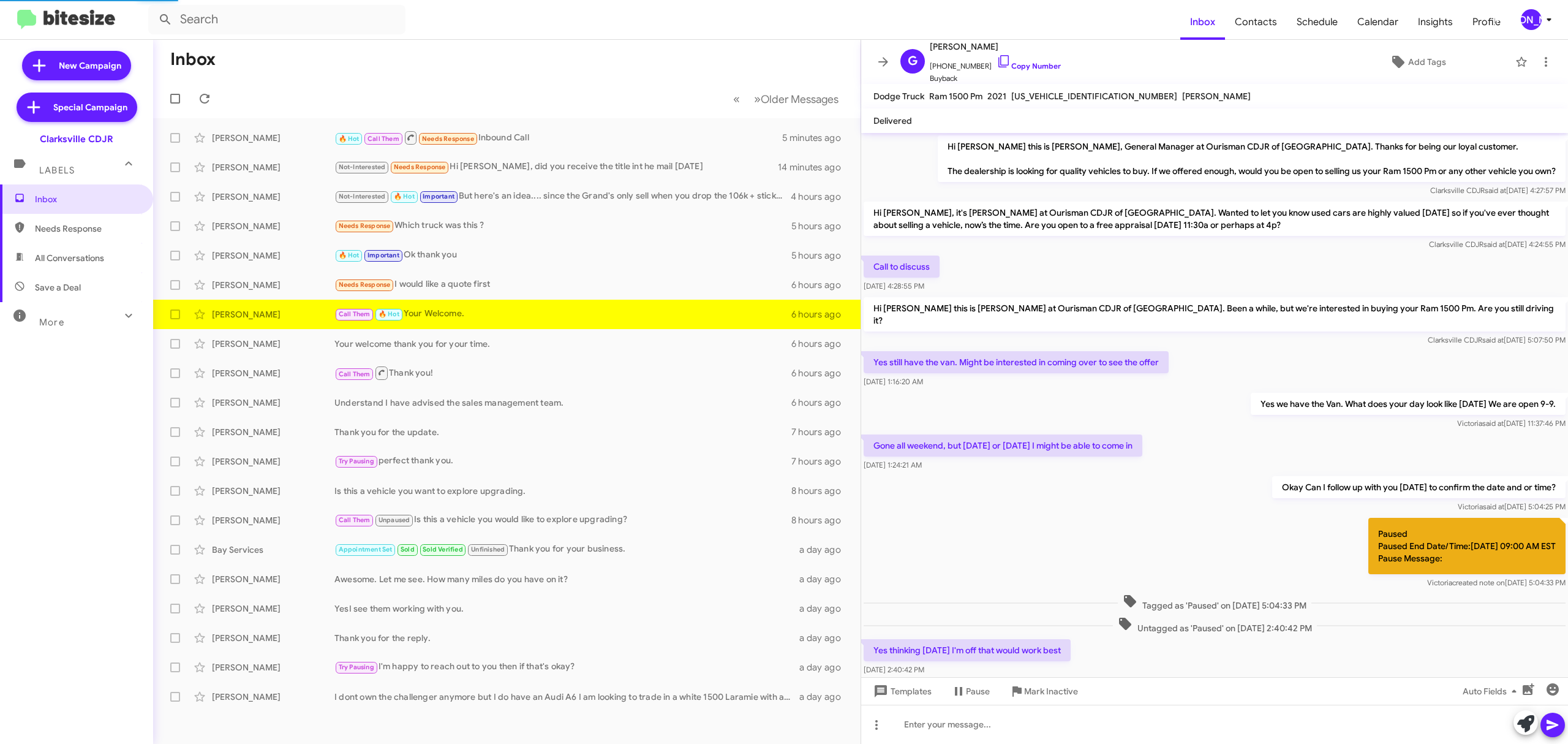
scroll to position [276, 0]
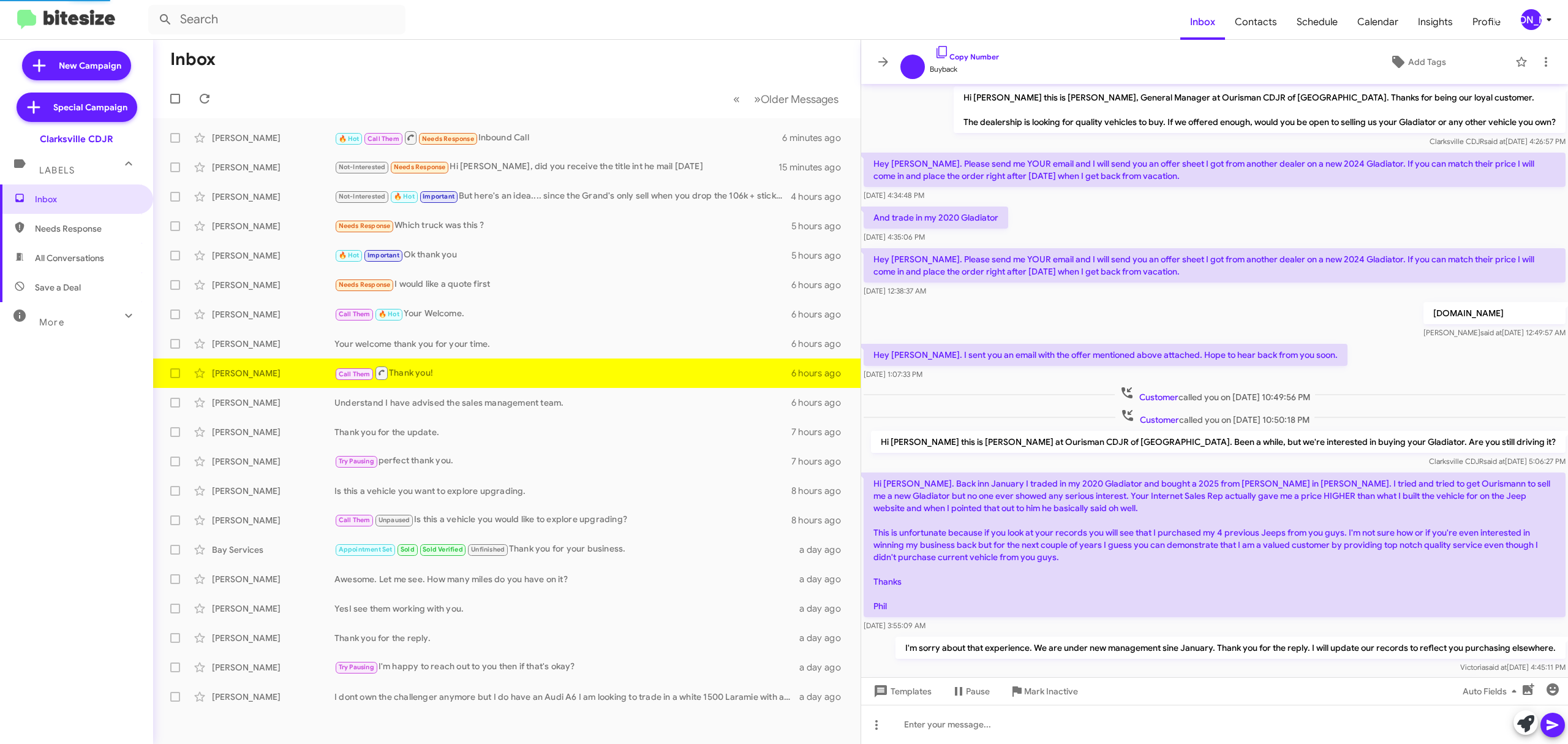
scroll to position [122, 0]
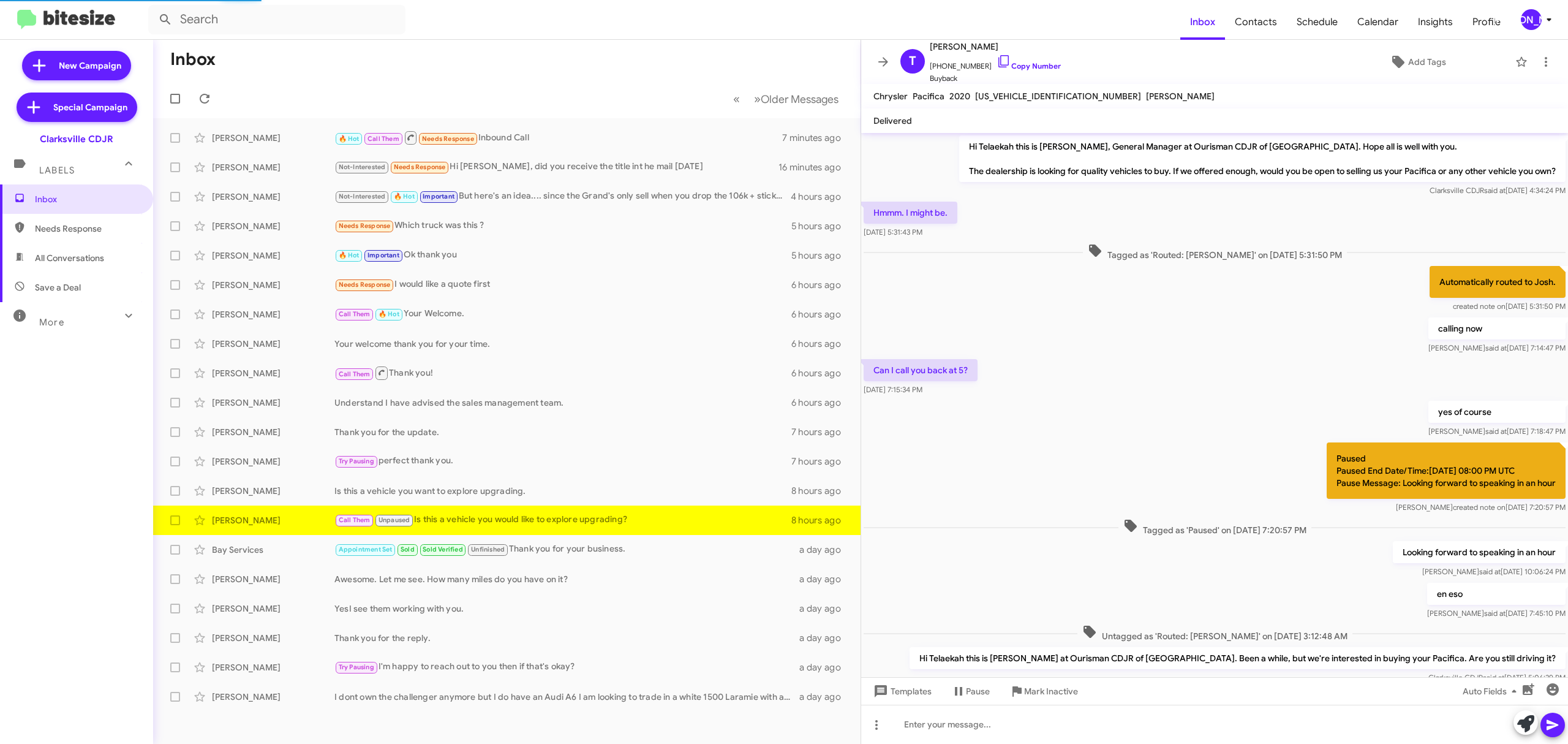
scroll to position [138, 0]
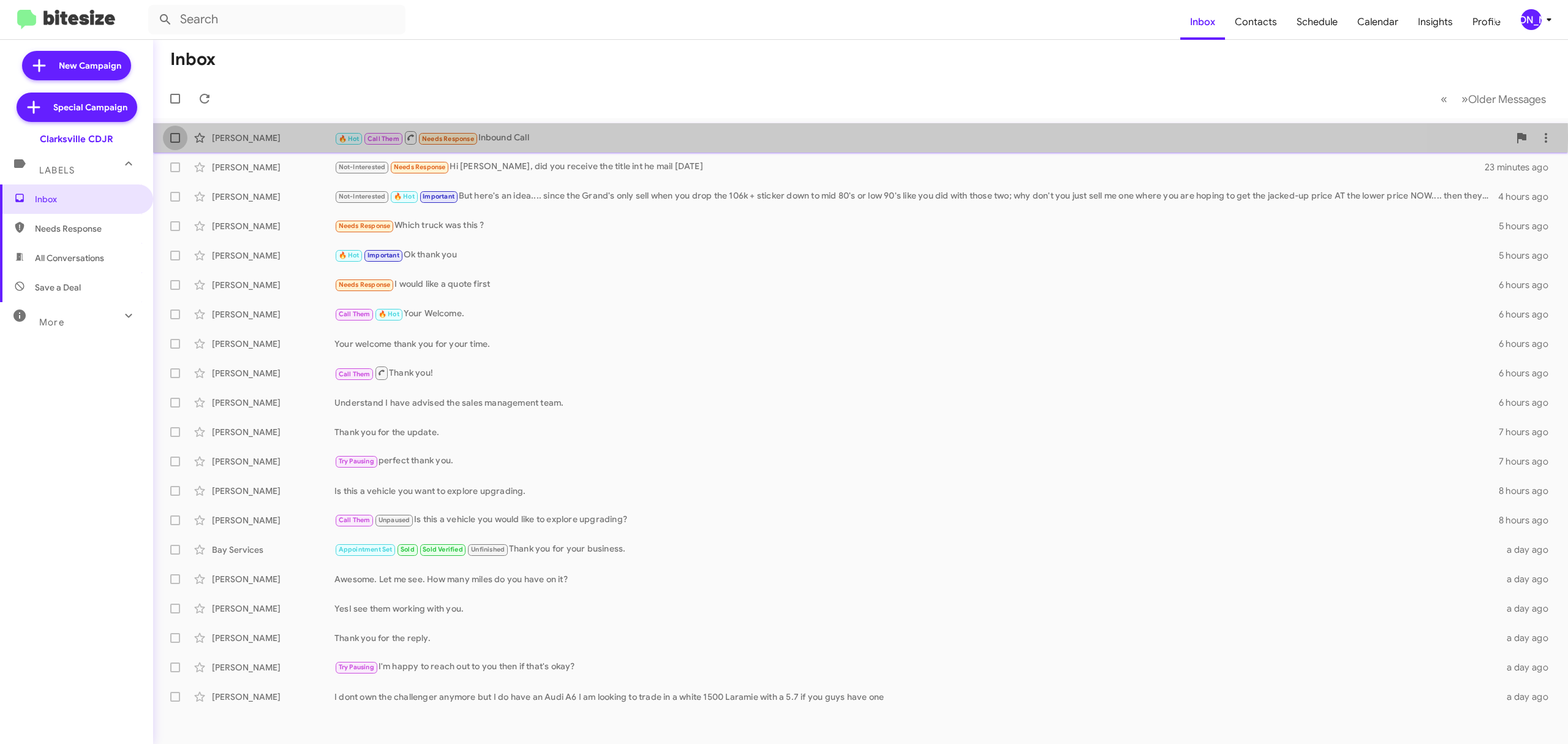
click at [175, 135] on span at bounding box center [175, 138] width 10 height 10
click at [175, 143] on input "checkbox" at bounding box center [175, 143] width 1 height 1
checkbox input "true"
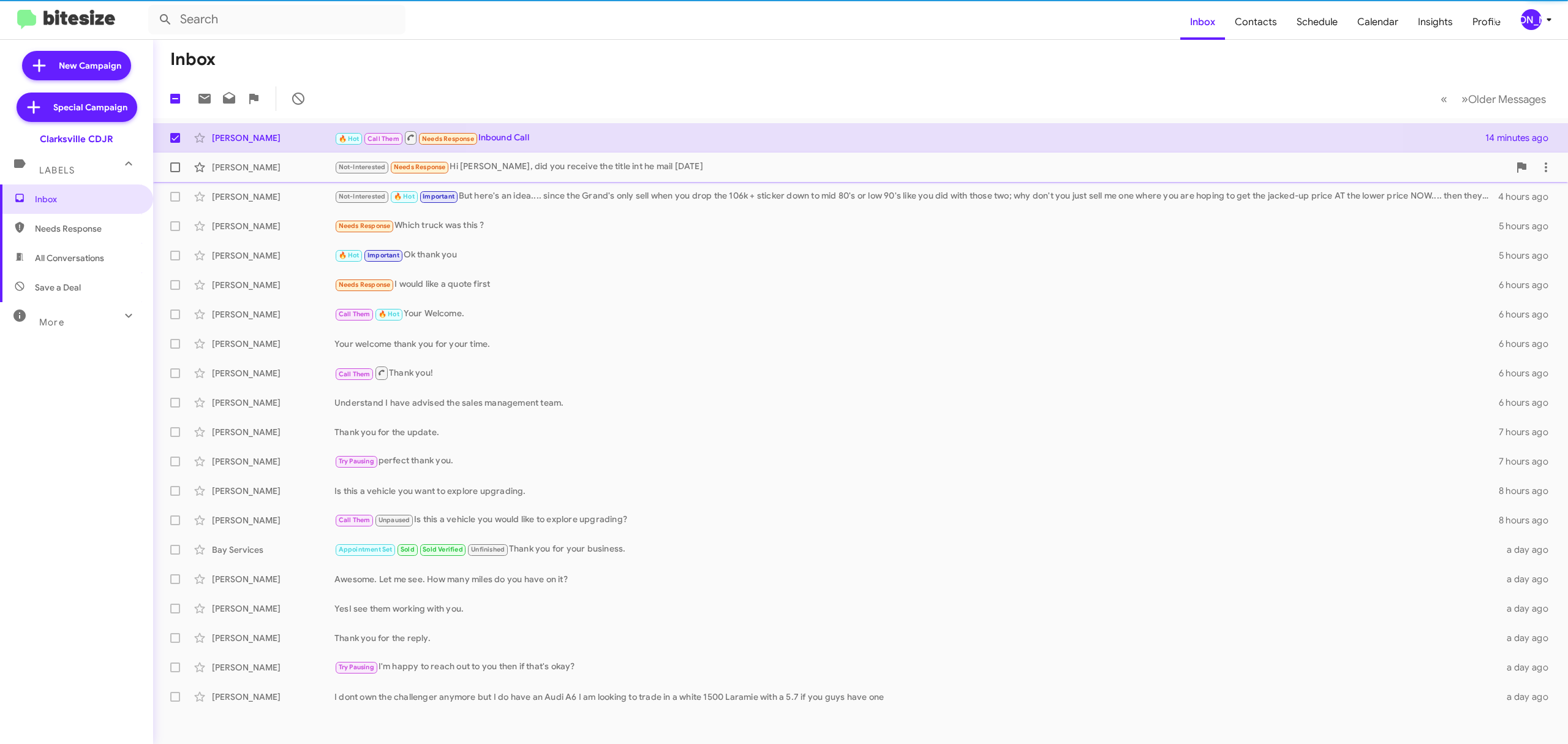
click at [180, 179] on label at bounding box center [175, 167] width 24 height 24
click at [175, 173] on input "checkbox" at bounding box center [175, 172] width 1 height 1
checkbox input "true"
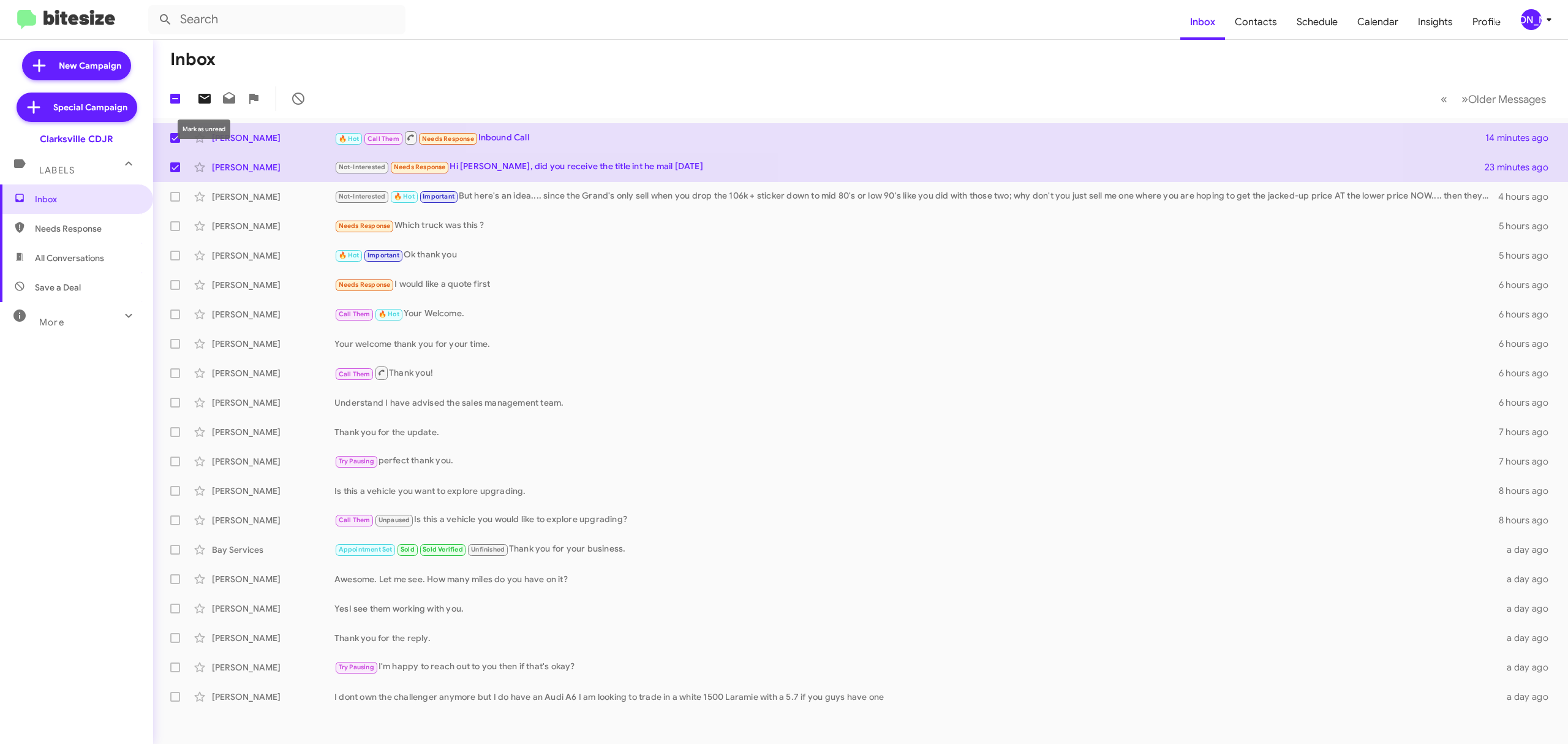
click at [206, 98] on icon at bounding box center [204, 98] width 14 height 14
click at [1520, 20] on span "[PERSON_NAME]" at bounding box center [1539, 20] width 37 height 21
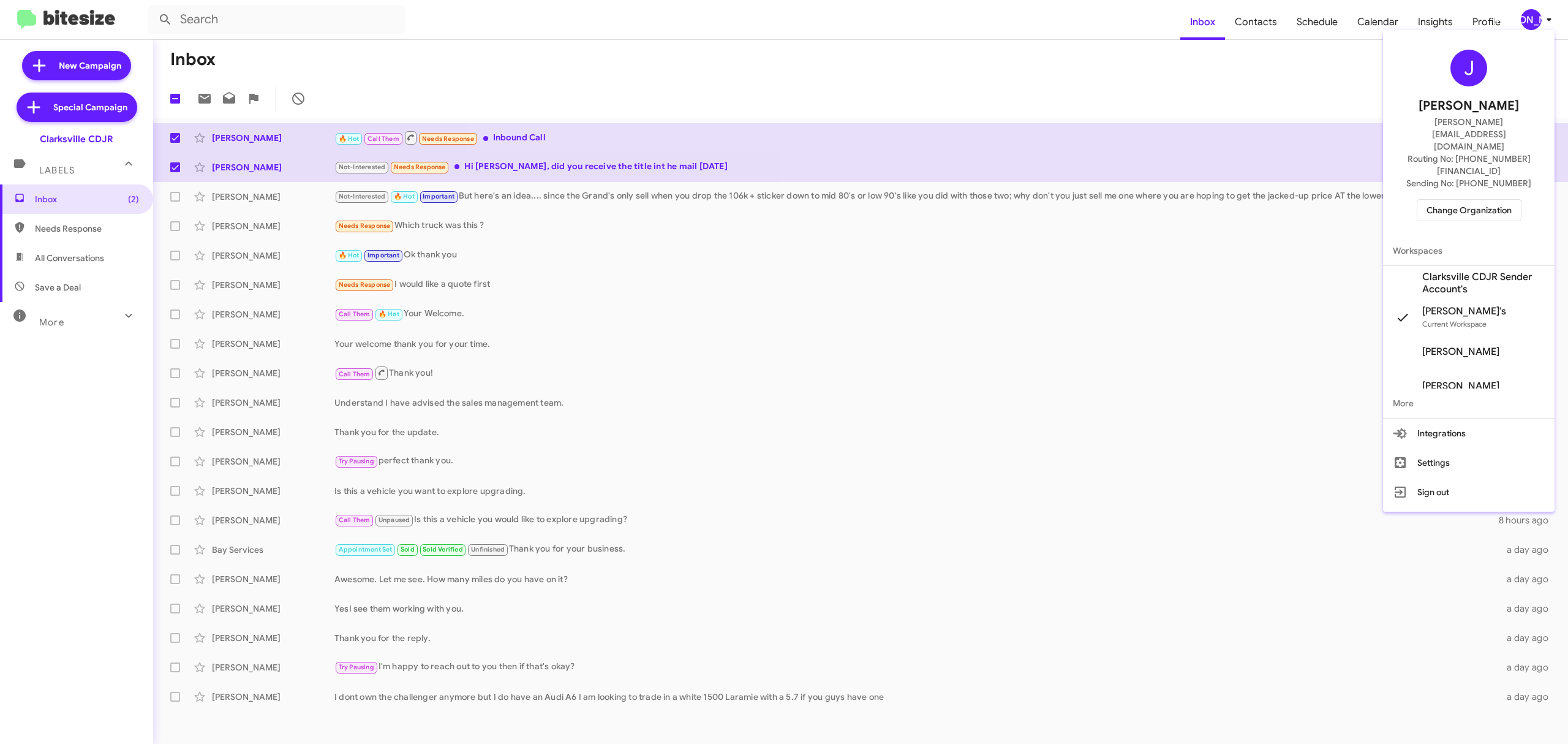
click at [1445, 200] on span "Change Organization" at bounding box center [1469, 210] width 85 height 21
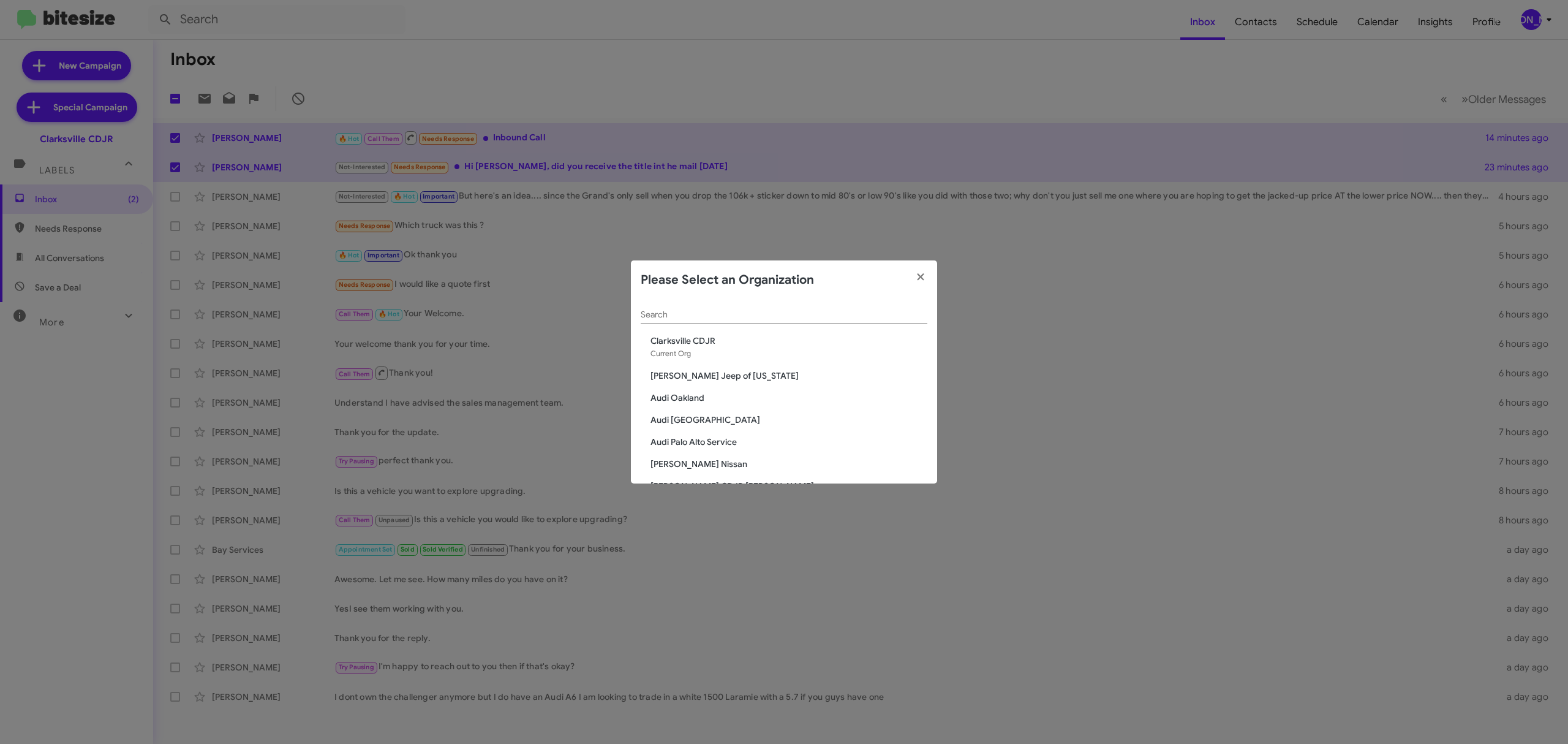
click at [807, 305] on div "Search" at bounding box center [784, 312] width 286 height 24
click at [802, 319] on input "Search" at bounding box center [784, 315] width 286 height 10
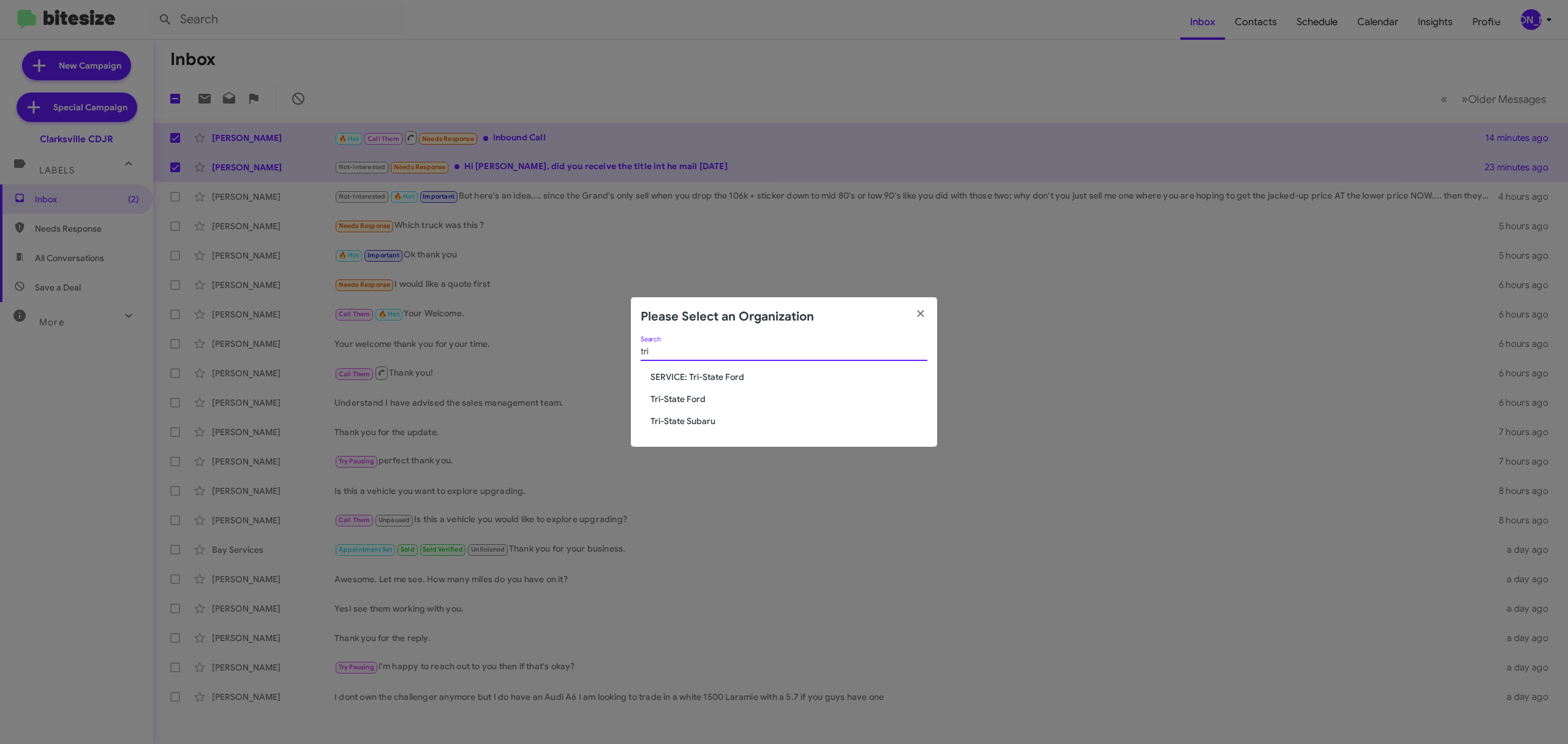
type input "tri"
click at [707, 416] on span "Tri-State Subaru" at bounding box center [789, 421] width 277 height 12
click at [708, 422] on span "Tri-State Subaru" at bounding box center [789, 421] width 277 height 12
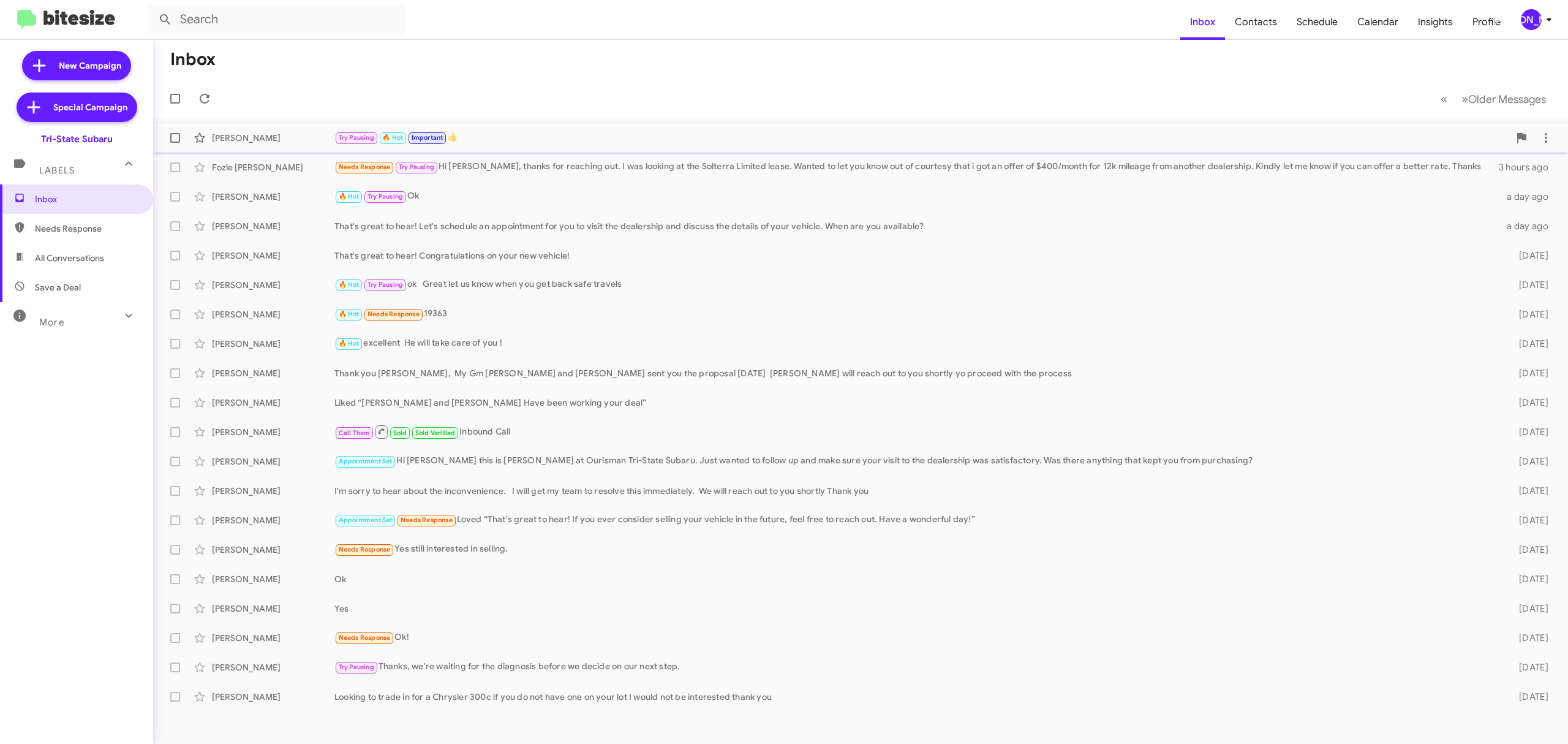
click at [167, 140] on label at bounding box center [175, 138] width 24 height 24
click at [175, 143] on input "checkbox" at bounding box center [175, 143] width 1 height 1
checkbox input "true"
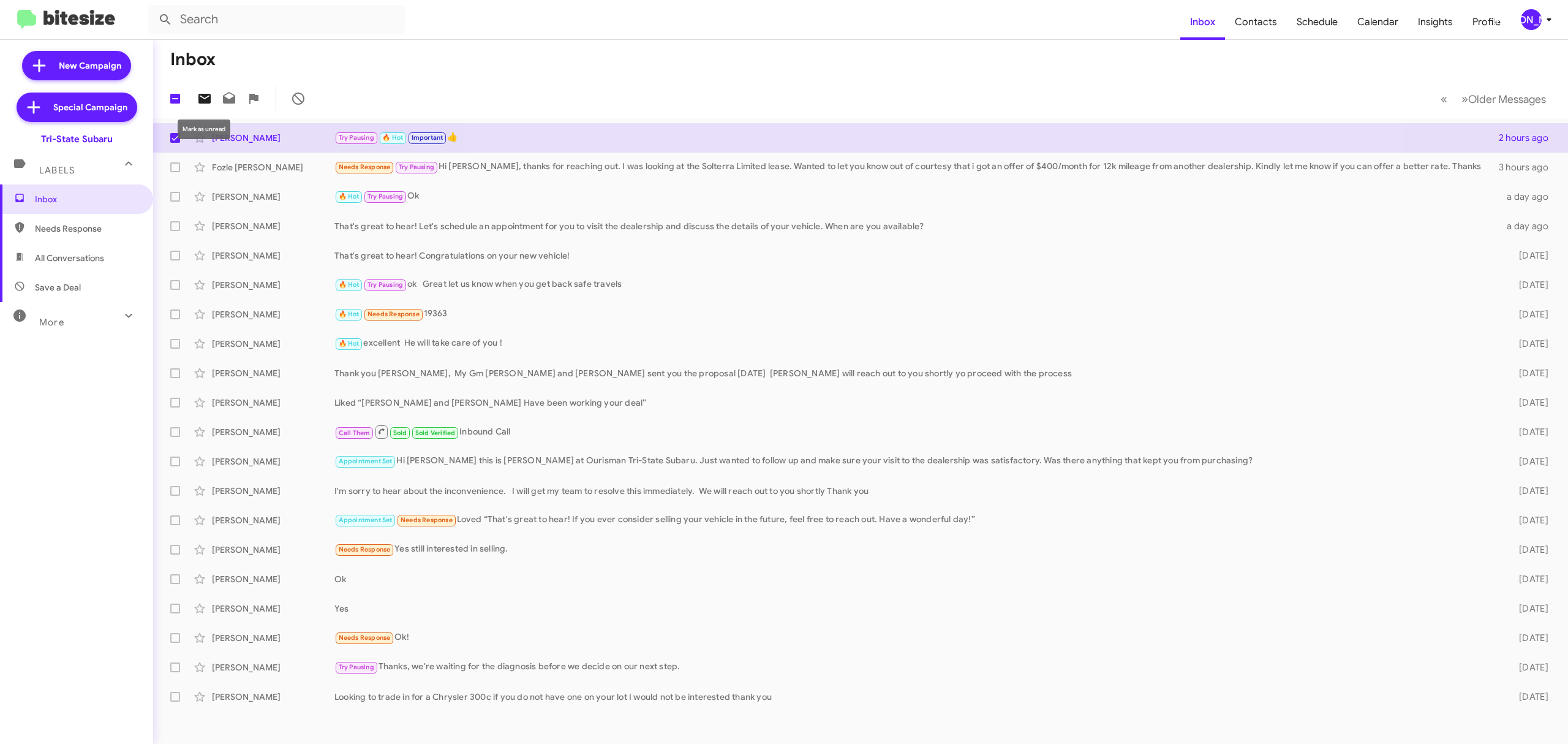
click at [202, 99] on icon at bounding box center [205, 98] width 12 height 10
click at [1529, 20] on div "[PERSON_NAME]" at bounding box center [1532, 20] width 21 height 21
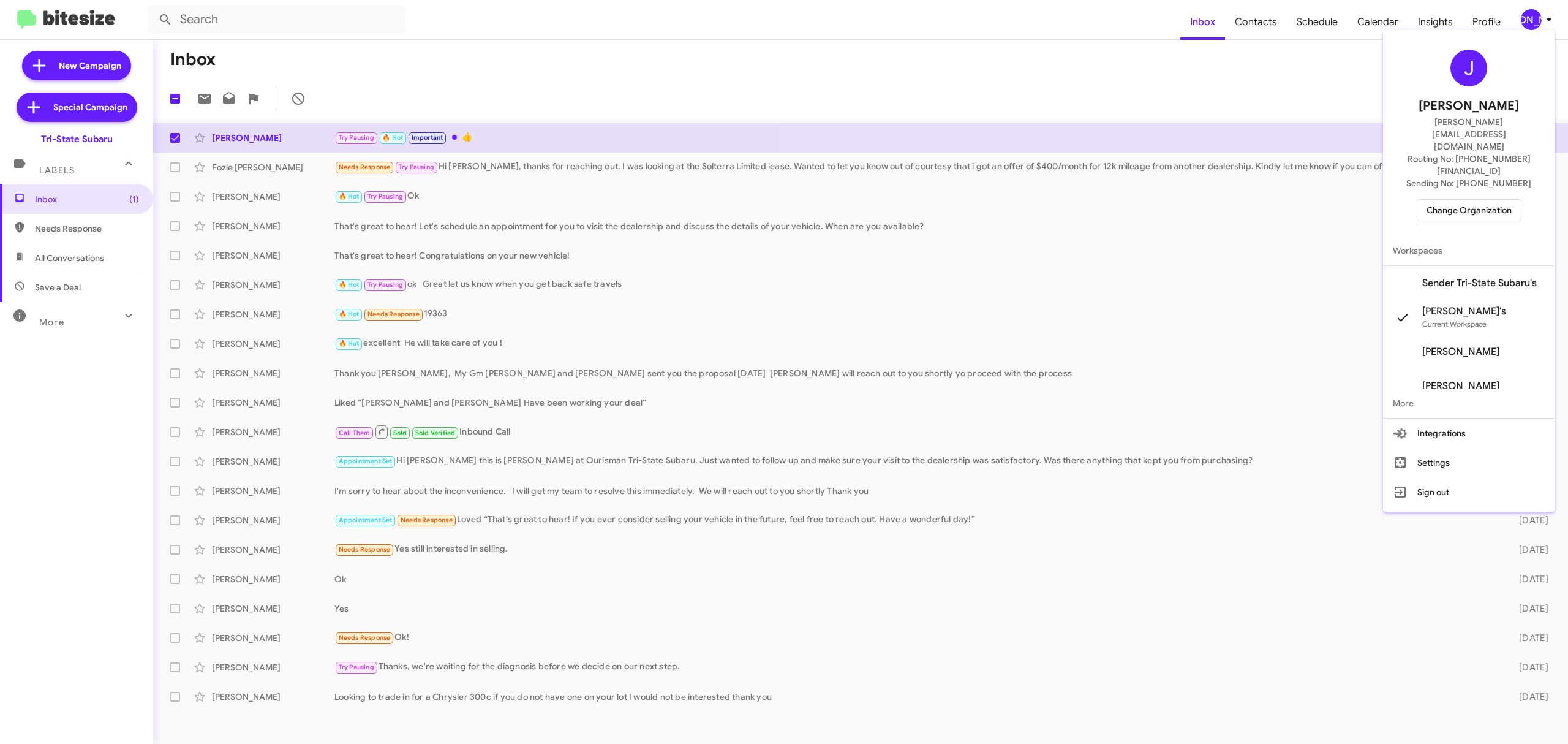
click at [1459, 200] on span "Change Organization" at bounding box center [1469, 210] width 85 height 21
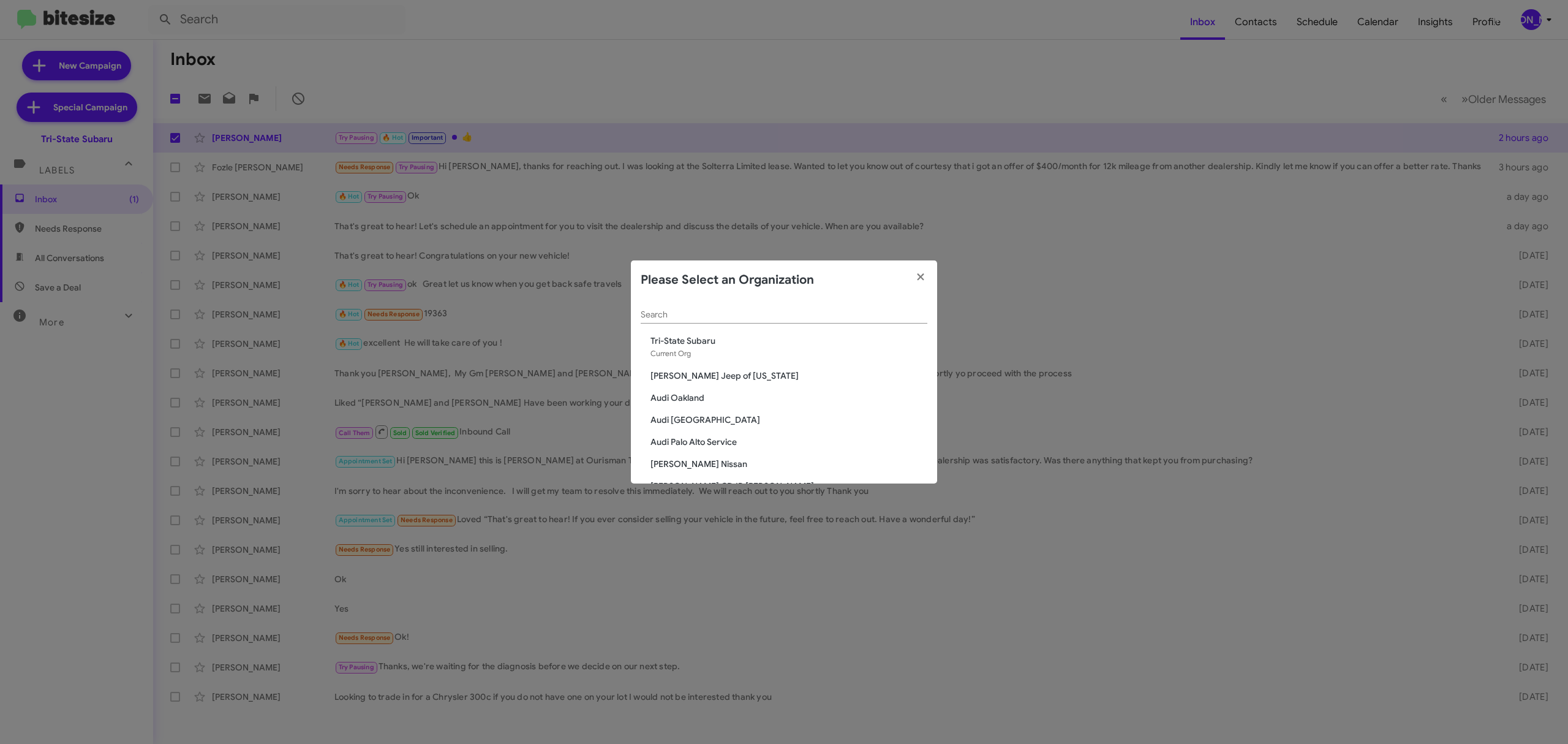
click at [728, 315] on input "Search" at bounding box center [784, 315] width 286 height 10
click at [718, 310] on input "t" at bounding box center [784, 315] width 286 height 10
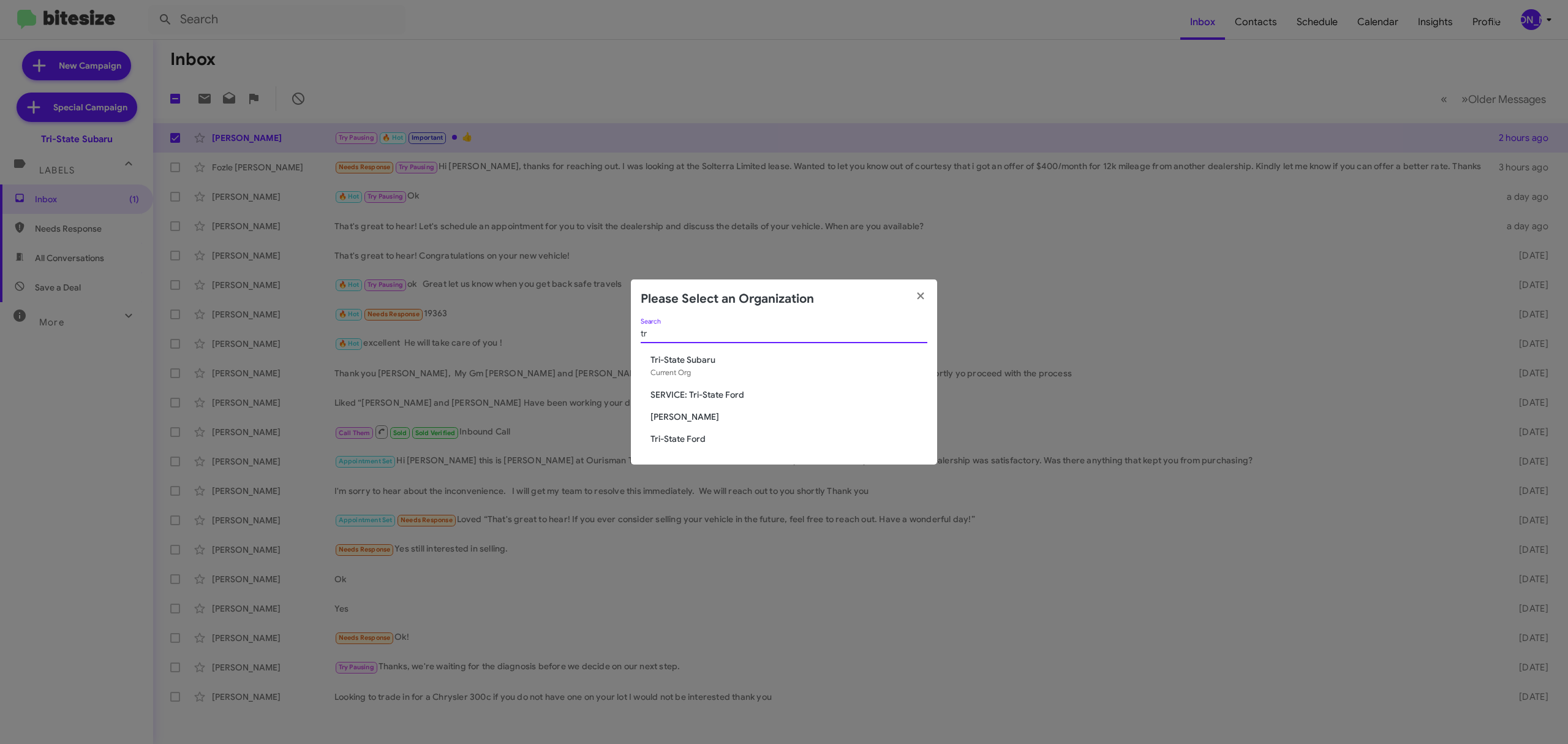
type input "tr"
click at [698, 440] on span "Tri-State Ford" at bounding box center [789, 439] width 277 height 12
